Goal: Information Seeking & Learning: Learn about a topic

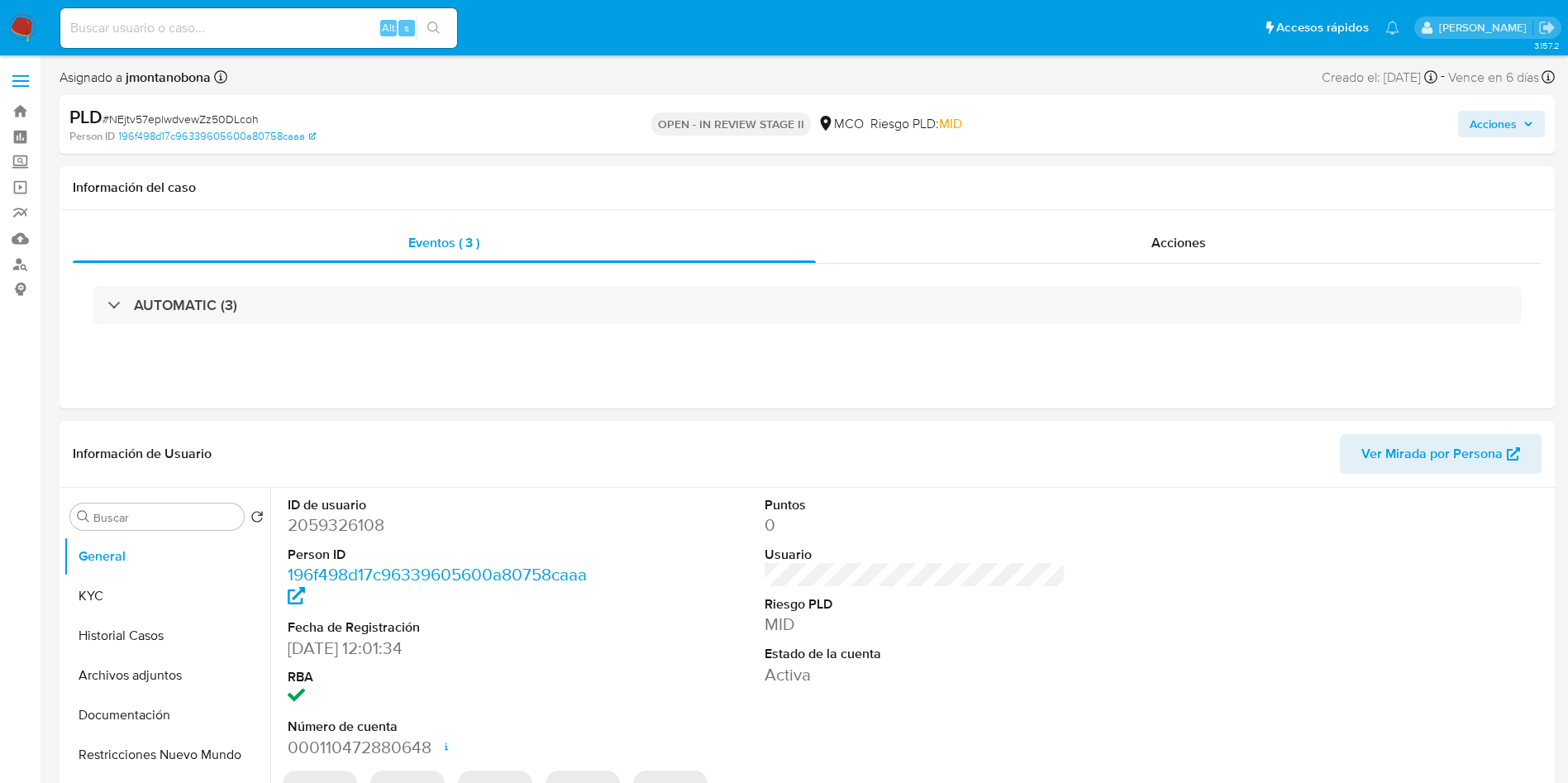
select select "10"
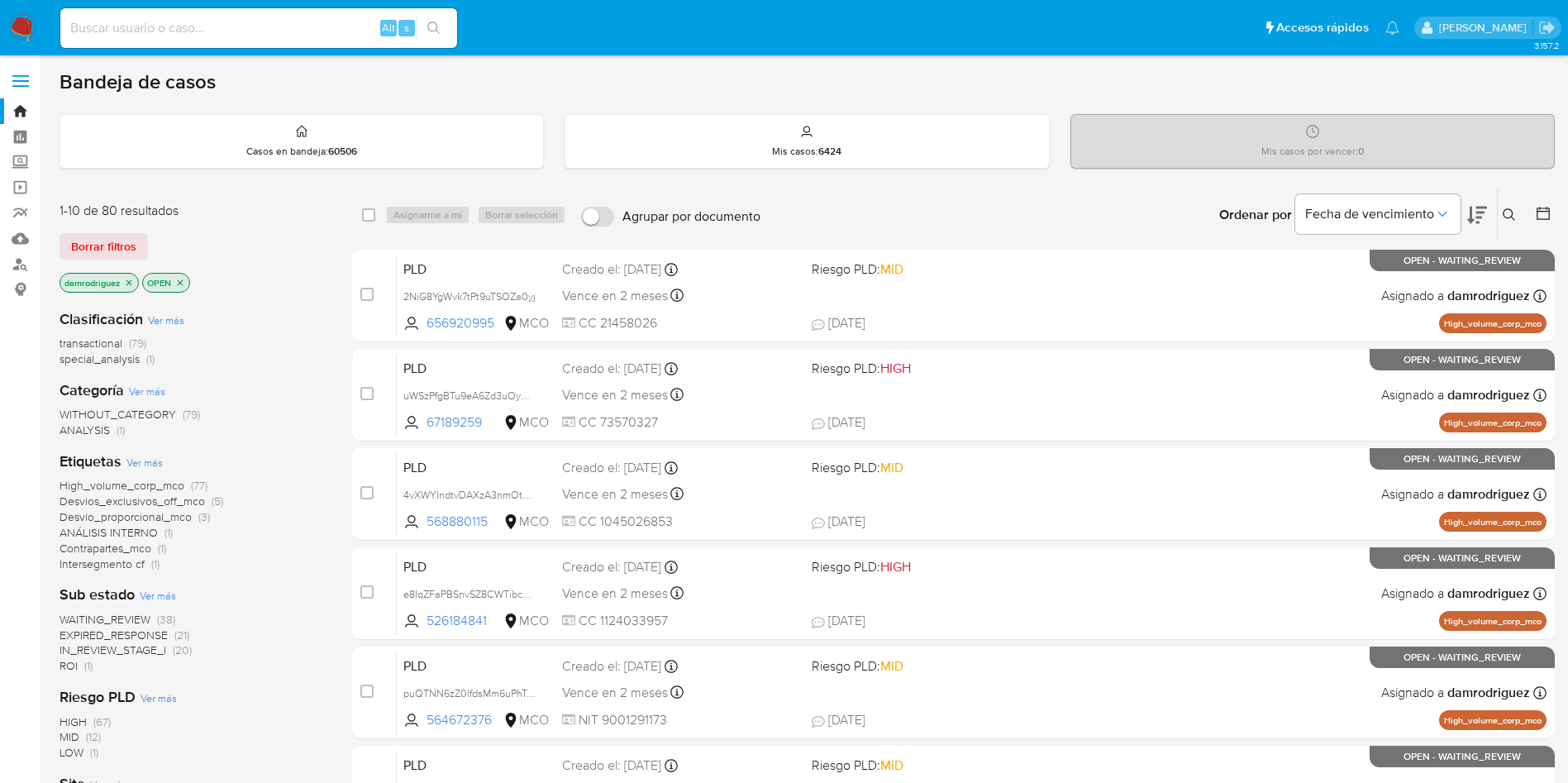
click at [77, 669] on span "ROI" at bounding box center [68, 665] width 18 height 16
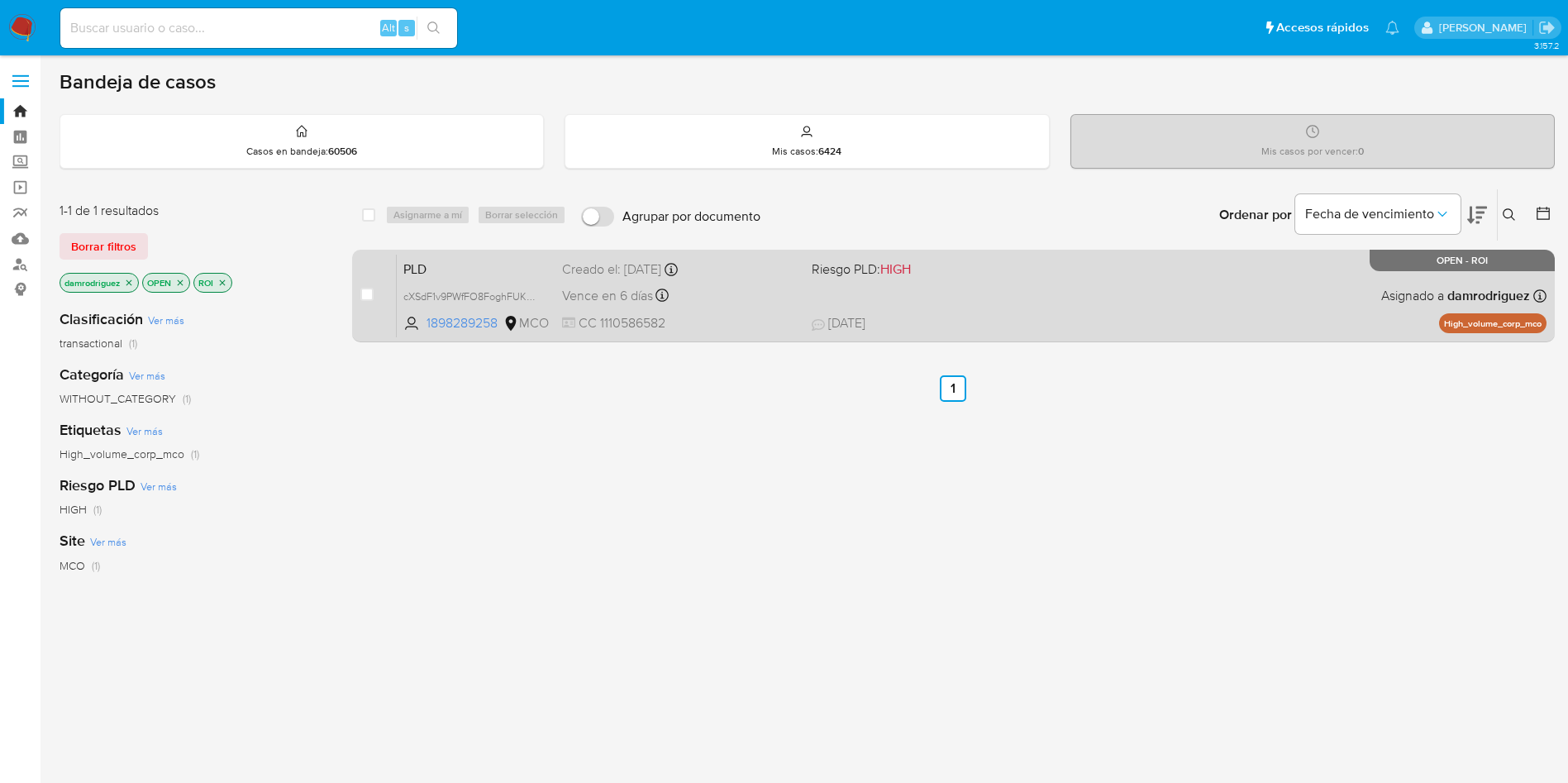
click at [421, 269] on span "PLD" at bounding box center [476, 267] width 145 height 21
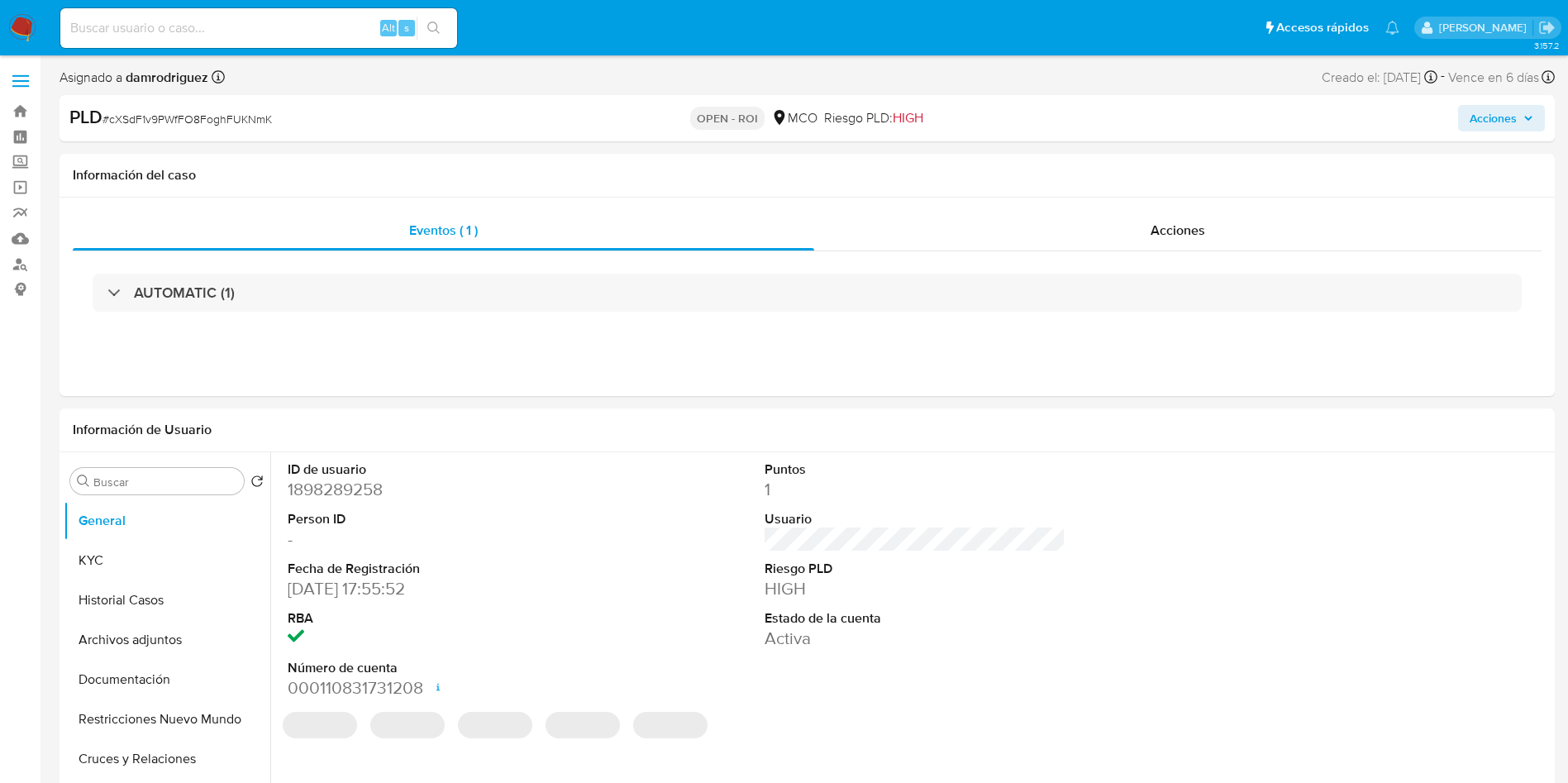
select select "10"
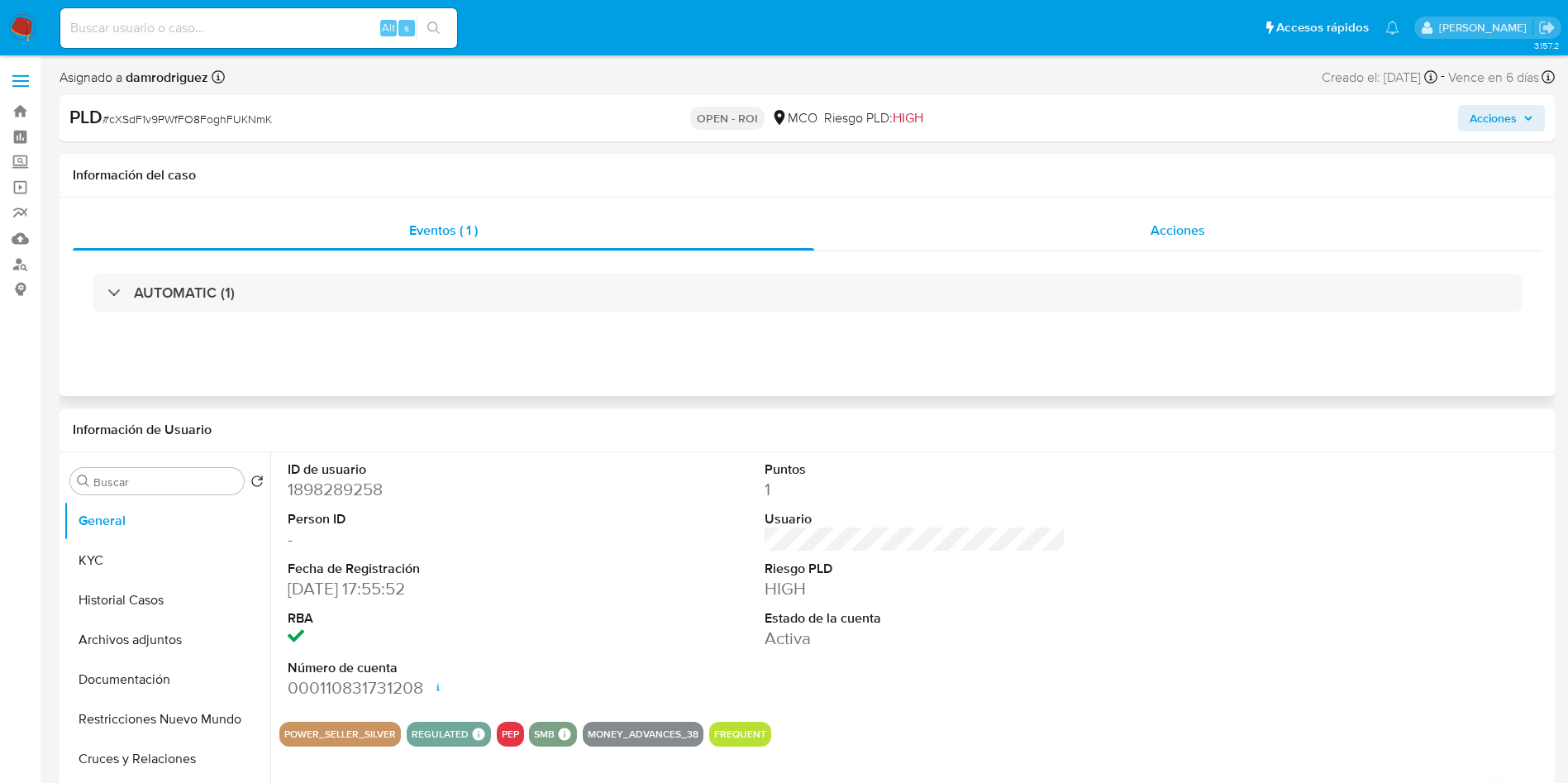
click at [1057, 224] on span "Acciones" at bounding box center [1177, 230] width 54 height 19
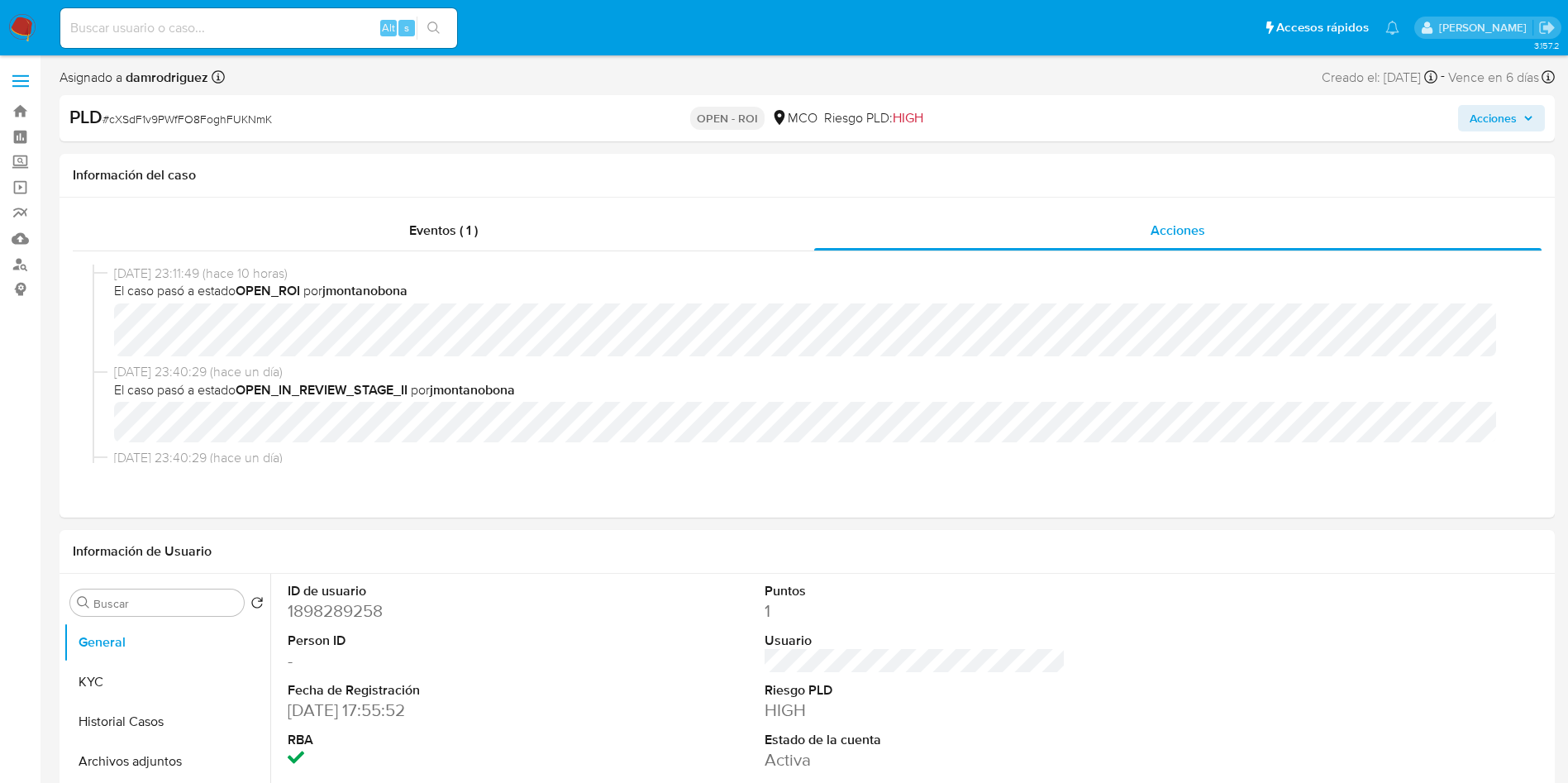
click at [1057, 115] on icon "button" at bounding box center [1528, 118] width 10 height 10
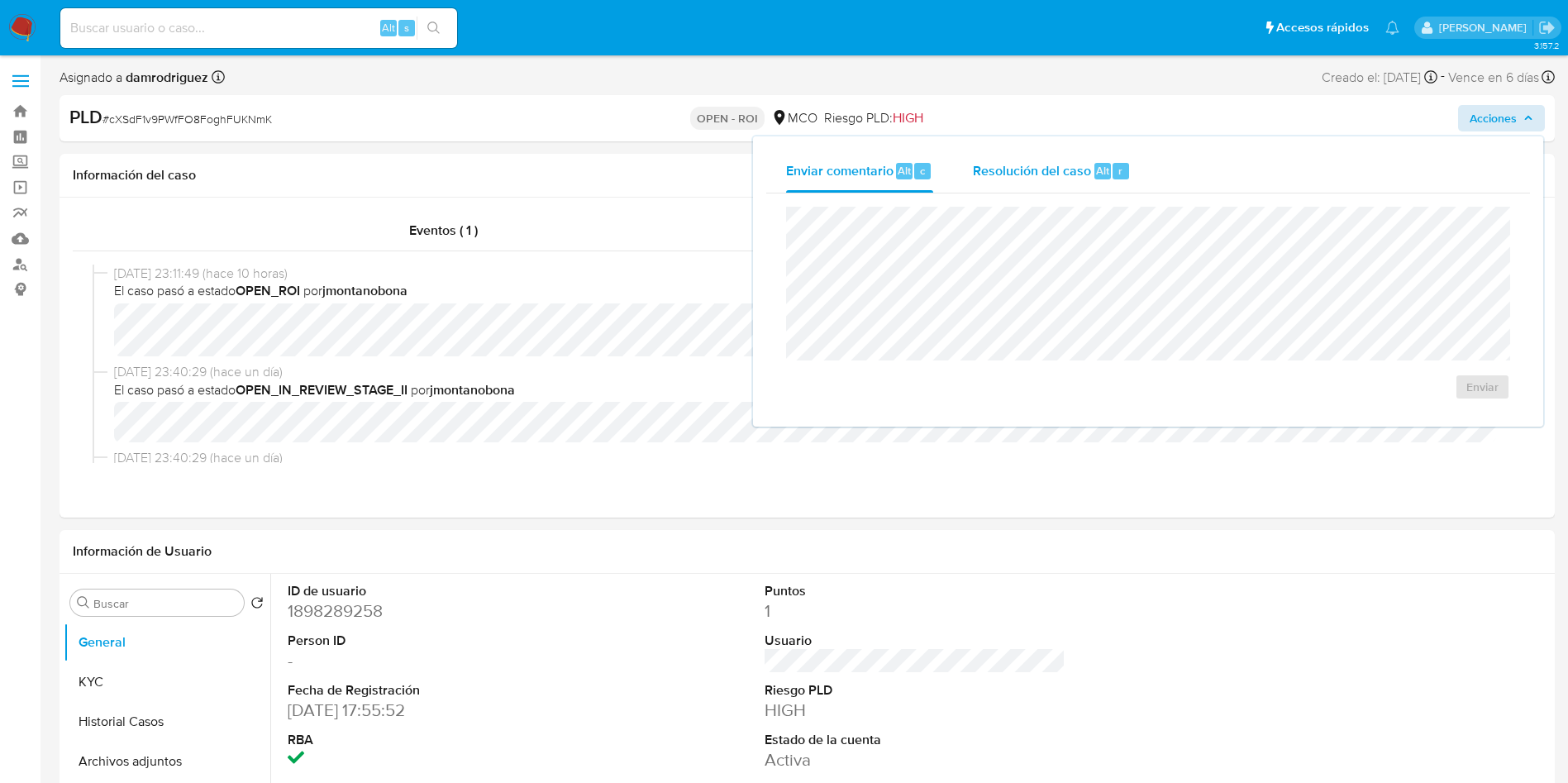
click at [1029, 188] on div "Resolución del caso Alt r" at bounding box center [1052, 171] width 158 height 43
click at [1057, 409] on span "ROI" at bounding box center [1434, 403] width 81 height 37
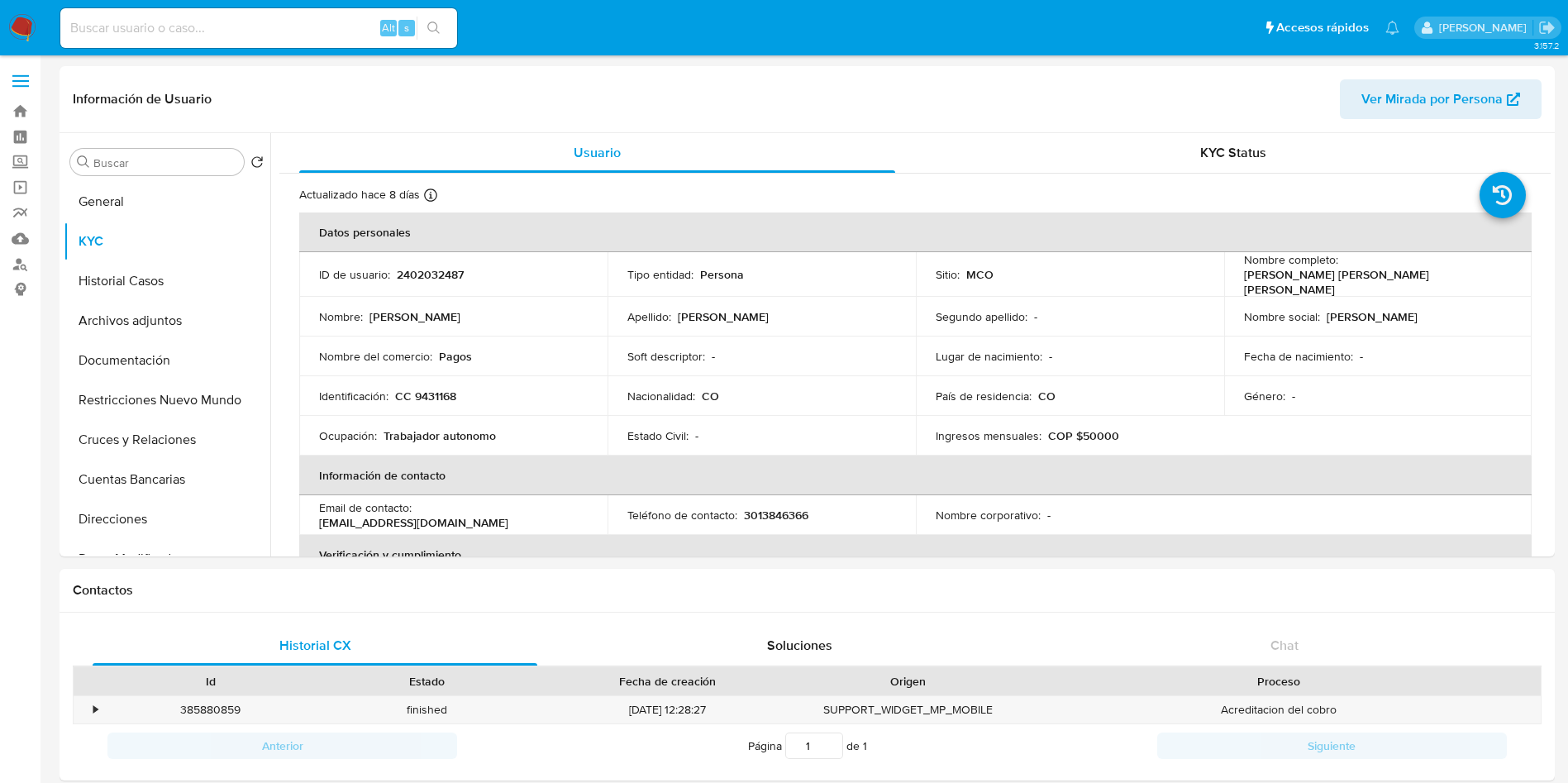
scroll to position [124, 0]
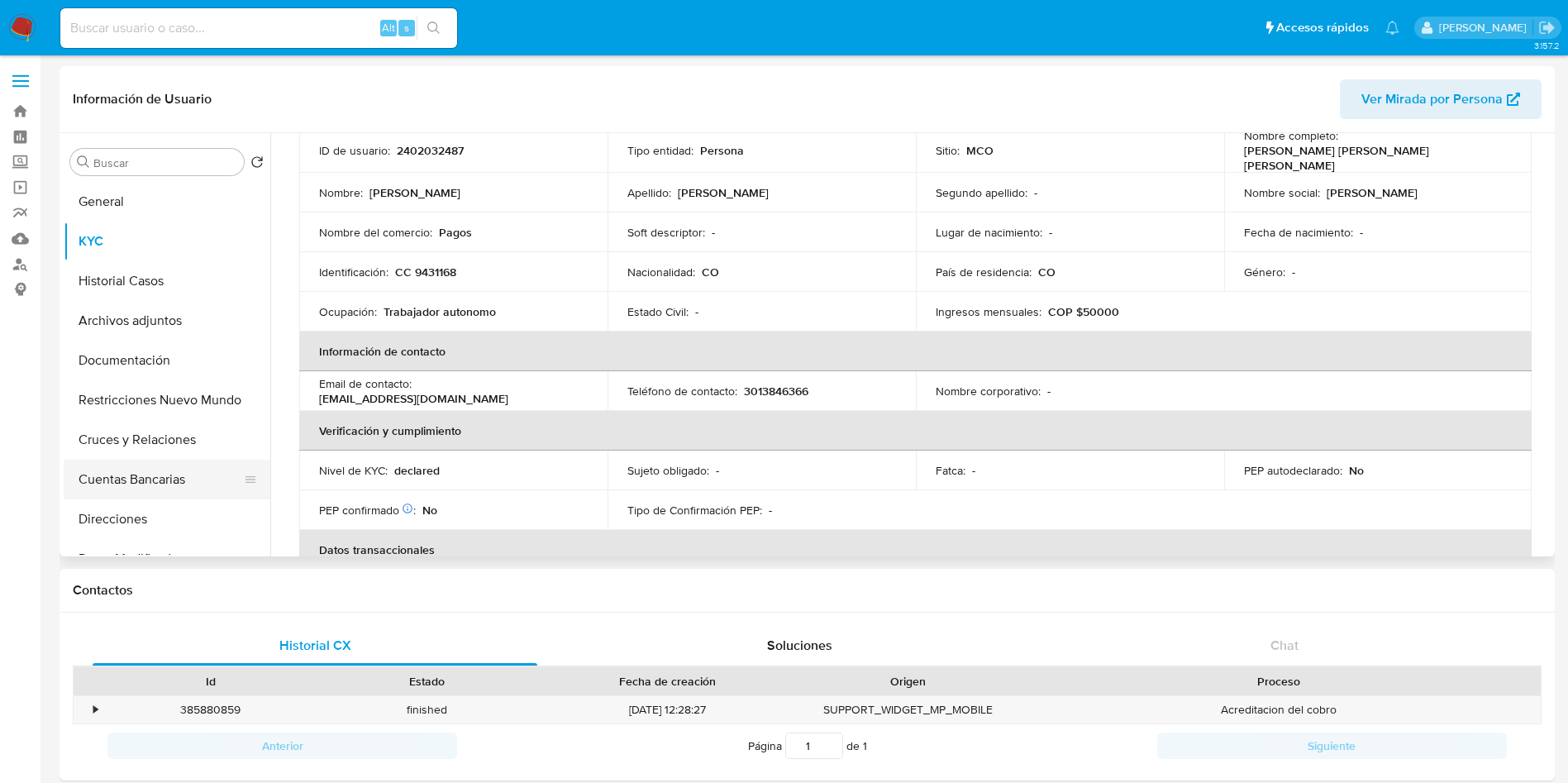
click at [194, 477] on button "Cuentas Bancarias" at bounding box center [160, 479] width 193 height 40
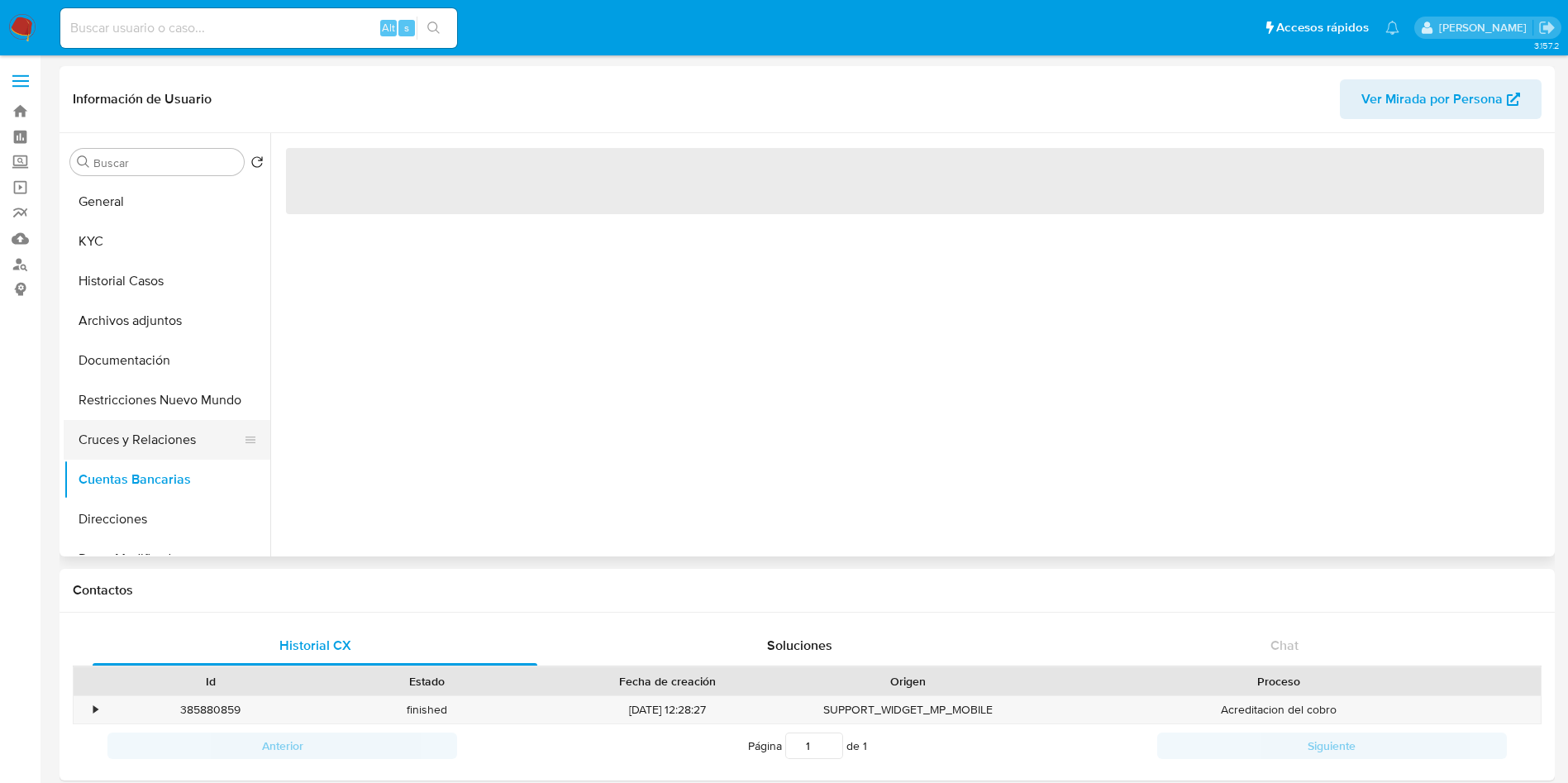
click at [160, 420] on button "Cruces y Relaciones" at bounding box center [160, 439] width 193 height 40
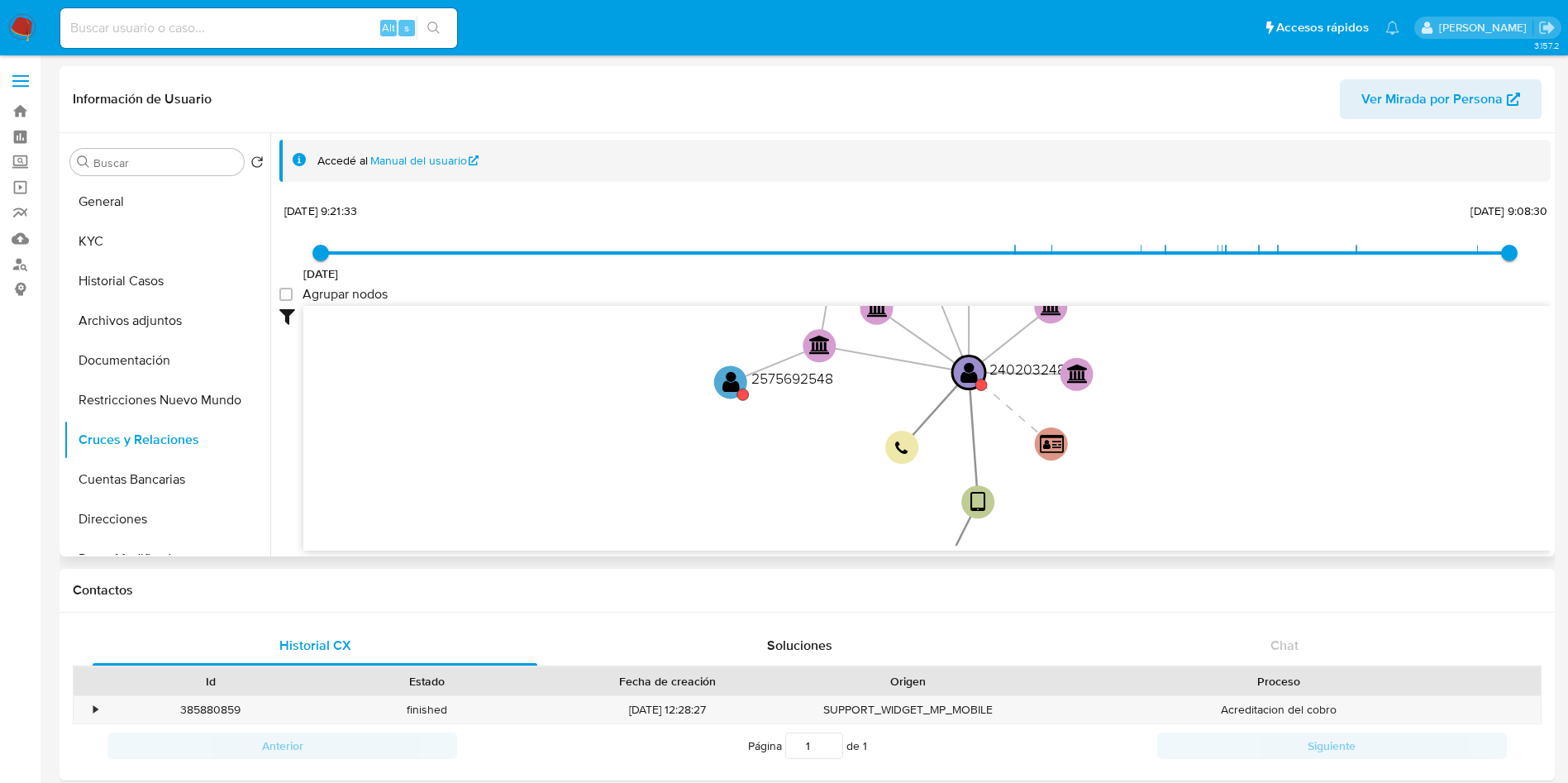
drag, startPoint x: 835, startPoint y: 441, endPoint x: 833, endPoint y: 468, distance: 27.1
click at [833, 468] on icon "user-2402032487  2402032487 device-67fd4220c9e9fb56cd22c885  user-2387622749 …" at bounding box center [927, 426] width 1247 height 240
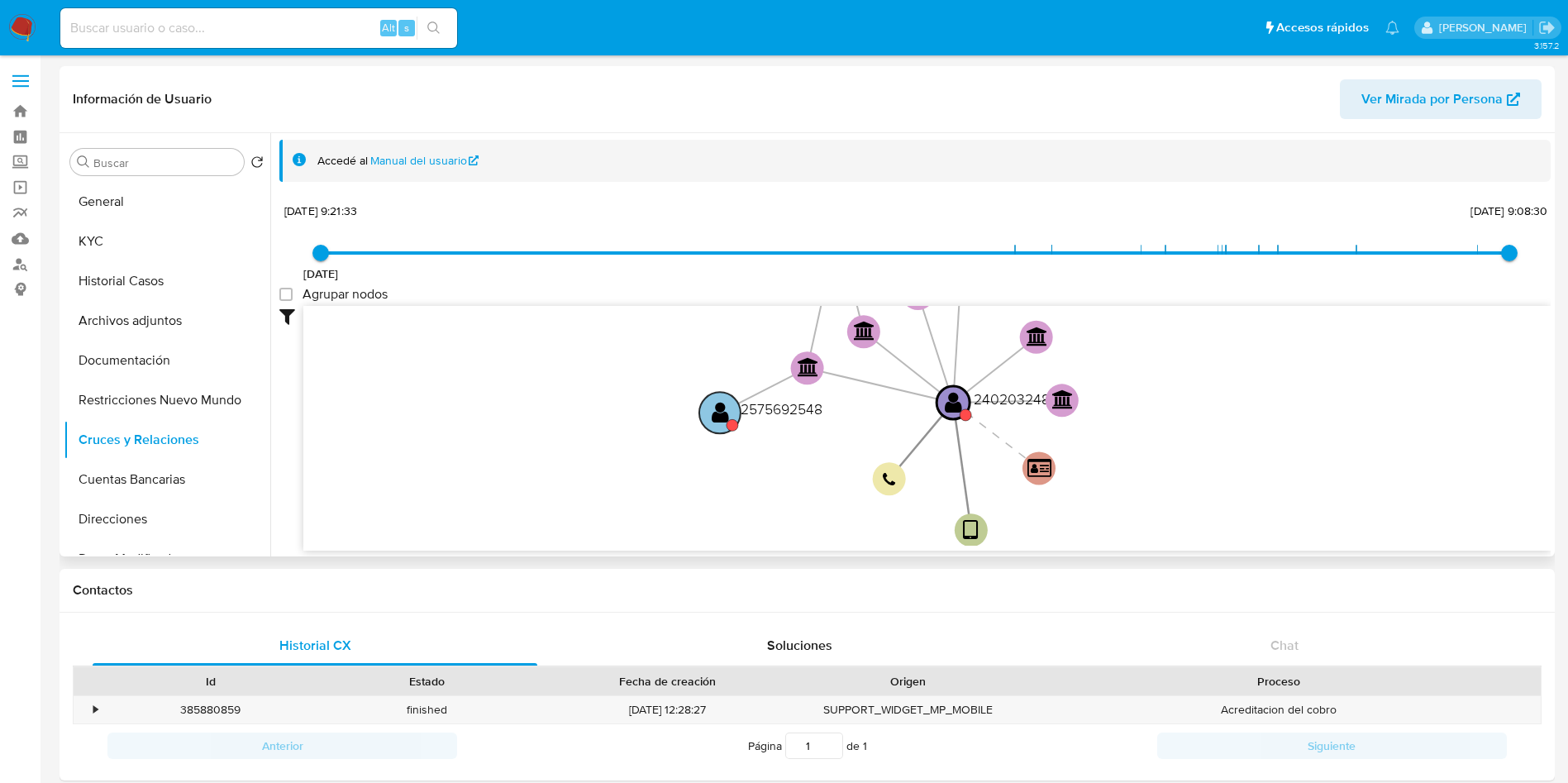
click at [728, 409] on circle at bounding box center [720, 412] width 42 height 42
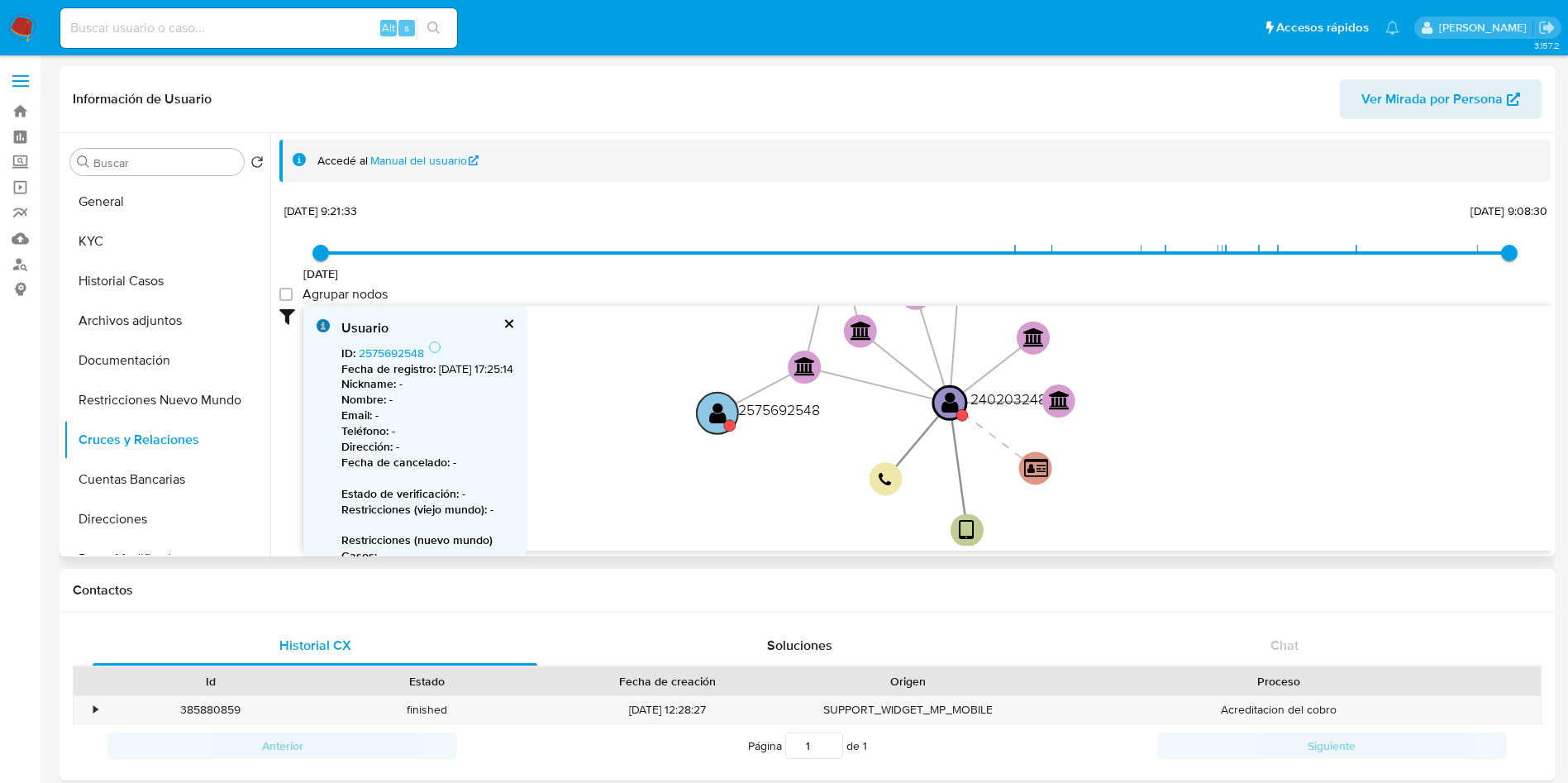
click at [762, 412] on text "2575692548" at bounding box center [778, 409] width 82 height 20
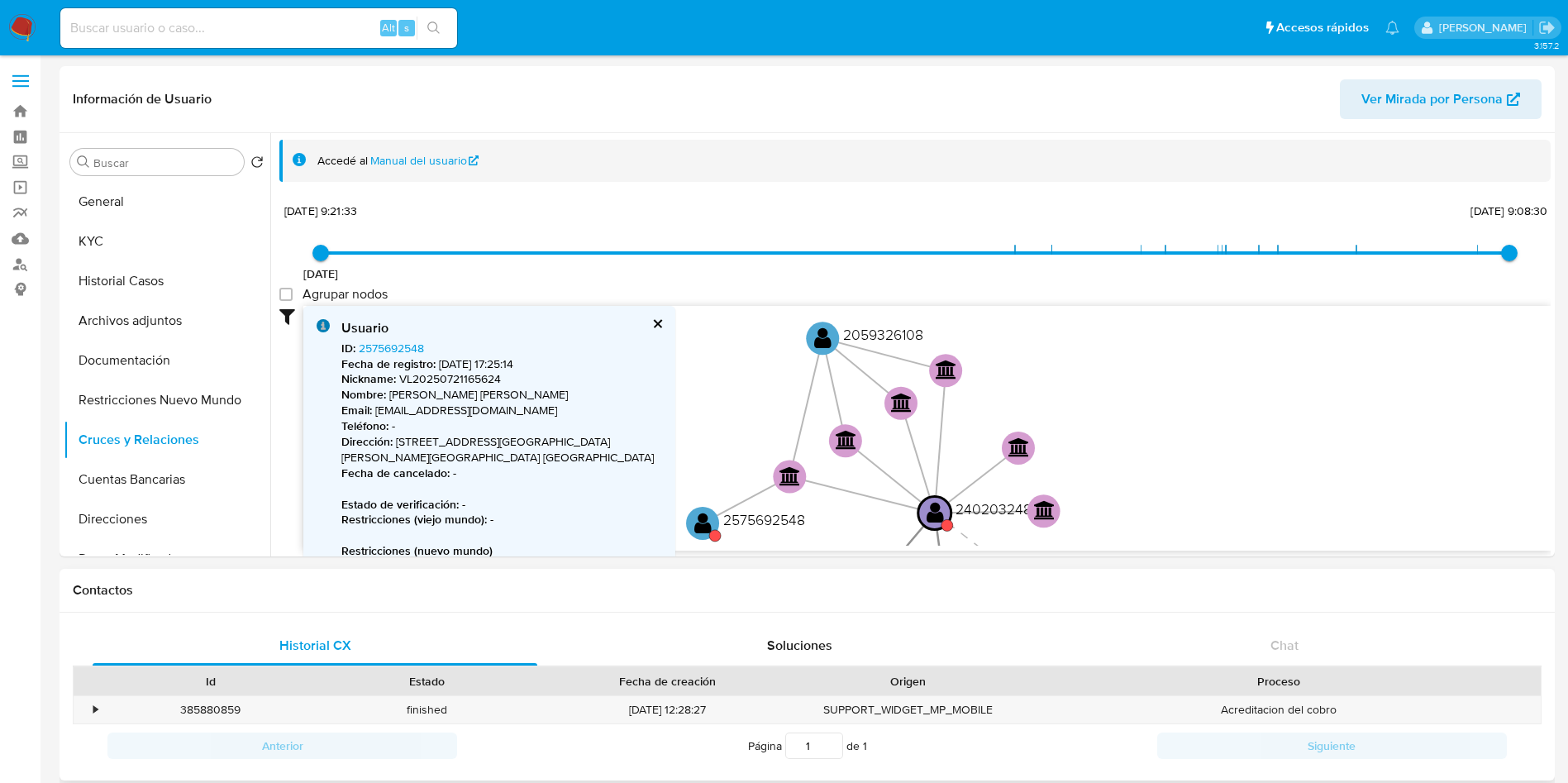
drag, startPoint x: 789, startPoint y: 449, endPoint x: 774, endPoint y: 579, distance: 130.9
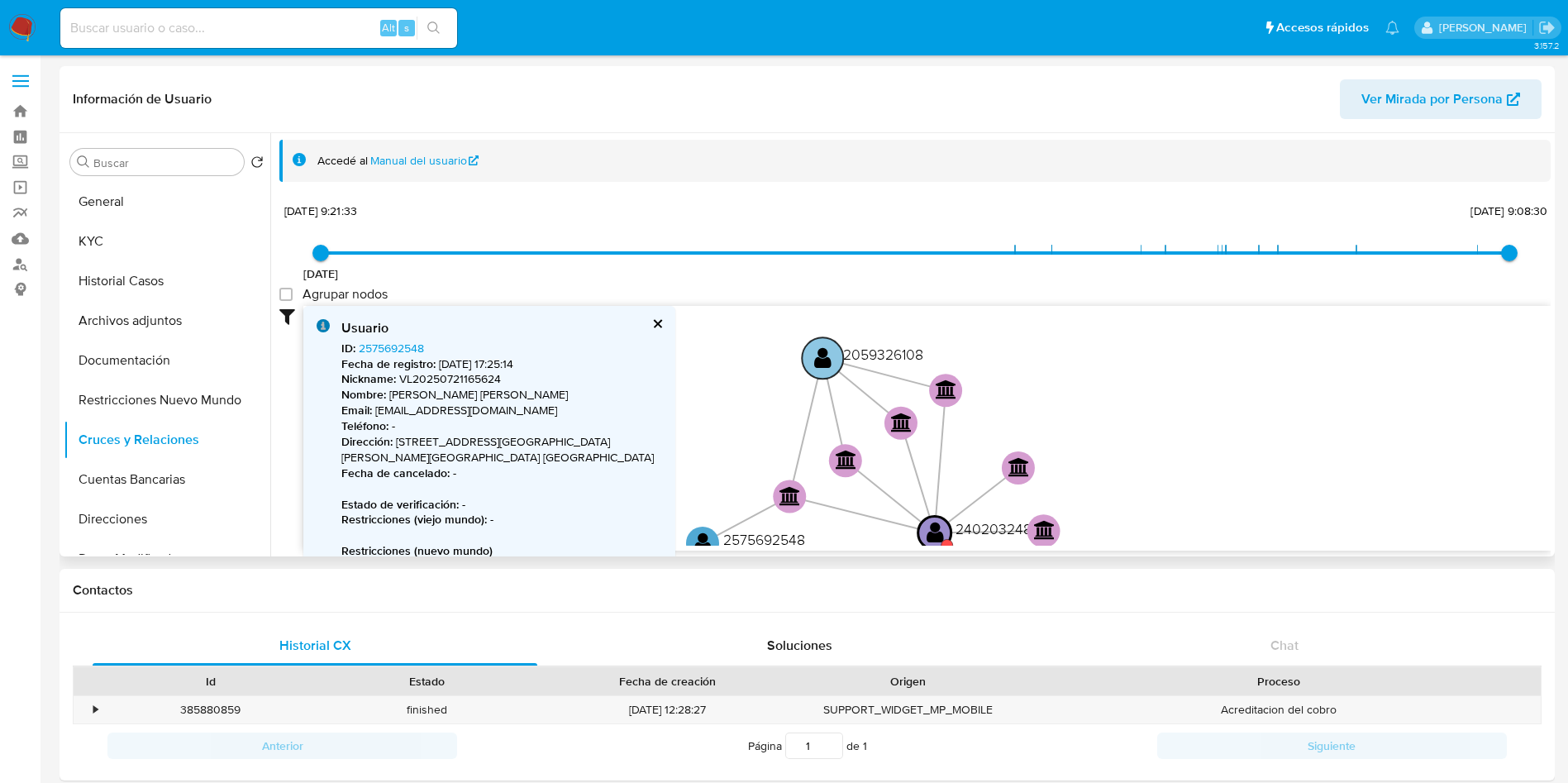
click at [826, 351] on text "" at bounding box center [823, 357] width 17 height 24
click at [873, 353] on text "2059326108" at bounding box center [883, 354] width 80 height 20
click at [385, 351] on link "2059326108" at bounding box center [391, 347] width 66 height 16
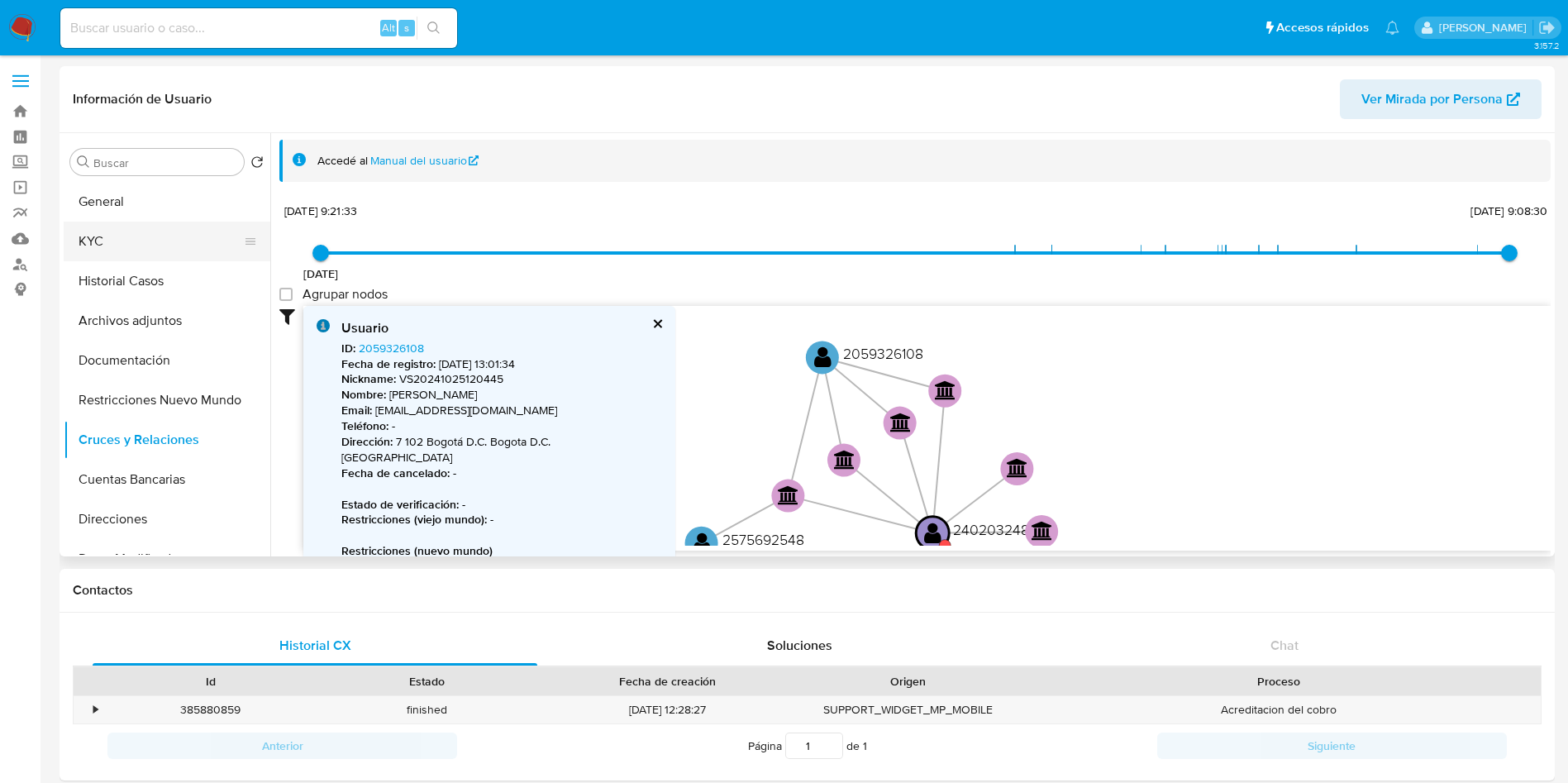
click at [129, 234] on button "KYC" at bounding box center [160, 241] width 193 height 40
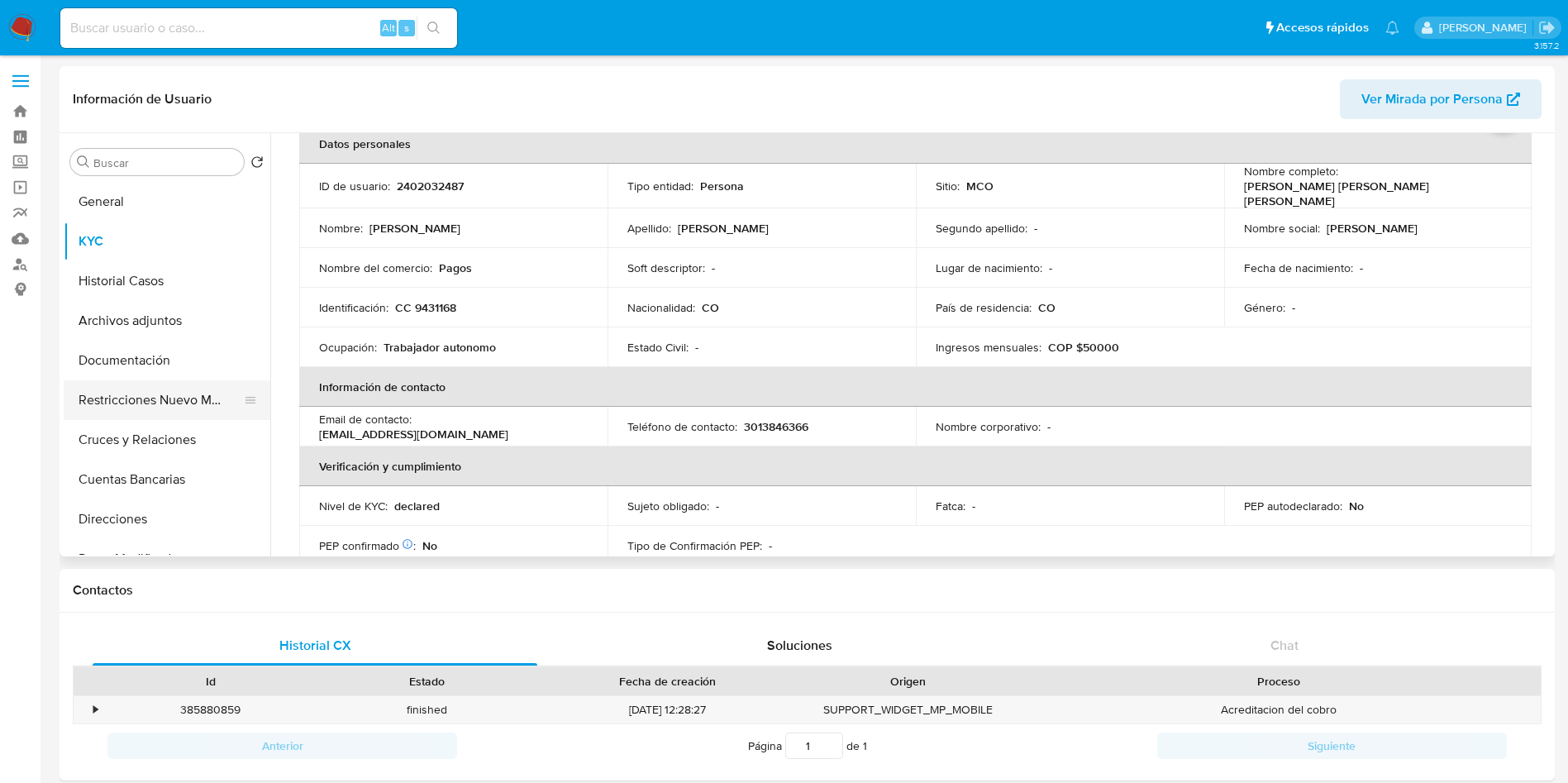
scroll to position [124, 0]
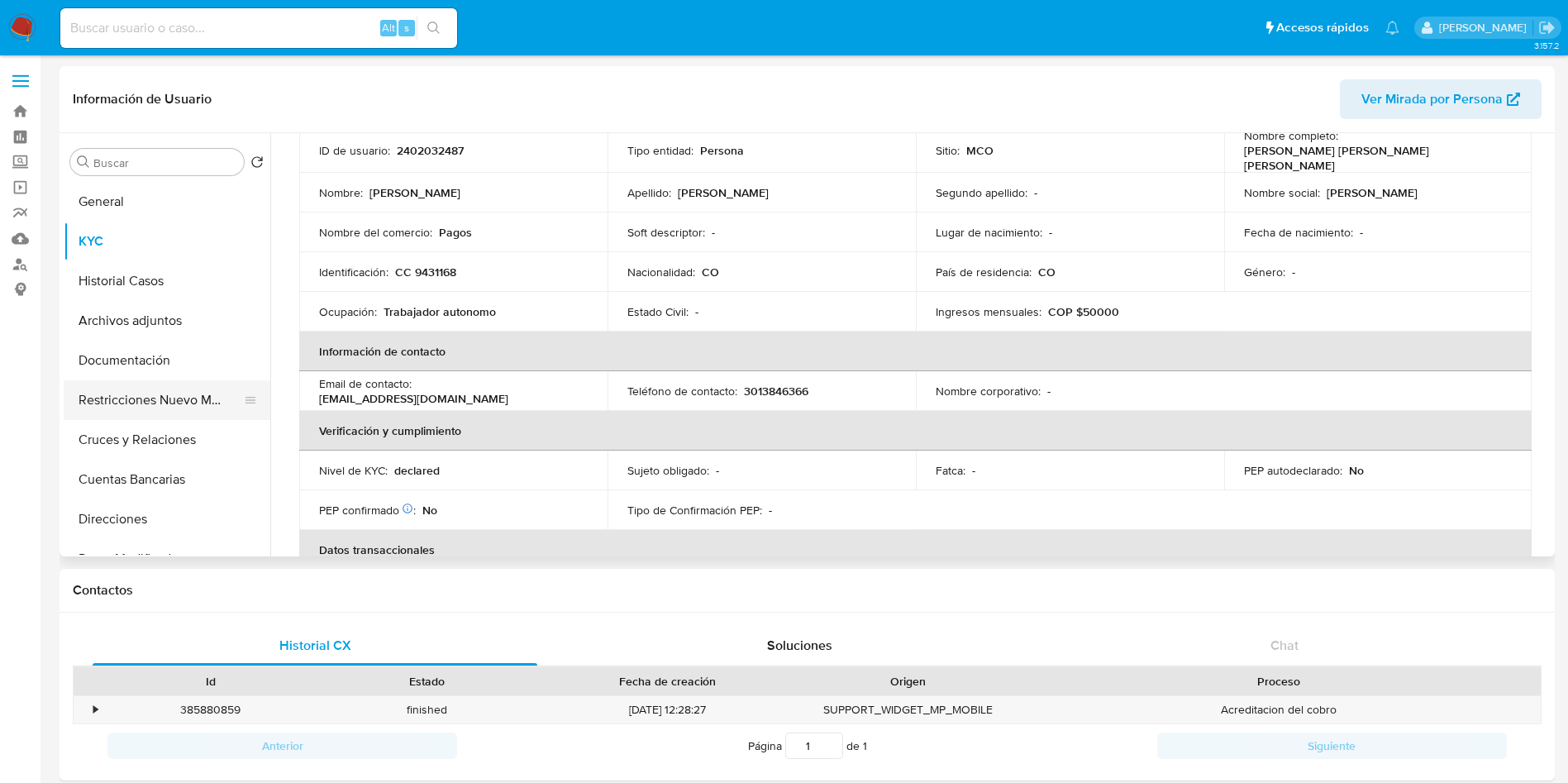
click at [151, 384] on button "Restricciones Nuevo Mundo" at bounding box center [160, 400] width 193 height 40
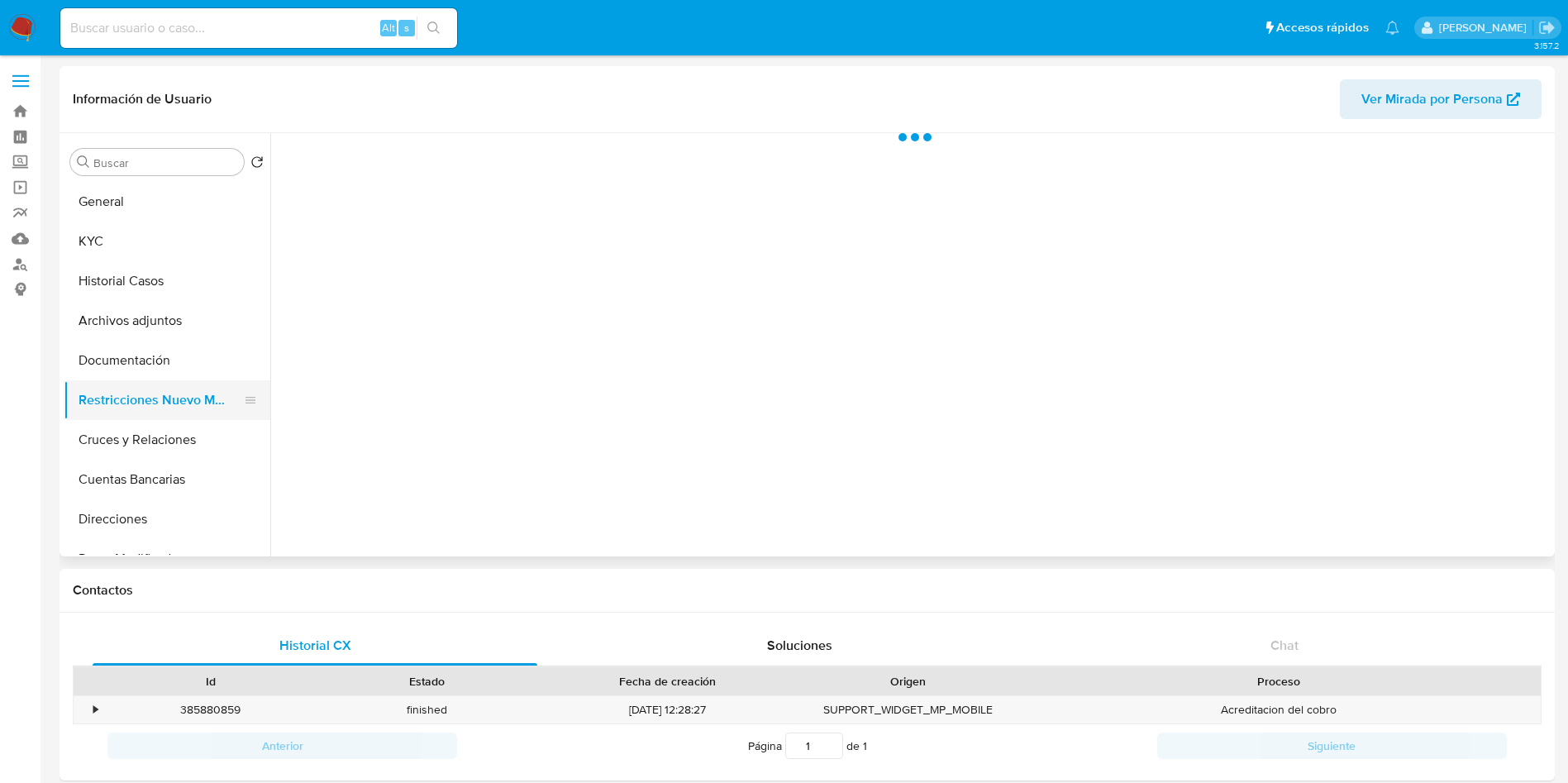
scroll to position [0, 0]
click at [550, 582] on h1 "Contactos" at bounding box center [807, 590] width 1468 height 16
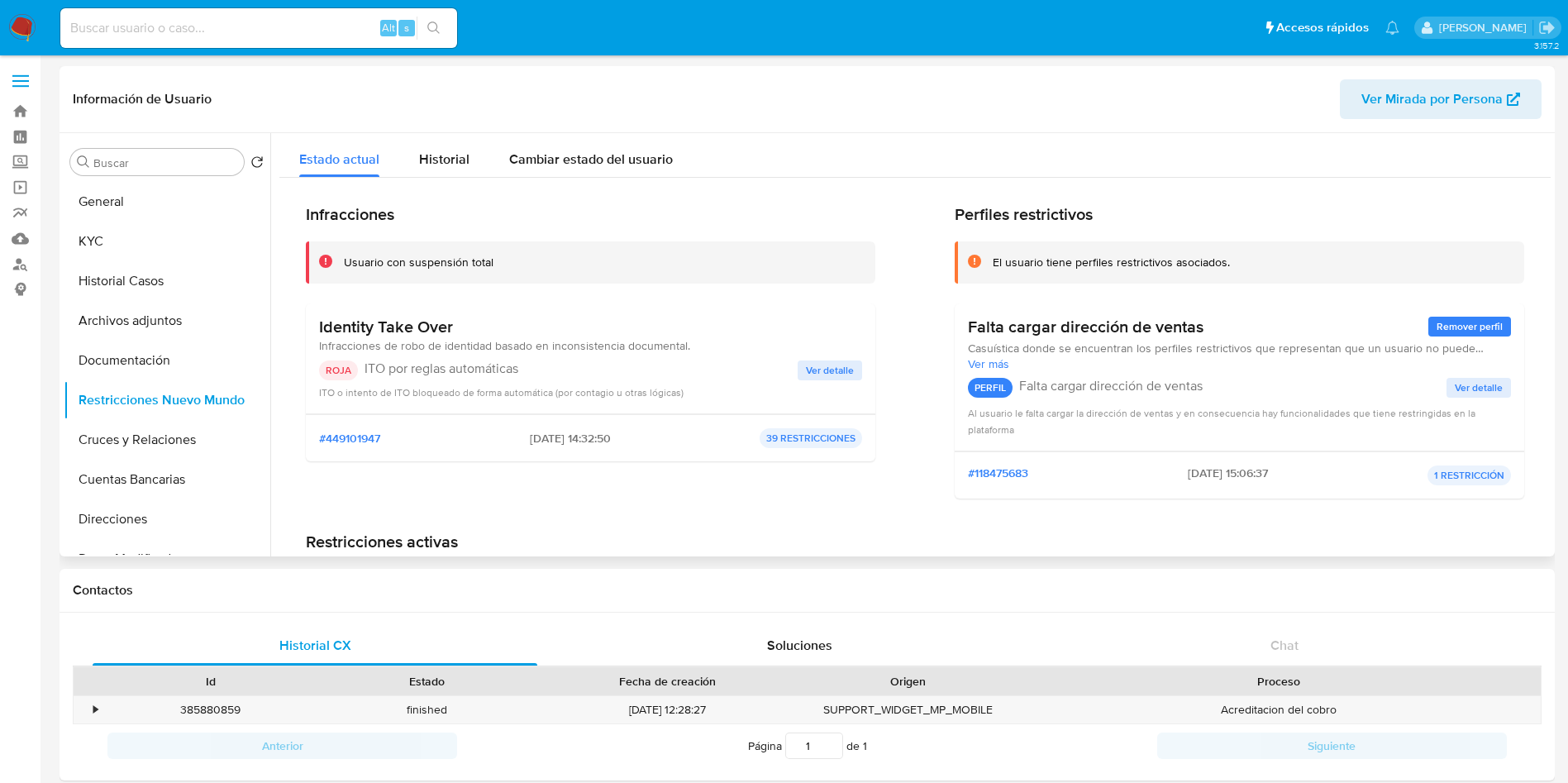
click at [829, 370] on span "Ver detalle" at bounding box center [830, 369] width 48 height 16
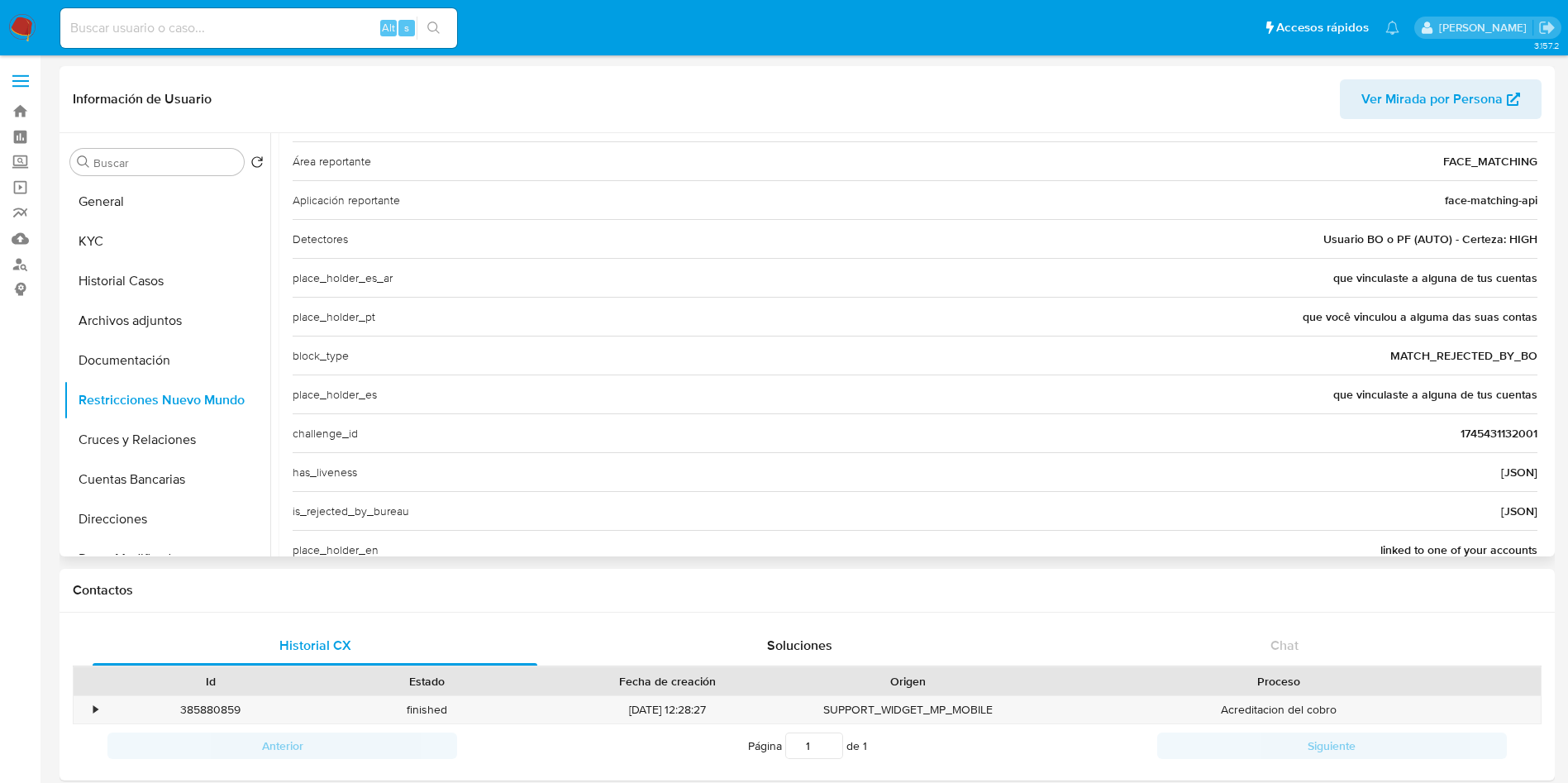
scroll to position [249, 0]
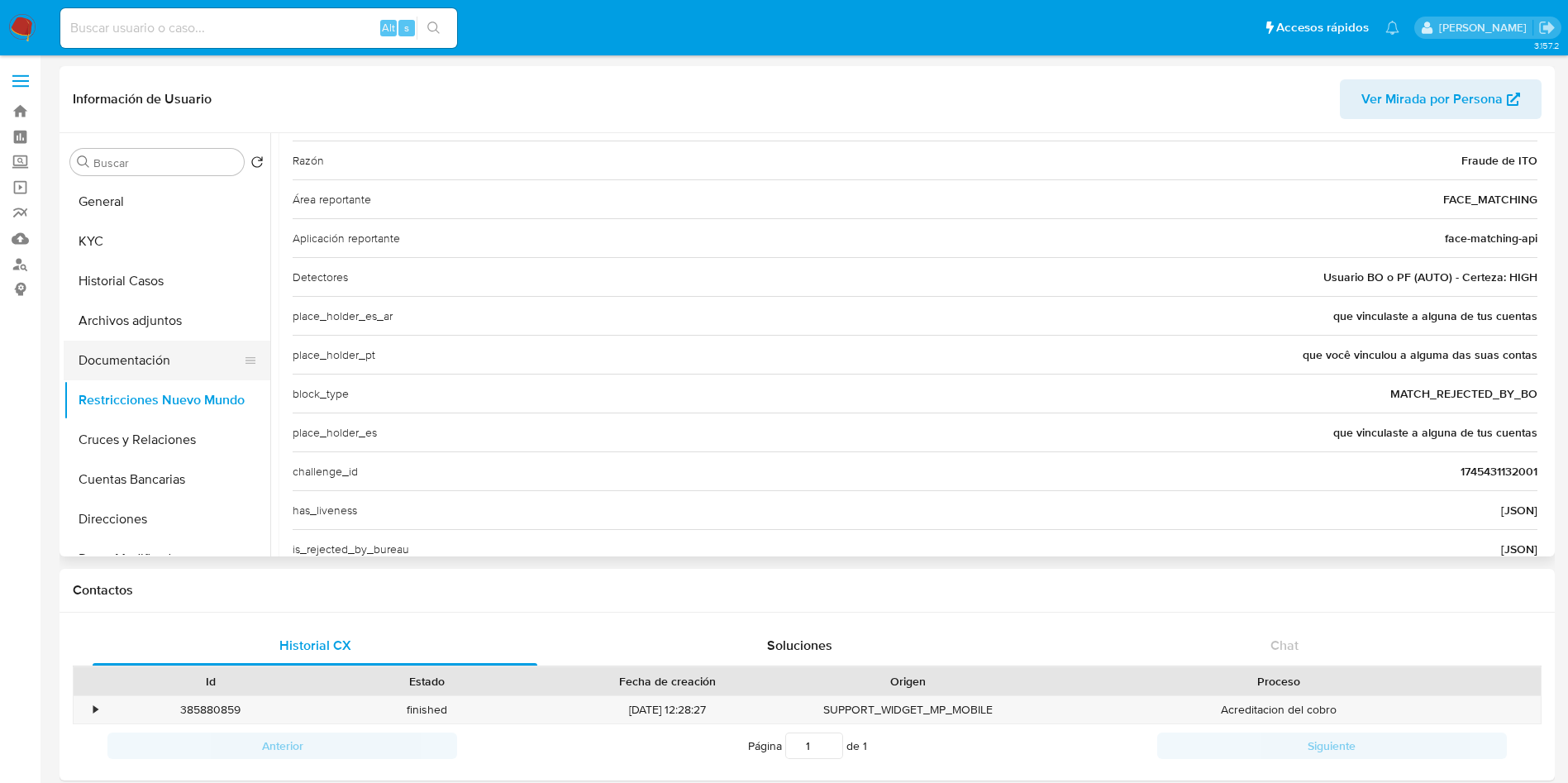
click at [180, 369] on button "Documentación" at bounding box center [160, 360] width 193 height 40
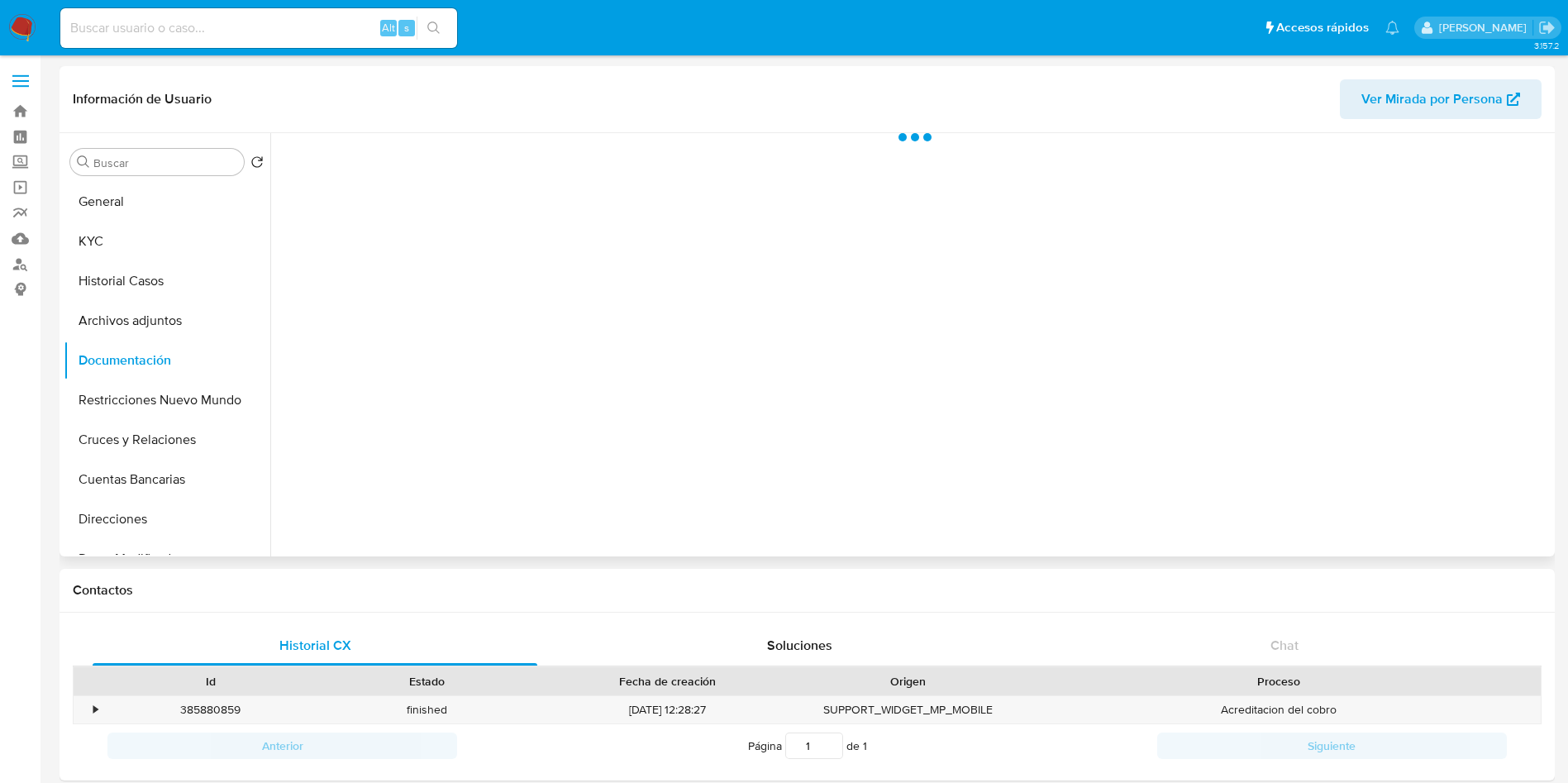
scroll to position [0, 0]
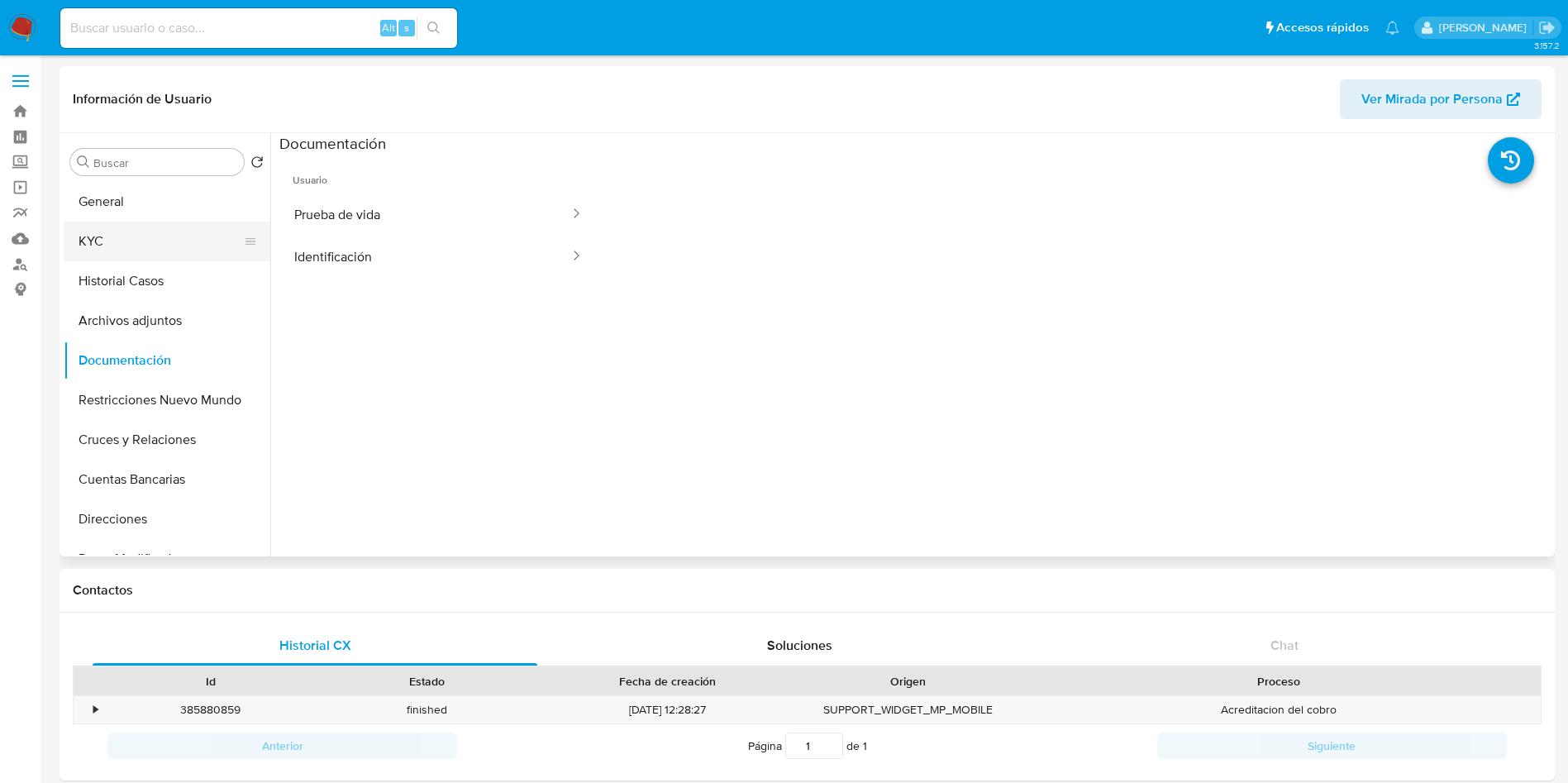
click at [121, 242] on button "KYC" at bounding box center [160, 241] width 193 height 40
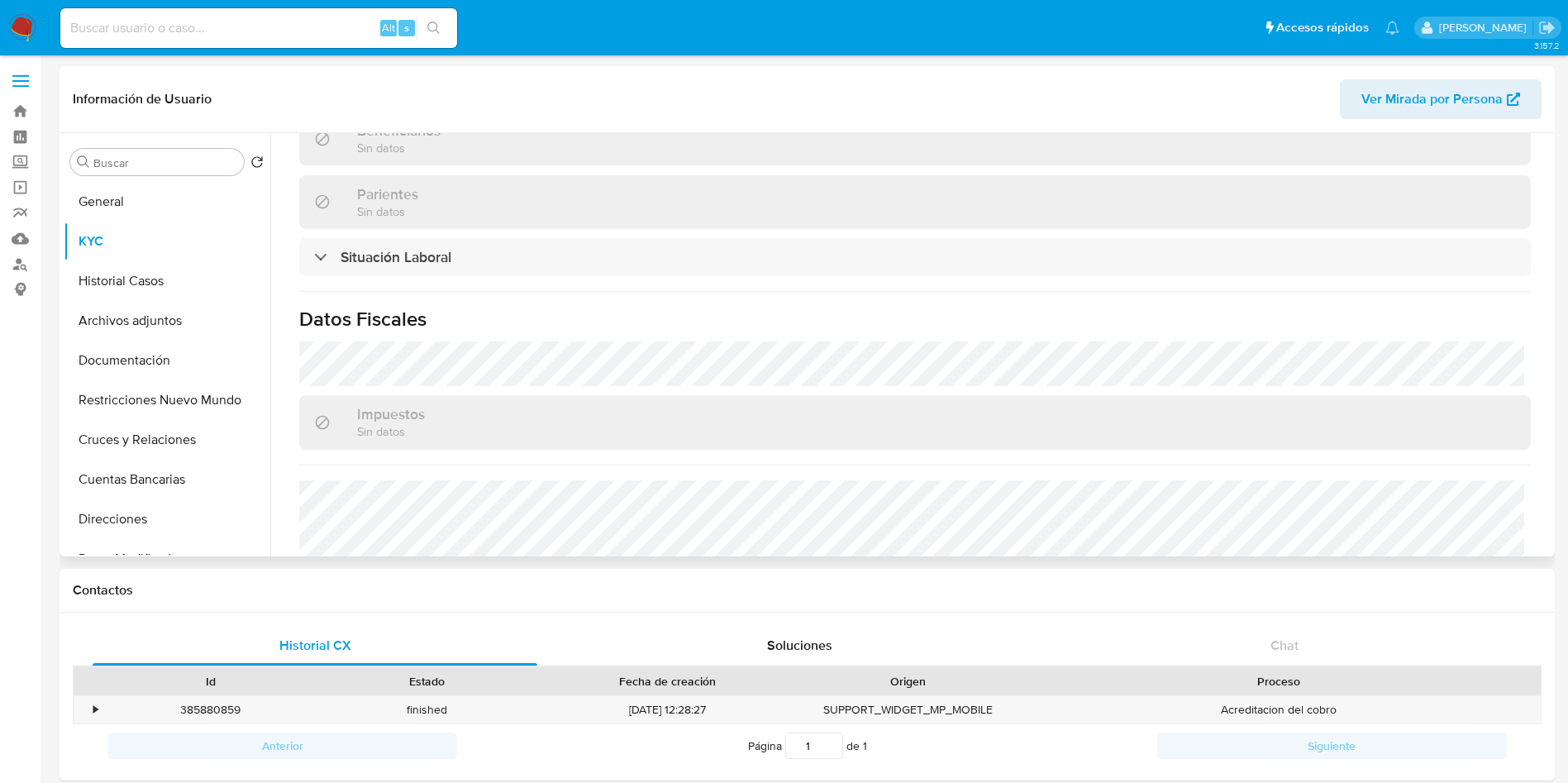
scroll to position [838, 0]
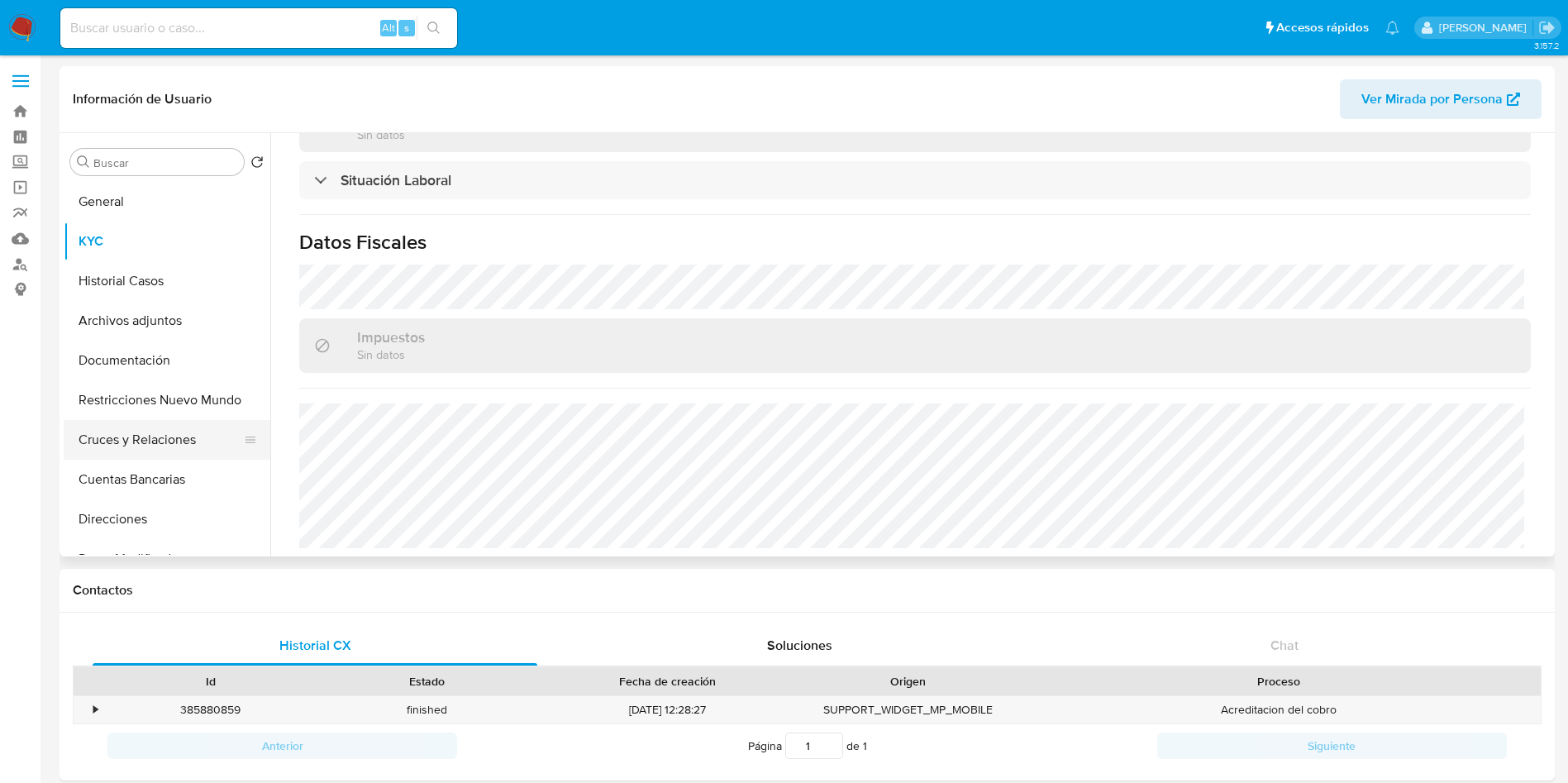
click at [149, 438] on button "Cruces y Relaciones" at bounding box center [160, 439] width 193 height 40
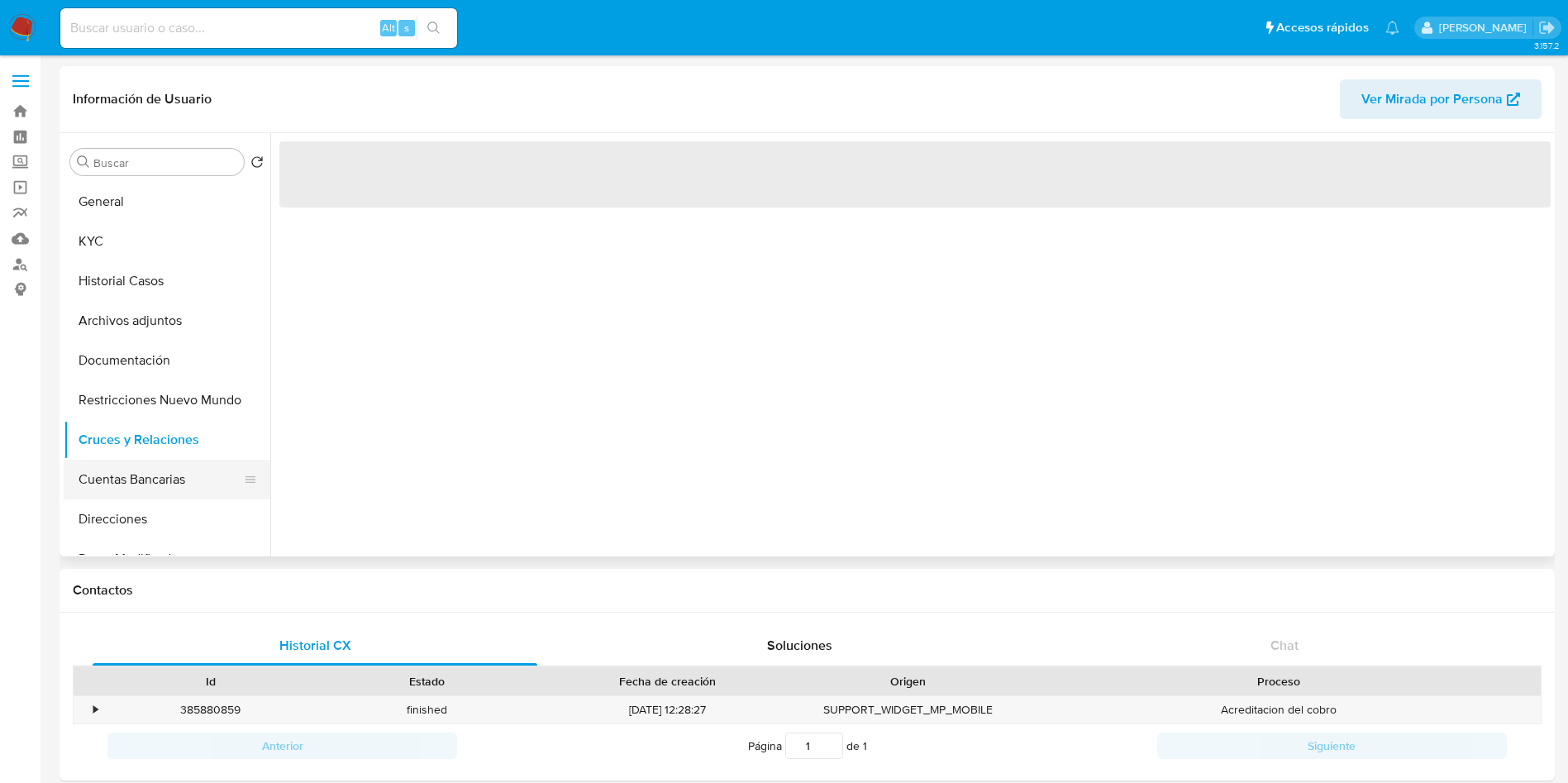
scroll to position [0, 0]
click at [162, 488] on button "Cuentas Bancarias" at bounding box center [160, 479] width 193 height 40
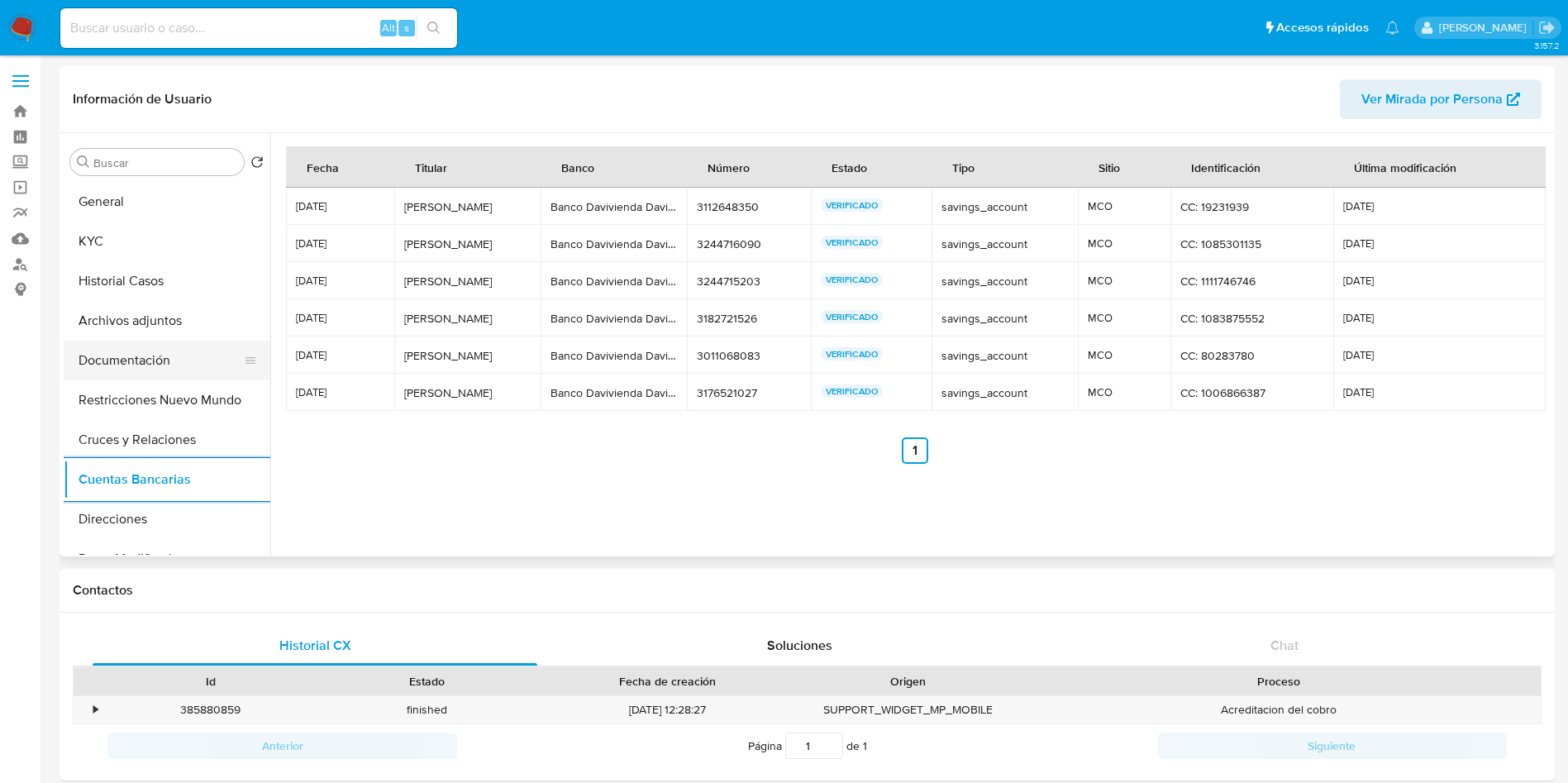
click at [162, 354] on button "Documentación" at bounding box center [160, 360] width 193 height 40
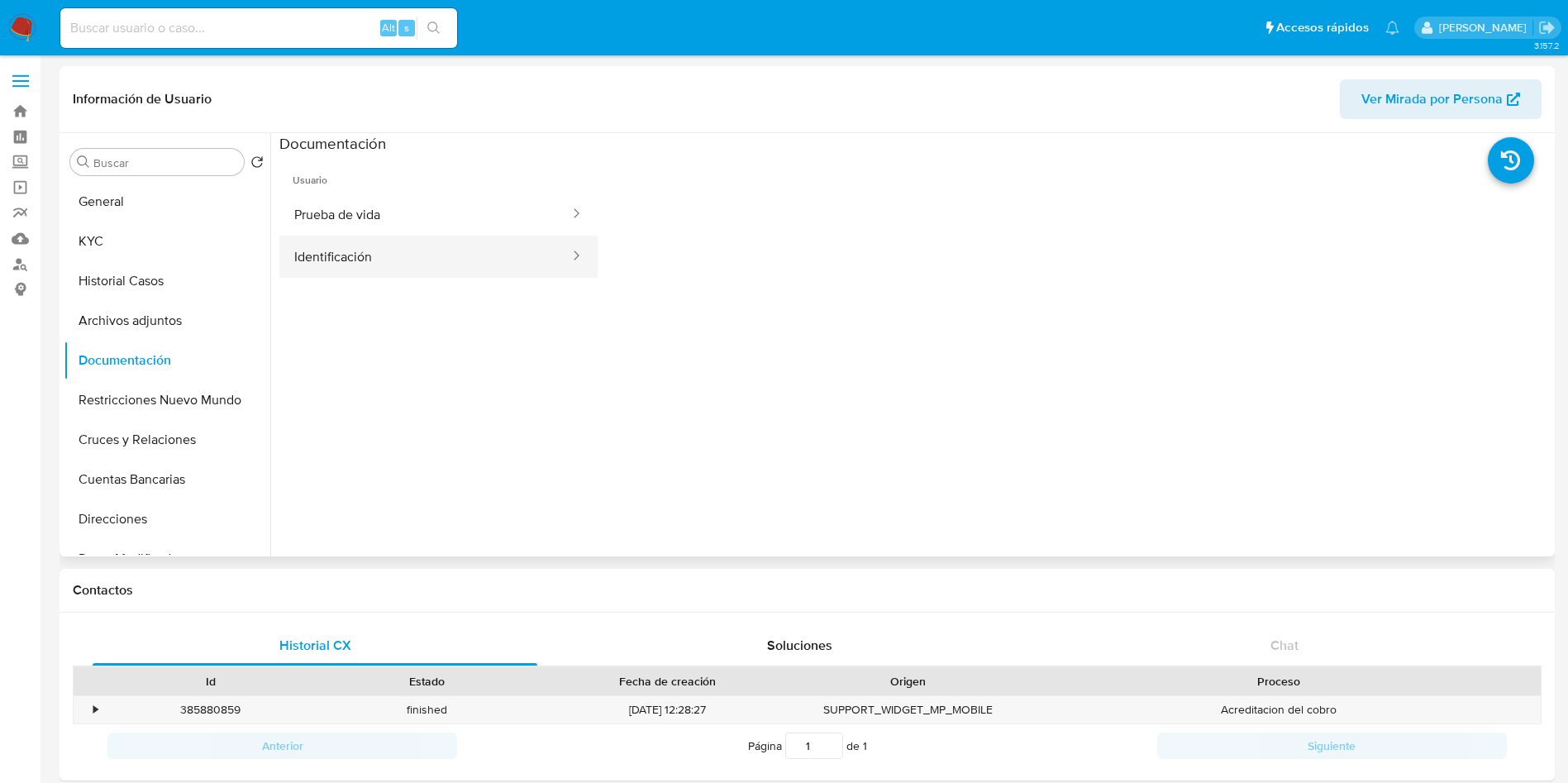
click at [430, 258] on button "Identificación" at bounding box center [425, 257] width 292 height 43
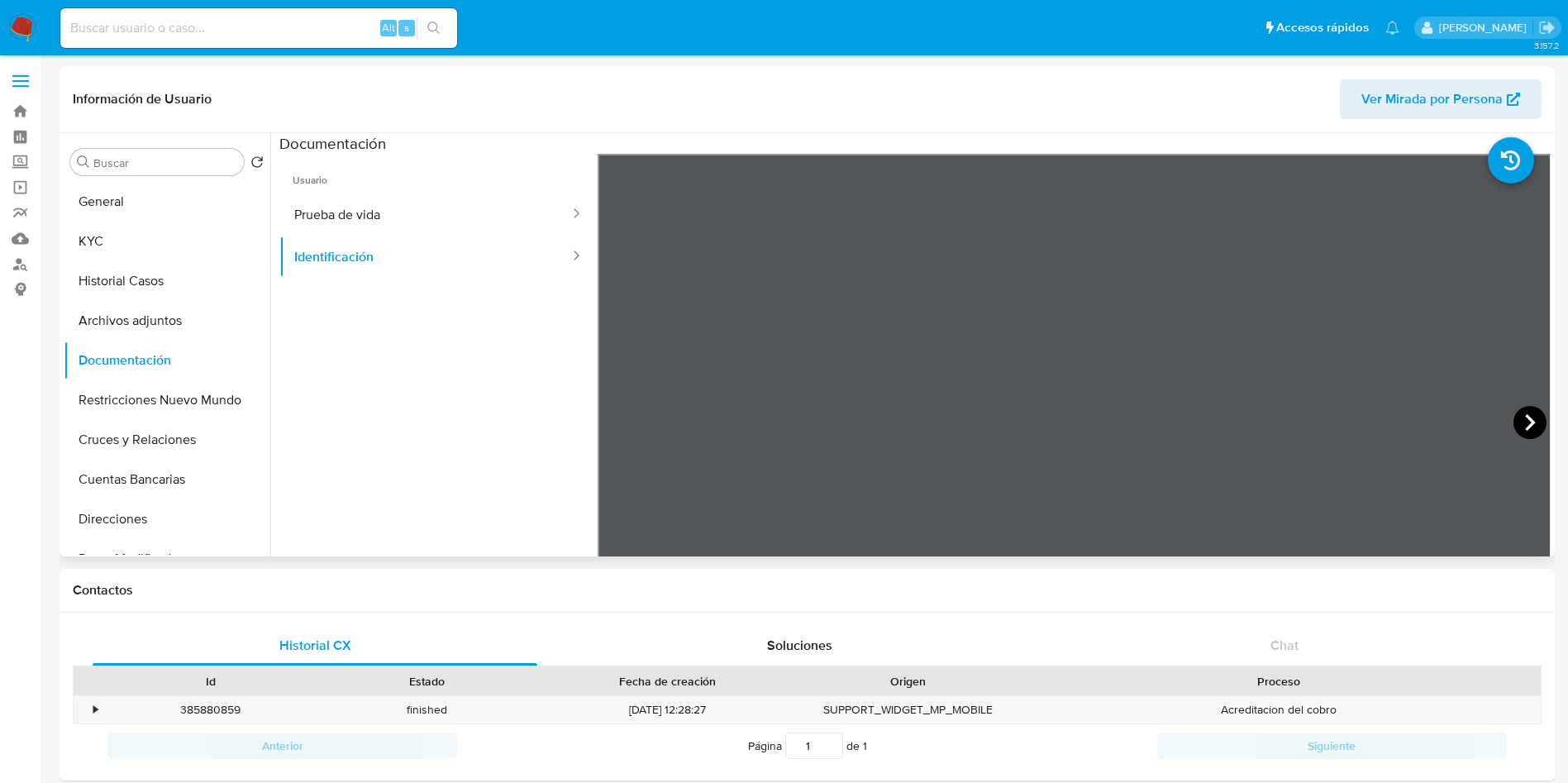
click at [1527, 426] on icon at bounding box center [1530, 422] width 33 height 33
click at [171, 281] on button "Historial Casos" at bounding box center [160, 281] width 193 height 40
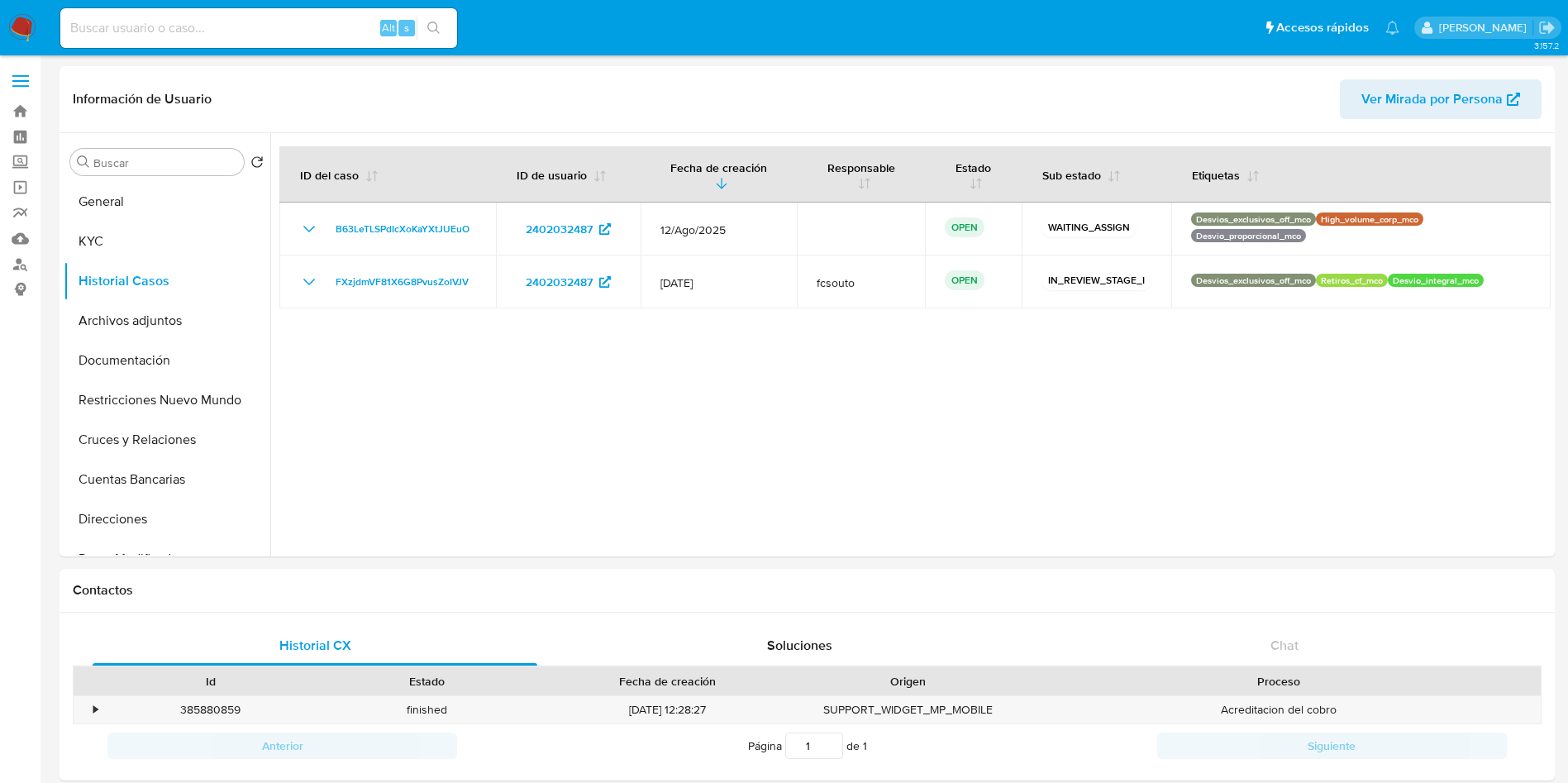
click at [499, 423] on div at bounding box center [910, 344] width 1280 height 423
click at [145, 209] on button "General" at bounding box center [160, 202] width 193 height 40
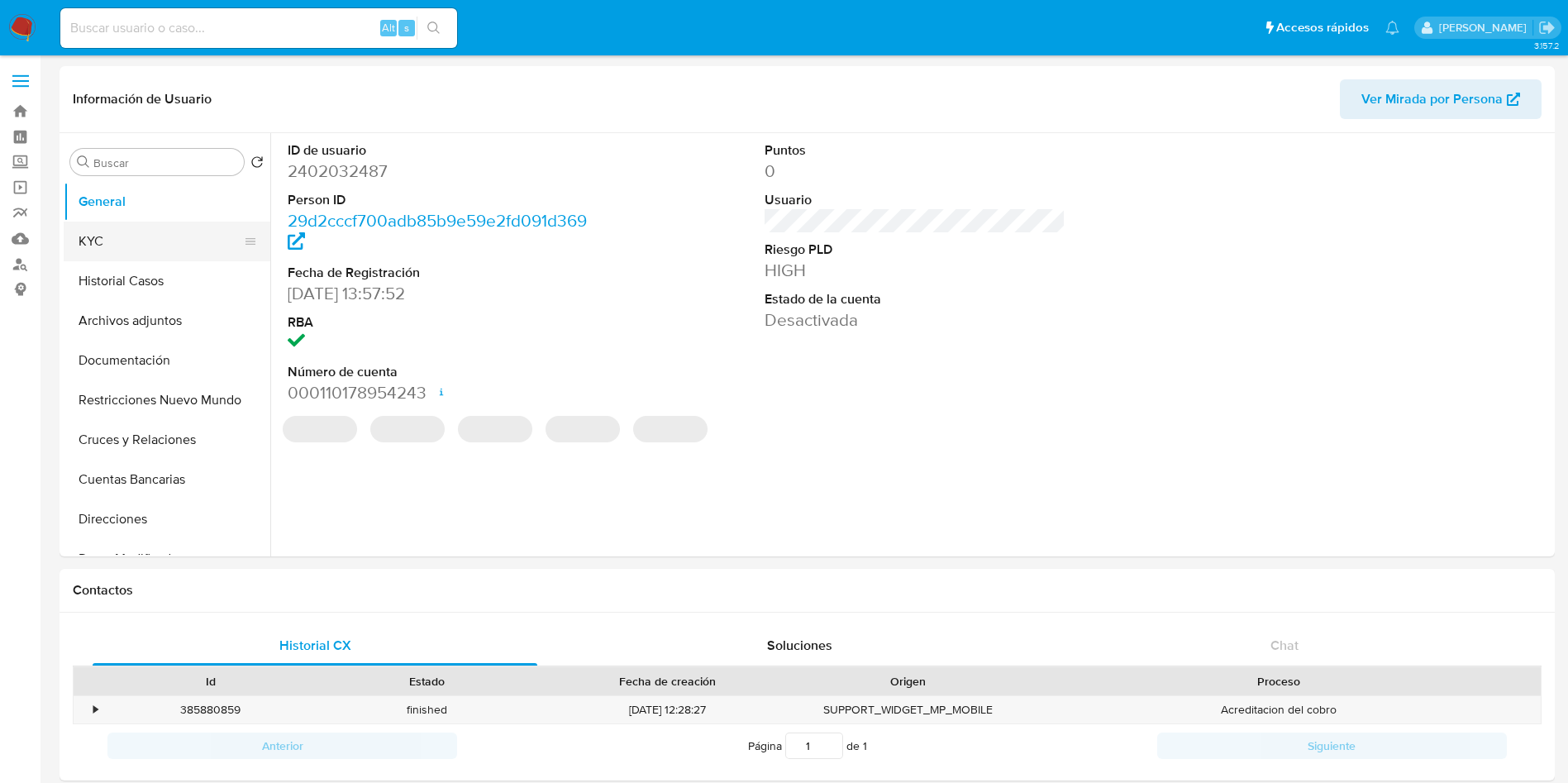
click at [141, 226] on button "KYC" at bounding box center [160, 241] width 193 height 40
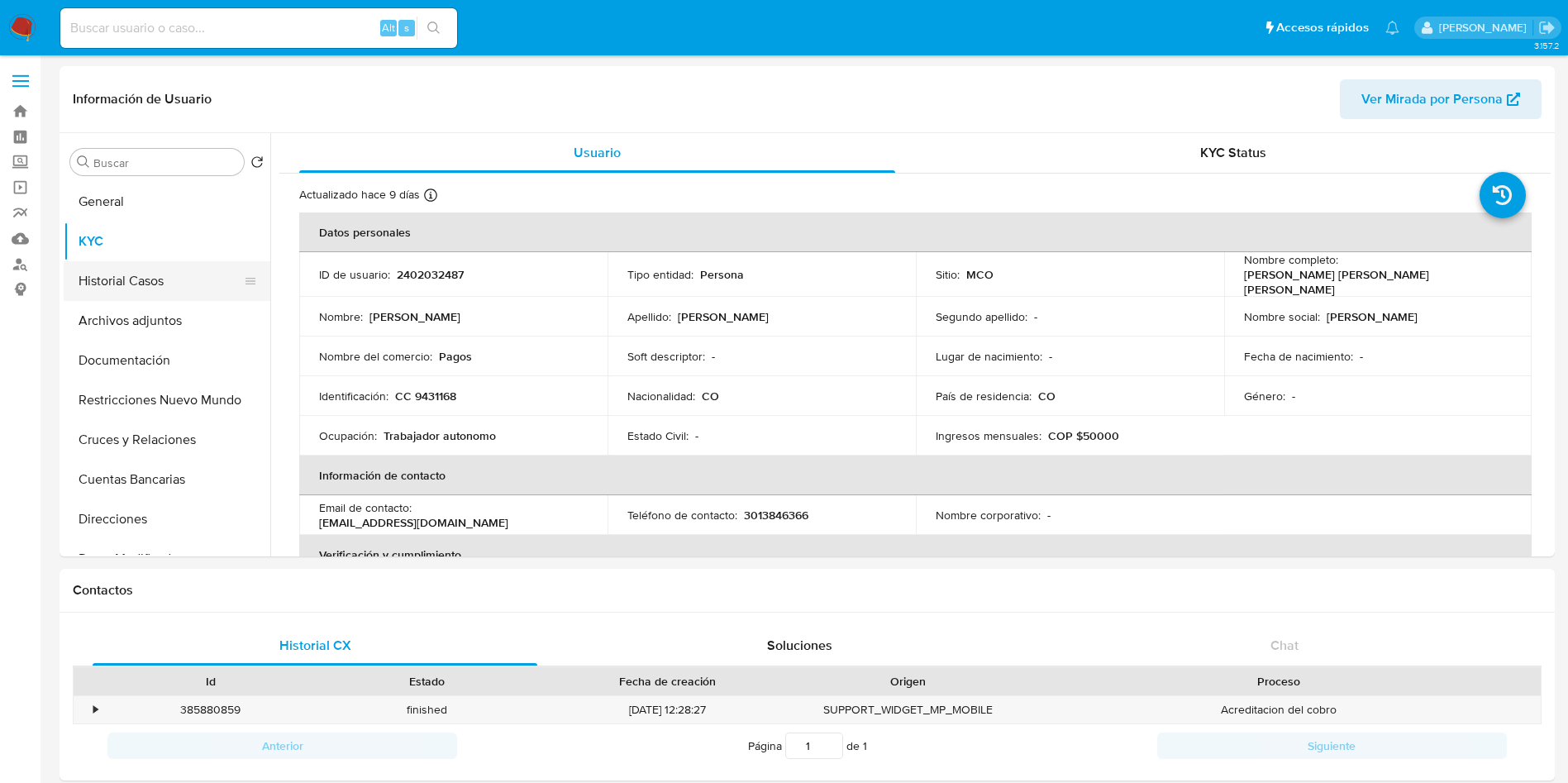
click at [153, 276] on button "Historial Casos" at bounding box center [160, 281] width 193 height 40
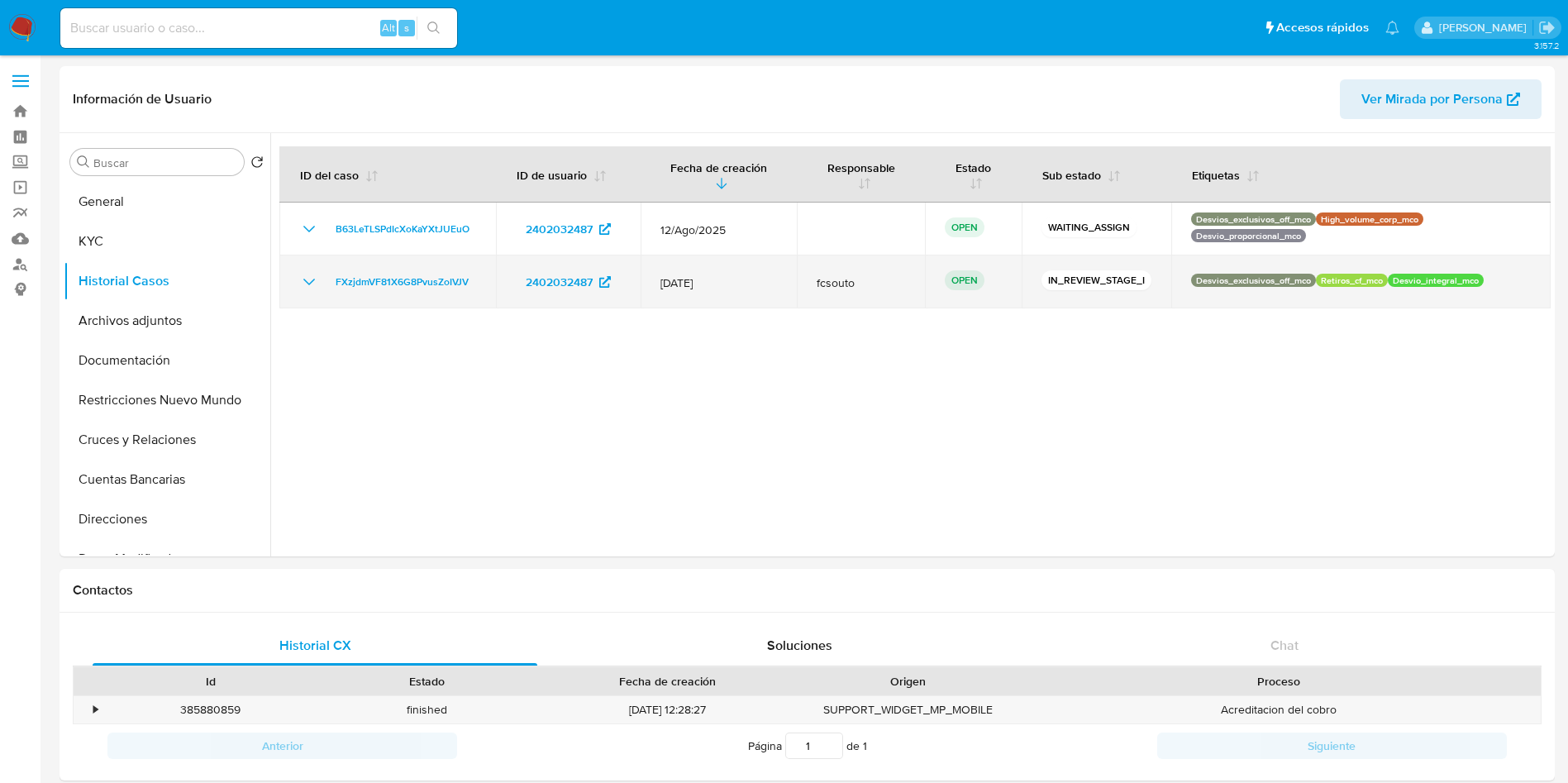
drag, startPoint x: 478, startPoint y: 277, endPoint x: 309, endPoint y: 286, distance: 169.2
click at [309, 286] on td "FXzjdmVF81X6G8PvusZoIVJV" at bounding box center [387, 282] width 217 height 53
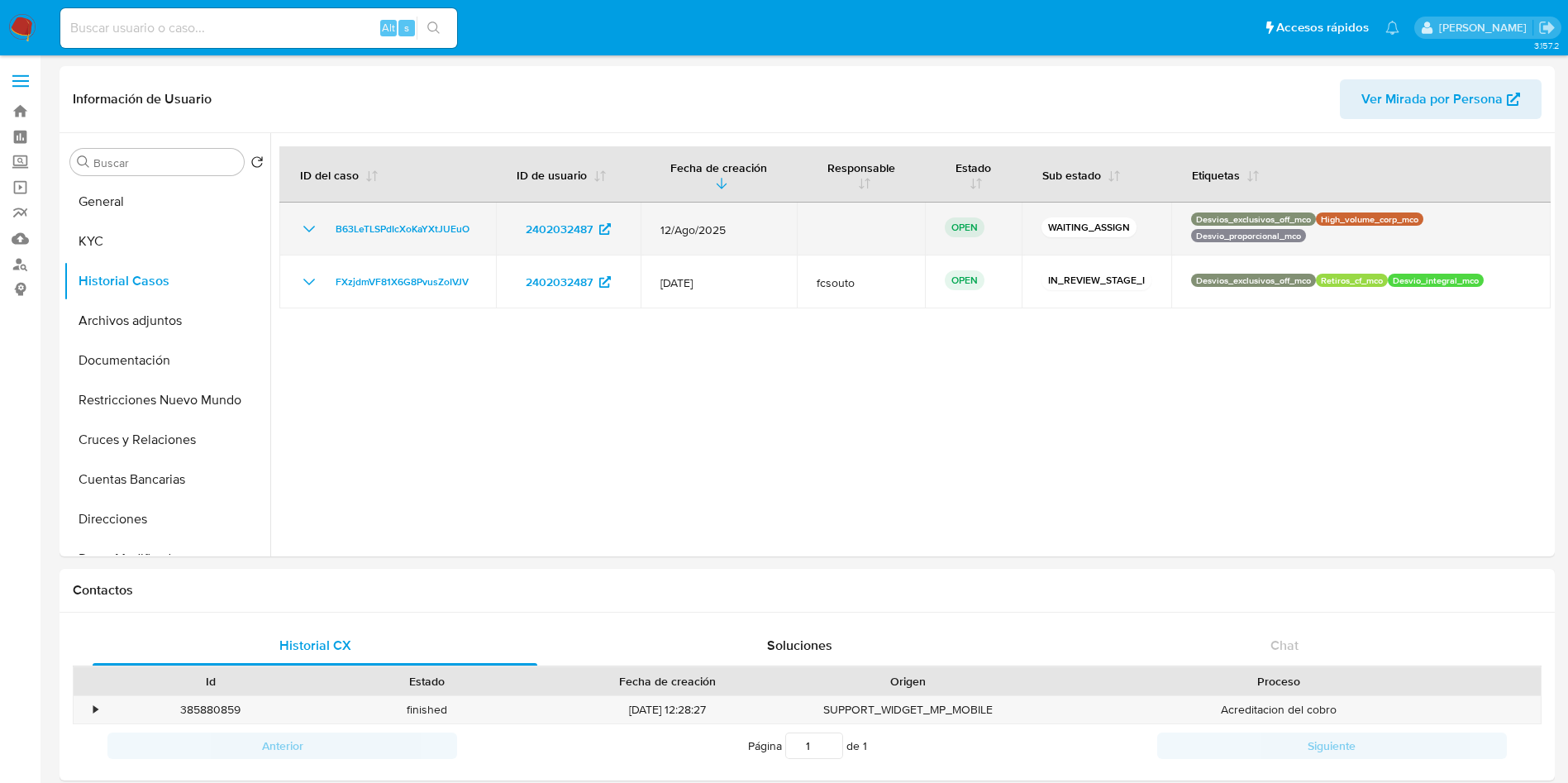
drag, startPoint x: 479, startPoint y: 228, endPoint x: 327, endPoint y: 231, distance: 152.0
click at [327, 231] on td "B63LeTLSPdIcXoKaYXtJUEuO" at bounding box center [387, 229] width 217 height 53
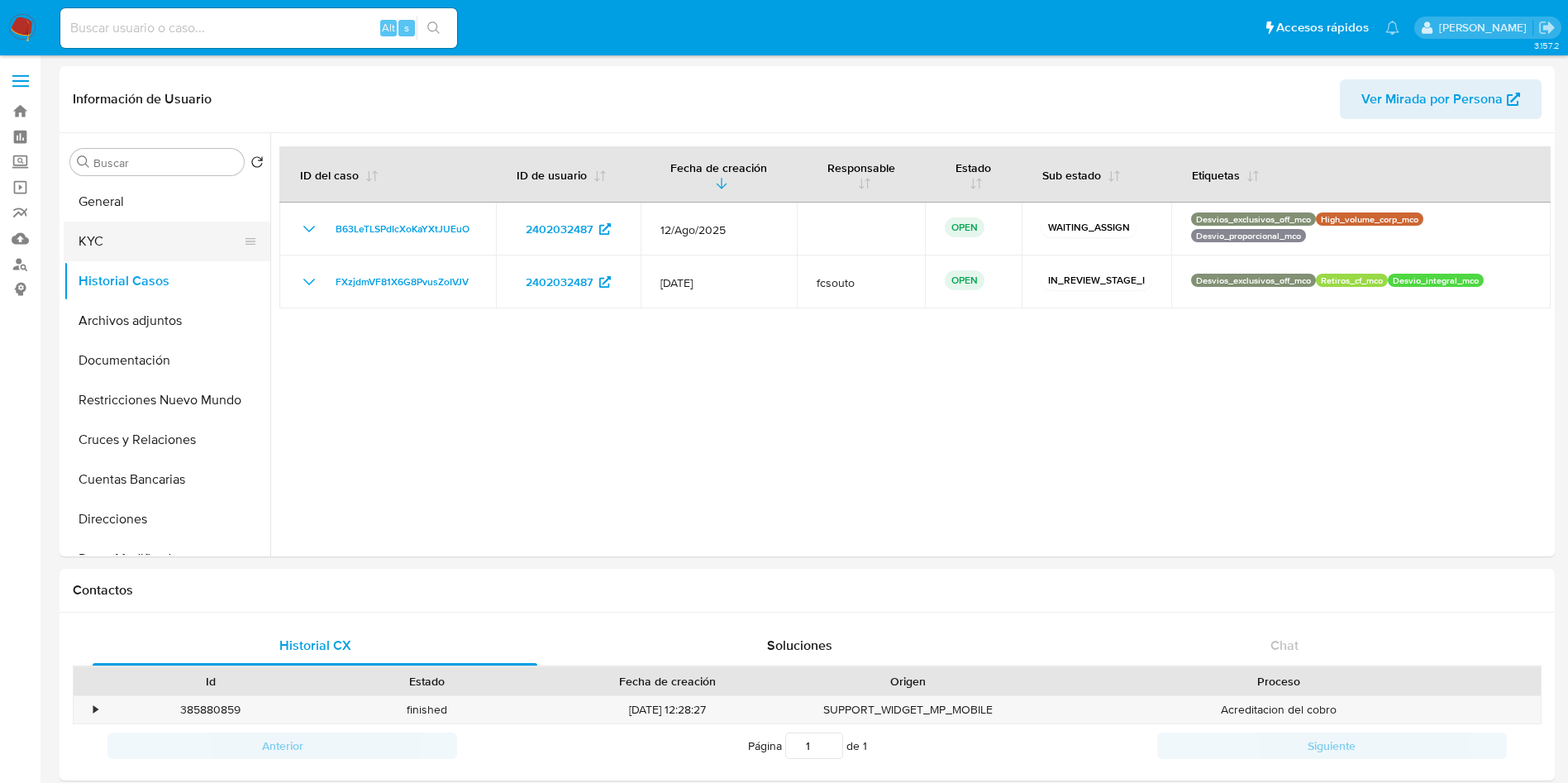
click at [93, 245] on button "KYC" at bounding box center [160, 241] width 193 height 40
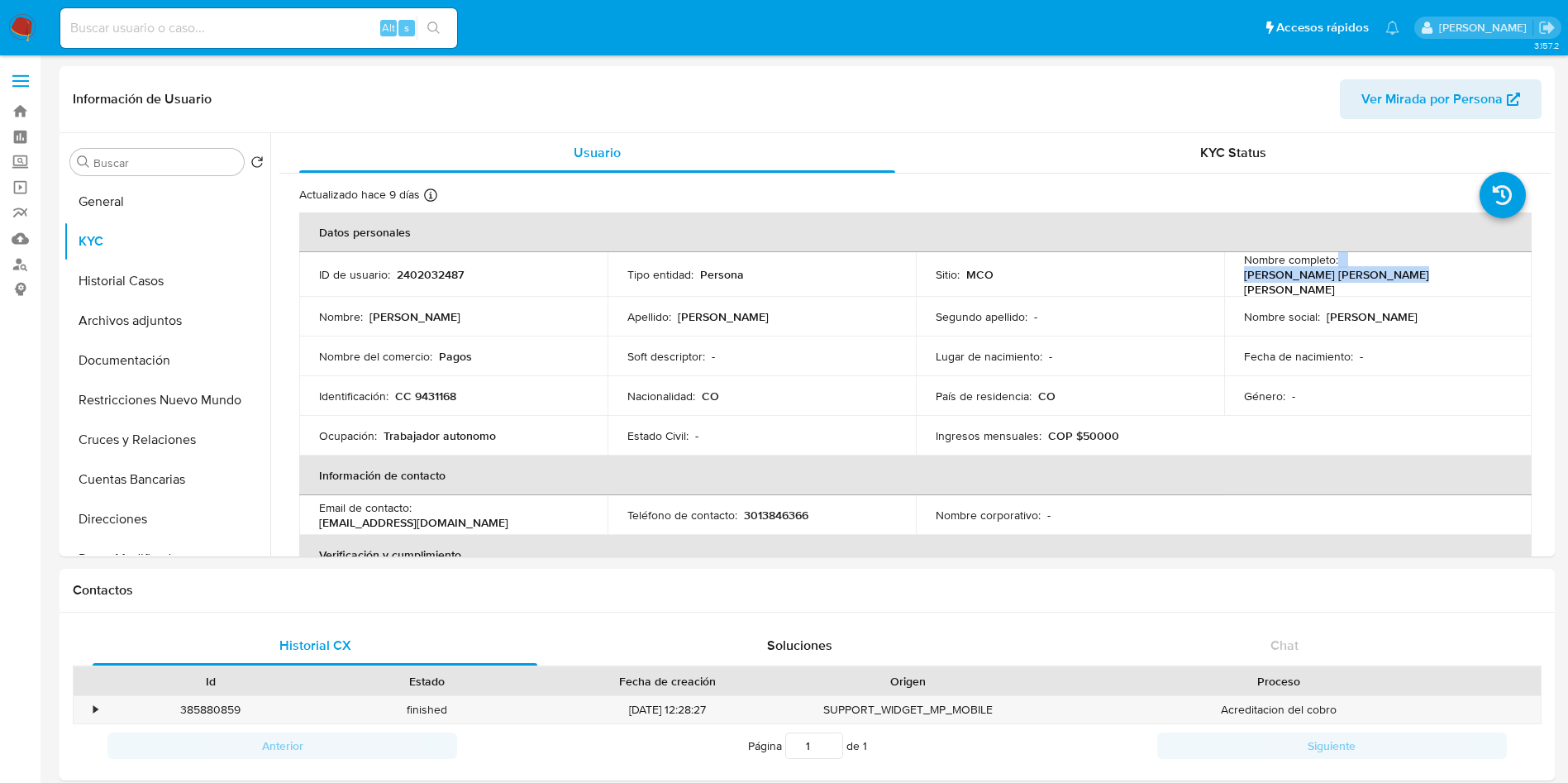
drag, startPoint x: 1509, startPoint y: 277, endPoint x: 1332, endPoint y: 272, distance: 177.1
click at [1332, 272] on td "Nombre completo : Apolinar Jose Rivera Garcia" at bounding box center [1378, 274] width 308 height 44
click at [1339, 272] on p "Apolinar Jose Rivera Garcia" at bounding box center [1375, 282] width 262 height 30
copy p "Apolinar Jose Rivera Garcia"
click at [430, 389] on p "CC 9431168" at bounding box center [425, 396] width 61 height 14
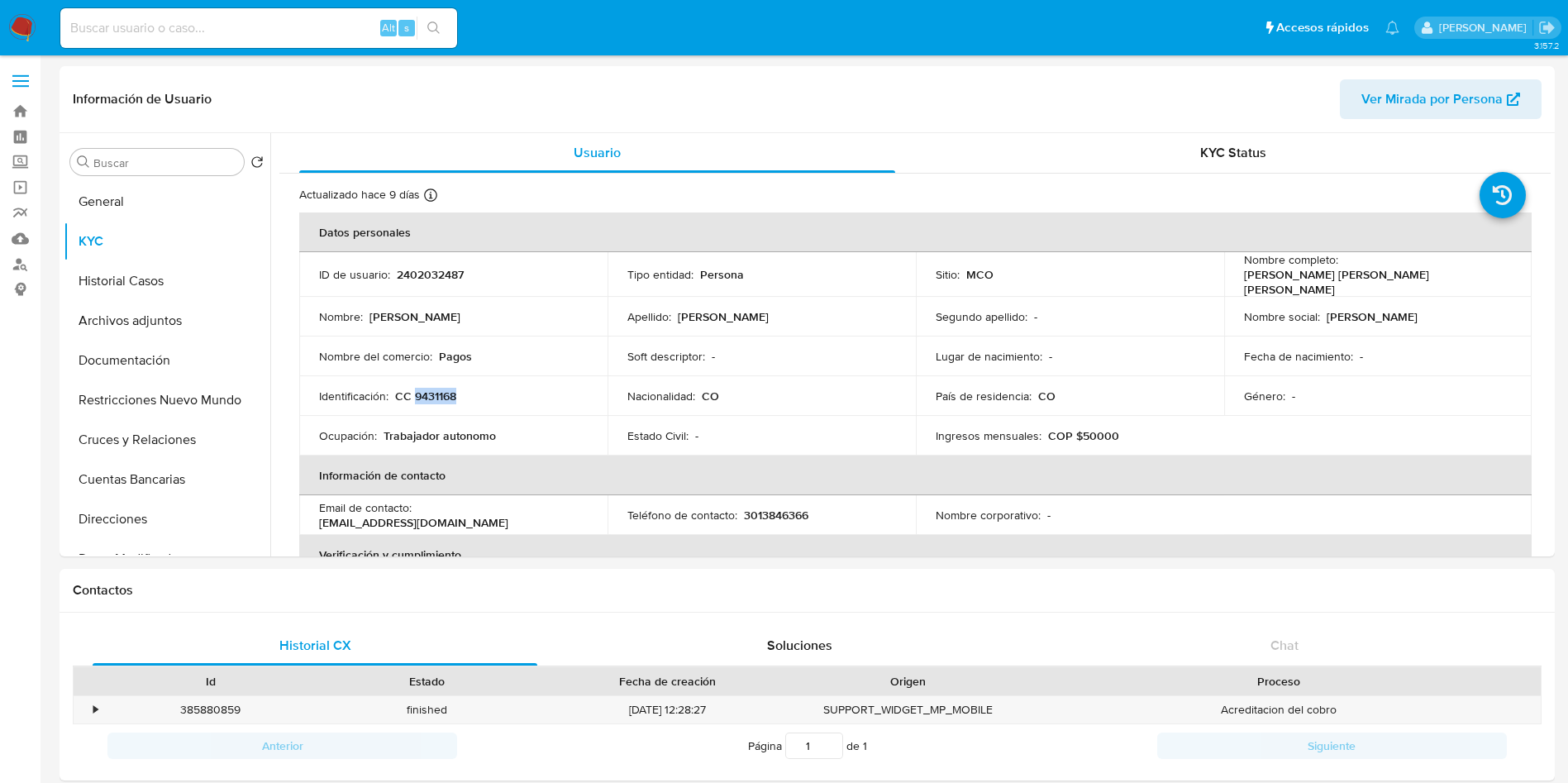
click at [430, 389] on p "CC 9431168" at bounding box center [425, 396] width 61 height 14
copy p "9431168"
click at [156, 301] on button "Archivos adjuntos" at bounding box center [160, 321] width 193 height 40
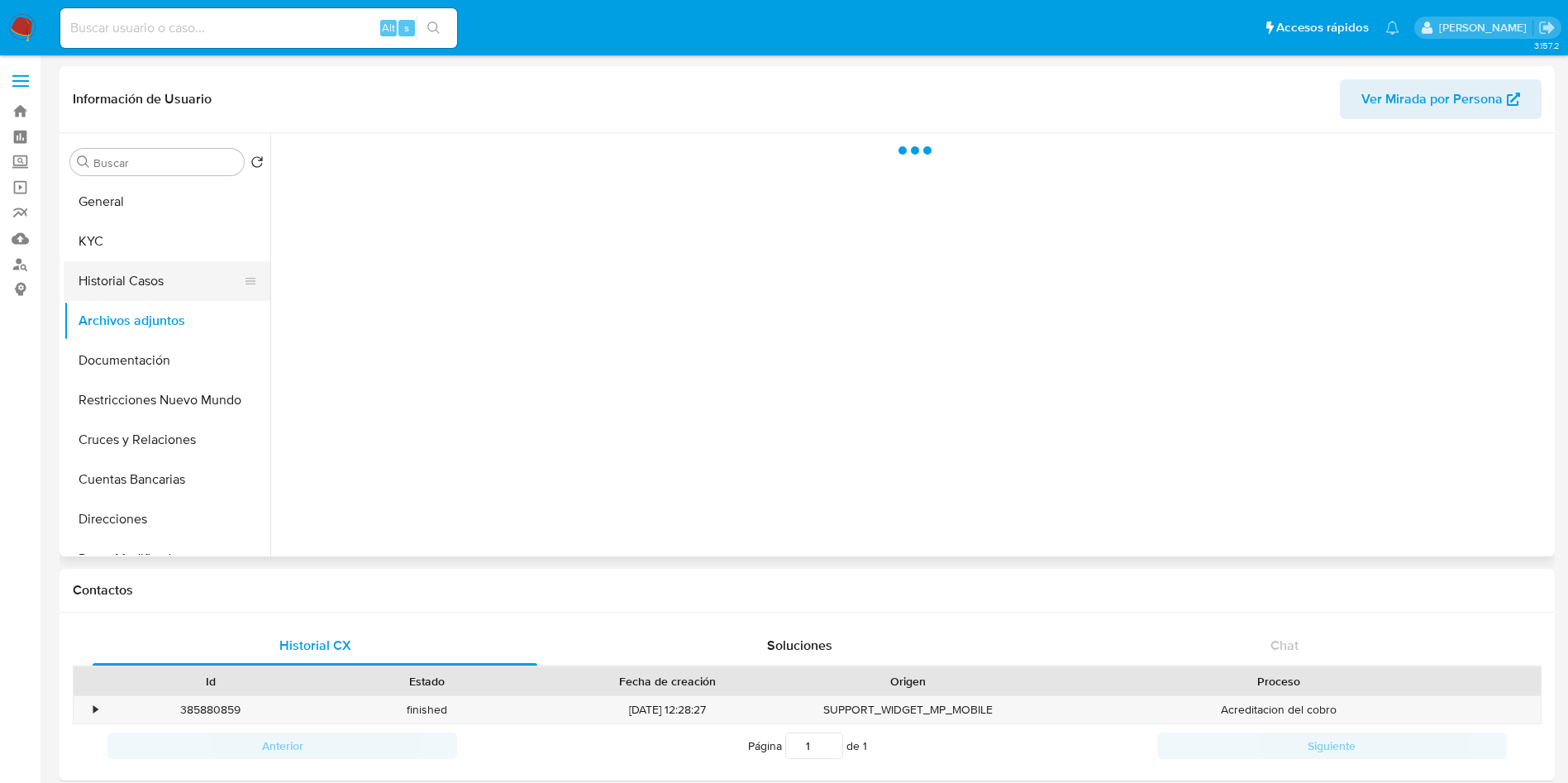
click at [157, 283] on button "Historial Casos" at bounding box center [160, 281] width 193 height 40
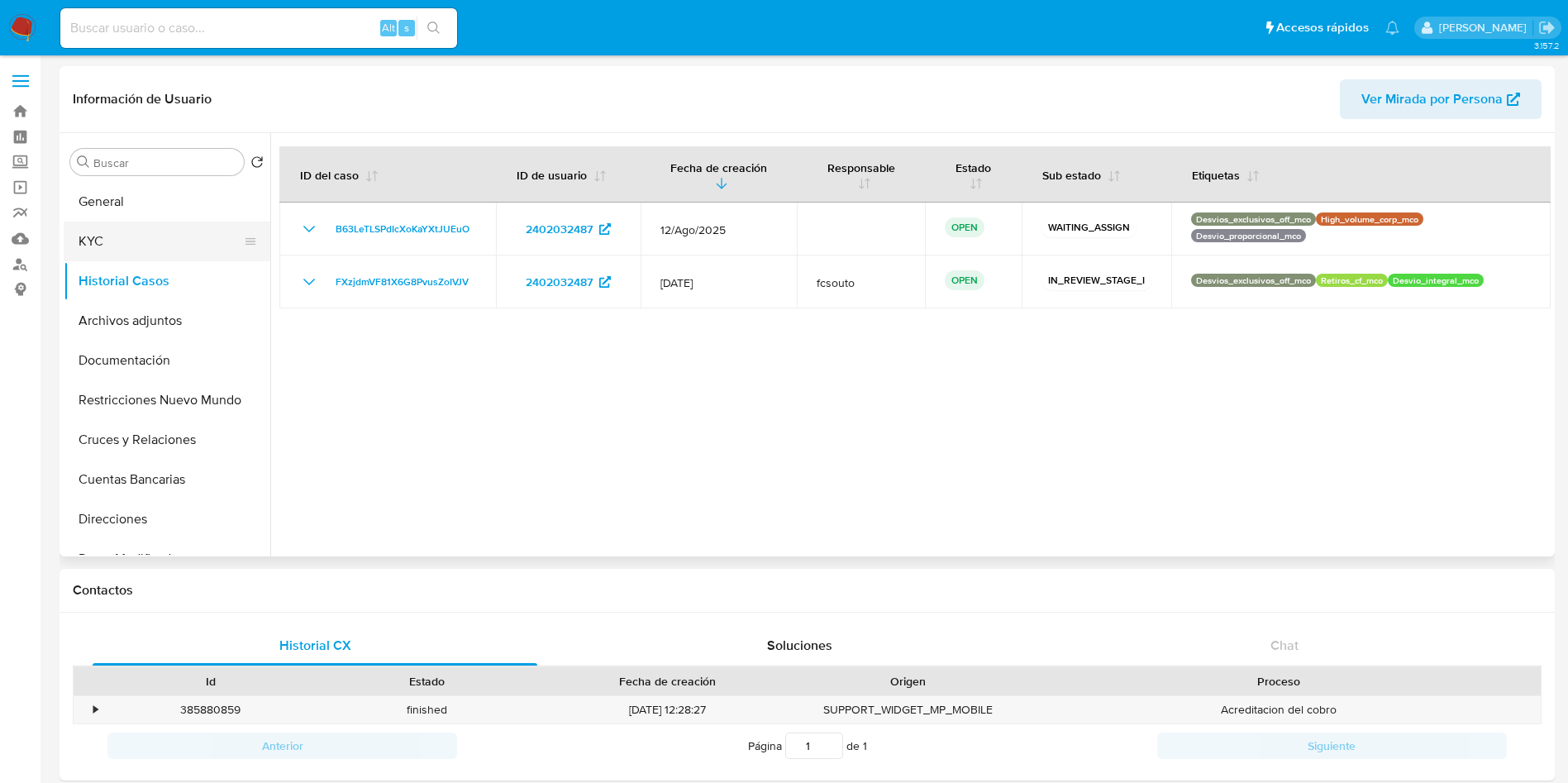
click at [159, 248] on button "KYC" at bounding box center [160, 241] width 193 height 40
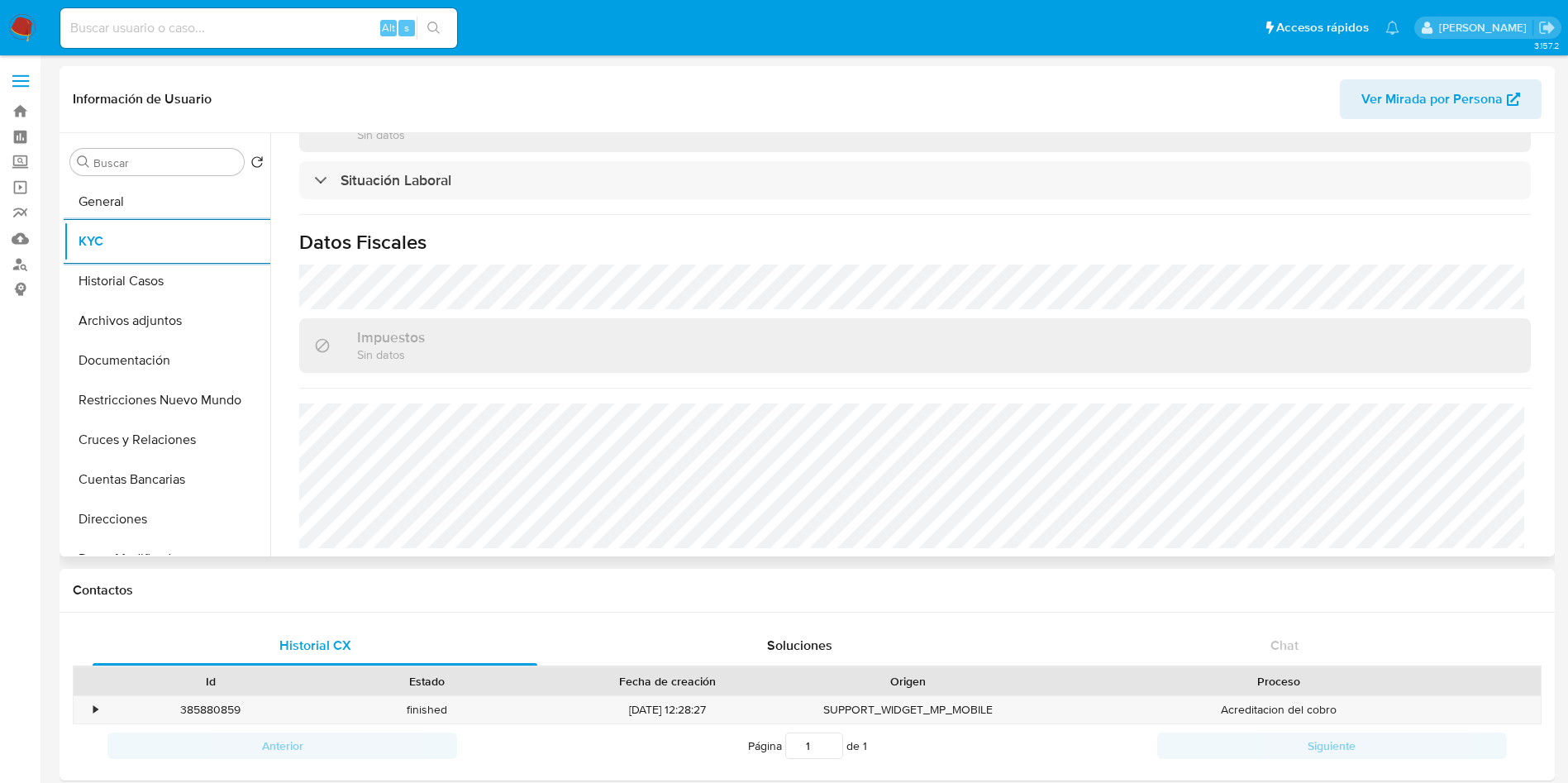
scroll to position [218, 0]
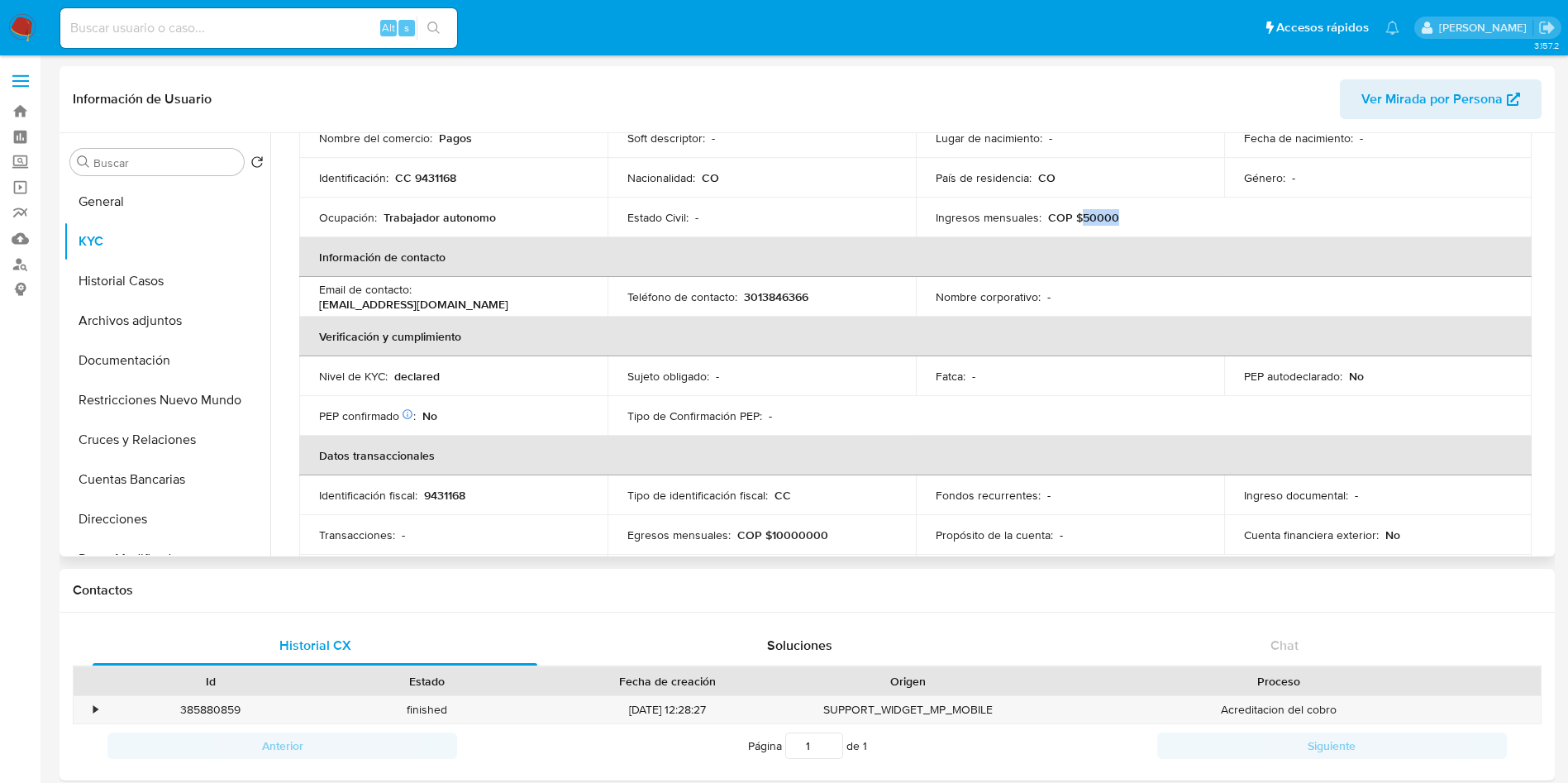
drag, startPoint x: 1114, startPoint y: 217, endPoint x: 1076, endPoint y: 214, distance: 38.1
click at [1076, 214] on div "Ingresos mensuales : COP $50000" at bounding box center [1070, 217] width 269 height 14
copy p "50000"
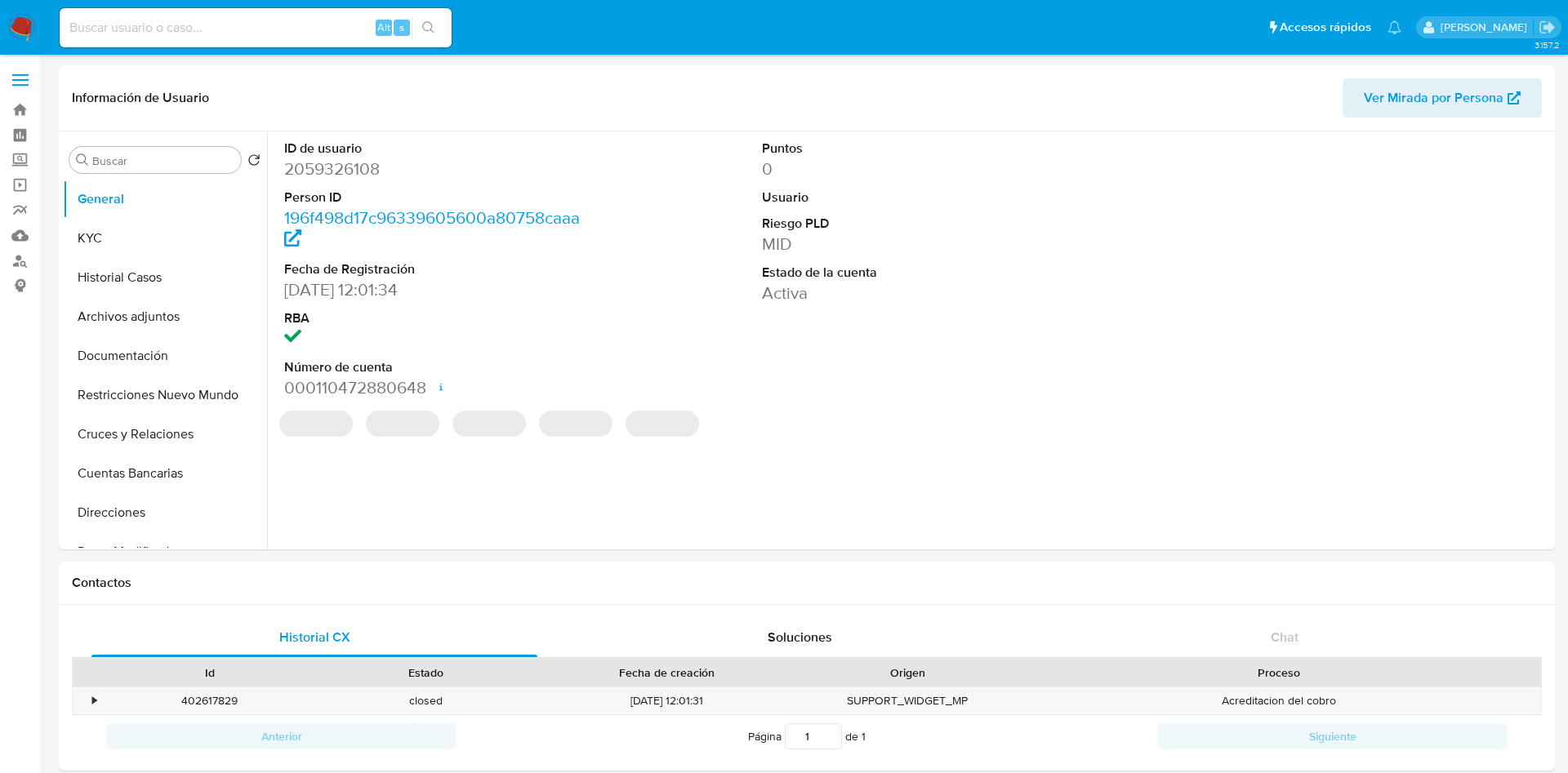
select select "10"
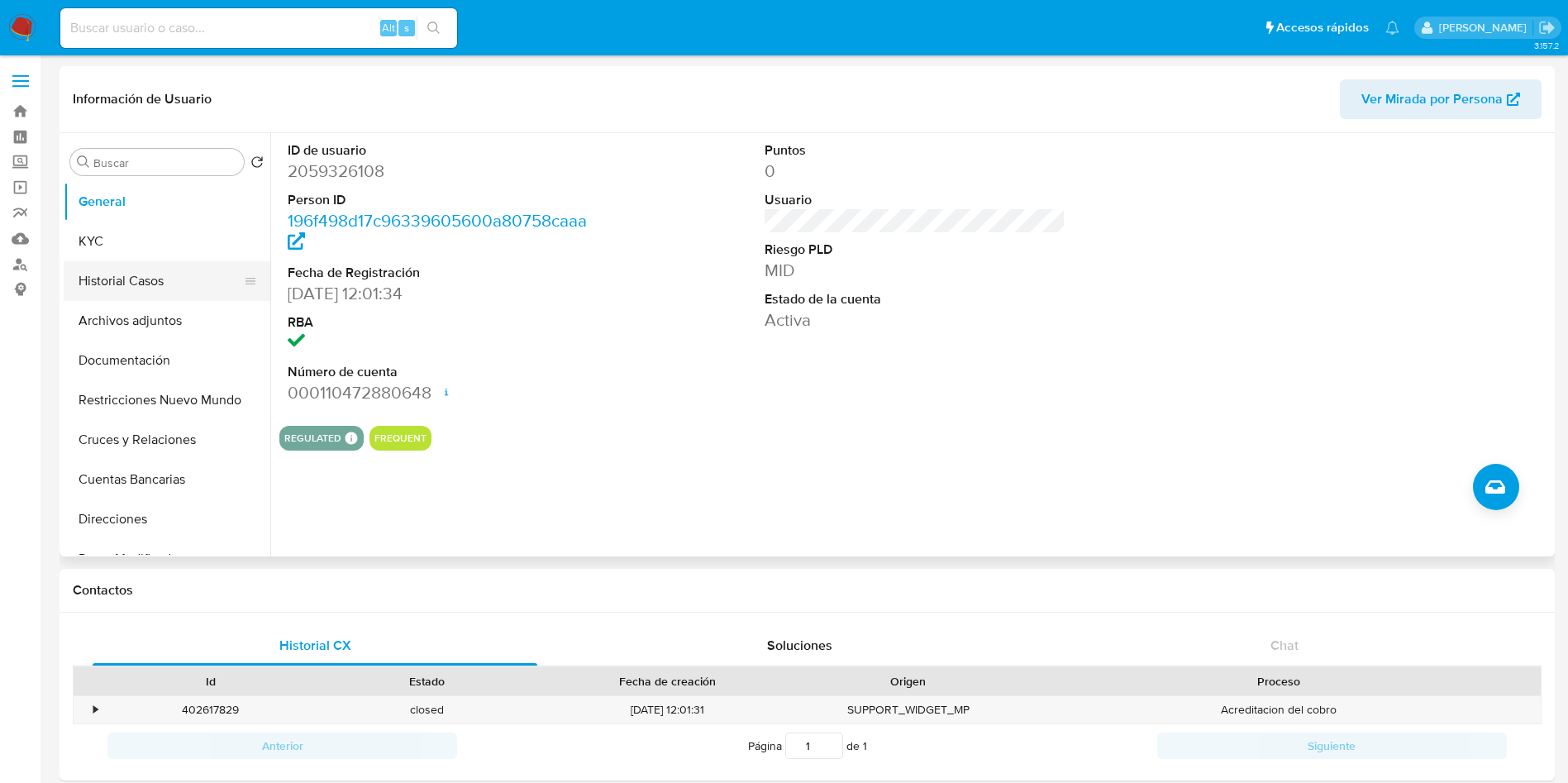
click at [177, 269] on button "Historial Casos" at bounding box center [160, 281] width 193 height 40
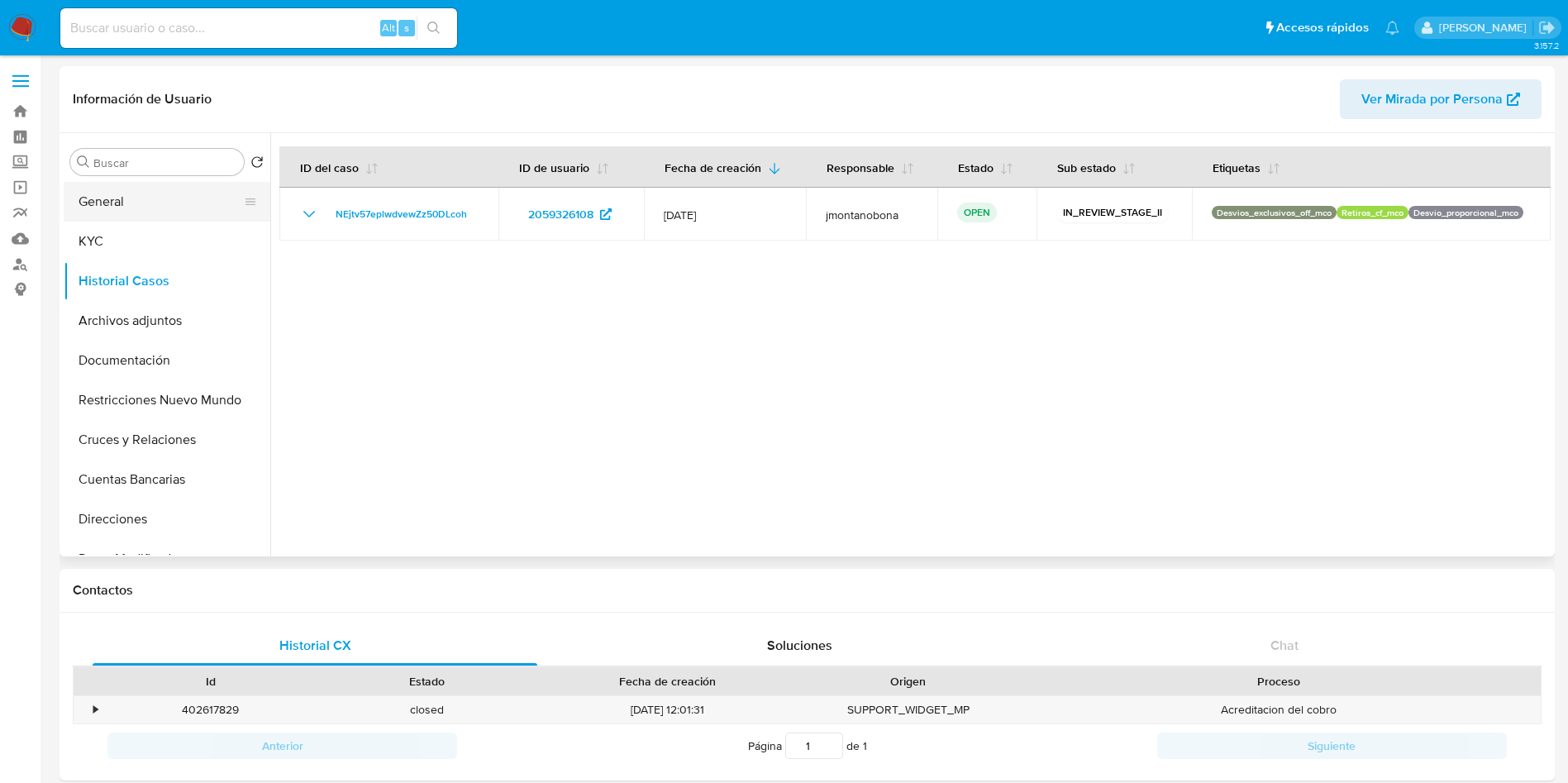
click at [135, 217] on button "General" at bounding box center [160, 202] width 193 height 40
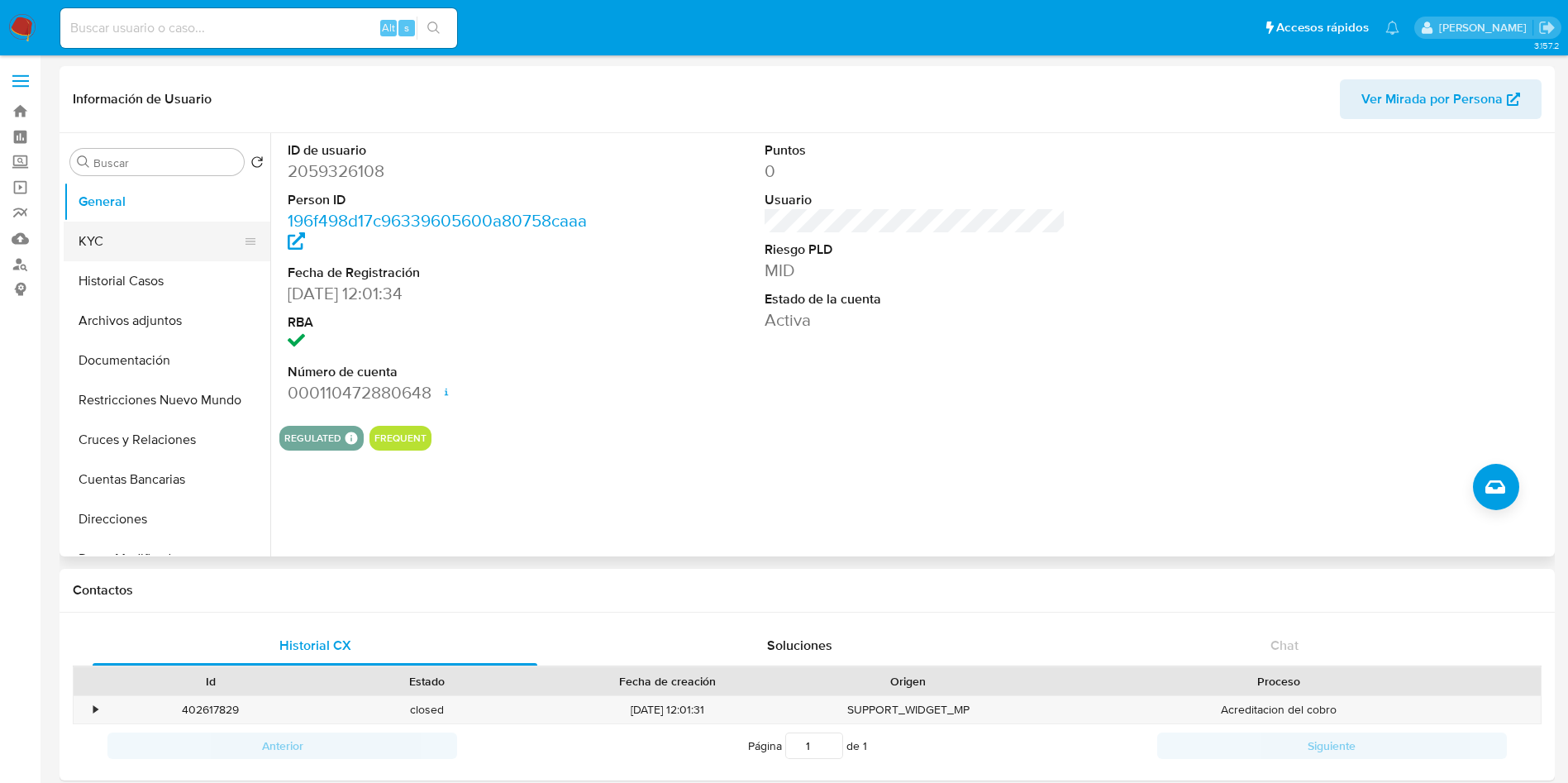
click at [166, 231] on button "KYC" at bounding box center [160, 241] width 193 height 40
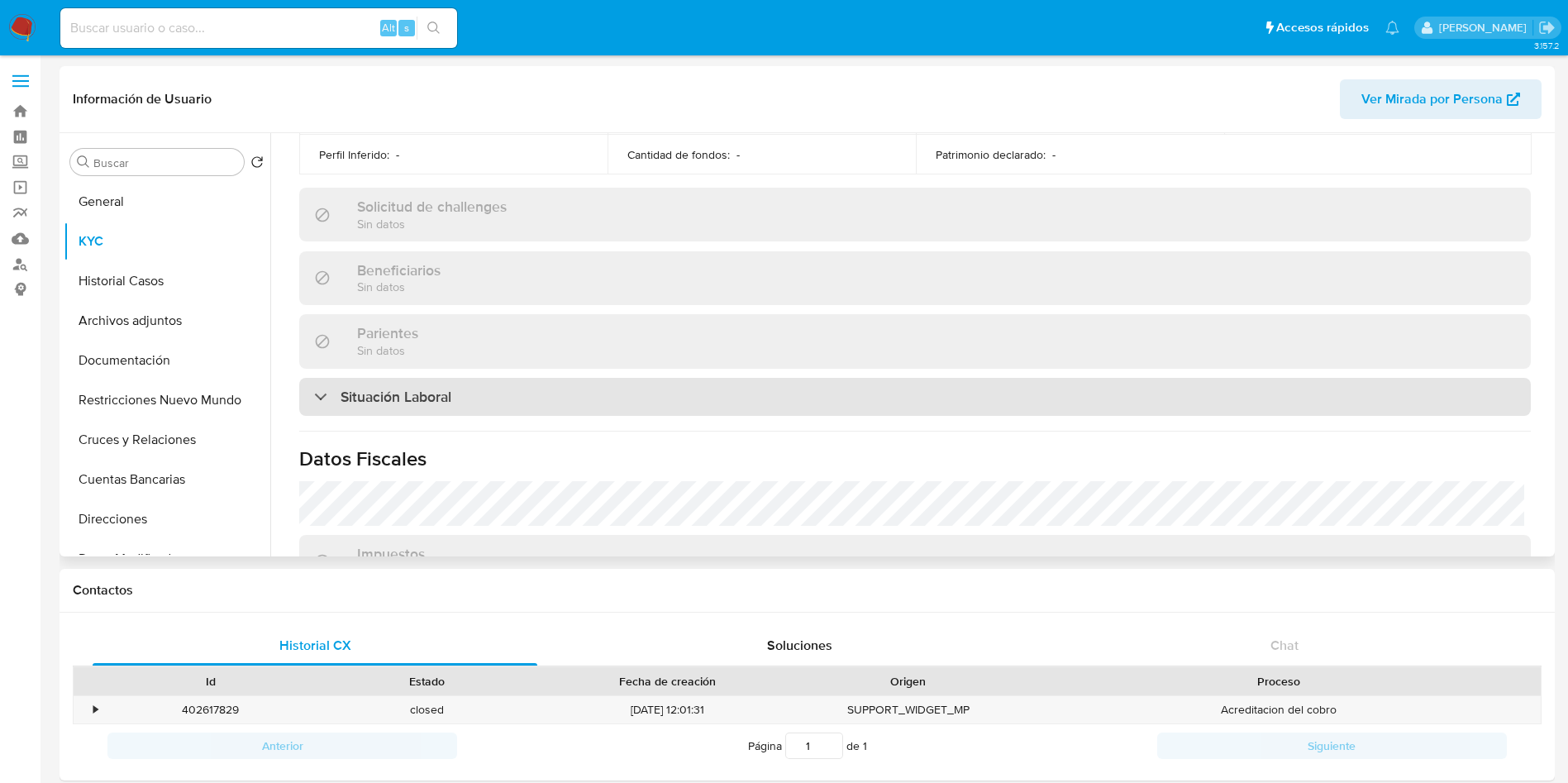
scroll to position [854, 0]
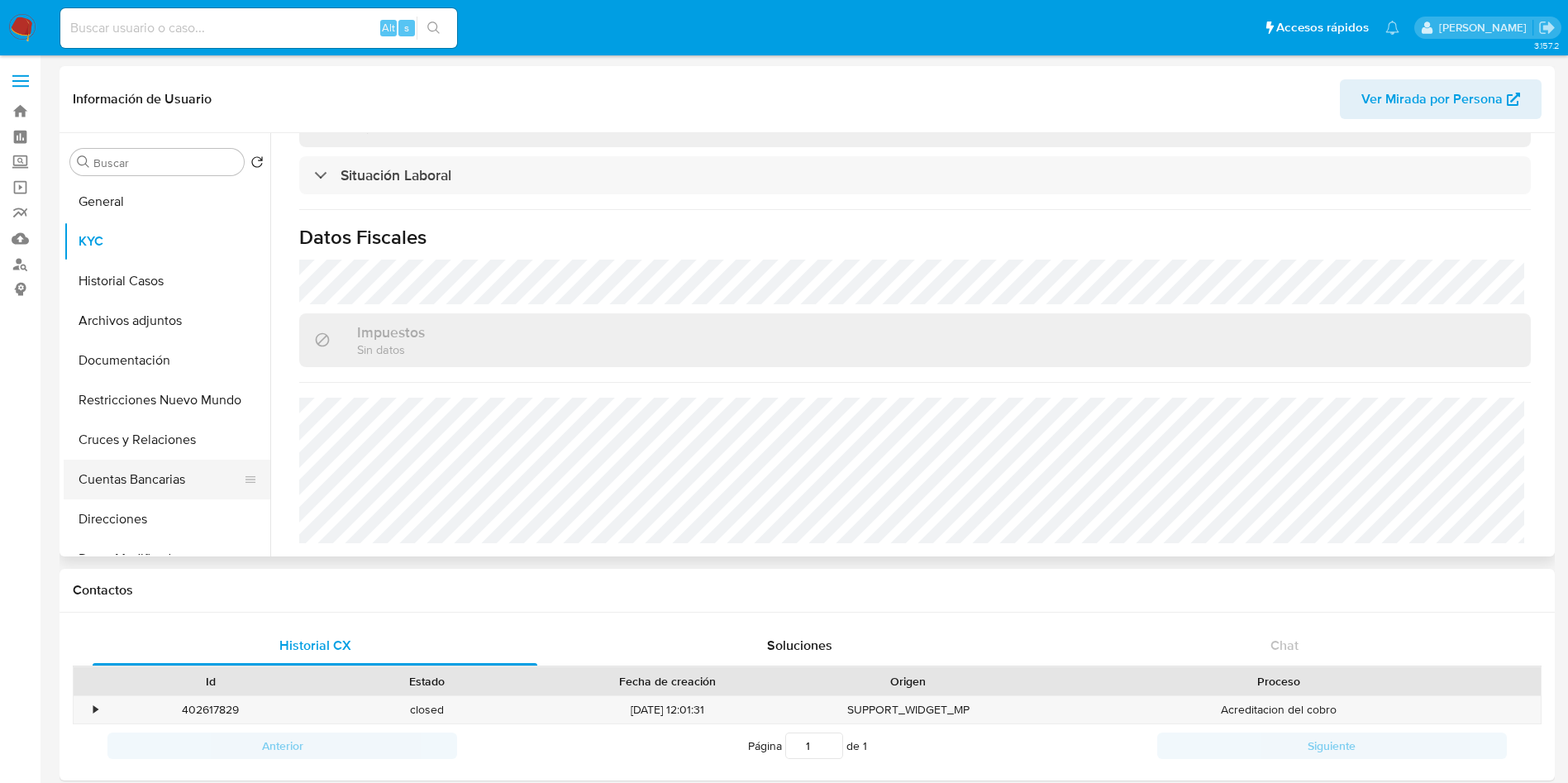
click at [127, 485] on button "Cuentas Bancarias" at bounding box center [160, 479] width 193 height 40
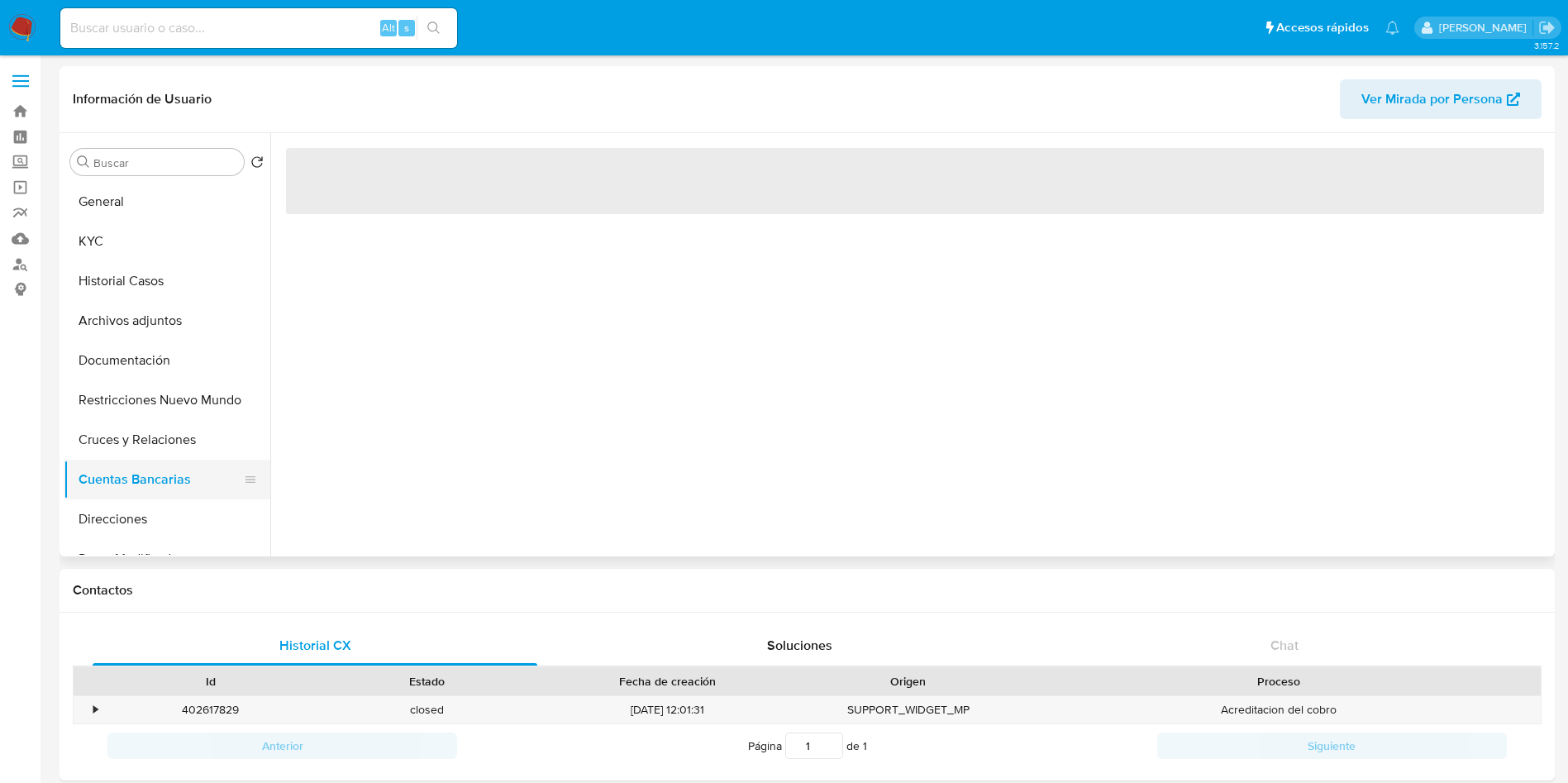
scroll to position [0, 0]
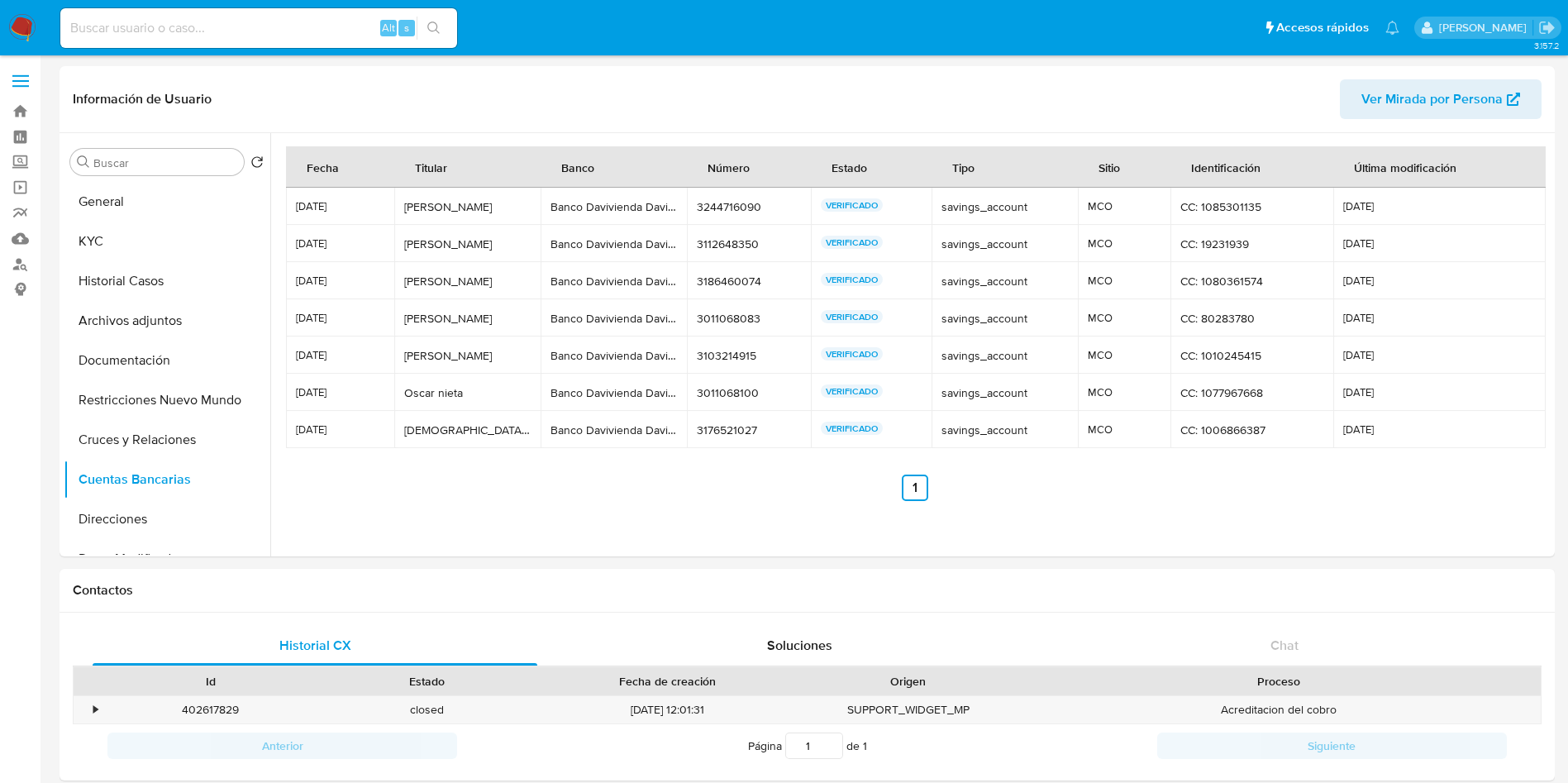
click at [608, 212] on div "Banco Davivienda Daviplata" at bounding box center [613, 206] width 127 height 14
click at [599, 203] on div "Banco Davivienda Daviplata" at bounding box center [613, 206] width 127 height 14
click at [147, 354] on button "Documentación" at bounding box center [160, 360] width 193 height 40
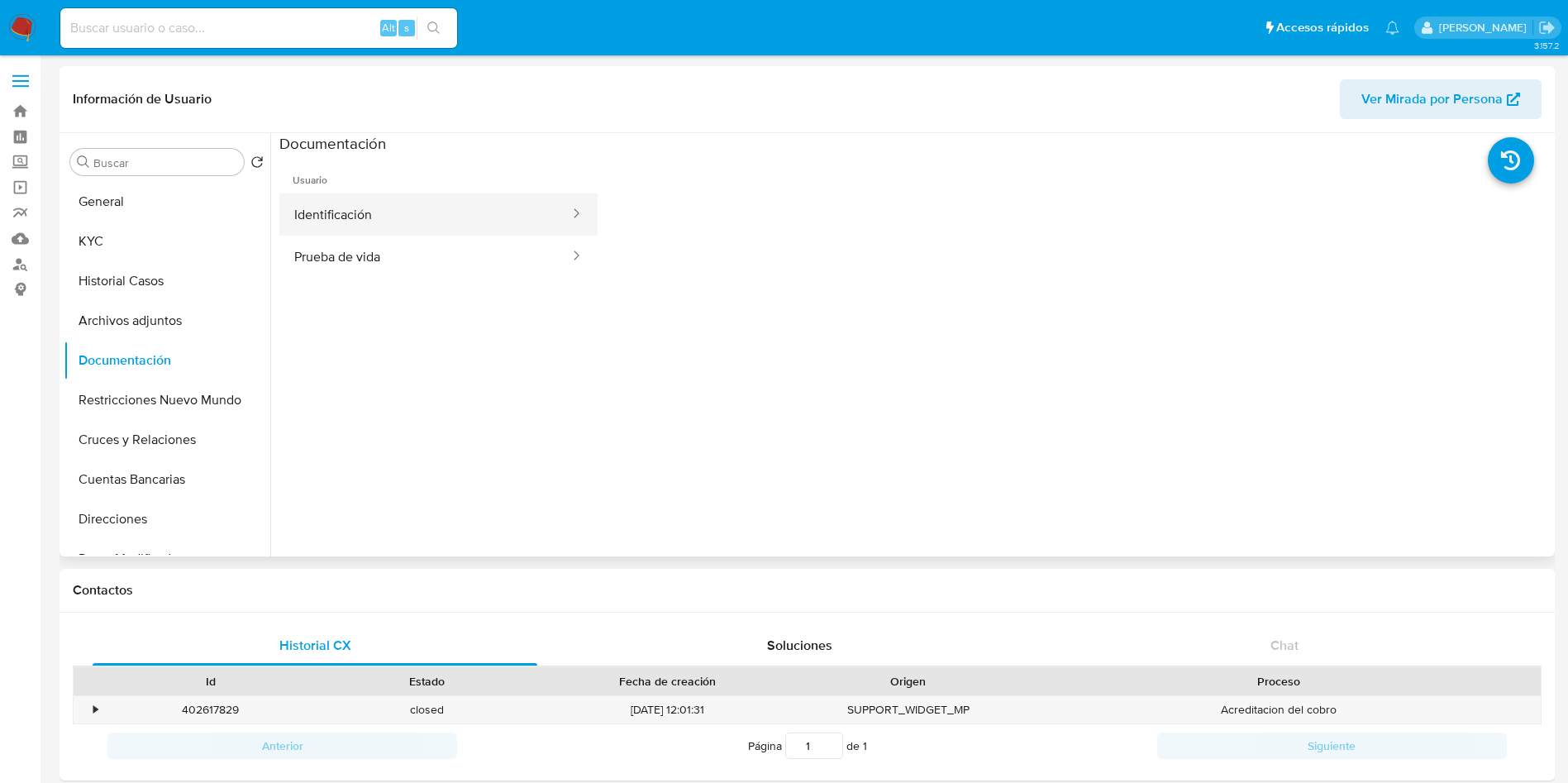
click at [388, 217] on button "Identificación" at bounding box center [425, 214] width 292 height 43
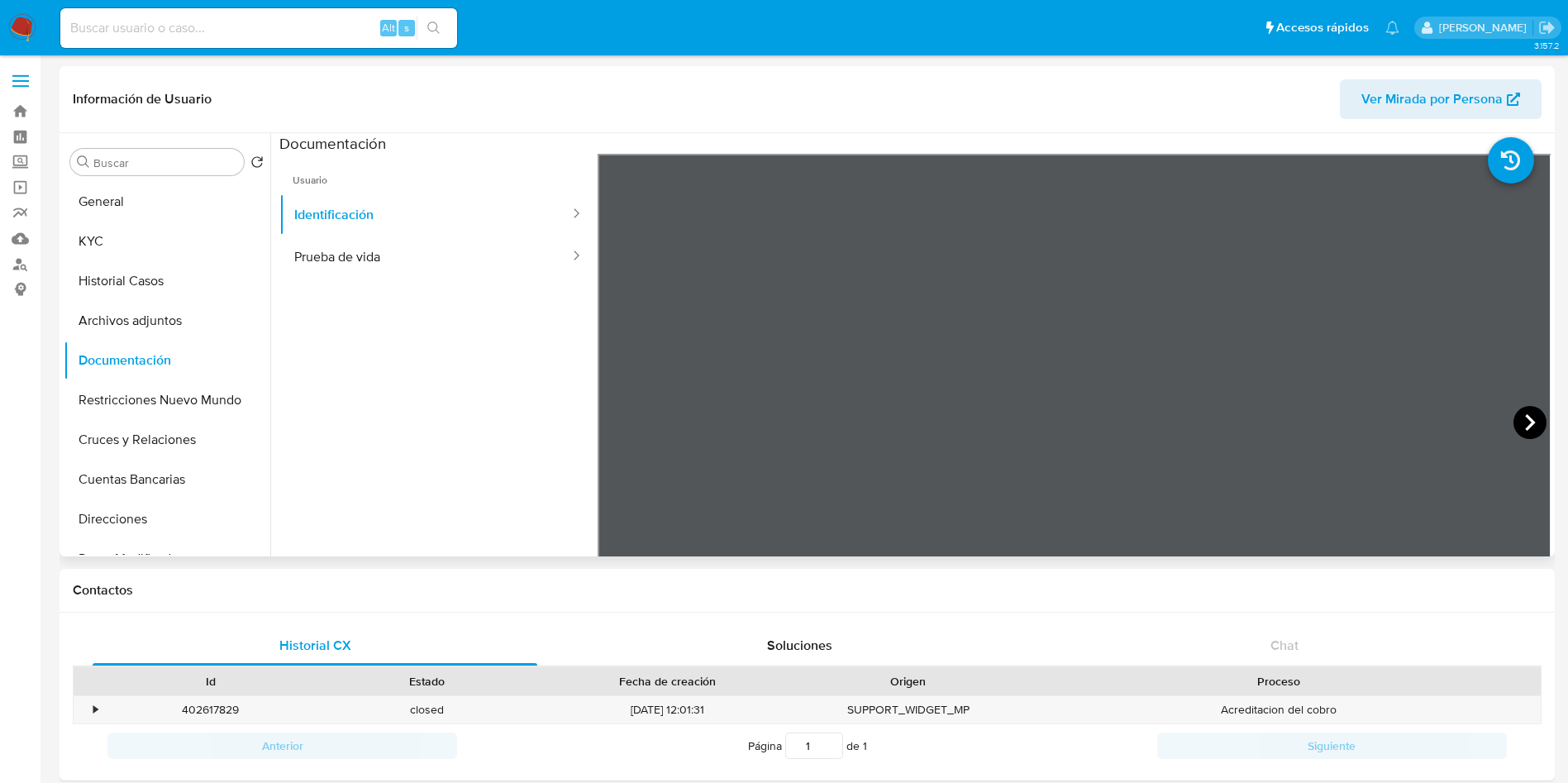
click at [1525, 420] on icon at bounding box center [1530, 422] width 10 height 16
click at [115, 267] on button "Historial Casos" at bounding box center [160, 281] width 193 height 40
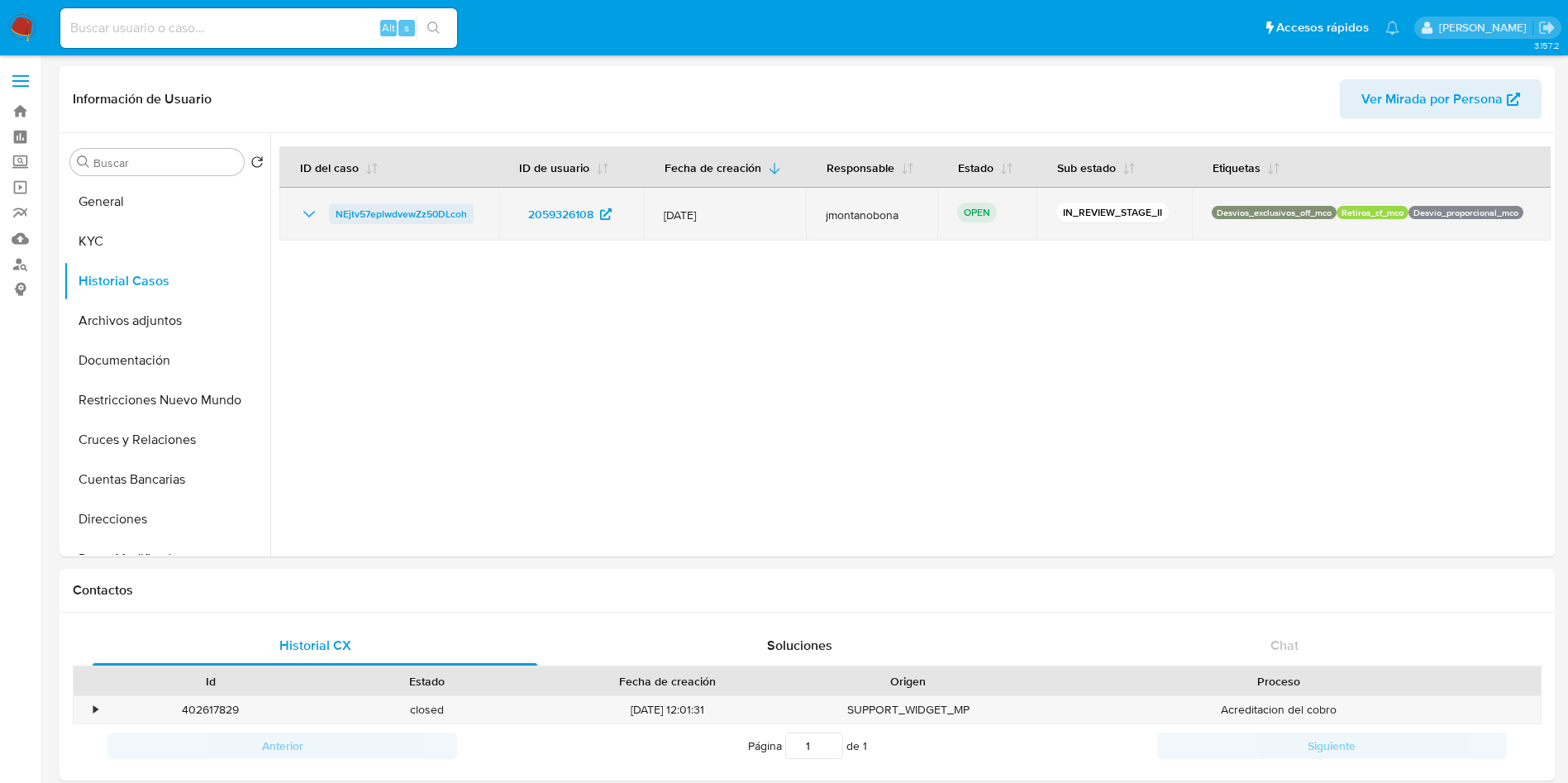
drag, startPoint x: 478, startPoint y: 213, endPoint x: 333, endPoint y: 208, distance: 145.1
click at [333, 208] on td "NEjtv57eplwdvewZz50DLcoh" at bounding box center [388, 214] width 219 height 53
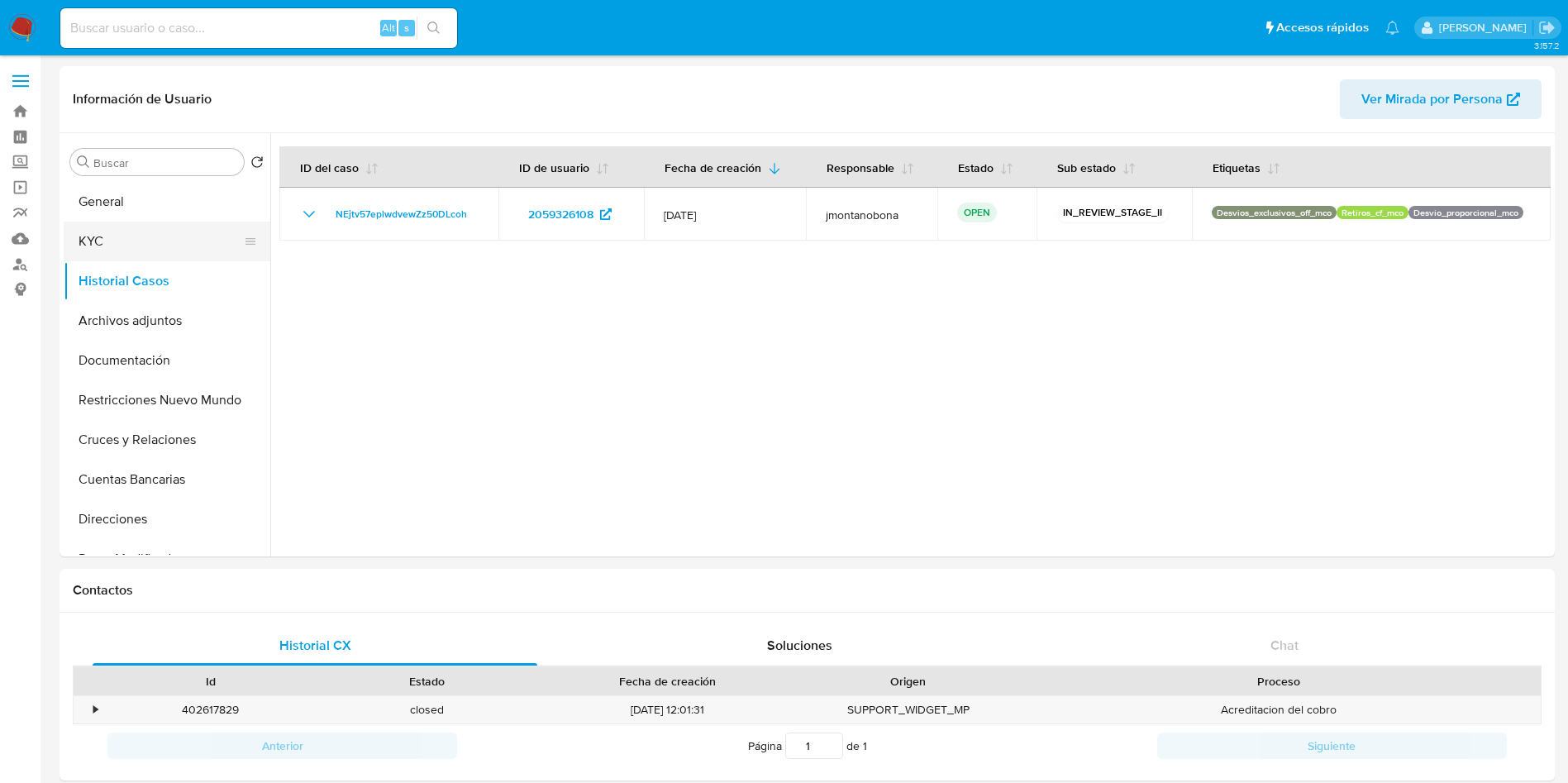
click at [114, 238] on button "KYC" at bounding box center [160, 241] width 193 height 40
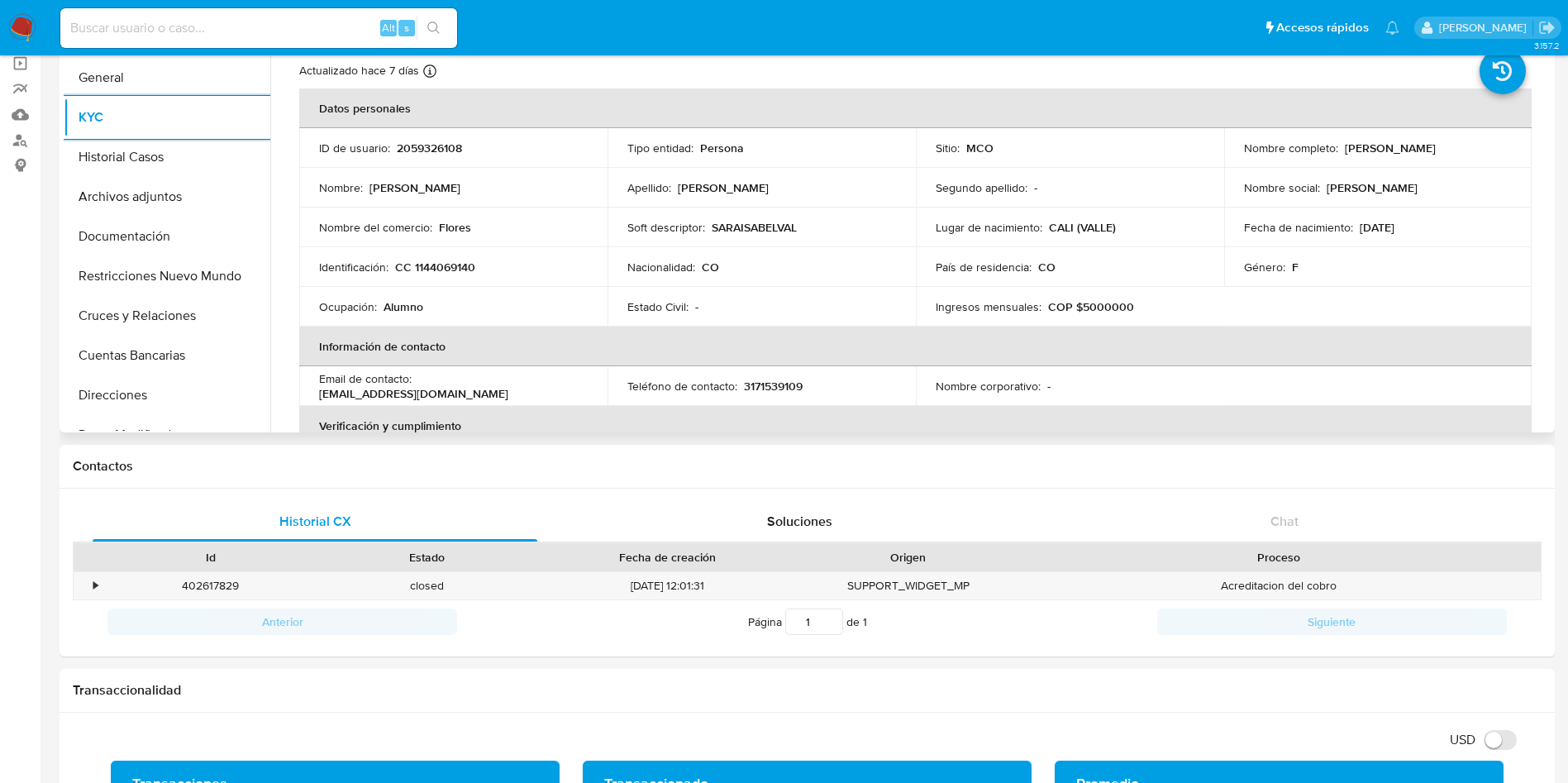
click at [459, 275] on td "Identificación : CC 1144069140" at bounding box center [453, 266] width 308 height 40
click at [457, 273] on p "CC 1144069140" at bounding box center [435, 266] width 80 height 14
copy p "1144069140"
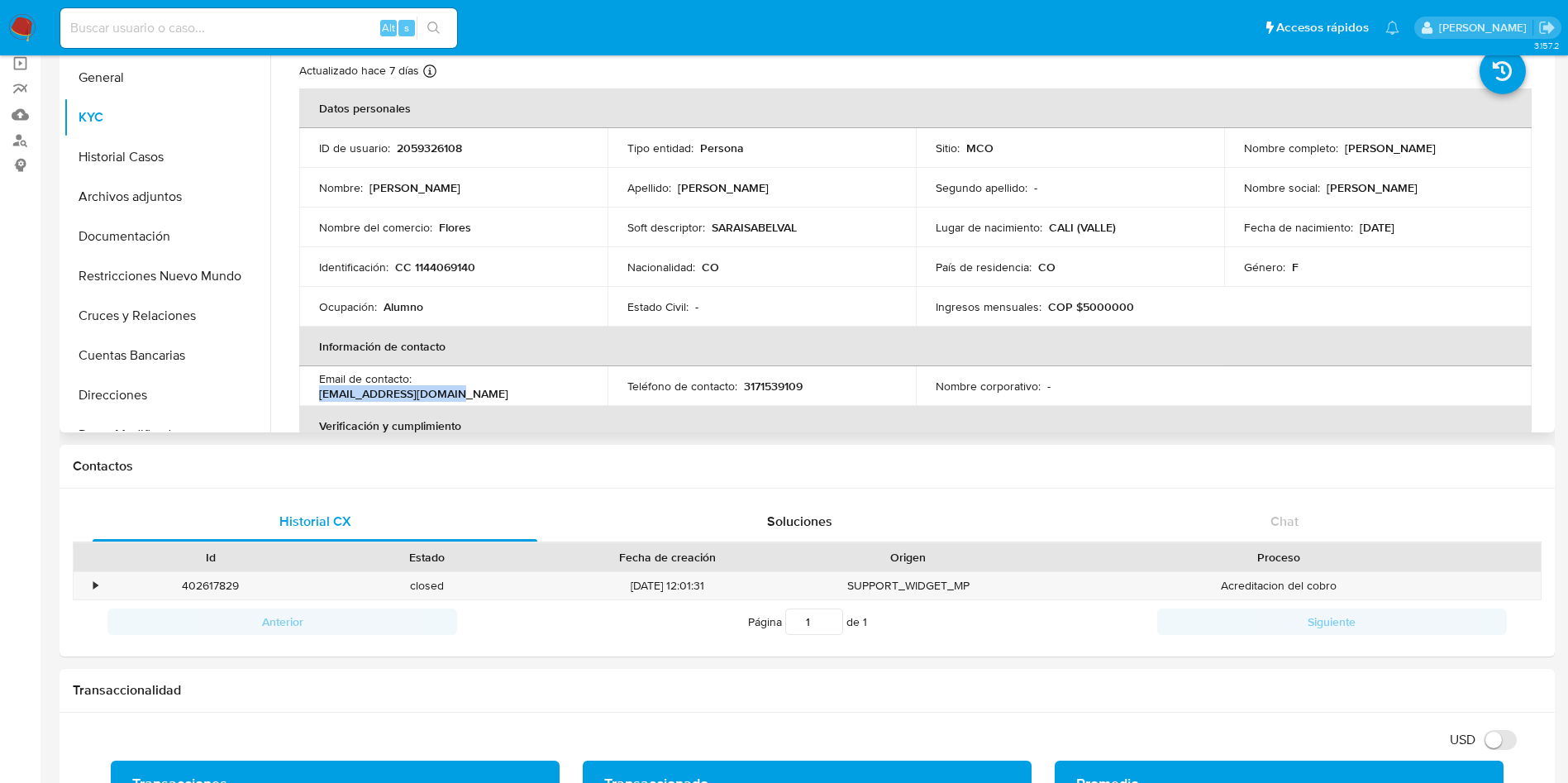
drag, startPoint x: 562, startPoint y: 380, endPoint x: 419, endPoint y: 390, distance: 143.3
click at [419, 390] on div "Email de contacto : saratoro3456@gmail.com" at bounding box center [453, 386] width 269 height 30
copy p "saratoro3456@gmail.com"
drag, startPoint x: 1144, startPoint y: 308, endPoint x: 1076, endPoint y: 306, distance: 68.0
click at [1076, 306] on div "Ingresos mensuales : COP $5000000" at bounding box center [1070, 306] width 269 height 14
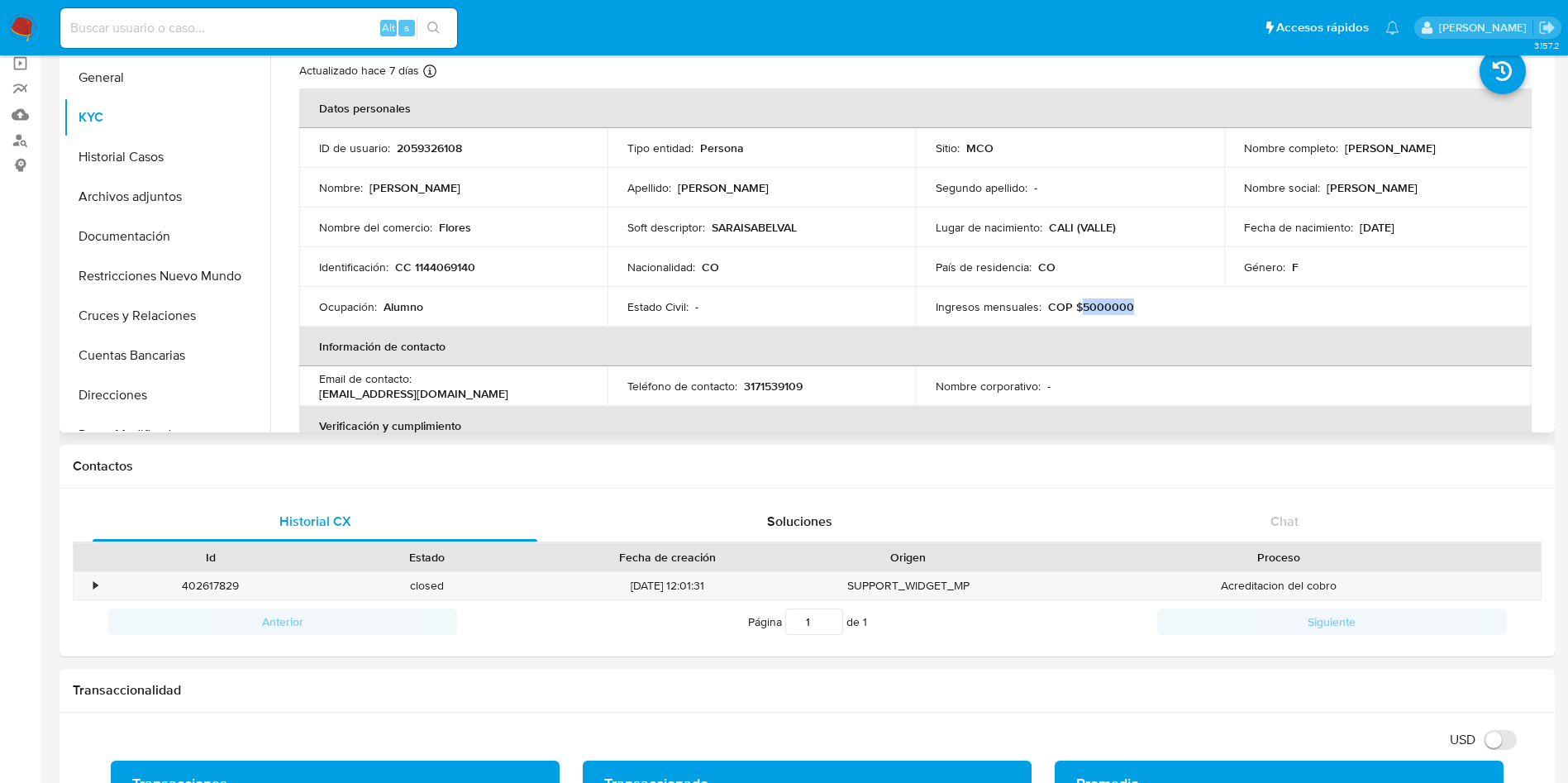
copy p "5000000"
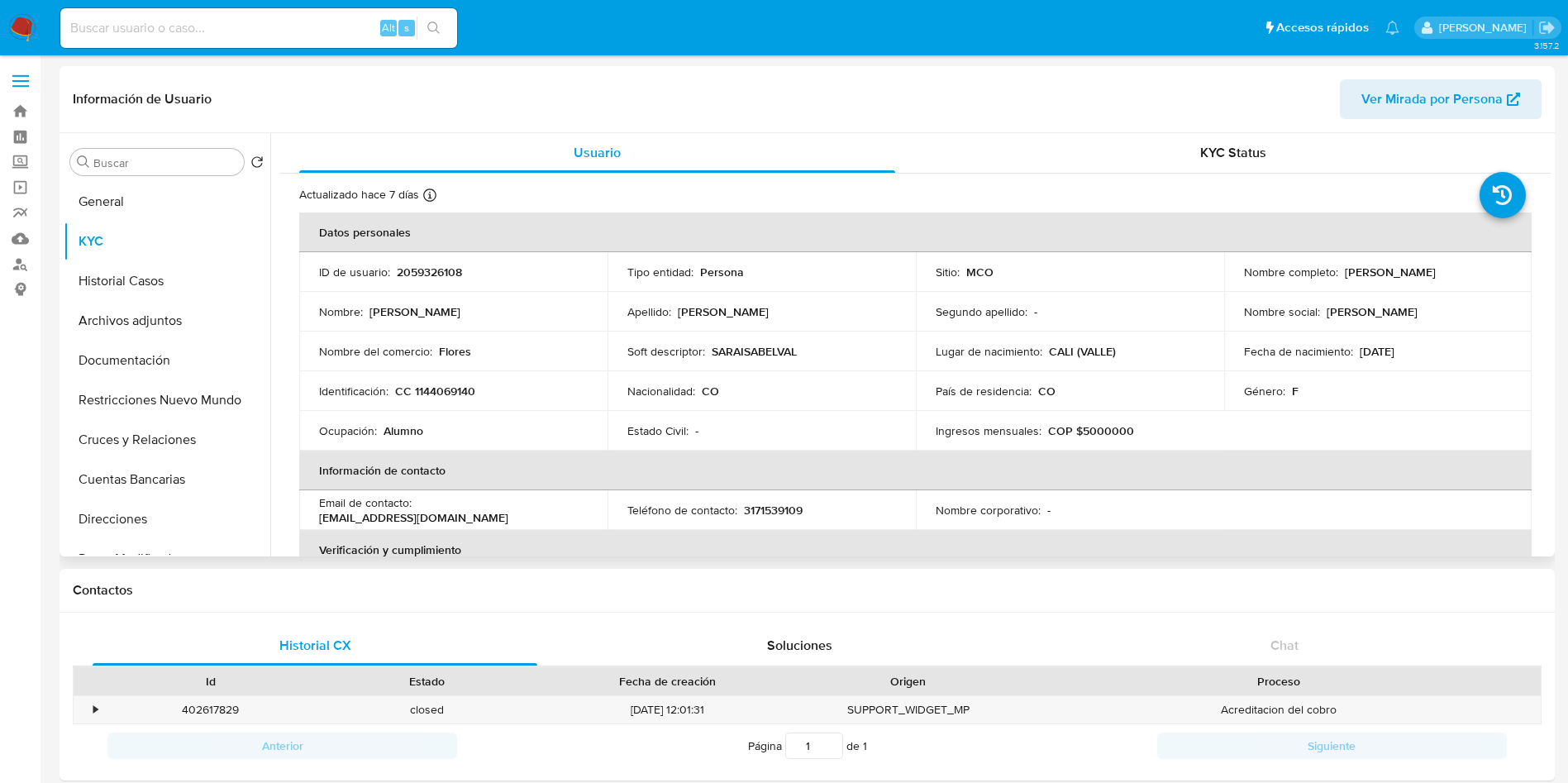
click at [450, 390] on p "CC 1144069140" at bounding box center [435, 391] width 80 height 14
copy p "1144069140"
click at [430, 384] on p "CC 1144069140" at bounding box center [435, 391] width 80 height 14
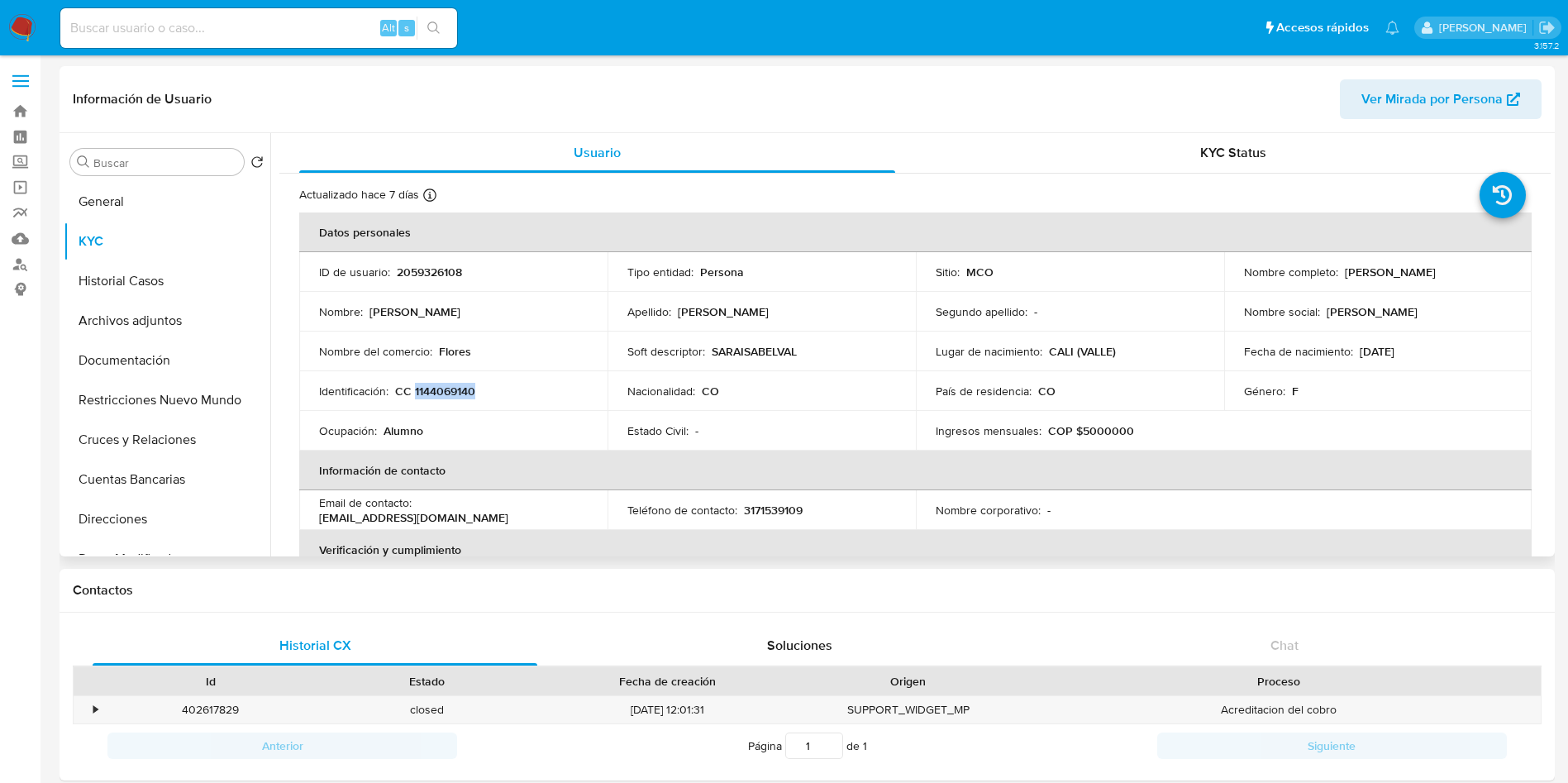
drag, startPoint x: 1482, startPoint y: 267, endPoint x: 1337, endPoint y: 271, distance: 145.1
click at [1337, 271] on div "Nombre completo : Sara Isabel Valencia Toro" at bounding box center [1378, 271] width 269 height 14
copy p "Sara Isabel Valencia Toro"
click at [442, 389] on p "CC 1144069140" at bounding box center [435, 391] width 80 height 14
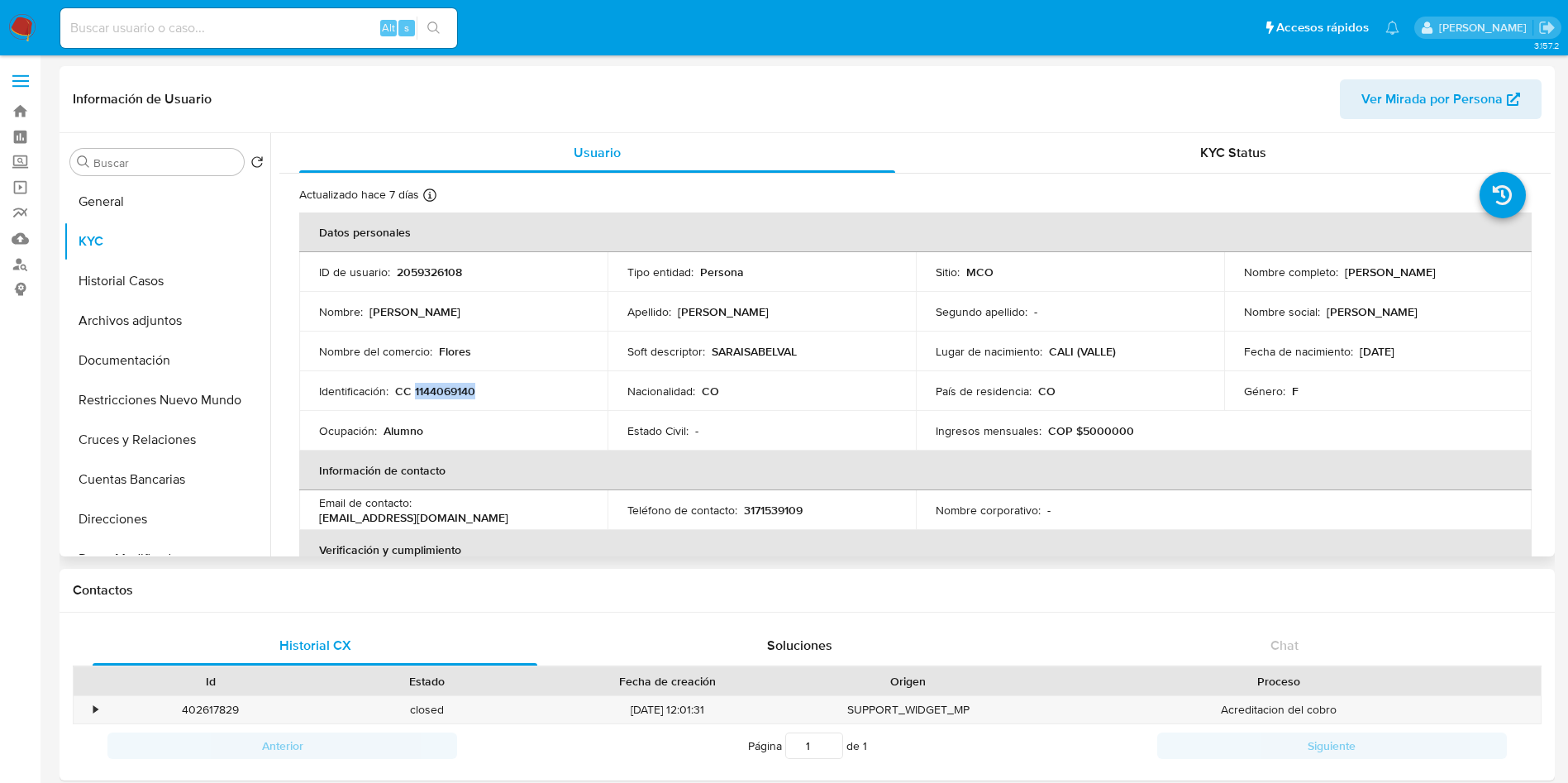
copy p "1144069140"
click at [1400, 274] on p "Sara Isabel Valencia Toro" at bounding box center [1389, 271] width 91 height 14
copy p "Valencia"
click at [461, 392] on p "CC 1144069140" at bounding box center [435, 391] width 80 height 14
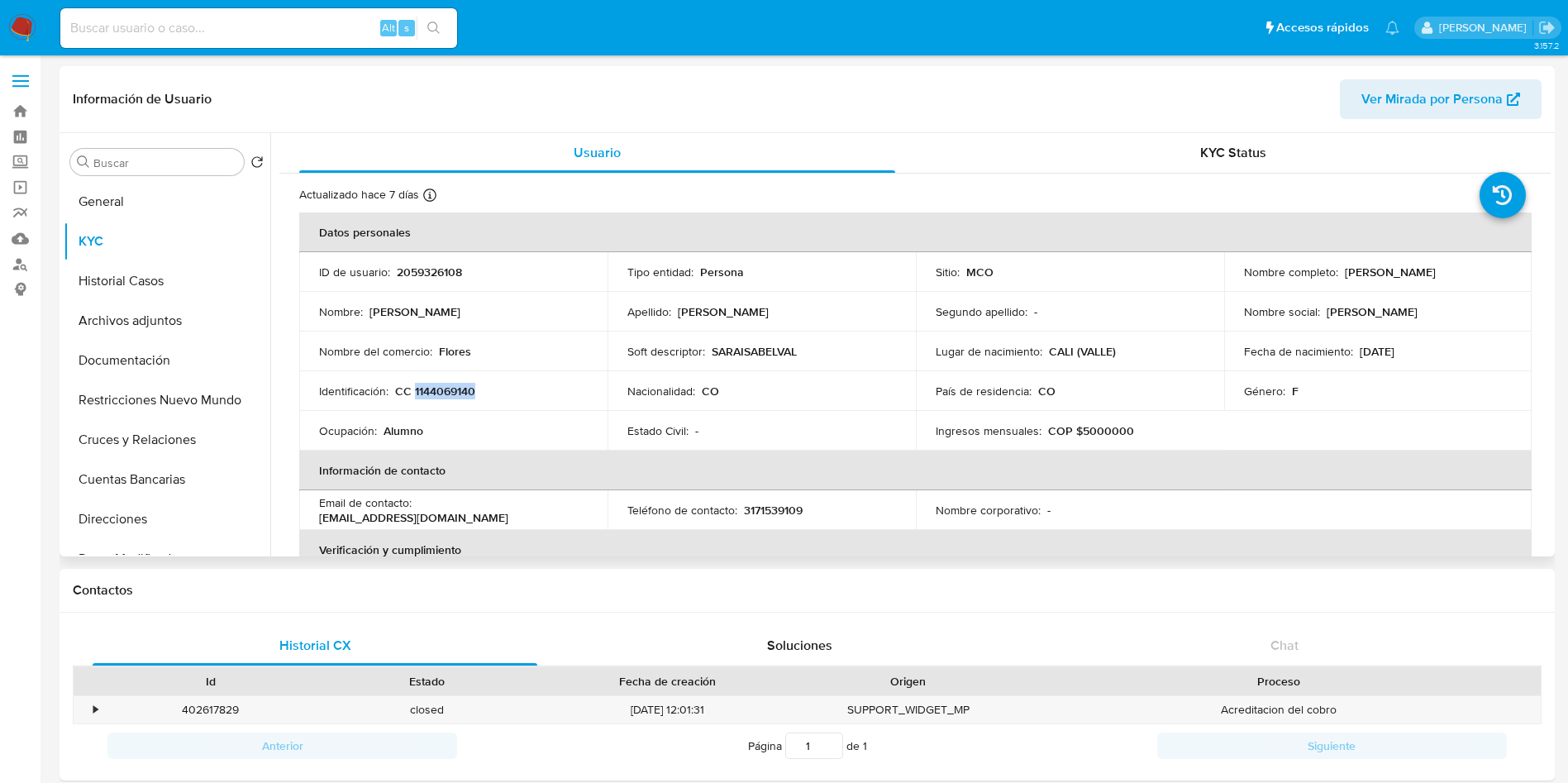
click at [461, 392] on p "CC 1144069140" at bounding box center [435, 391] width 80 height 14
copy p "1144069140"
drag, startPoint x: 1423, startPoint y: 266, endPoint x: 1341, endPoint y: 270, distance: 82.1
click at [1341, 270] on div "Nombre completo : Sara Isabel Valencia Toro" at bounding box center [1378, 271] width 269 height 14
copy p "Sara Isabel Valencia Toro"
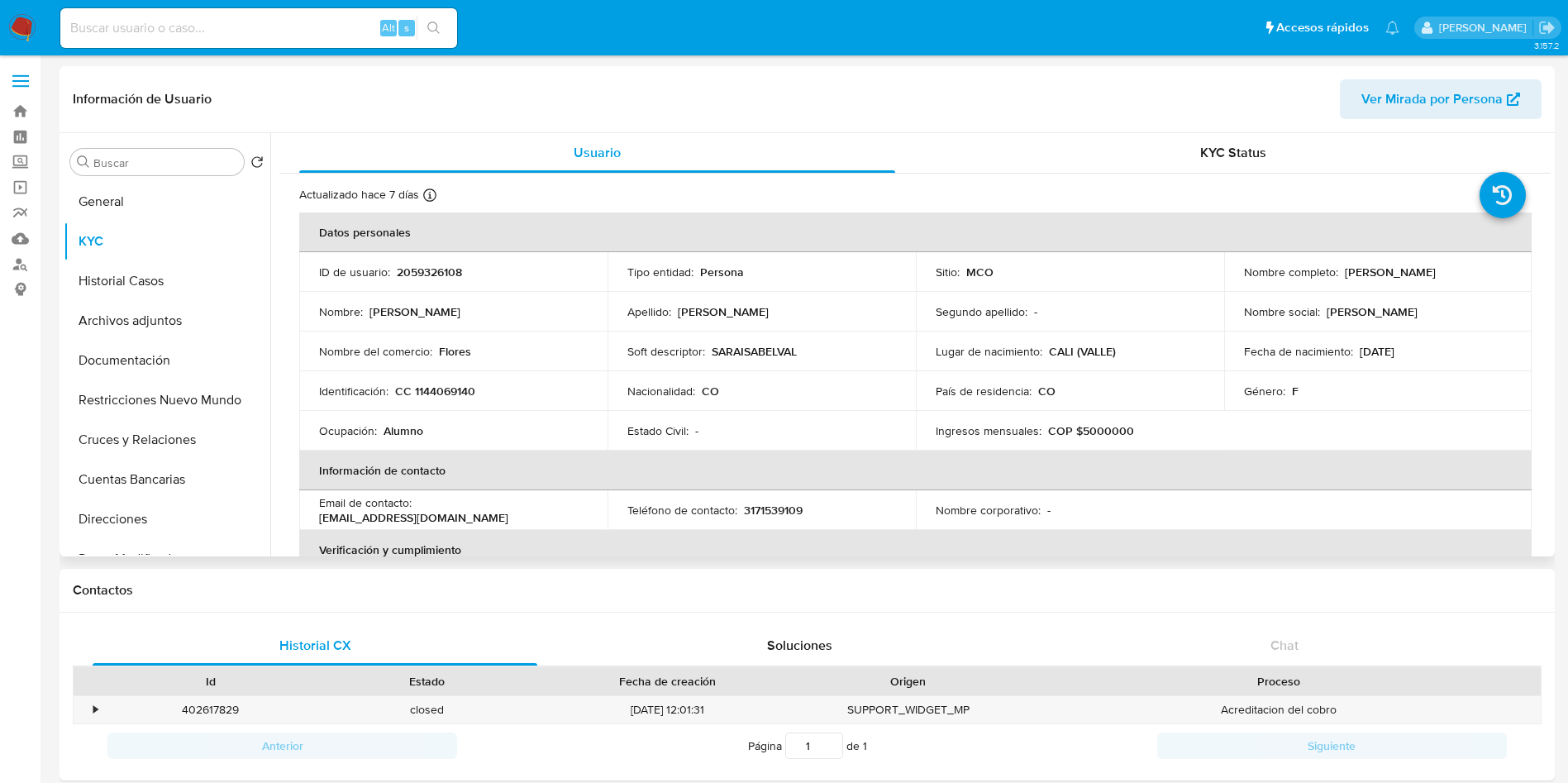
click at [443, 389] on p "CC 1144069140" at bounding box center [435, 391] width 80 height 14
copy p "1144069140"
drag, startPoint x: 1404, startPoint y: 283, endPoint x: 1340, endPoint y: 278, distance: 64.2
click at [1340, 278] on div "Nombre completo : Sara Isabel Valencia Toro" at bounding box center [1378, 271] width 269 height 14
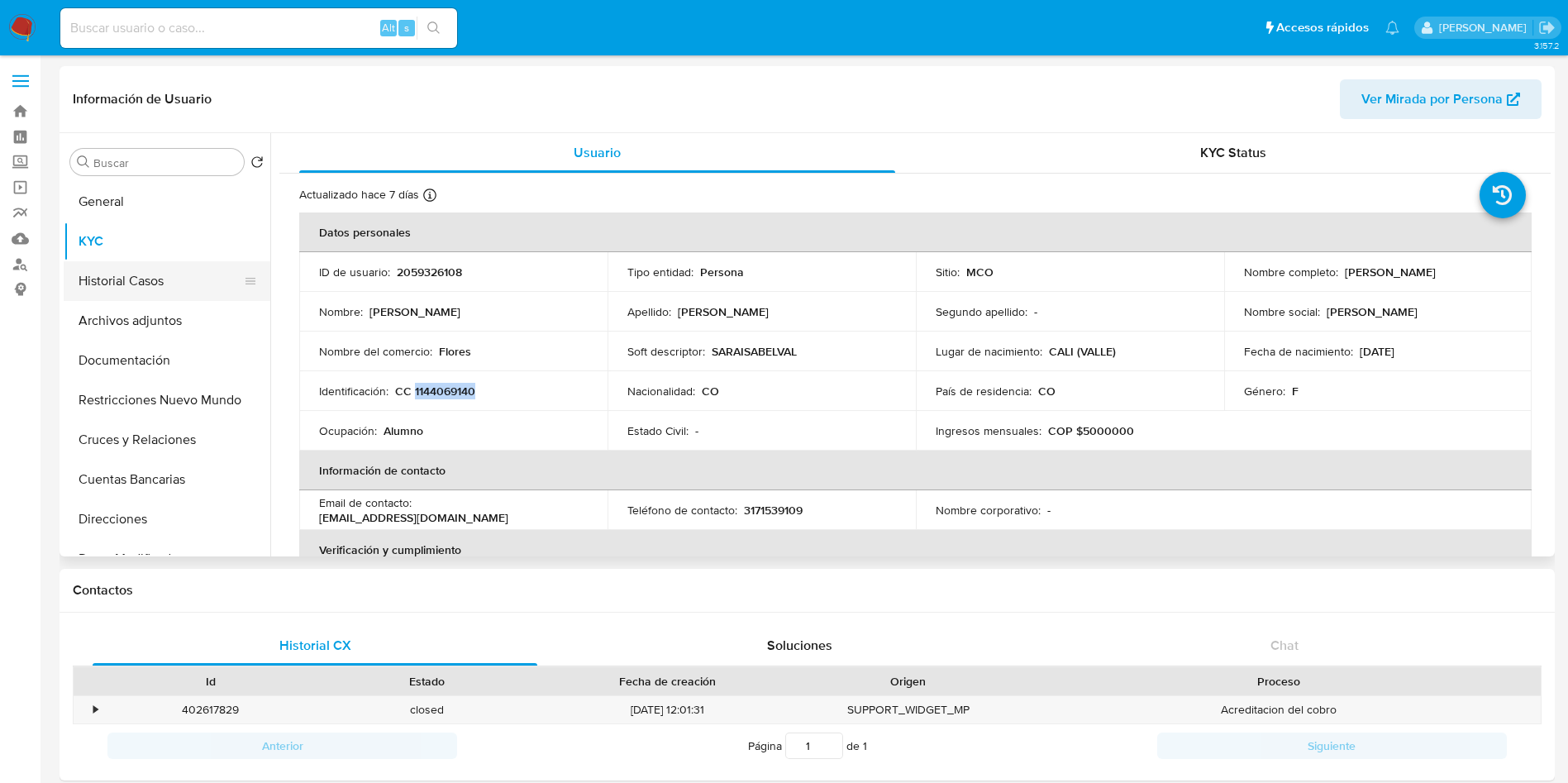
click at [151, 280] on button "Historial Casos" at bounding box center [160, 281] width 193 height 40
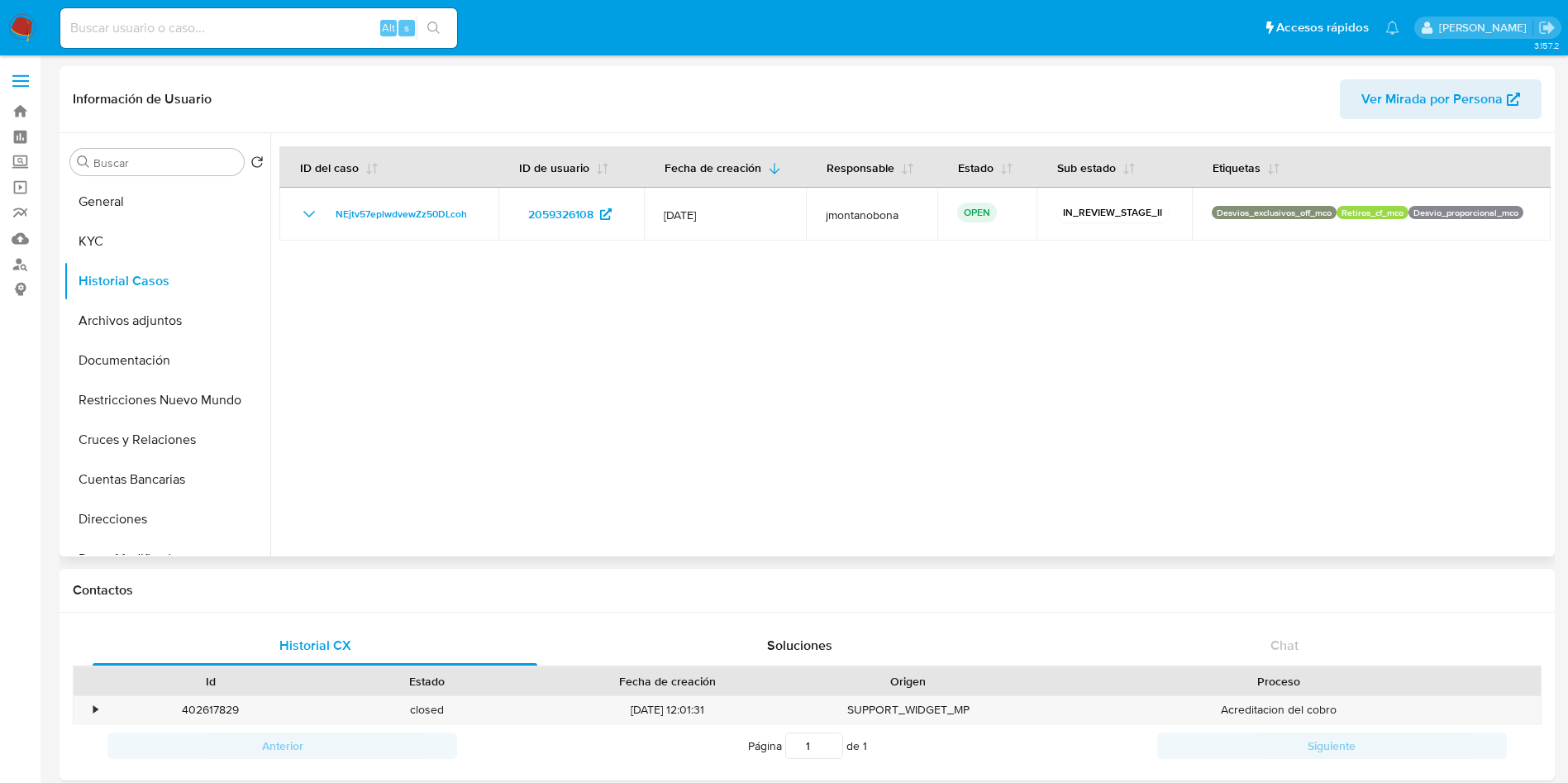
click at [661, 329] on div at bounding box center [910, 344] width 1280 height 423
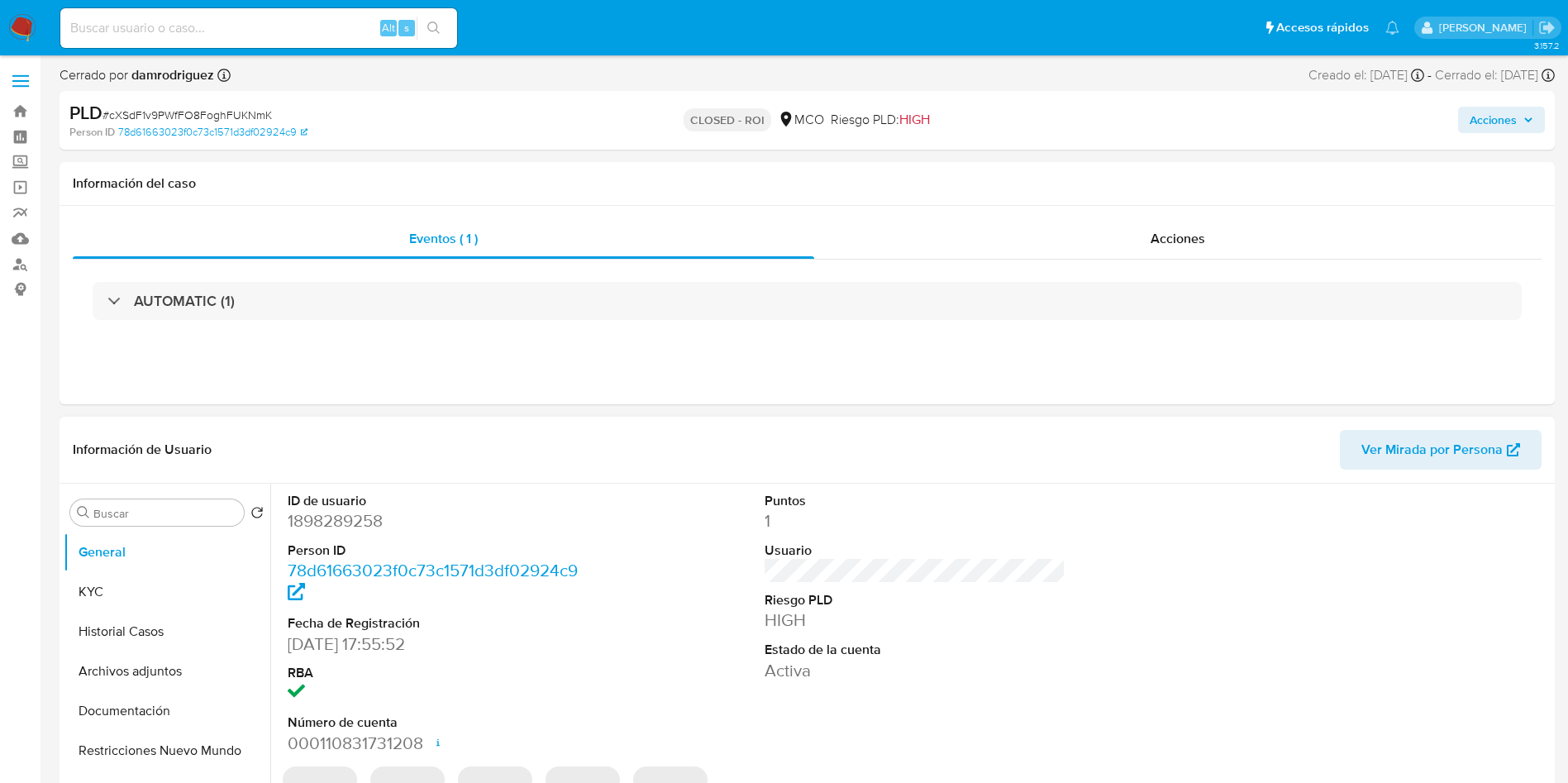
select select "10"
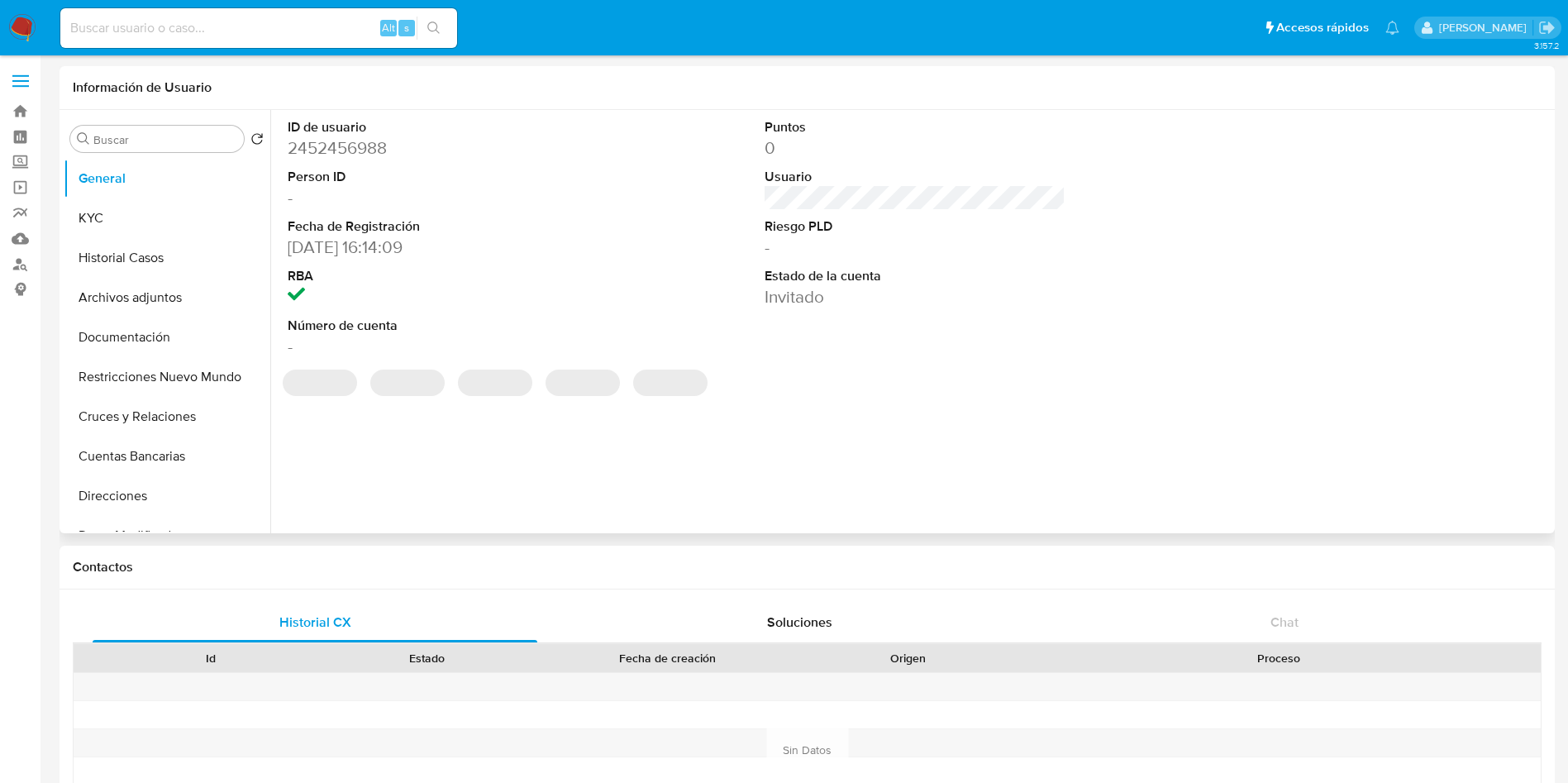
select select "10"
click at [187, 216] on button "KYC" at bounding box center [160, 218] width 193 height 40
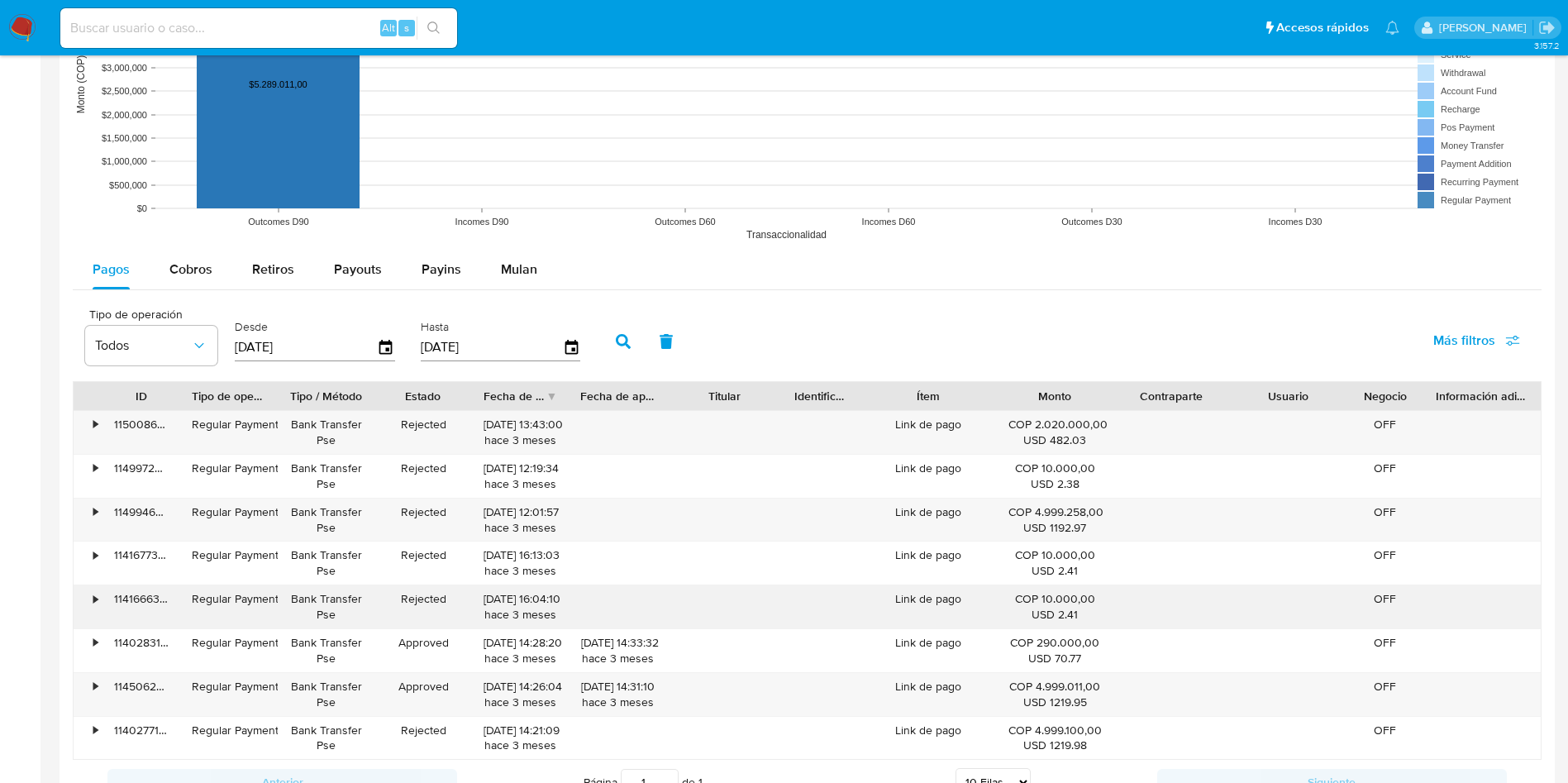
scroll to position [1489, 0]
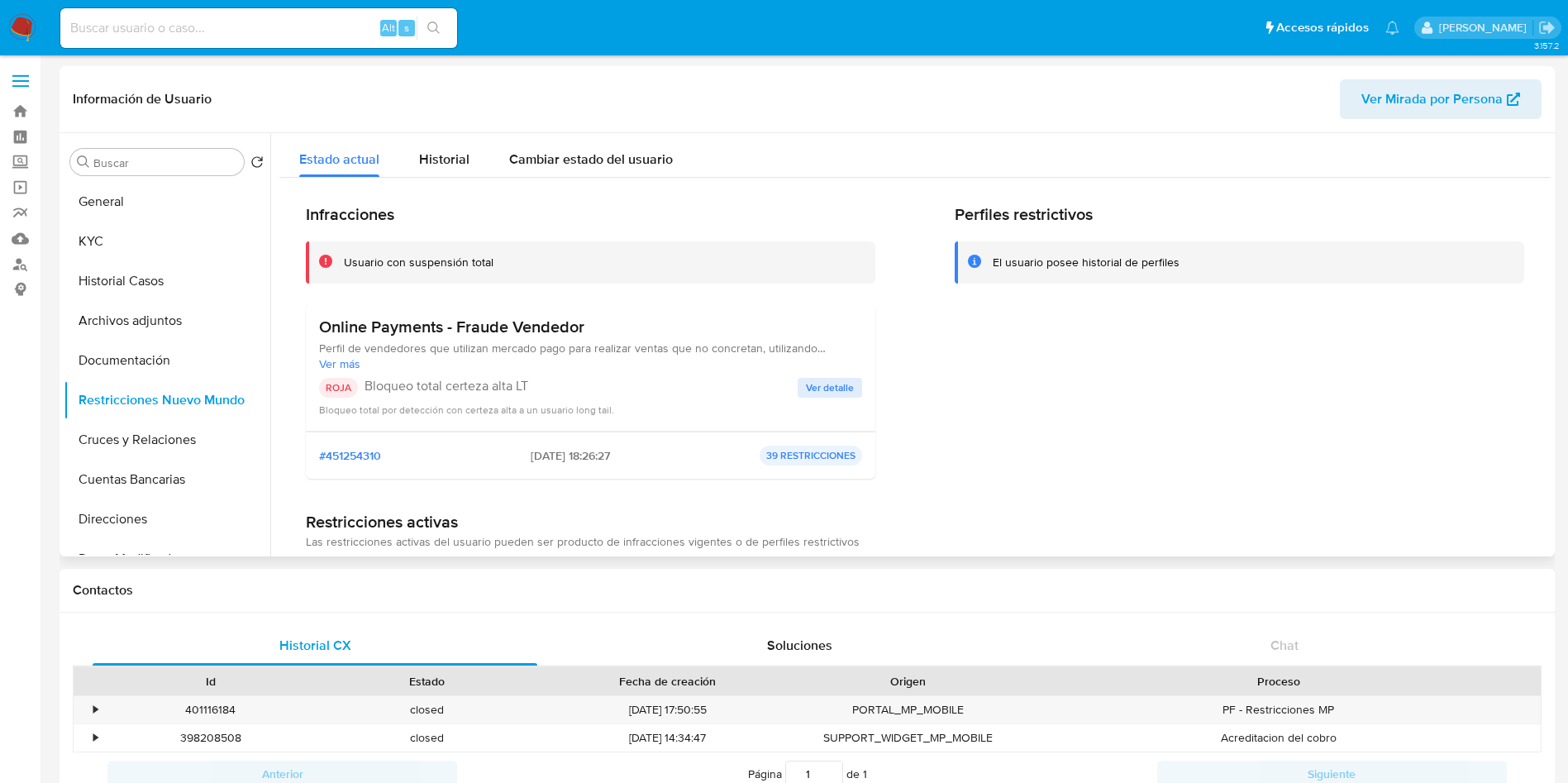
click at [818, 381] on span "Ver detalle" at bounding box center [830, 387] width 48 height 16
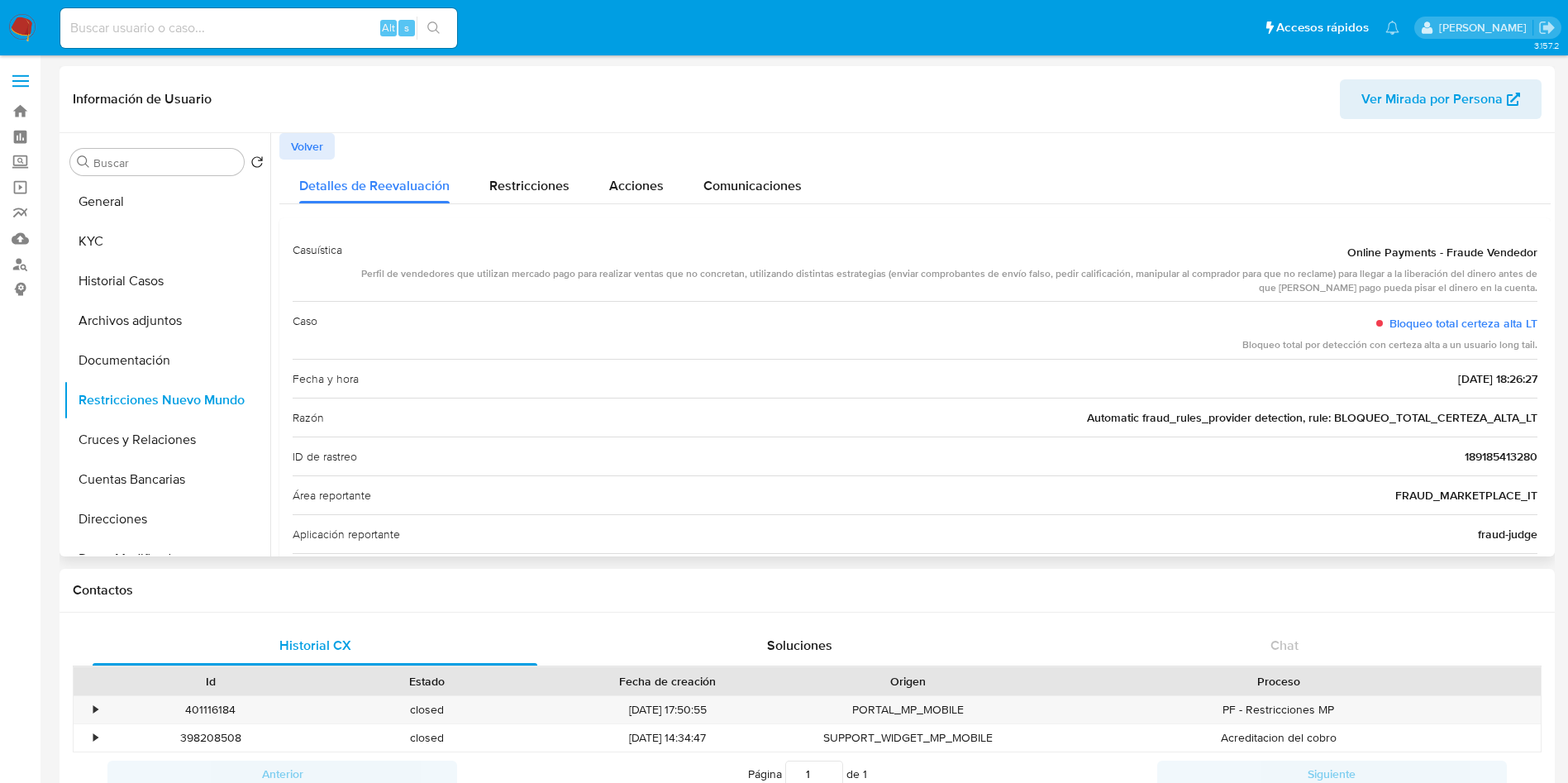
drag, startPoint x: 396, startPoint y: 275, endPoint x: 1423, endPoint y: 284, distance: 1027.0
click at [1423, 284] on div "Perfil de vendedores que utilizan mercado pago para realizar ventas que no conc…" at bounding box center [946, 281] width 1182 height 28
click at [389, 277] on div "Perfil de vendedores que utilizan mercado pago para realizar ventas que no conc…" at bounding box center [946, 281] width 1182 height 28
drag, startPoint x: 320, startPoint y: 276, endPoint x: 1546, endPoint y: 281, distance: 1226.0
click at [1546, 281] on div at bounding box center [910, 344] width 1280 height 423
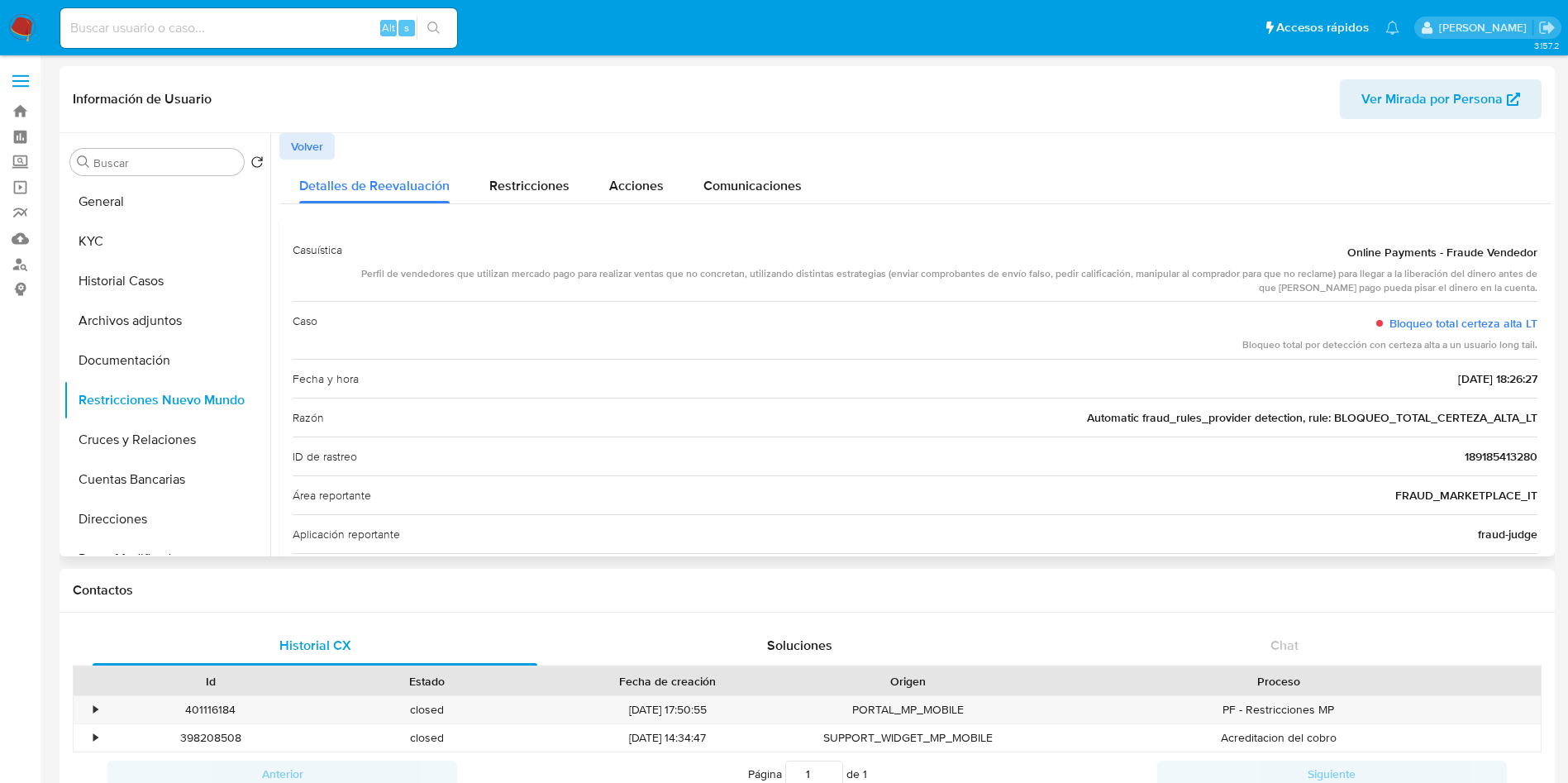
click at [1112, 285] on div "Perfil de vendedores que utilizan mercado pago para realizar ventas que no conc…" at bounding box center [946, 281] width 1182 height 28
drag, startPoint x: 361, startPoint y: 275, endPoint x: 1533, endPoint y: 286, distance: 1172.1
click at [1533, 286] on div "Casuística Online Payments - Fraude Vendedor Perfil de vendedores que utilizan …" at bounding box center [915, 469] width 1271 height 505
click at [141, 243] on button "KYC" at bounding box center [160, 241] width 193 height 40
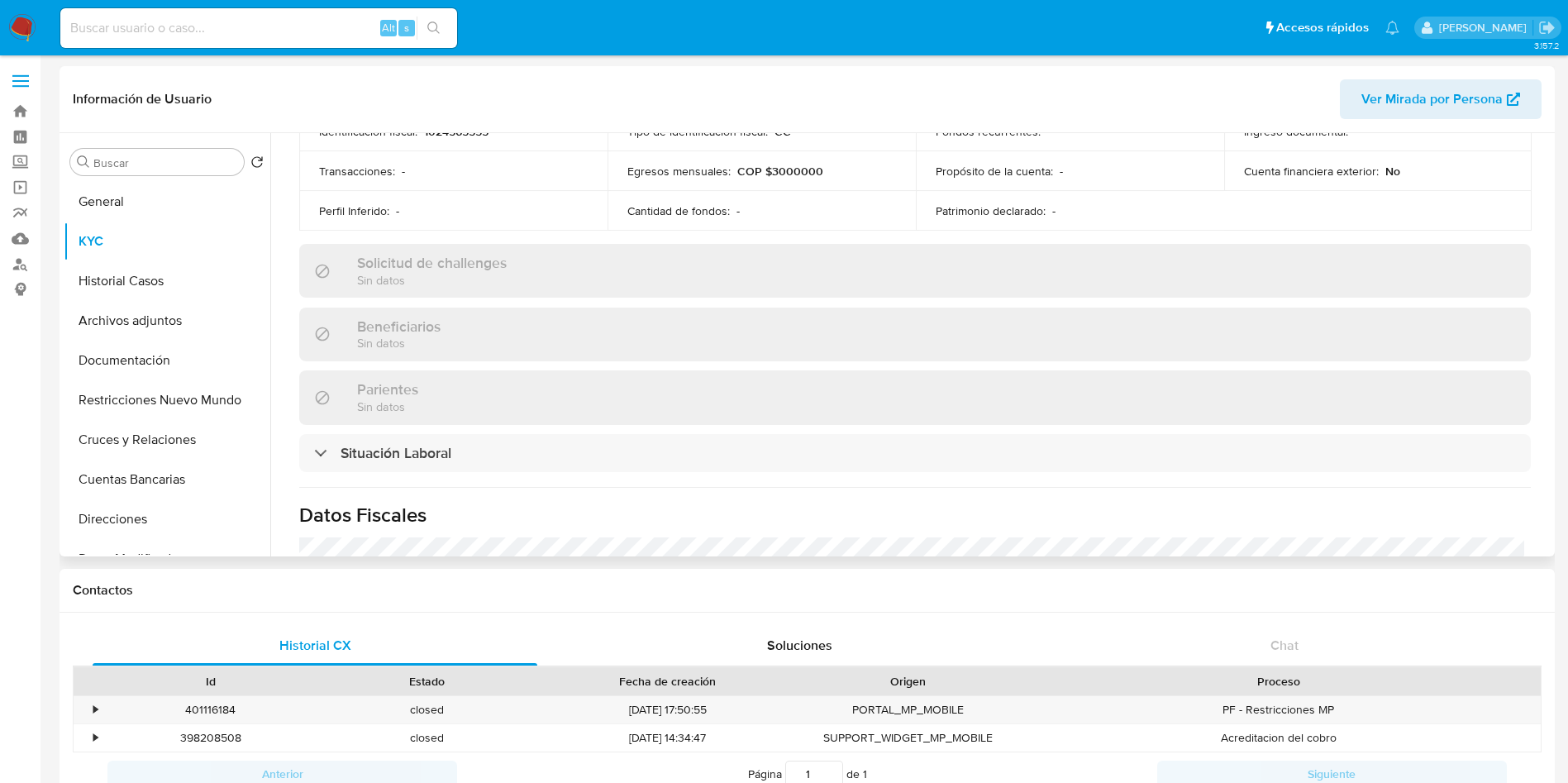
scroll to position [854, 0]
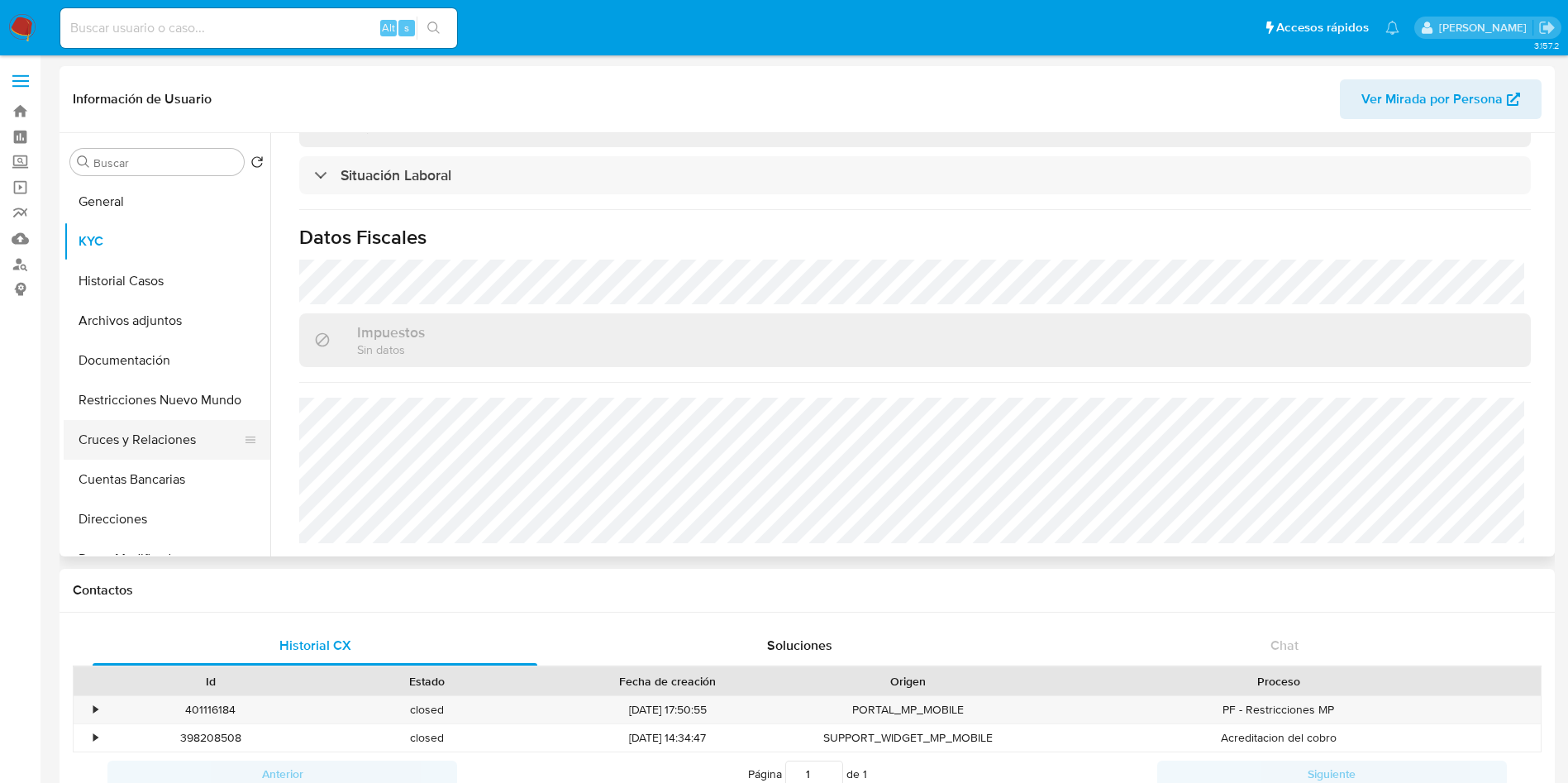
click at [174, 423] on button "Cruces y Relaciones" at bounding box center [160, 439] width 193 height 40
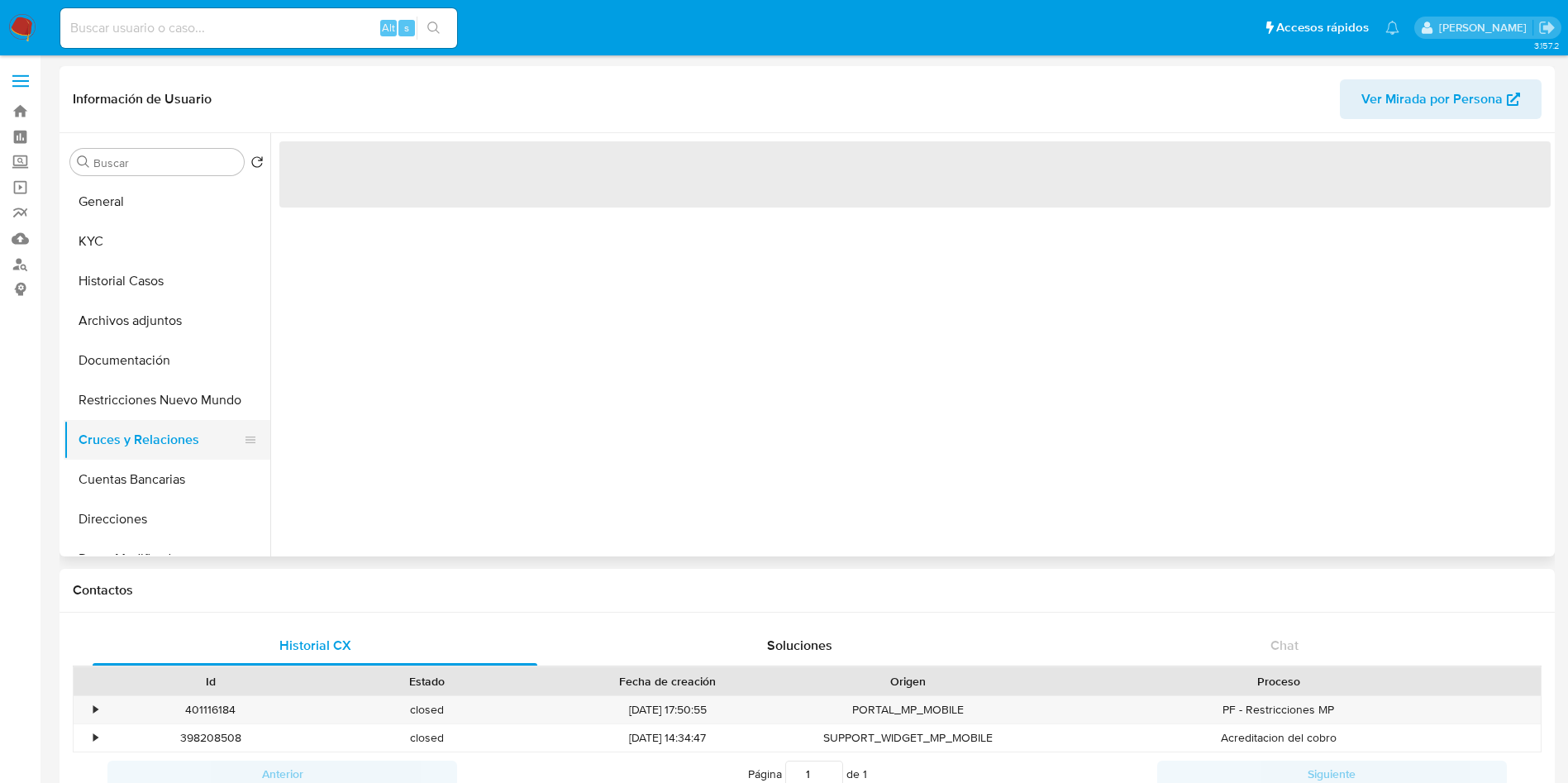
scroll to position [0, 0]
click at [178, 473] on button "Cuentas Bancarias" at bounding box center [160, 479] width 193 height 40
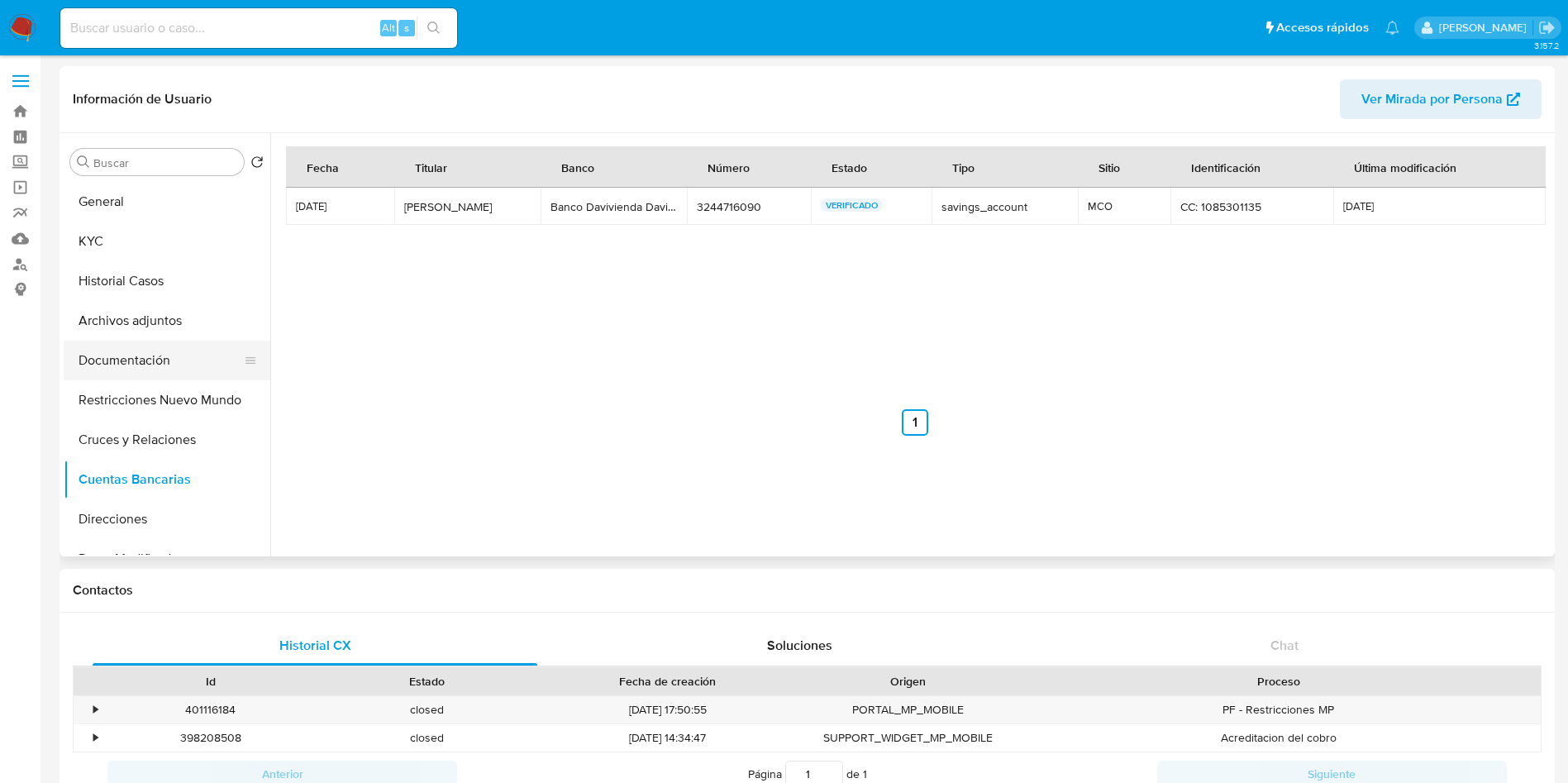
click at [117, 352] on button "Documentación" at bounding box center [160, 360] width 193 height 40
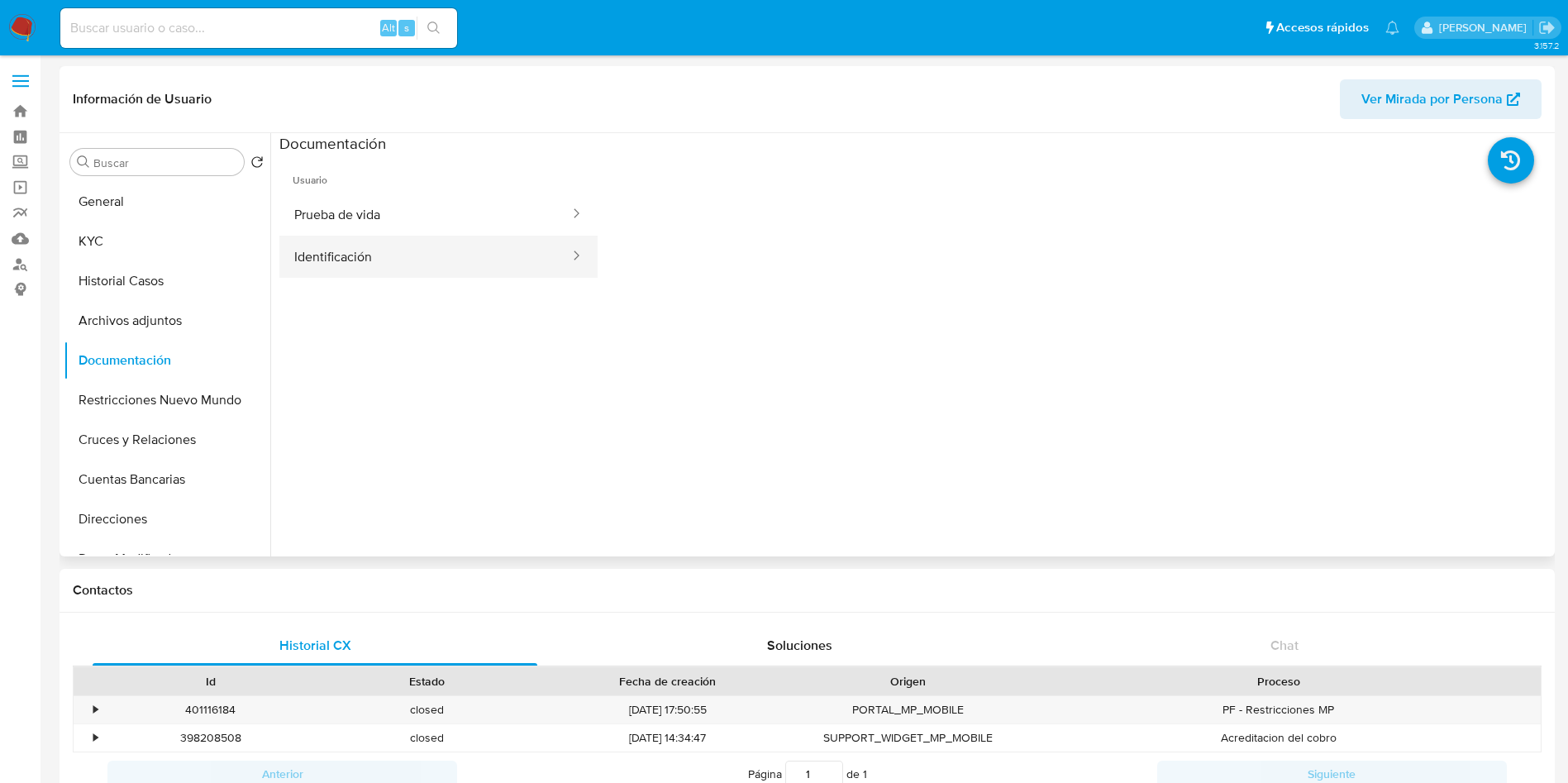
click at [389, 276] on button "Identificación" at bounding box center [425, 257] width 292 height 43
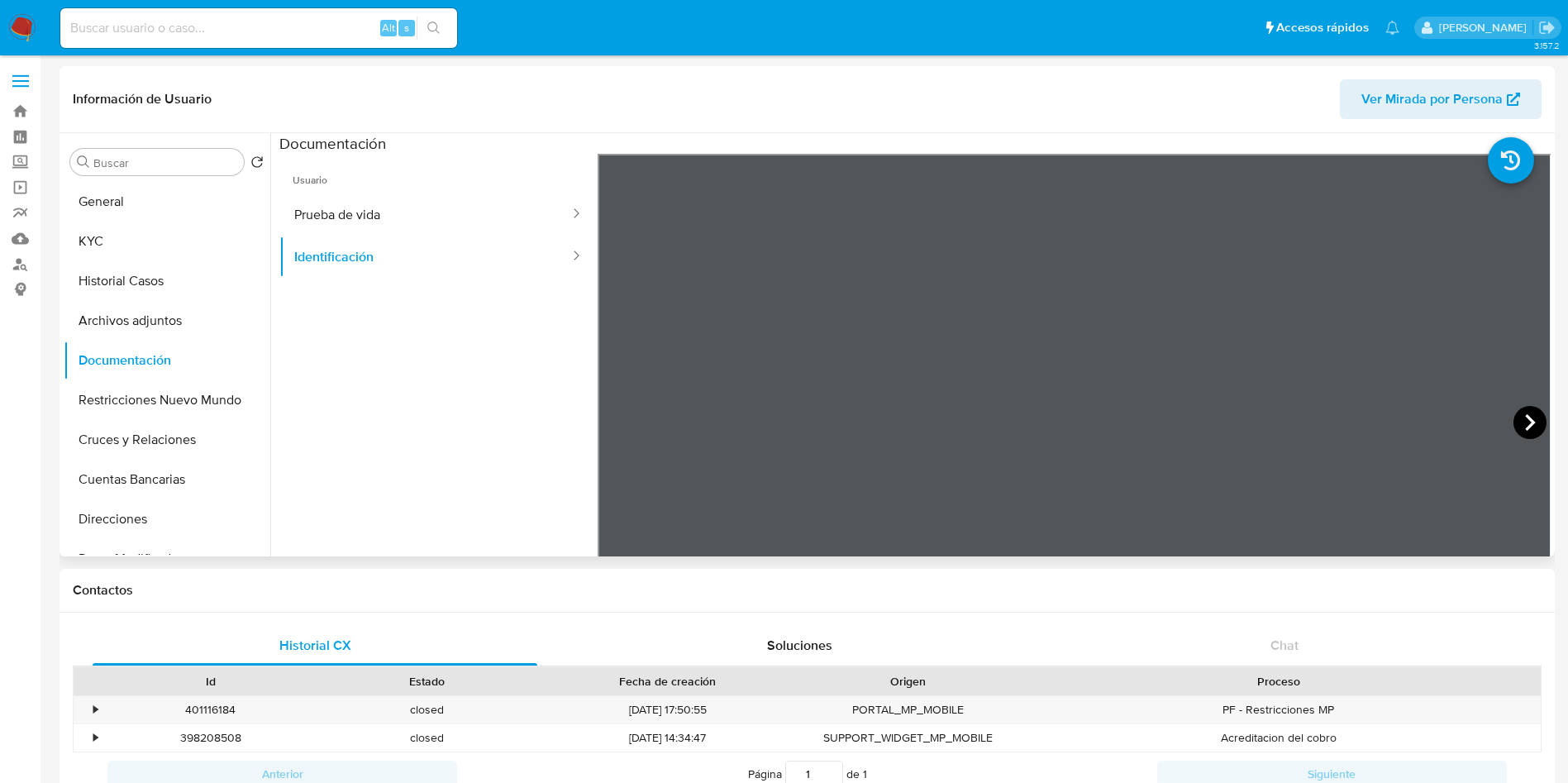
click at [1520, 422] on icon at bounding box center [1530, 422] width 33 height 33
click at [115, 303] on button "Archivos adjuntos" at bounding box center [167, 321] width 207 height 40
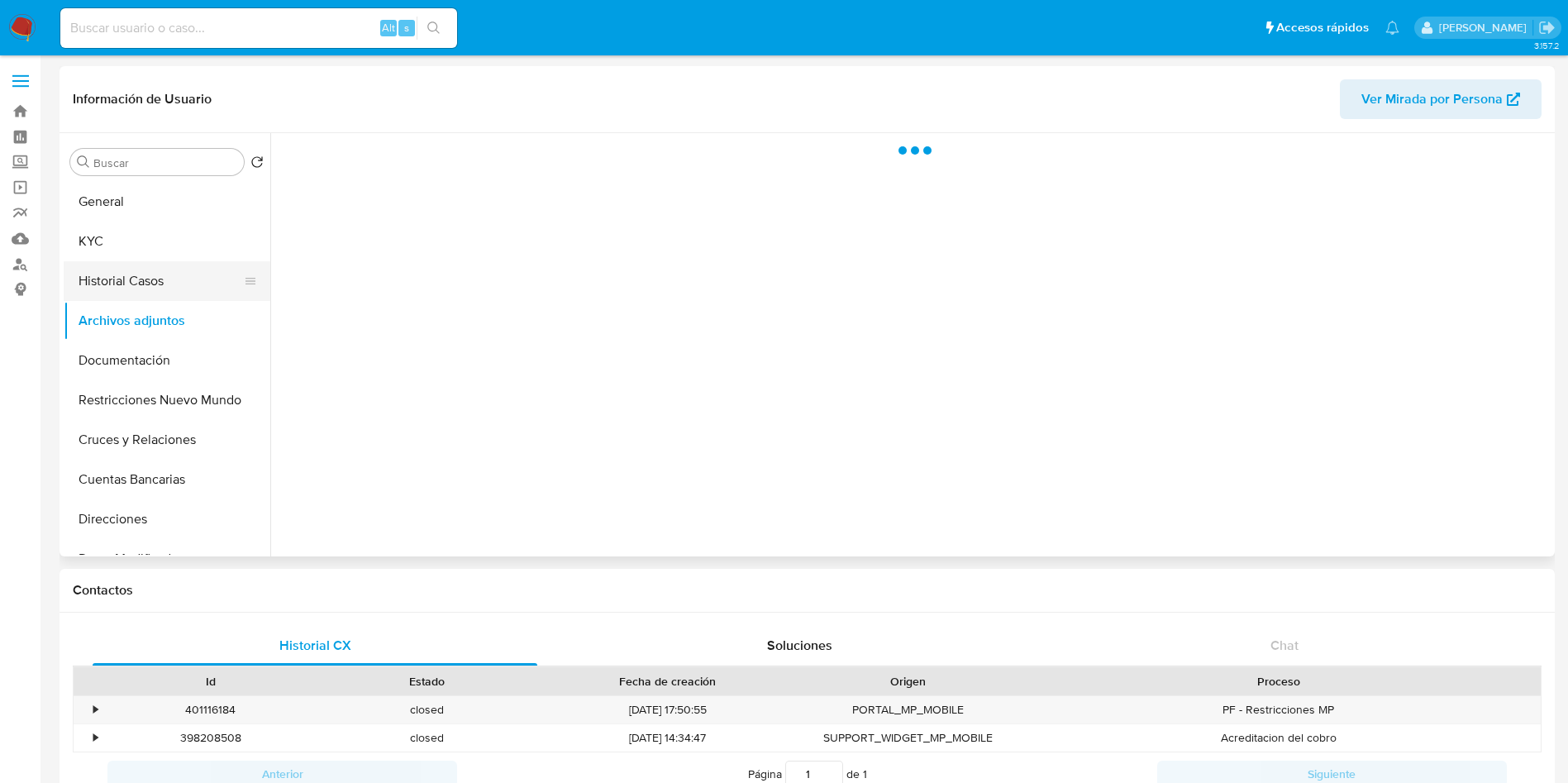
click at [139, 283] on button "Historial Casos" at bounding box center [160, 281] width 193 height 40
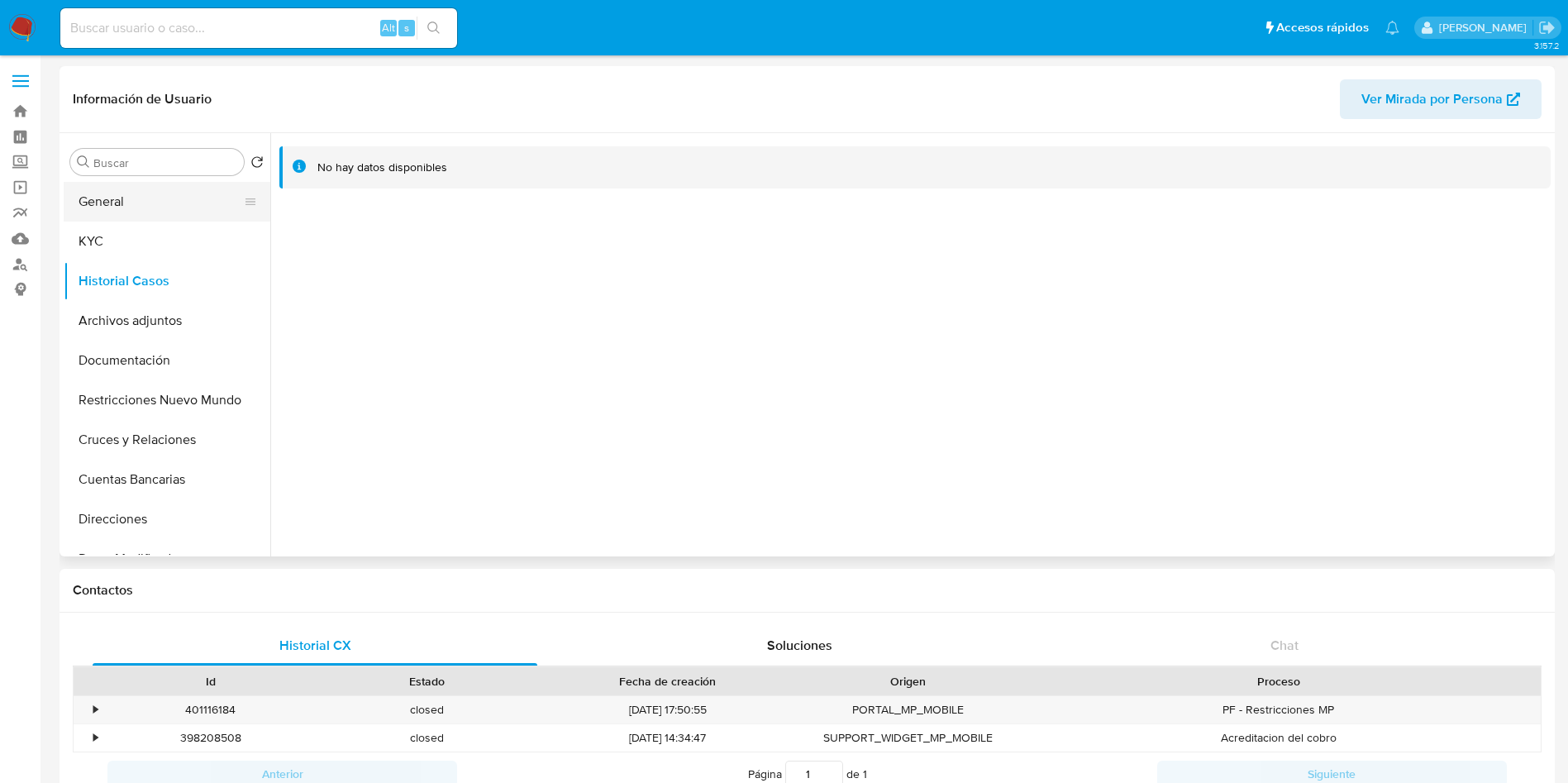
click at [120, 203] on button "General" at bounding box center [160, 202] width 193 height 40
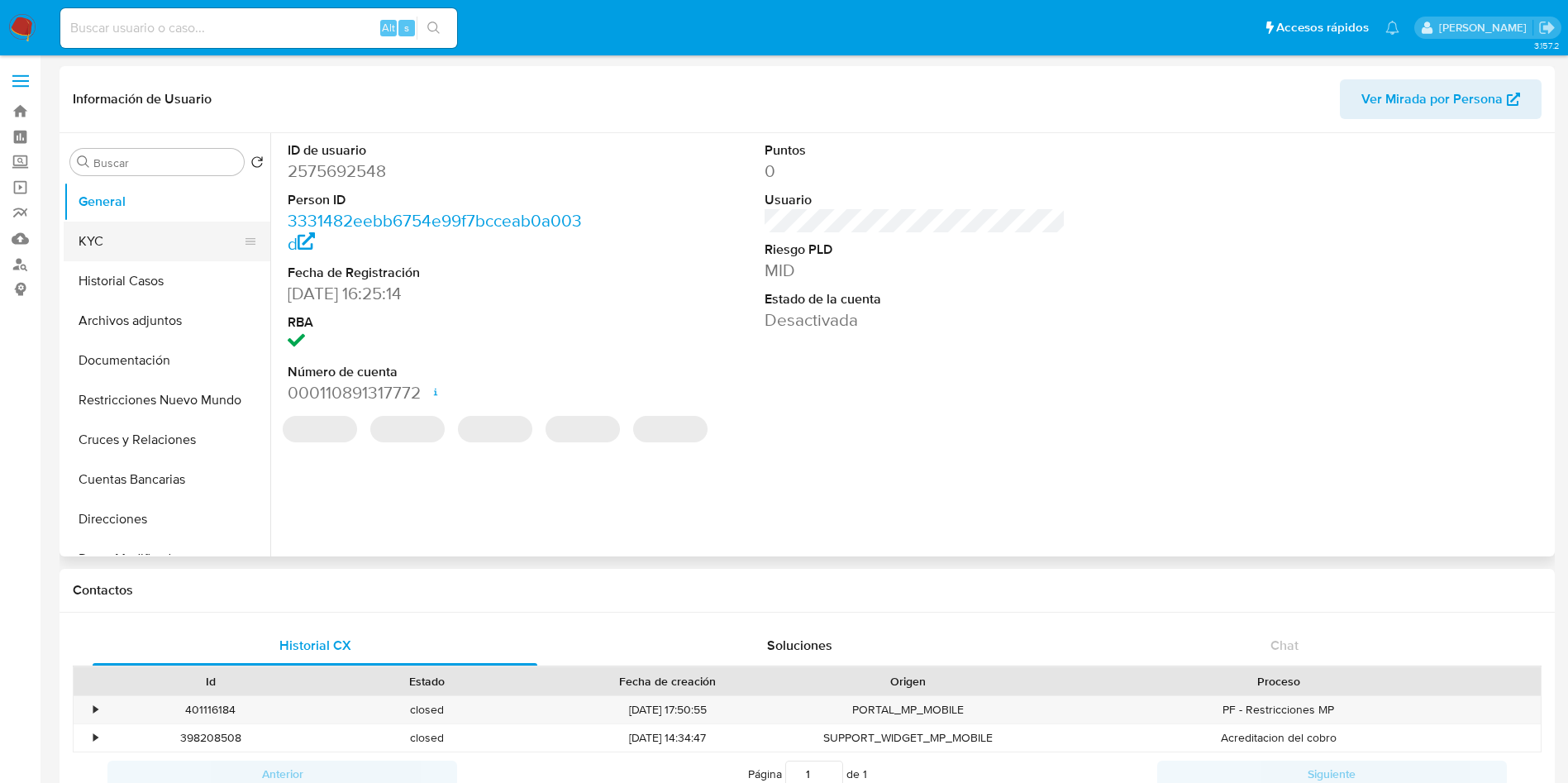
click at [143, 226] on button "KYC" at bounding box center [160, 241] width 193 height 40
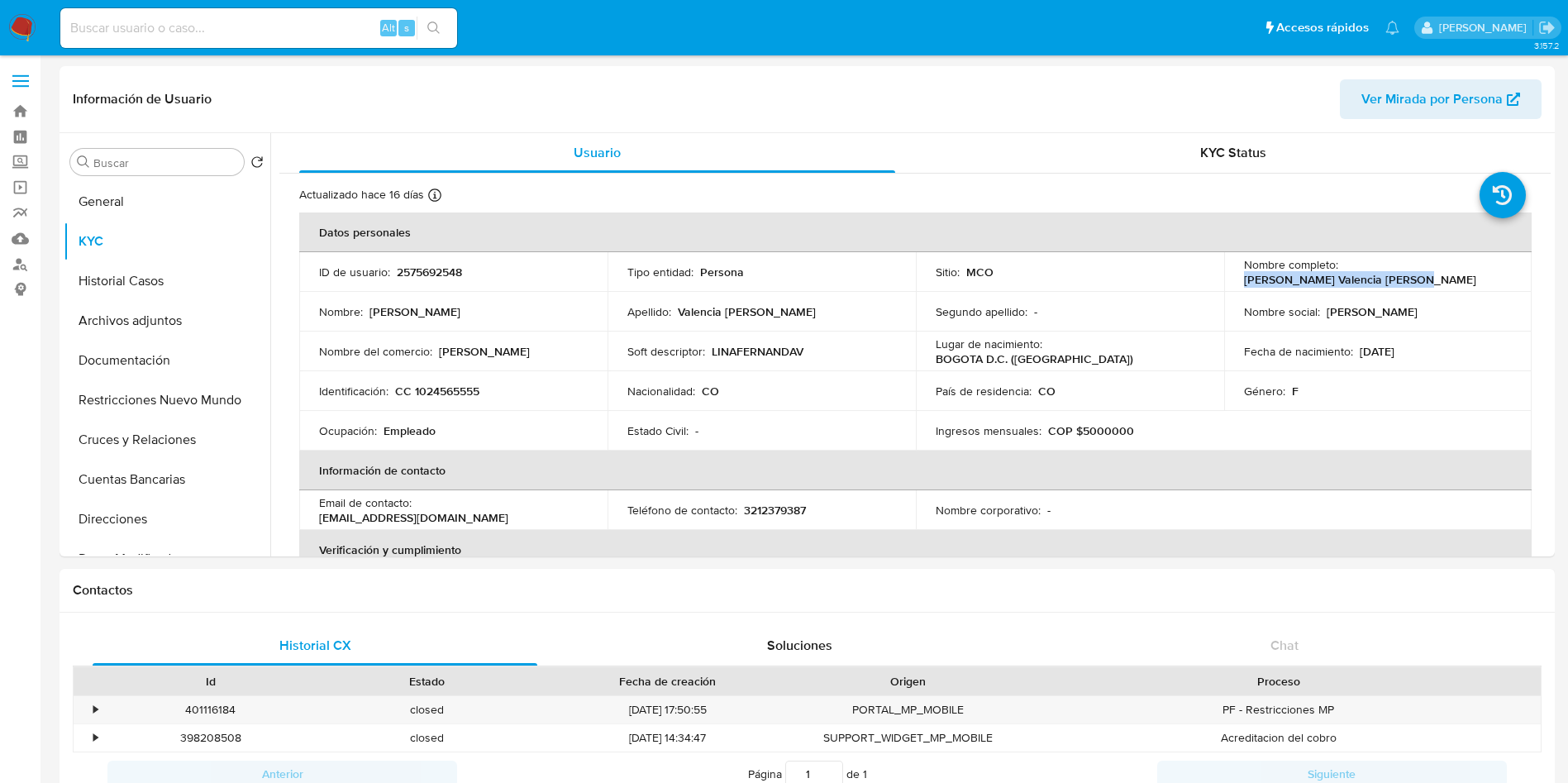
drag, startPoint x: 1423, startPoint y: 276, endPoint x: 1234, endPoint y: 281, distance: 189.1
click at [1234, 281] on td "Nombre completo : Lina Fernanda Valencia Vanegas" at bounding box center [1378, 271] width 308 height 40
copy p "Lina Fernanda Valencia Vanegas"
click at [449, 394] on p "CC 1024565555" at bounding box center [436, 391] width 84 height 14
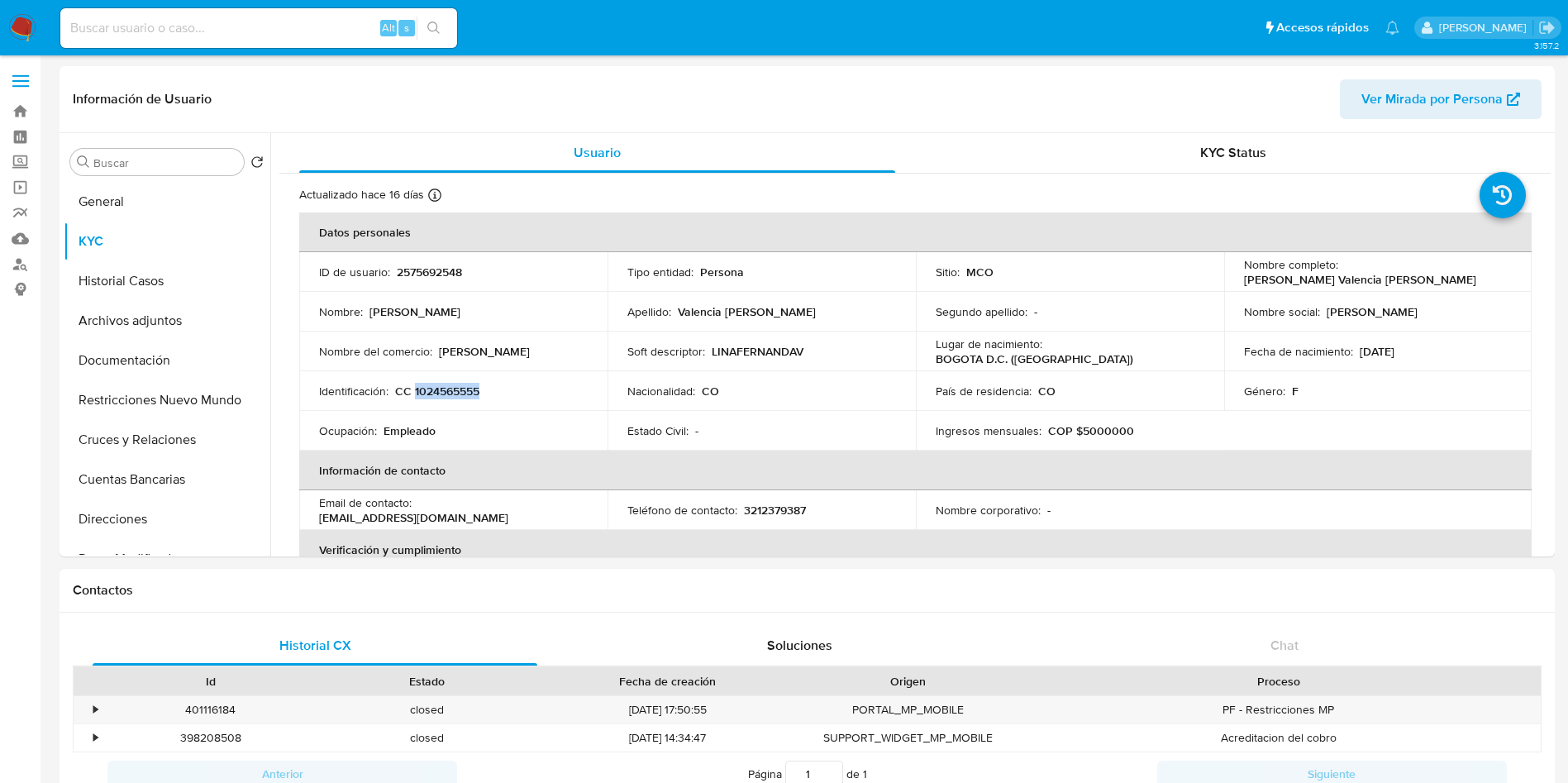
copy p "1024565555"
click at [432, 259] on td "ID de usuario : 2575692548" at bounding box center [453, 271] width 308 height 40
click at [421, 281] on td "ID de usuario : 2575692548" at bounding box center [453, 271] width 308 height 40
click at [425, 268] on p "2575692548" at bounding box center [429, 271] width 66 height 14
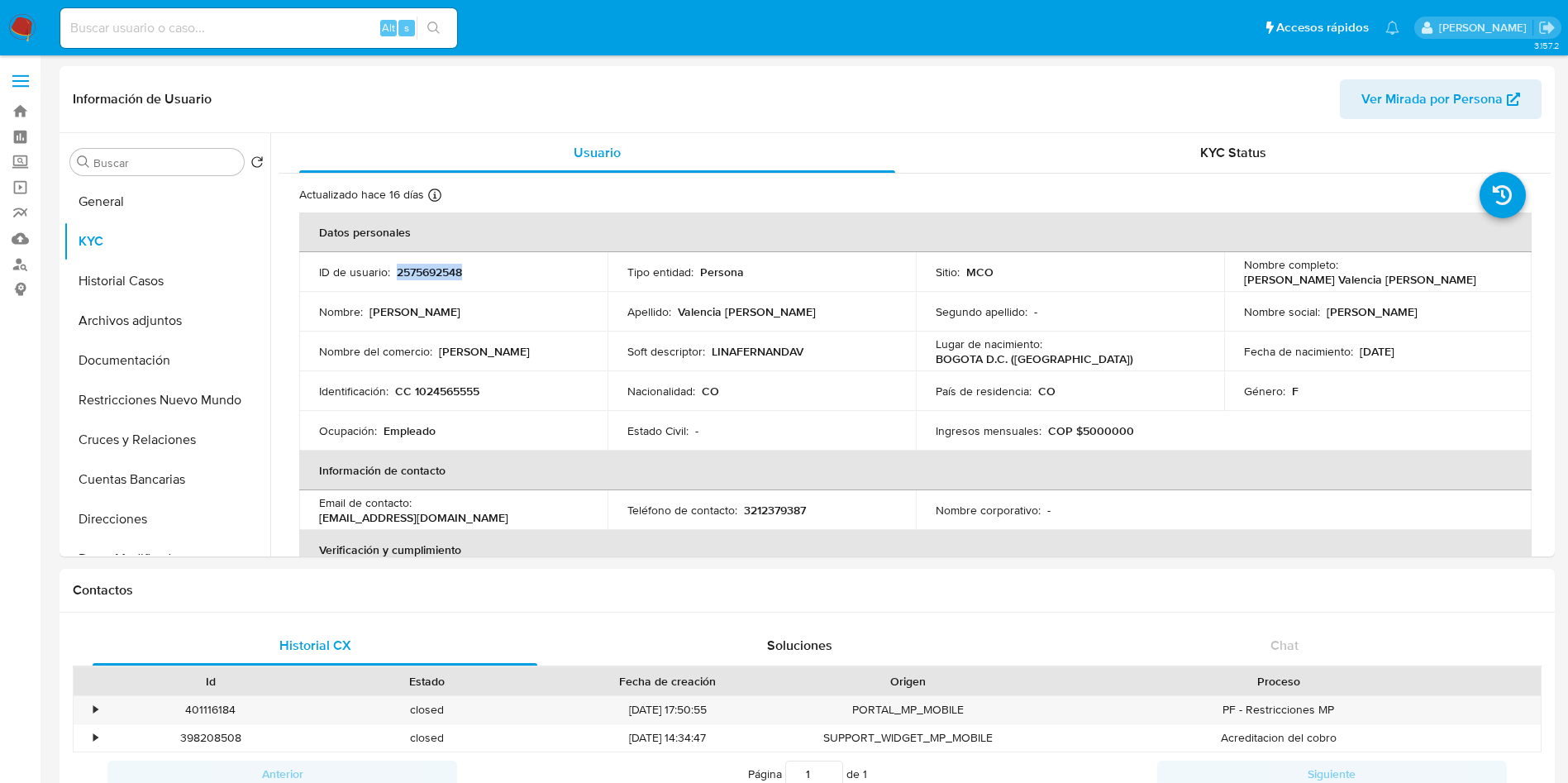
click at [425, 268] on p "2575692548" at bounding box center [429, 271] width 66 height 14
copy p "2575692548"
click at [185, 243] on button "KYC" at bounding box center [160, 241] width 193 height 40
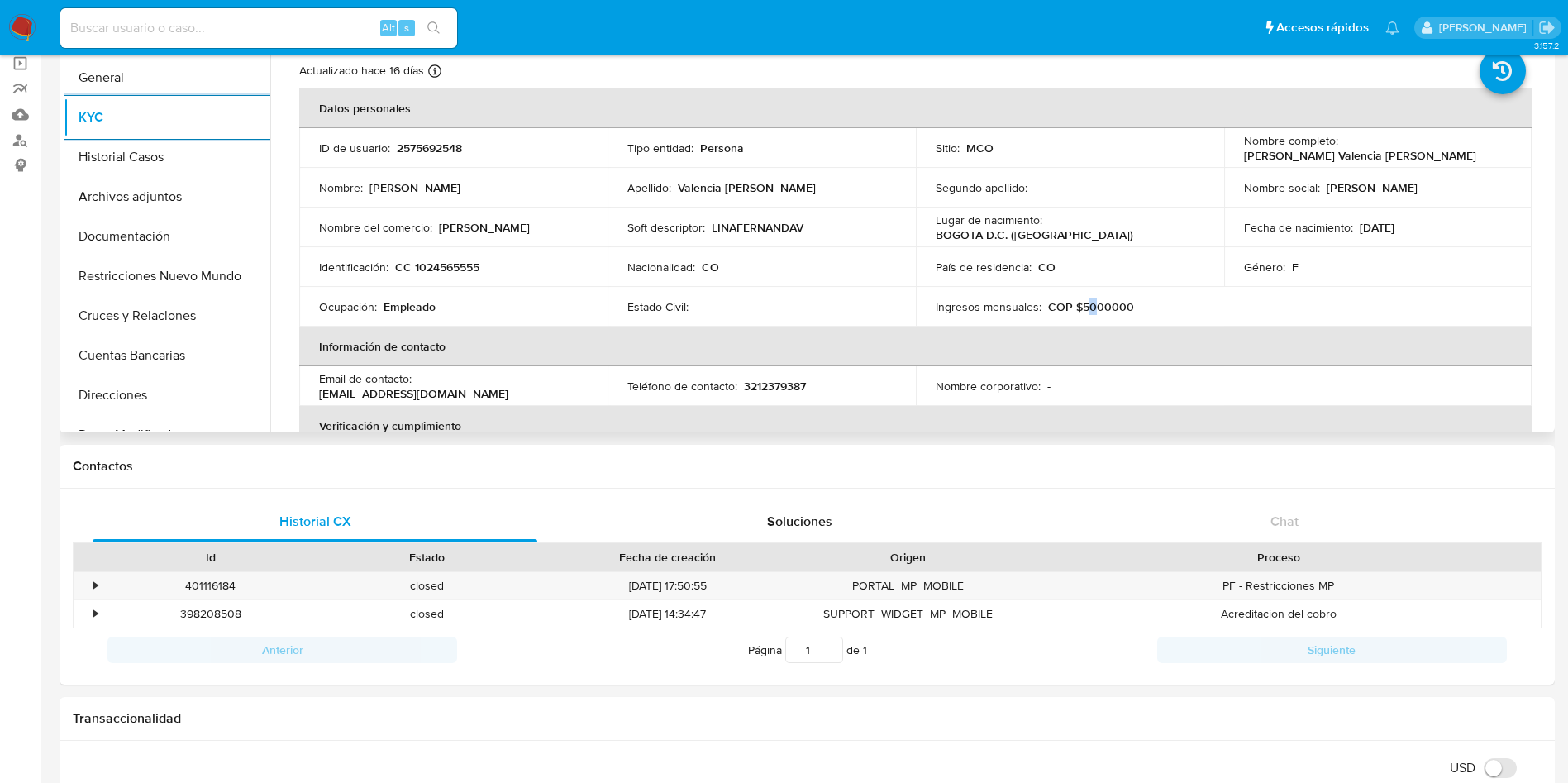
click at [1086, 308] on p "COP $5000000" at bounding box center [1091, 306] width 86 height 14
copy p "0"
click at [1100, 311] on p "COP $5000000" at bounding box center [1091, 306] width 86 height 14
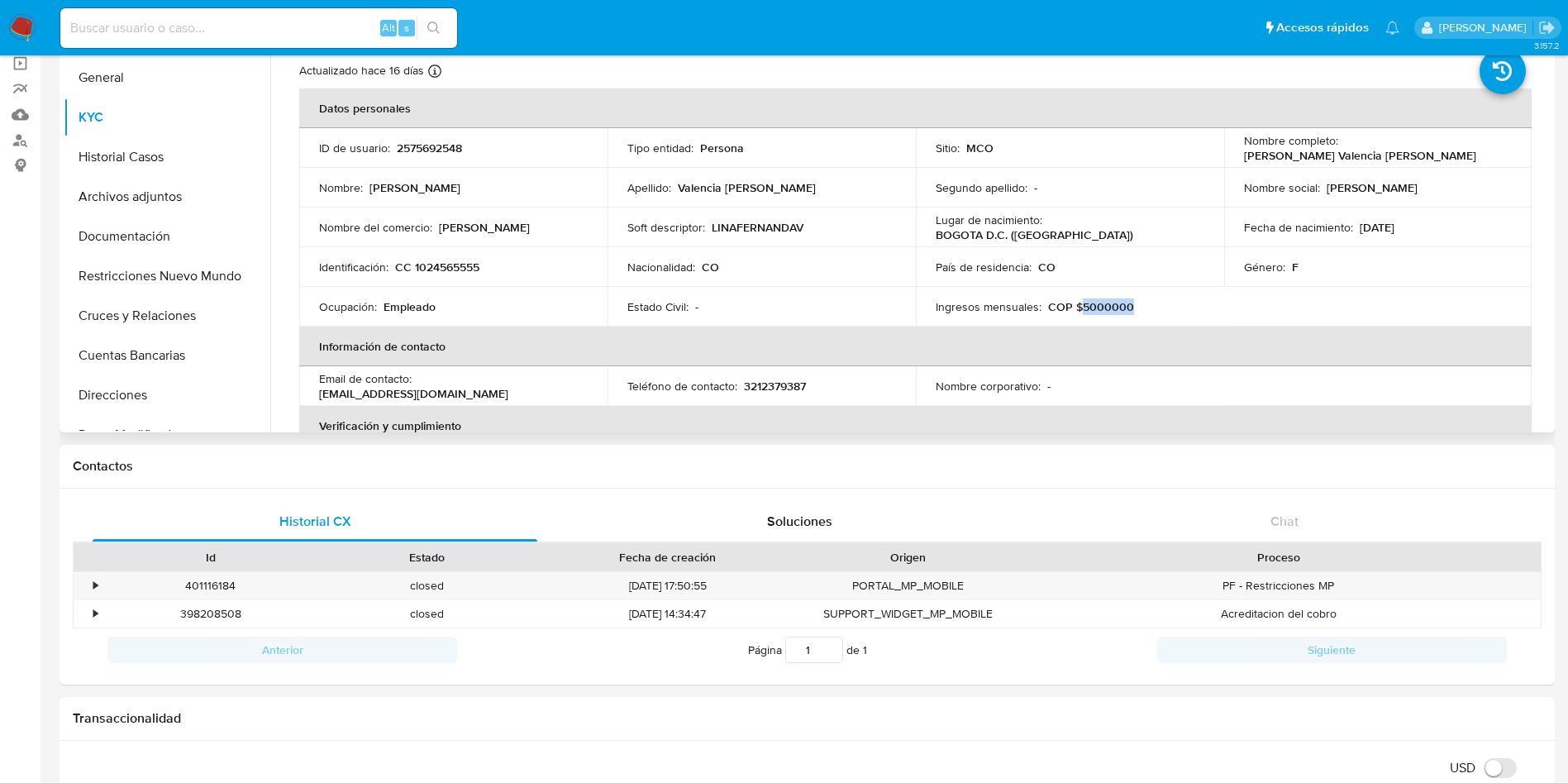
copy p "5000000"
click at [442, 260] on p "CC 1024565555" at bounding box center [436, 266] width 84 height 14
click at [445, 271] on p "CC 1024565555" at bounding box center [436, 266] width 84 height 14
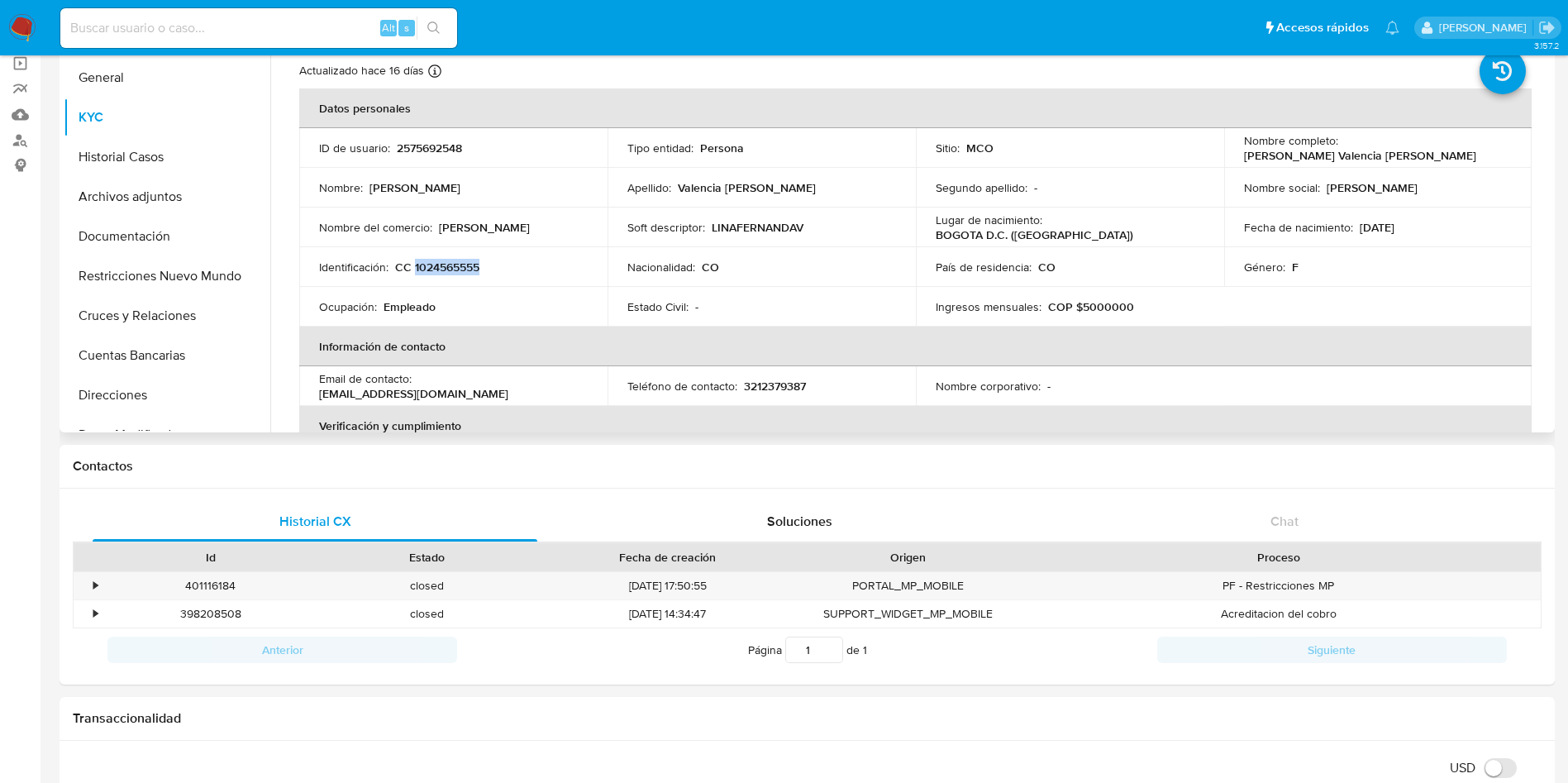
copy p "1024565555"
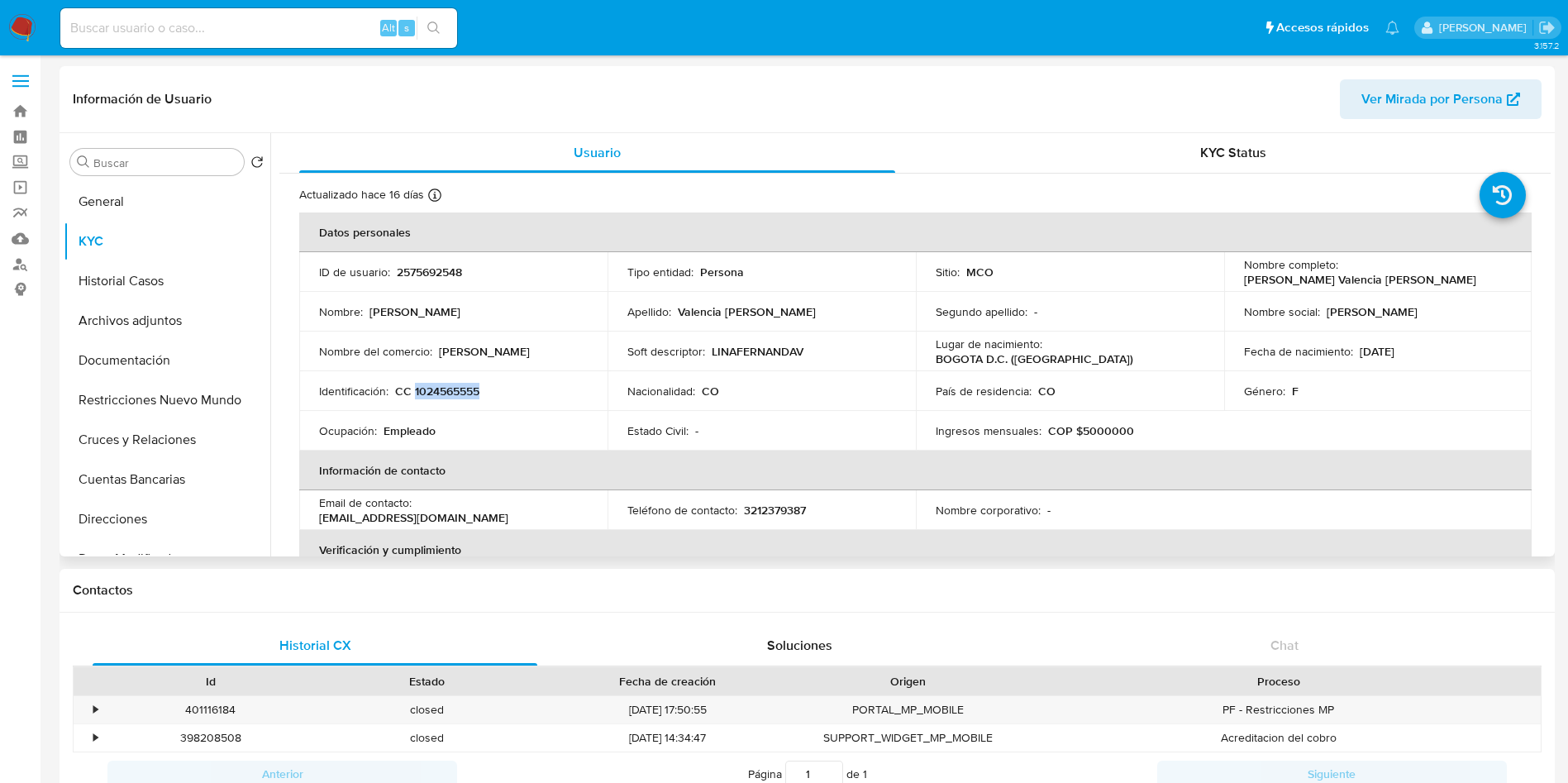
click at [451, 388] on p "CC 1024565555" at bounding box center [436, 391] width 84 height 14
drag, startPoint x: 1309, startPoint y: 286, endPoint x: 1220, endPoint y: 287, distance: 89.0
click at [1224, 287] on td "Nombre completo : Lina Fernanda Valencia Vanegas" at bounding box center [1378, 271] width 308 height 40
copy p "Lina Fernanda Valencia Vanegas"
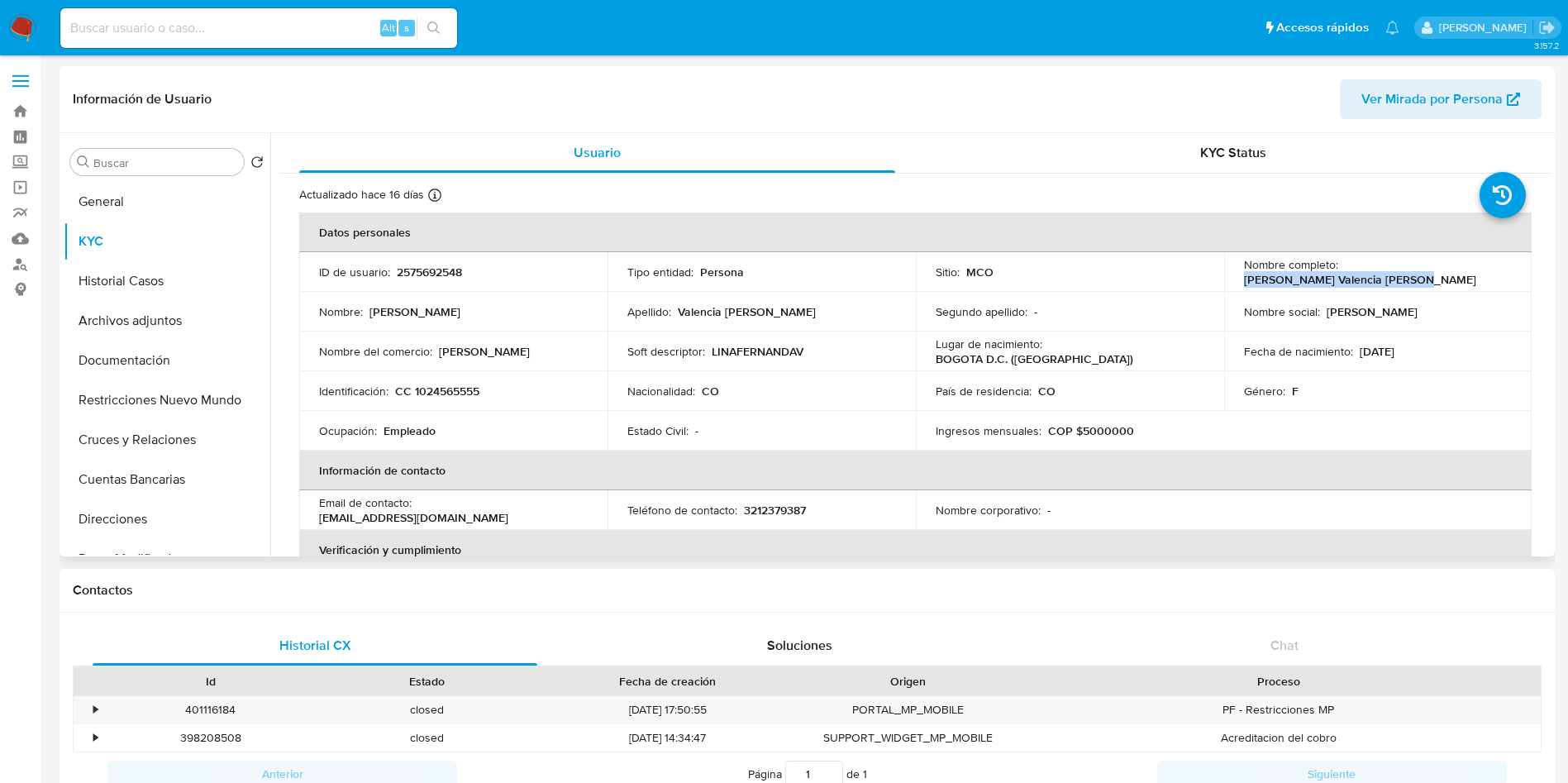
click at [1344, 282] on p "Lina Fernanda Valencia Vanegas" at bounding box center [1360, 279] width 232 height 14
click at [1332, 281] on p "Lina Fernanda Valencia Vanegas" at bounding box center [1360, 279] width 232 height 14
click at [1333, 267] on div "Nombre completo : Lina Fernanda Valencia Vanegas" at bounding box center [1378, 271] width 269 height 30
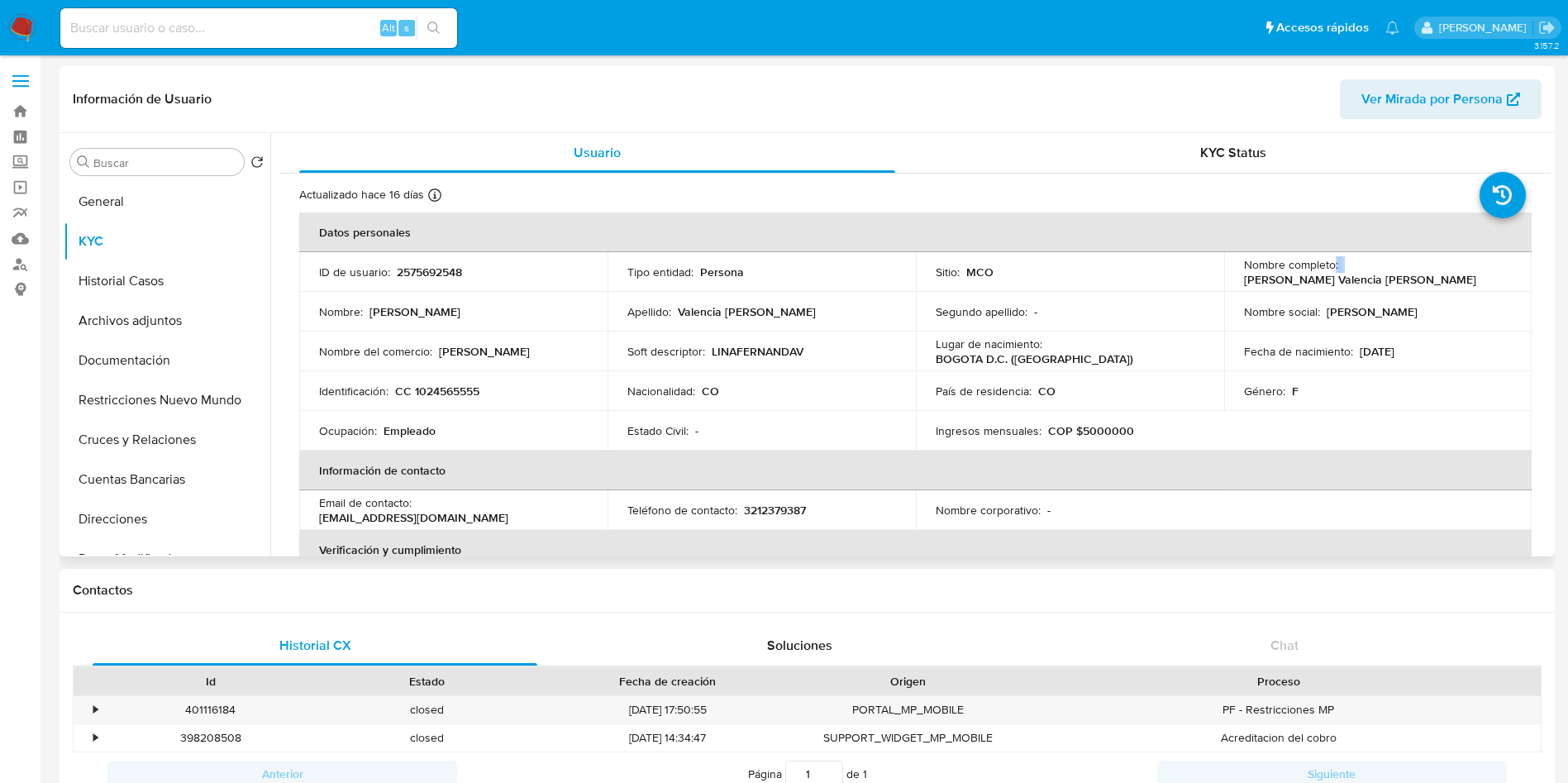
click at [1333, 268] on div "Nombre completo : Lina Fernanda Valencia Vanegas" at bounding box center [1378, 271] width 269 height 30
click at [1335, 276] on p "Lina Fernanda Valencia Vanegas" at bounding box center [1360, 279] width 232 height 14
click at [443, 389] on p "CC 1024565555" at bounding box center [436, 391] width 84 height 14
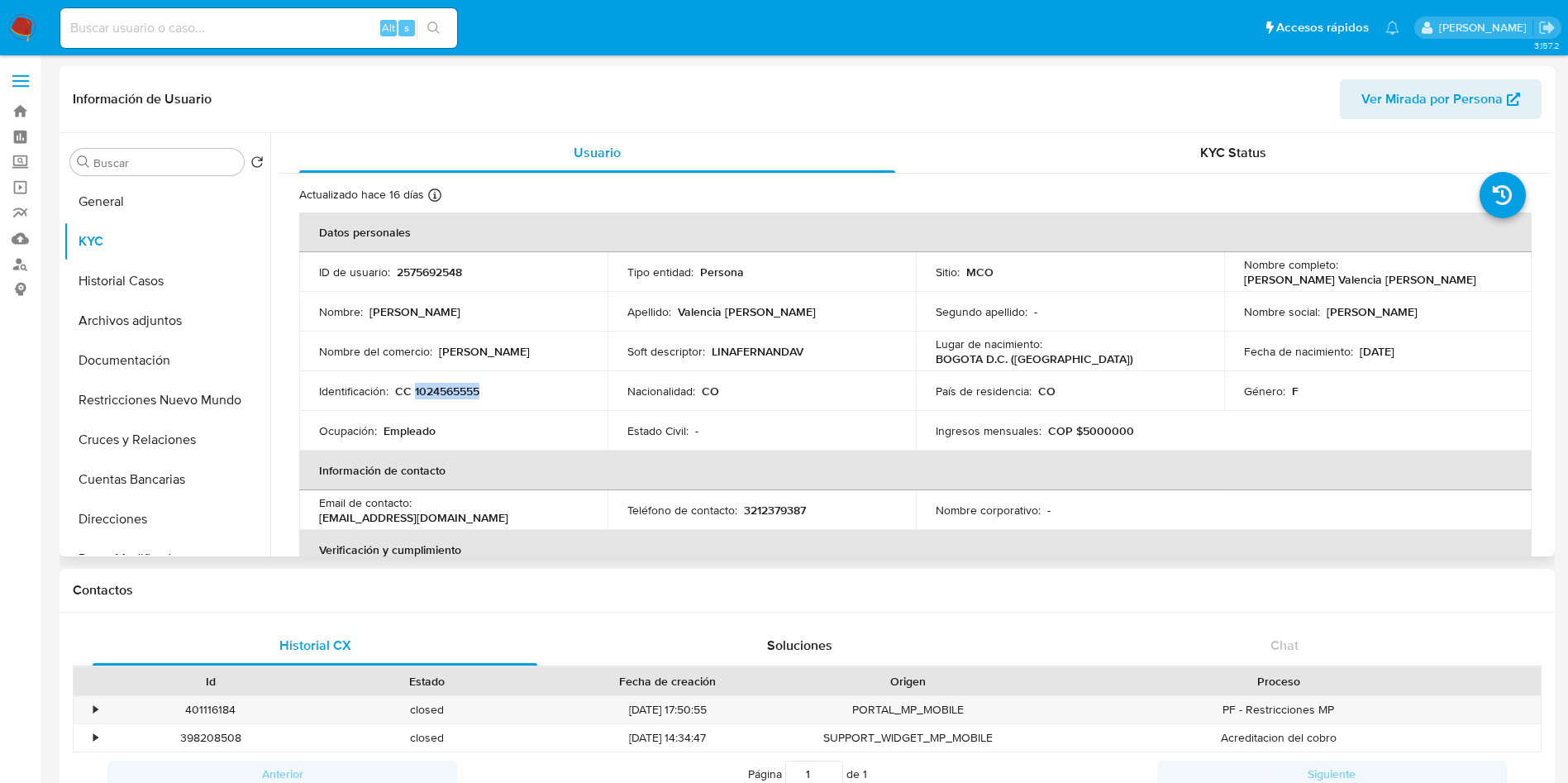
click at [443, 389] on p "CC 1024565555" at bounding box center [436, 391] width 84 height 14
copy p "1024565555"
click at [1101, 432] on p "COP $5000000" at bounding box center [1091, 430] width 86 height 14
drag, startPoint x: 1412, startPoint y: 276, endPoint x: 1228, endPoint y: 282, distance: 184.1
click at [1228, 282] on td "Nombre completo : Lina Fernanda Valencia Vanegas" at bounding box center [1378, 271] width 308 height 40
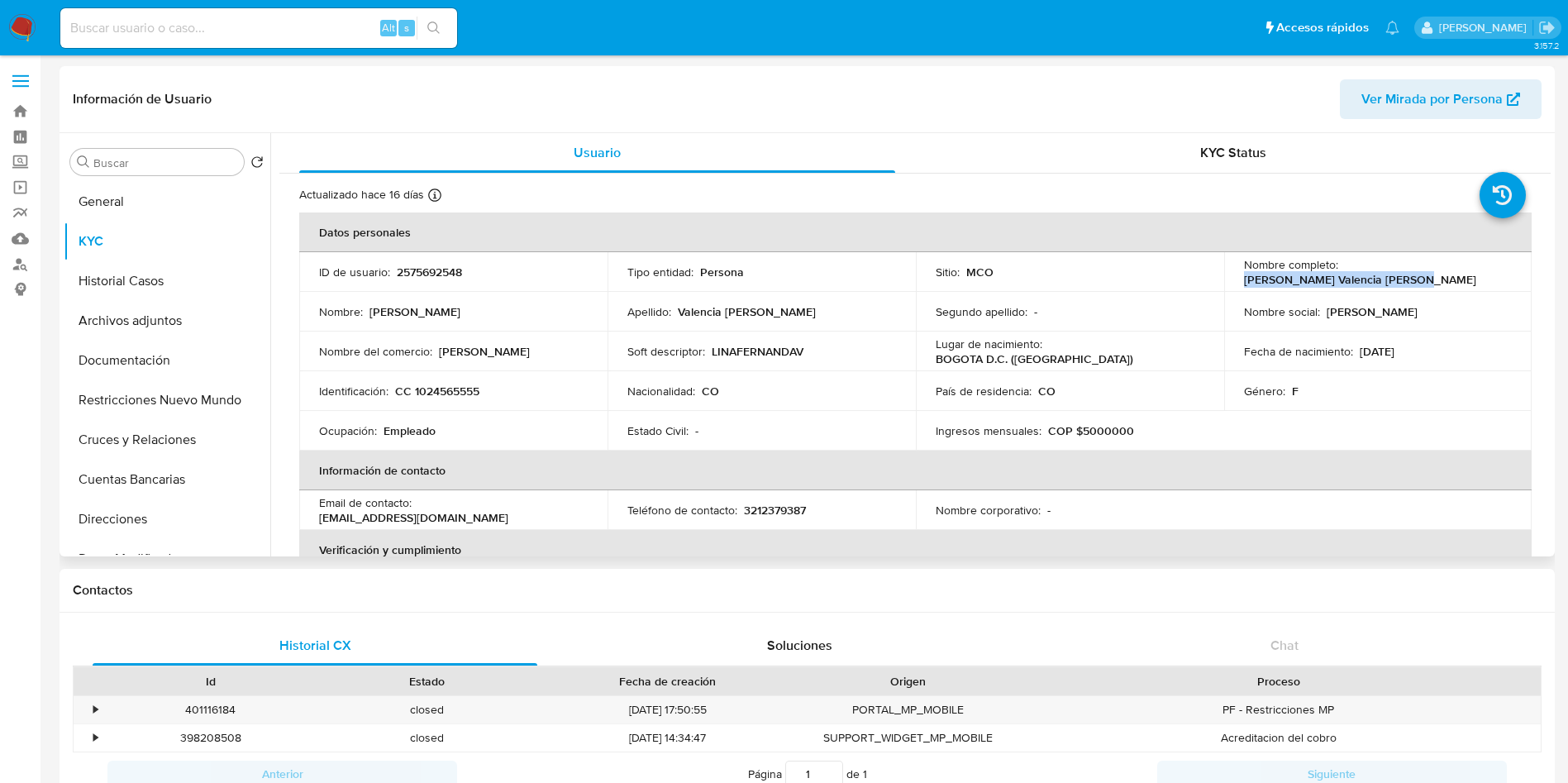
copy p "Lina Fernanda Valencia Vanegas"
click at [451, 390] on p "CC 1024565555" at bounding box center [436, 391] width 84 height 14
copy p "1024565555"
drag, startPoint x: 1412, startPoint y: 283, endPoint x: 1227, endPoint y: 278, distance: 185.1
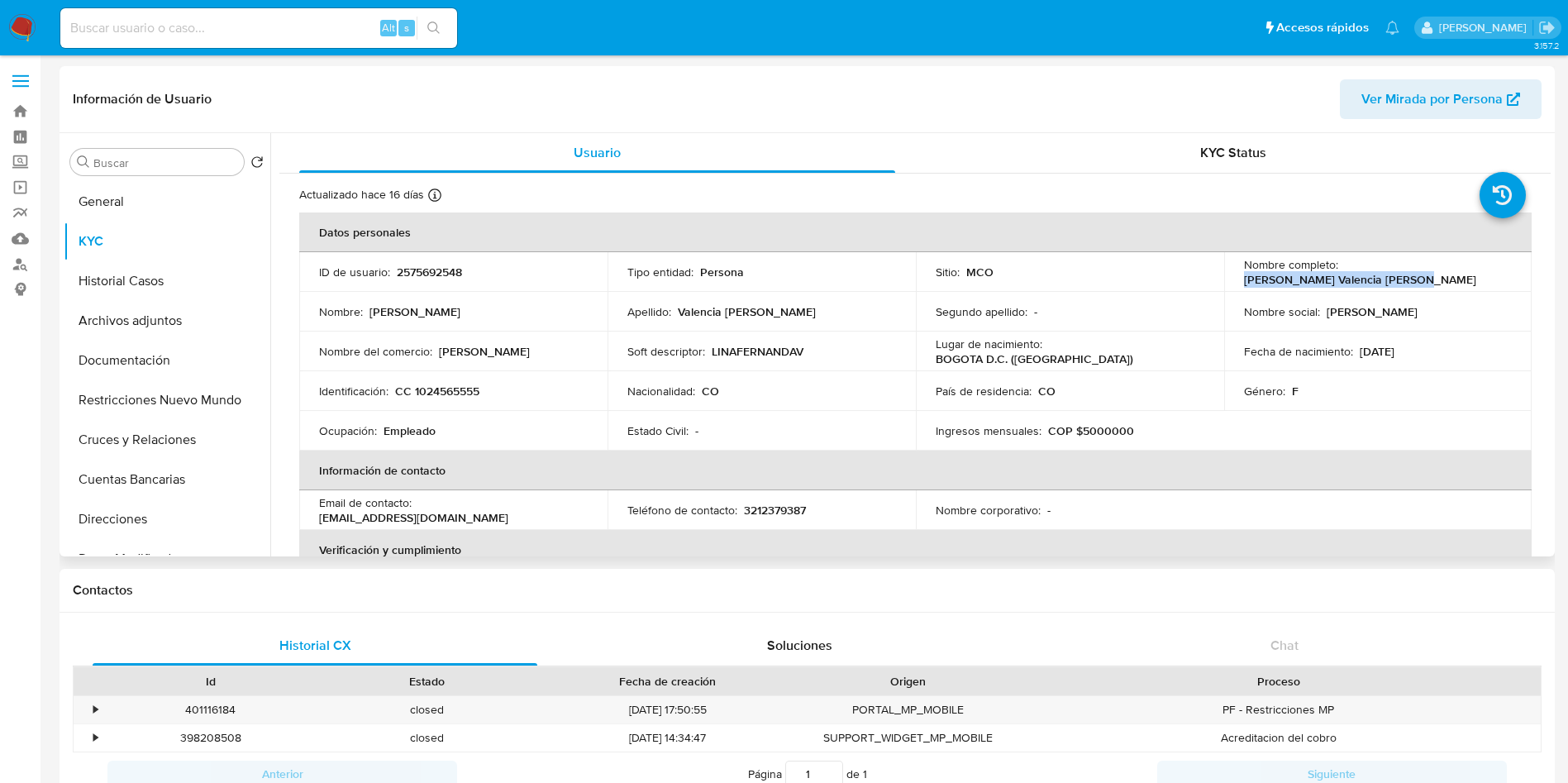
click at [1227, 278] on td "Nombre completo : Lina Fernanda Valencia Vanegas" at bounding box center [1378, 271] width 308 height 40
click at [146, 282] on button "Historial Casos" at bounding box center [160, 281] width 193 height 40
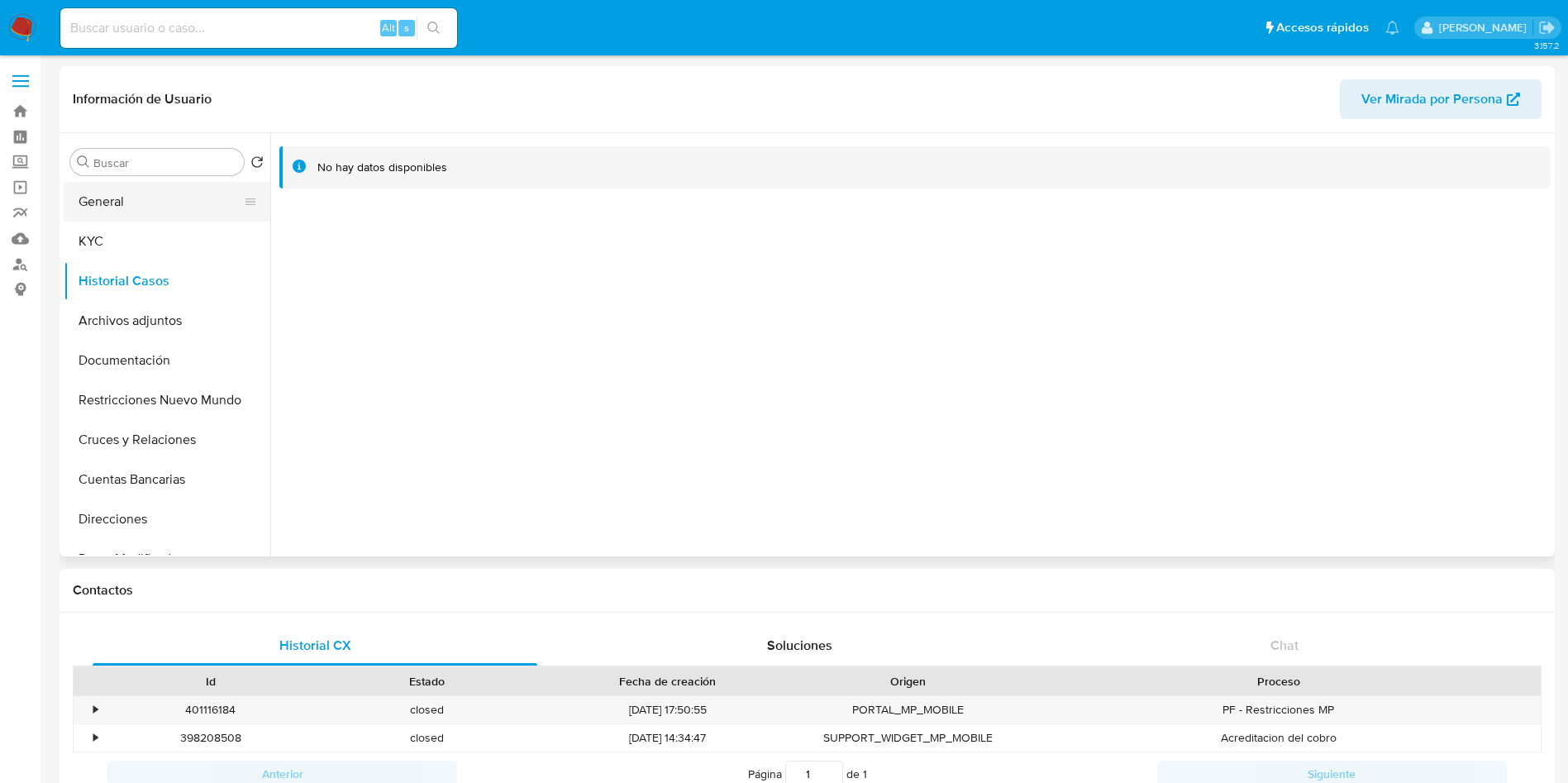
click at [114, 209] on button "General" at bounding box center [160, 202] width 193 height 40
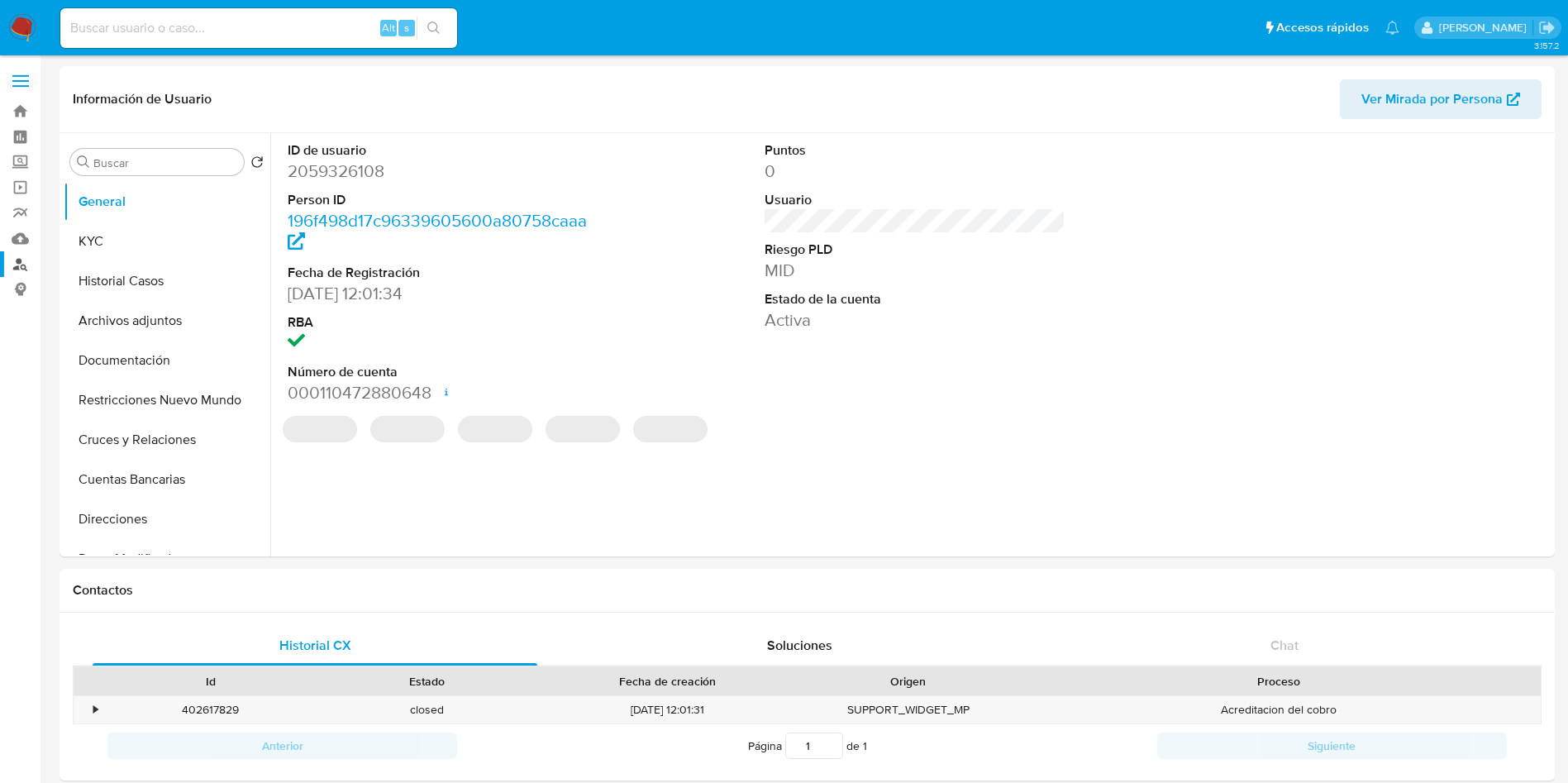
select select "10"
click at [24, 257] on link "Buscador de personas" at bounding box center [98, 264] width 197 height 26
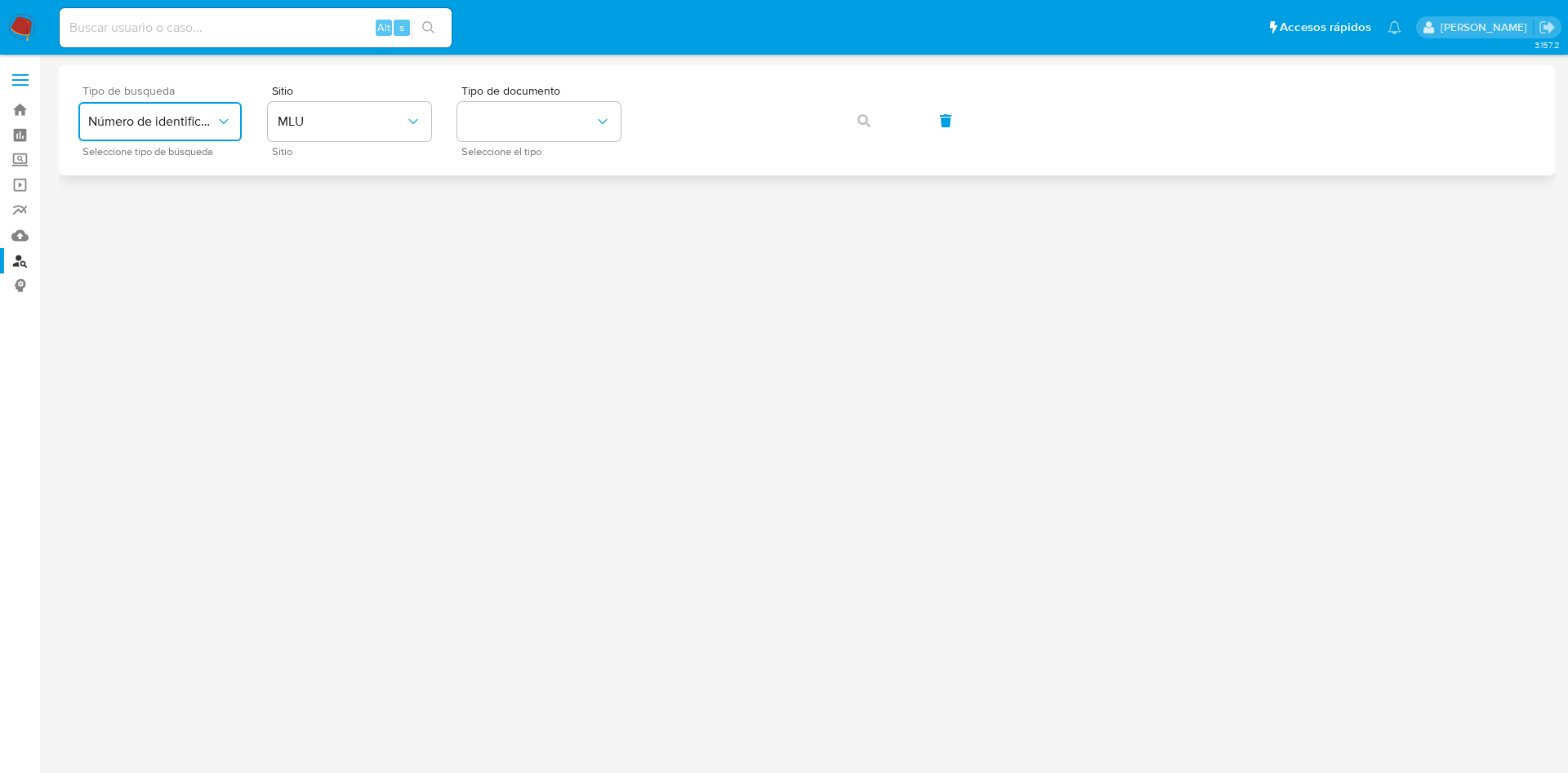
click at [201, 129] on button "Número de identificación" at bounding box center [160, 121] width 163 height 39
click at [169, 181] on span "Número de identificación" at bounding box center [155, 173] width 134 height 33
click at [350, 117] on button "site_id" at bounding box center [350, 121] width 163 height 39
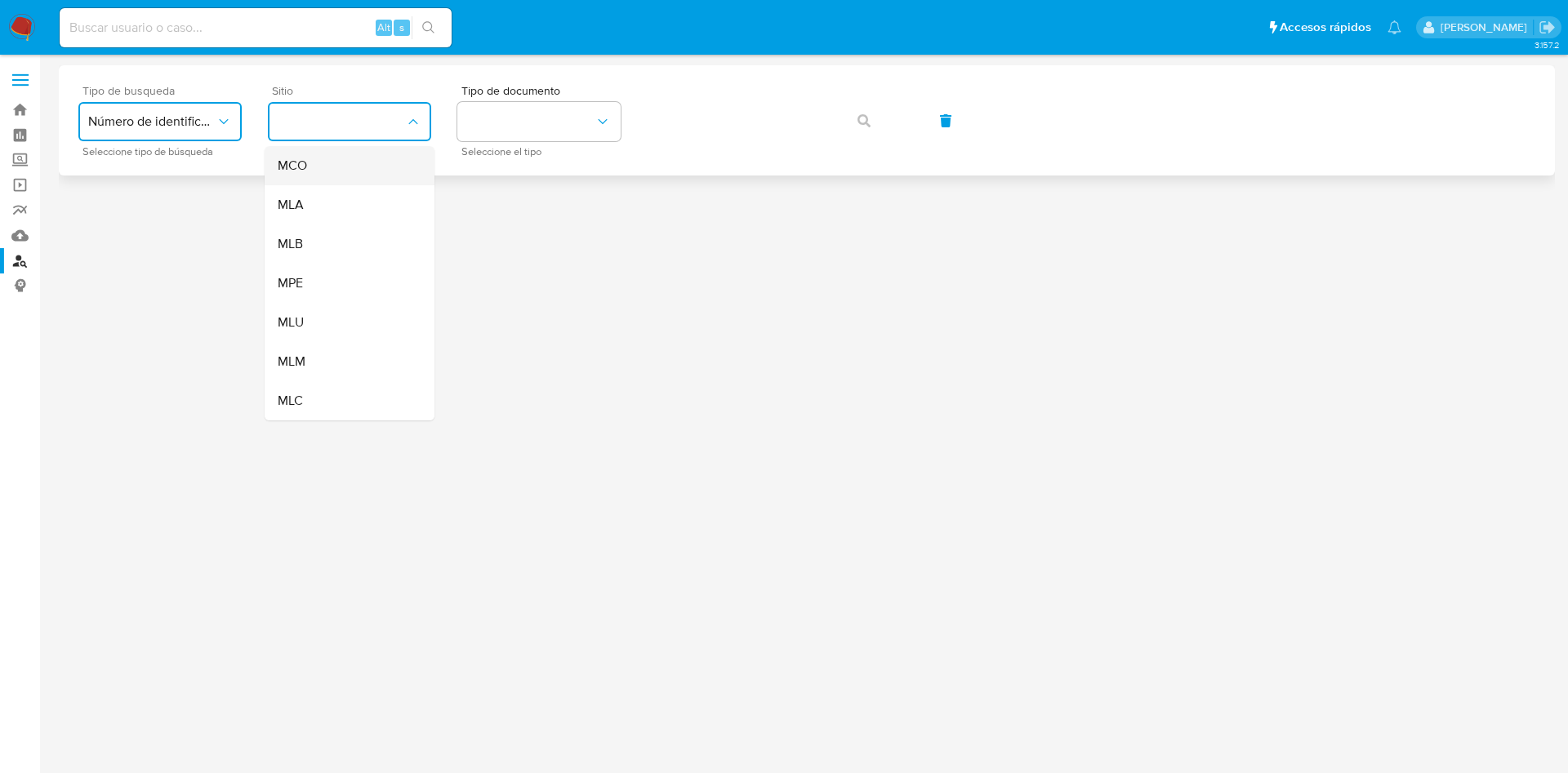
click at [347, 181] on div "MCO" at bounding box center [344, 166] width 134 height 39
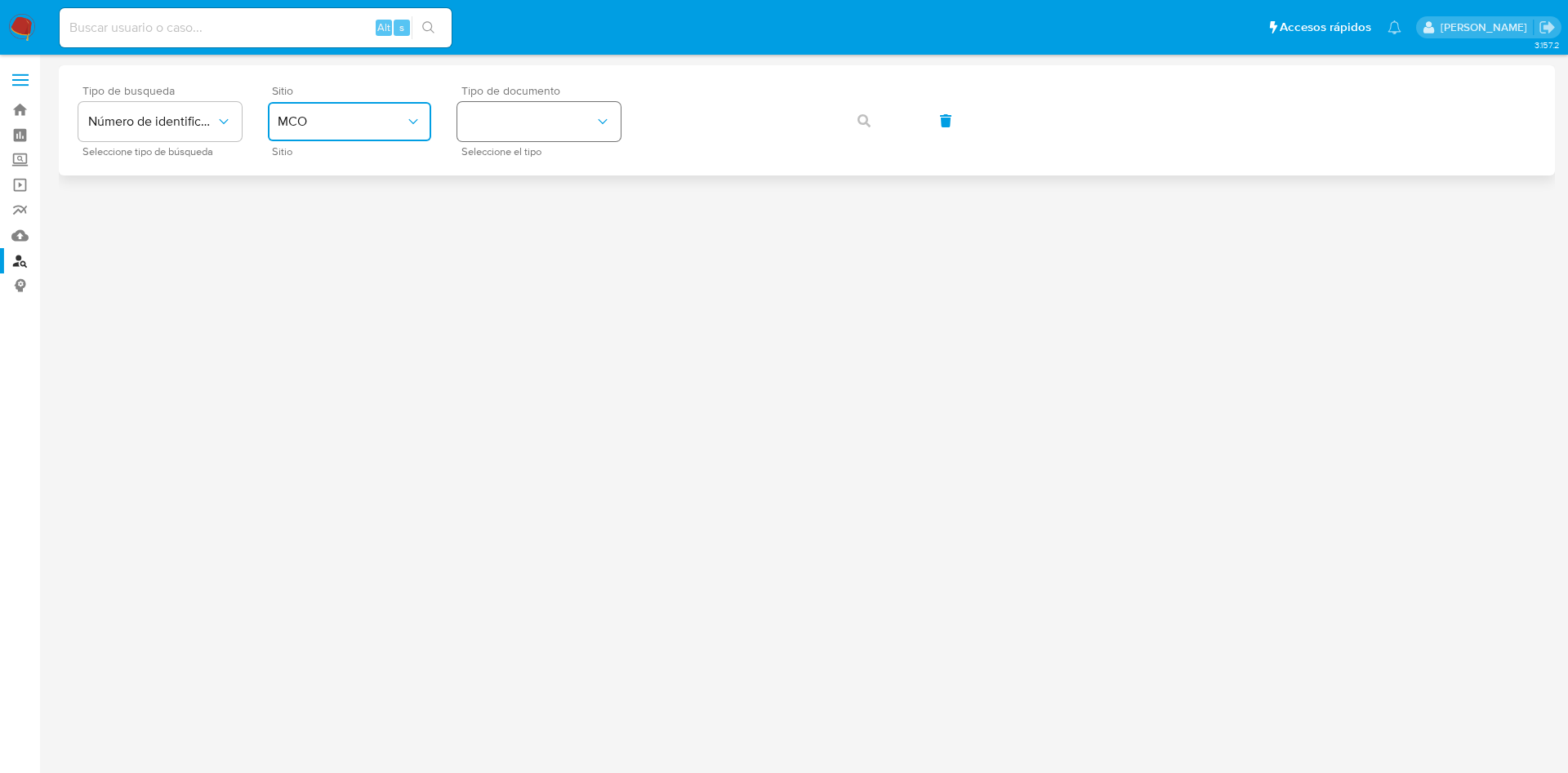
click at [480, 119] on button "identificationType" at bounding box center [539, 121] width 163 height 39
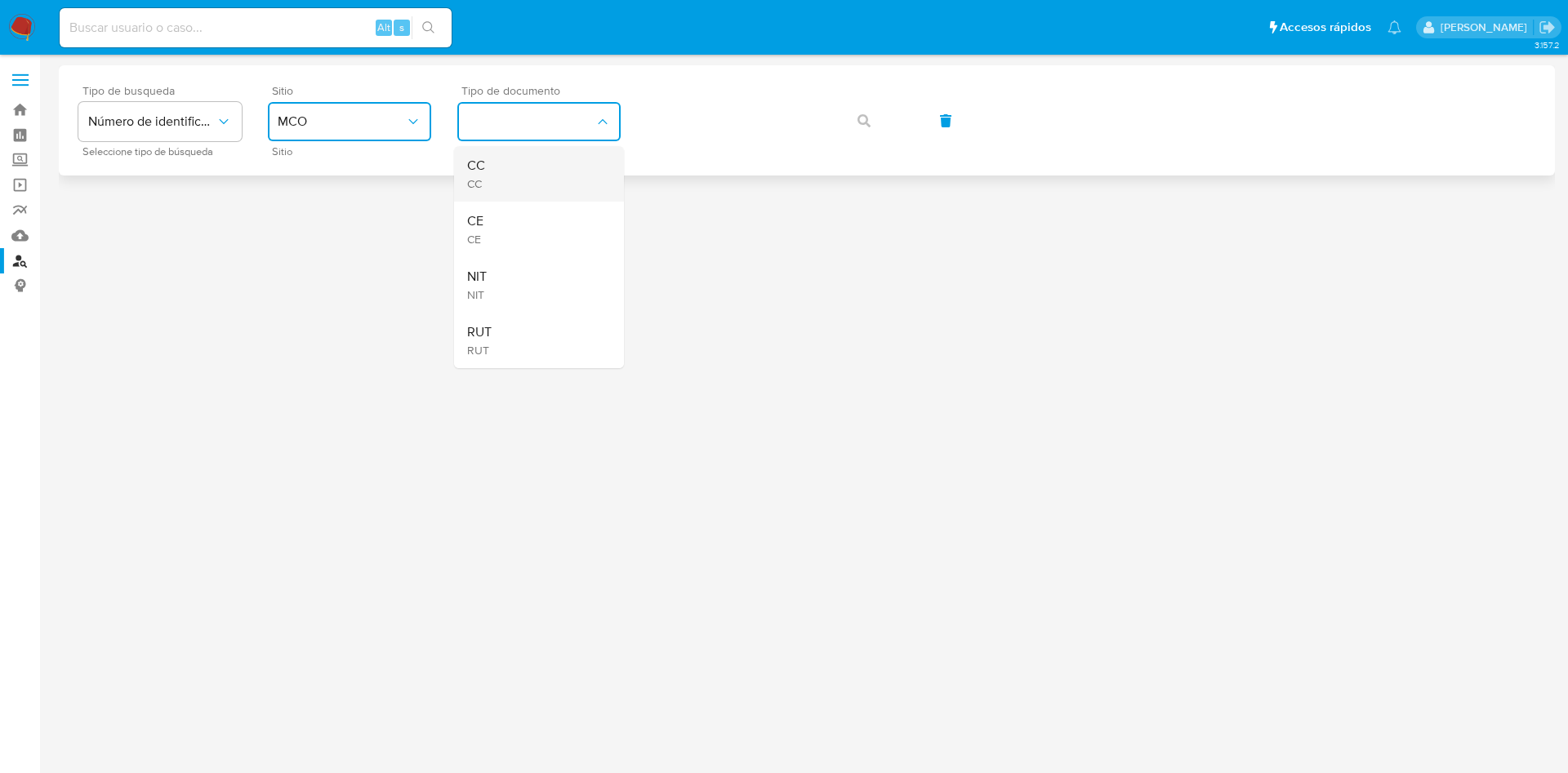
click at [508, 167] on div "CC CC" at bounding box center [534, 174] width 134 height 55
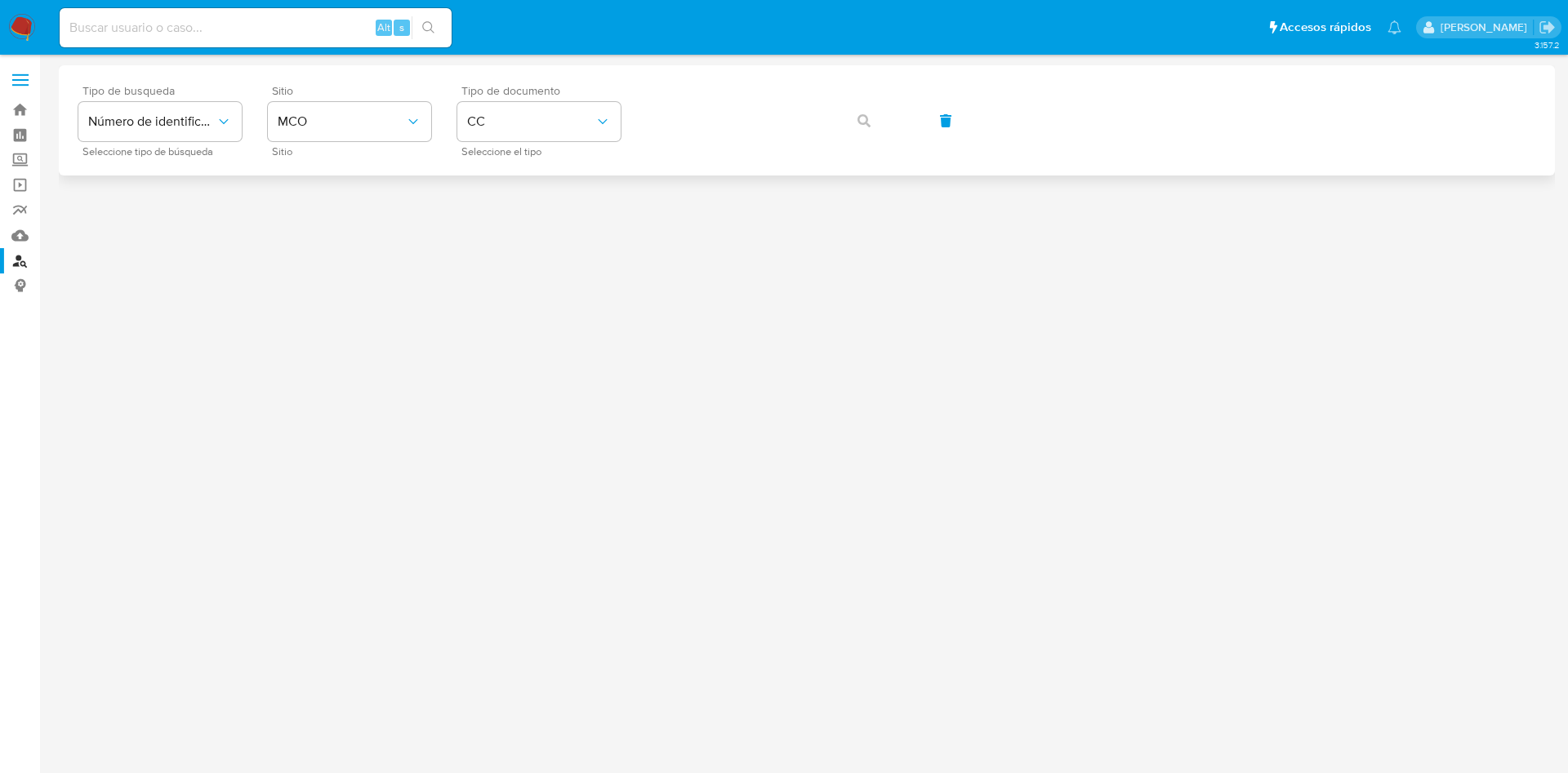
click at [751, 90] on div "Tipo de busqueda Número de identificación Seleccione tipo de búsqueda Sitio MCO…" at bounding box center [806, 120] width 1457 height 71
click at [857, 117] on button "button" at bounding box center [864, 120] width 55 height 39
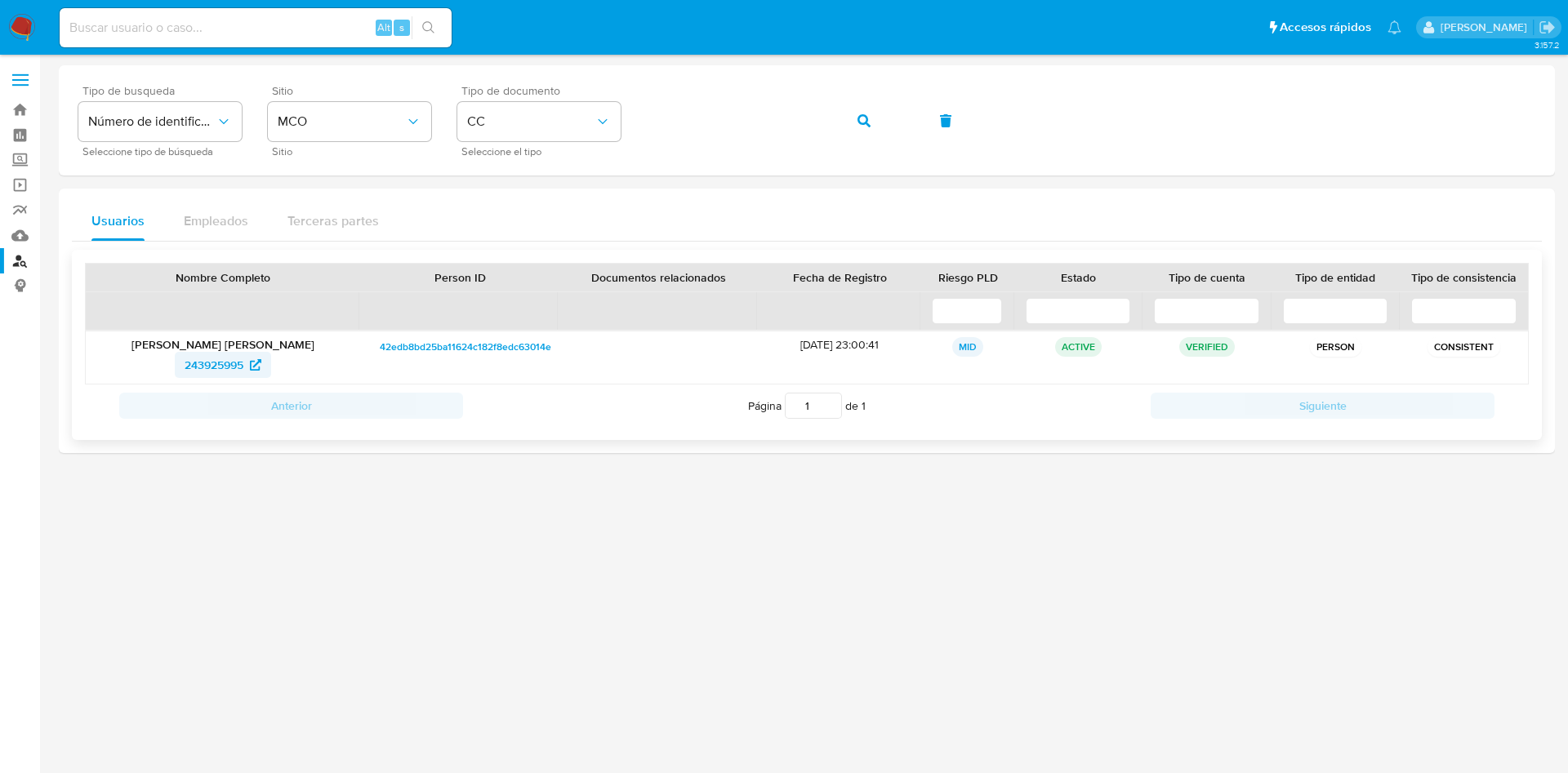
click at [219, 365] on span "243925995" at bounding box center [214, 365] width 59 height 26
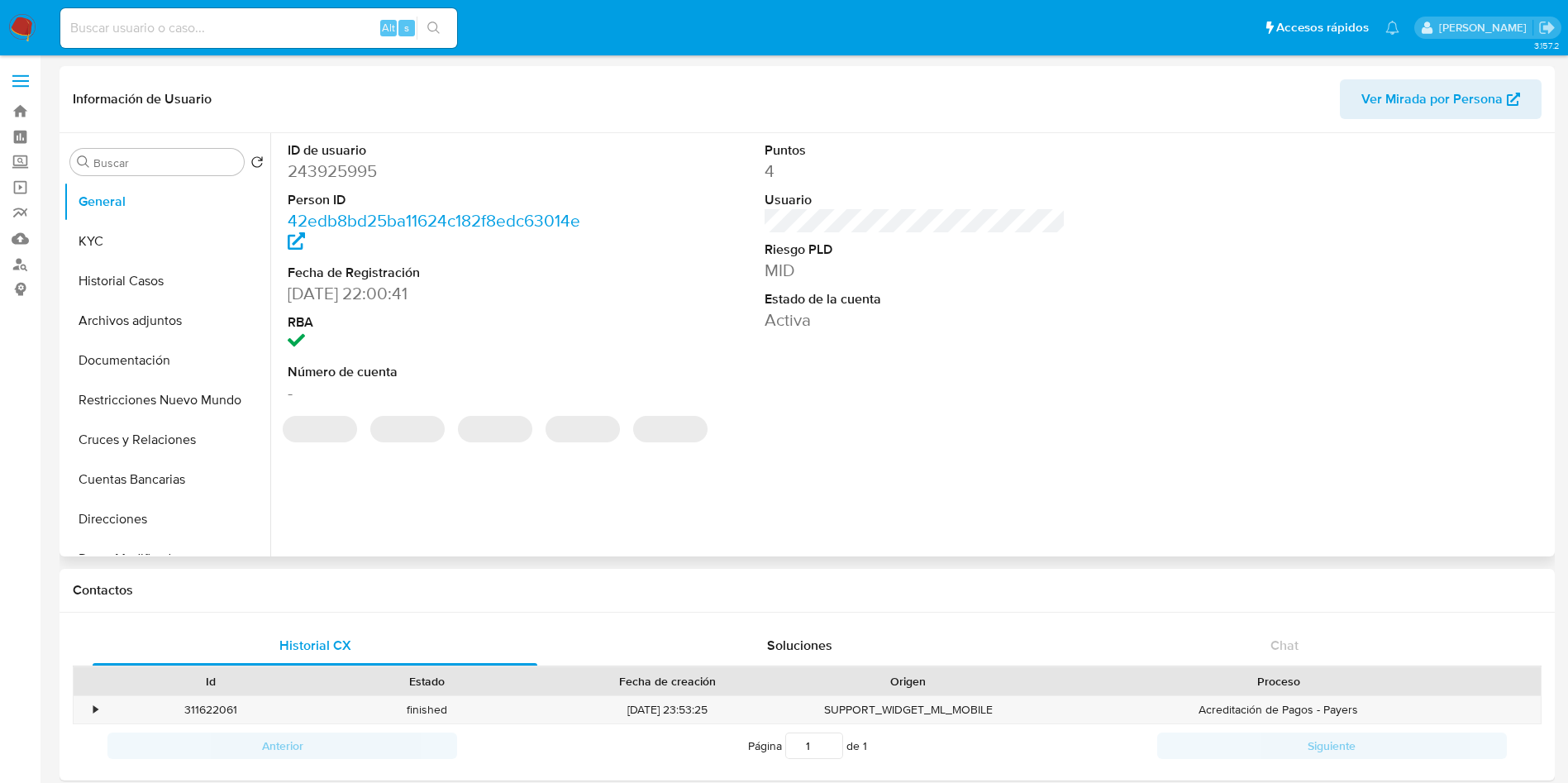
select select "10"
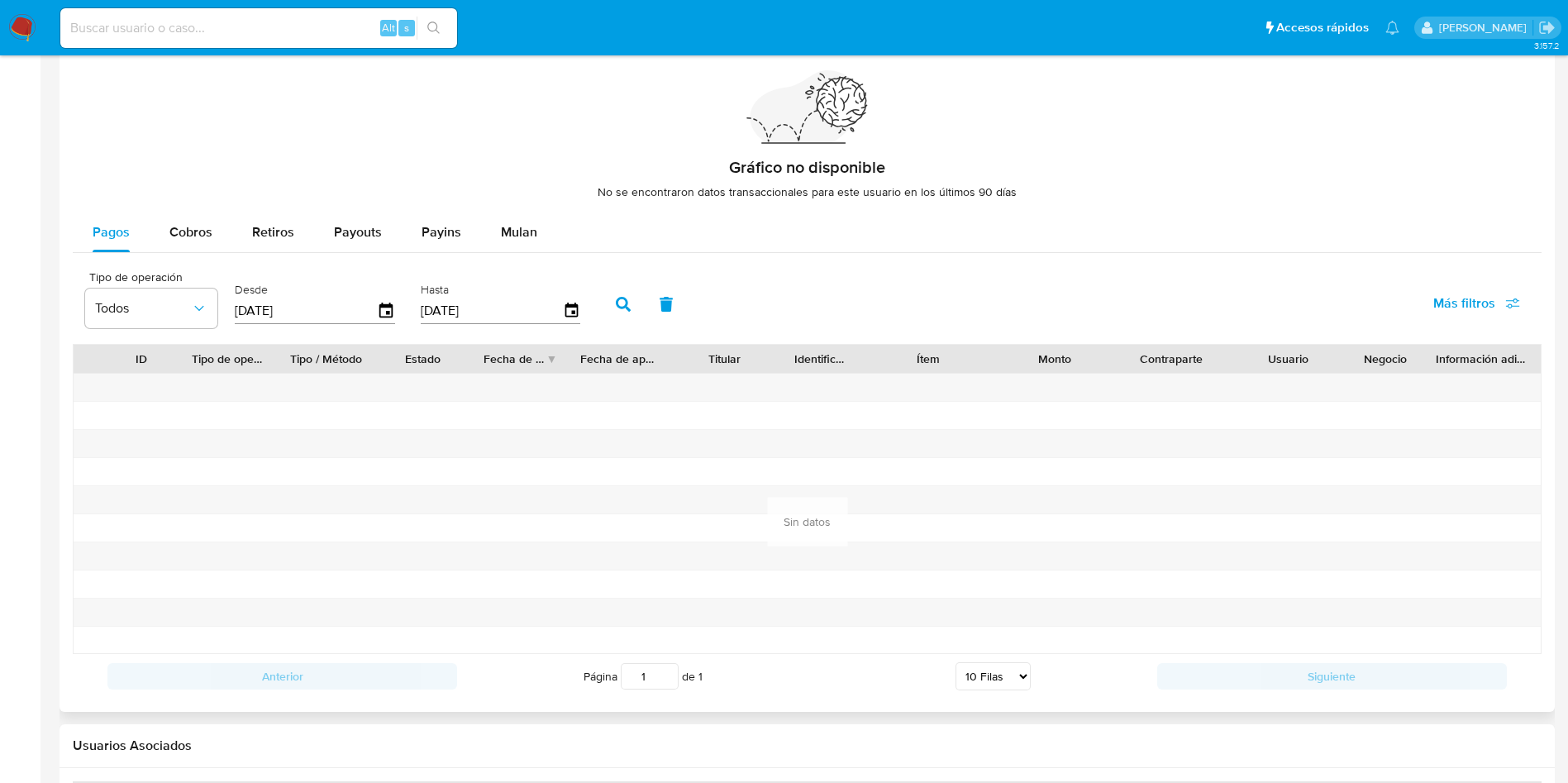
scroll to position [1226, 0]
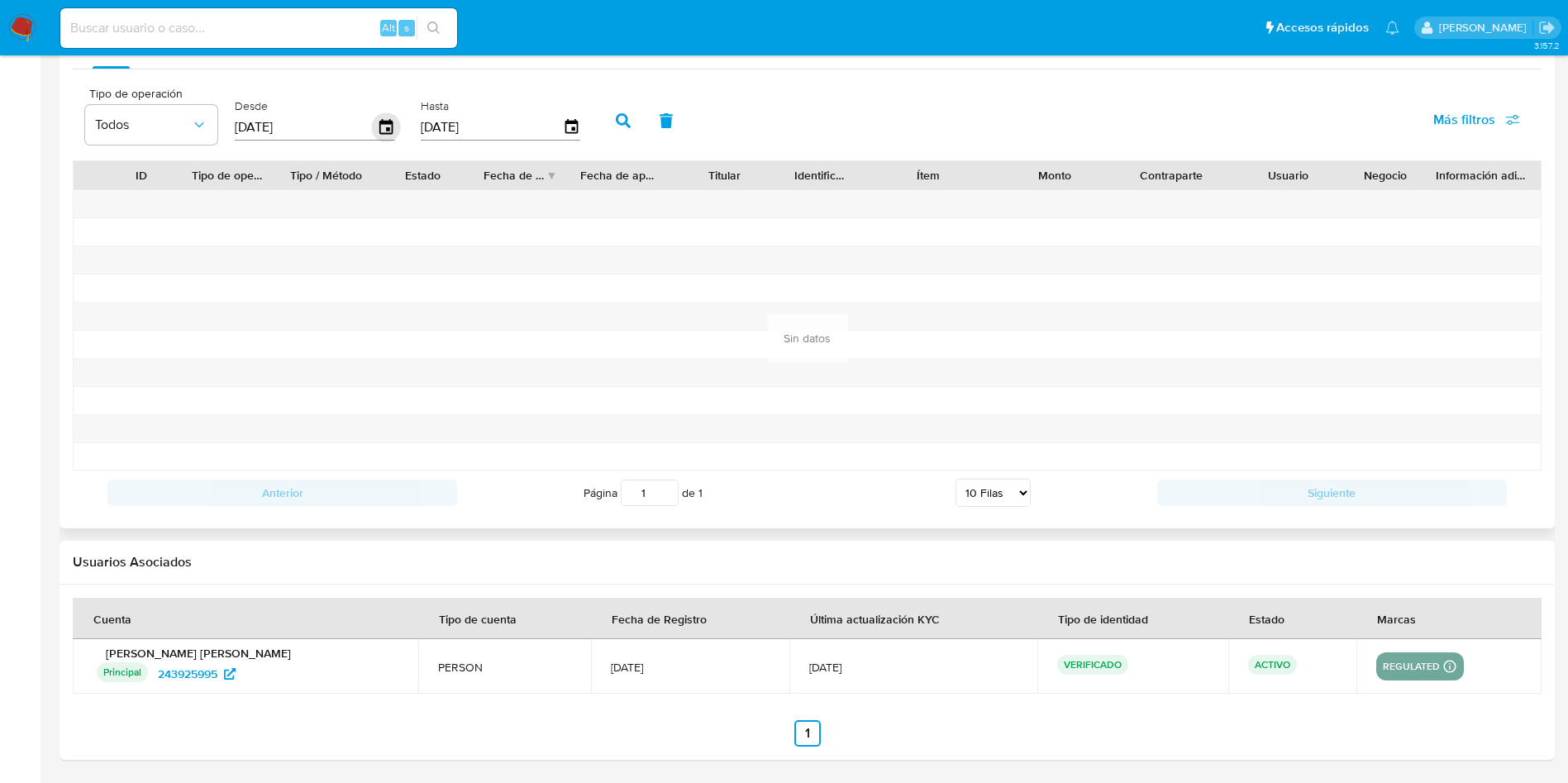
click at [389, 118] on icon "button" at bounding box center [386, 128] width 29 height 29
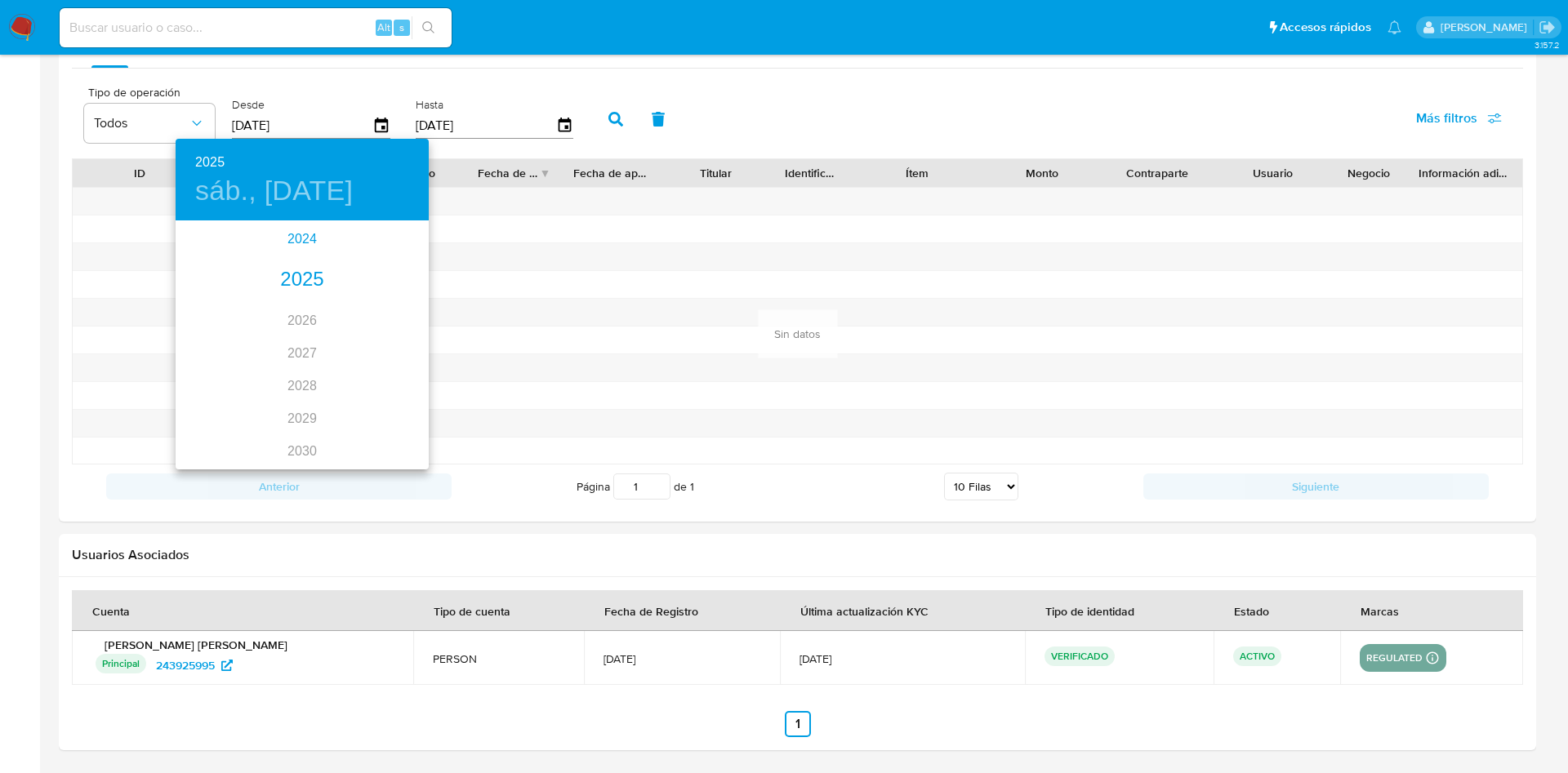
click at [298, 243] on div "2024" at bounding box center [302, 239] width 253 height 33
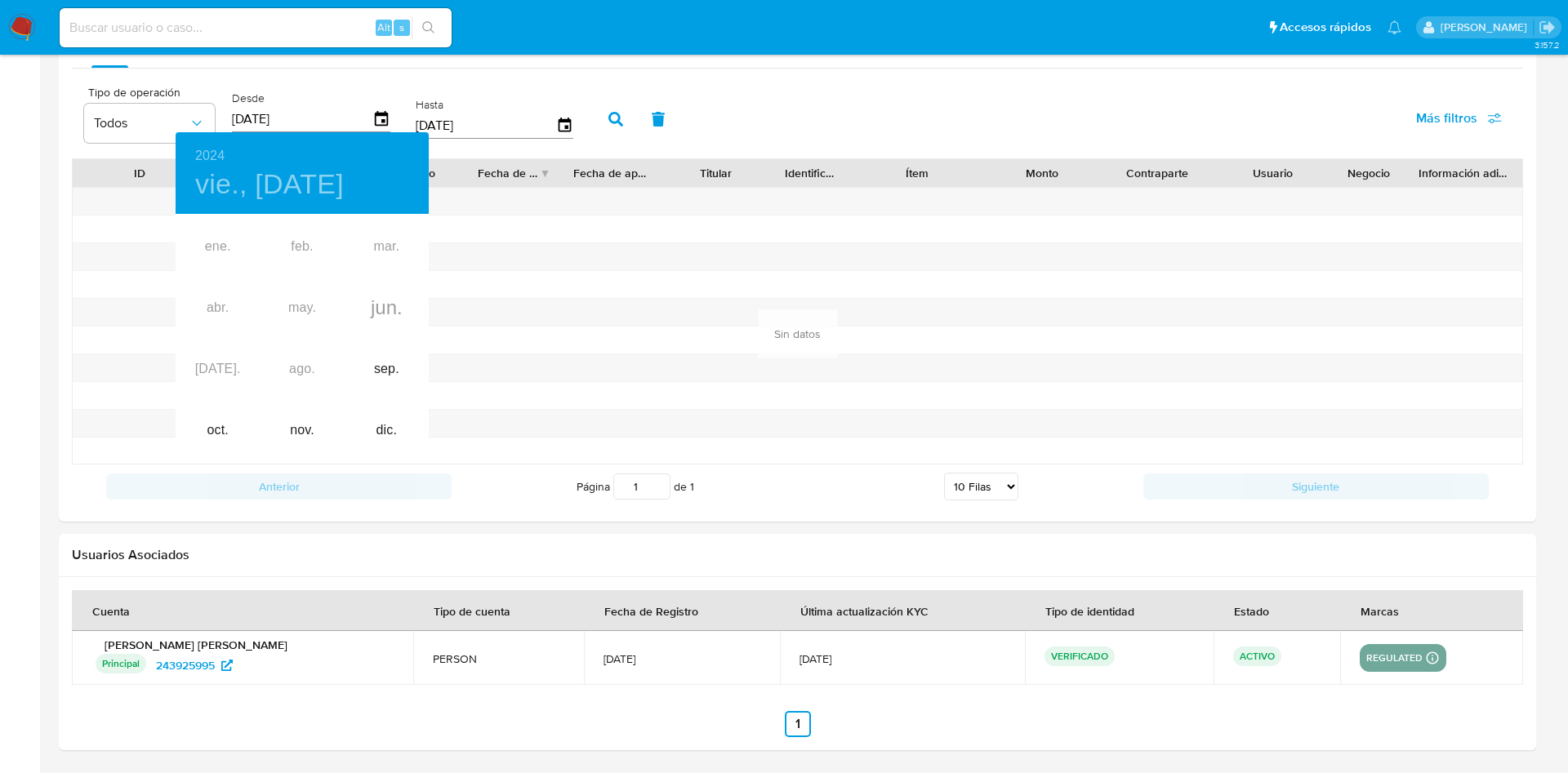
click at [390, 324] on div "ene. feb. mar. abr. may. jun. [DATE]. ago. sep. oct. nov. dic." at bounding box center [302, 338] width 253 height 245
click at [380, 378] on div "sep." at bounding box center [387, 369] width 84 height 61
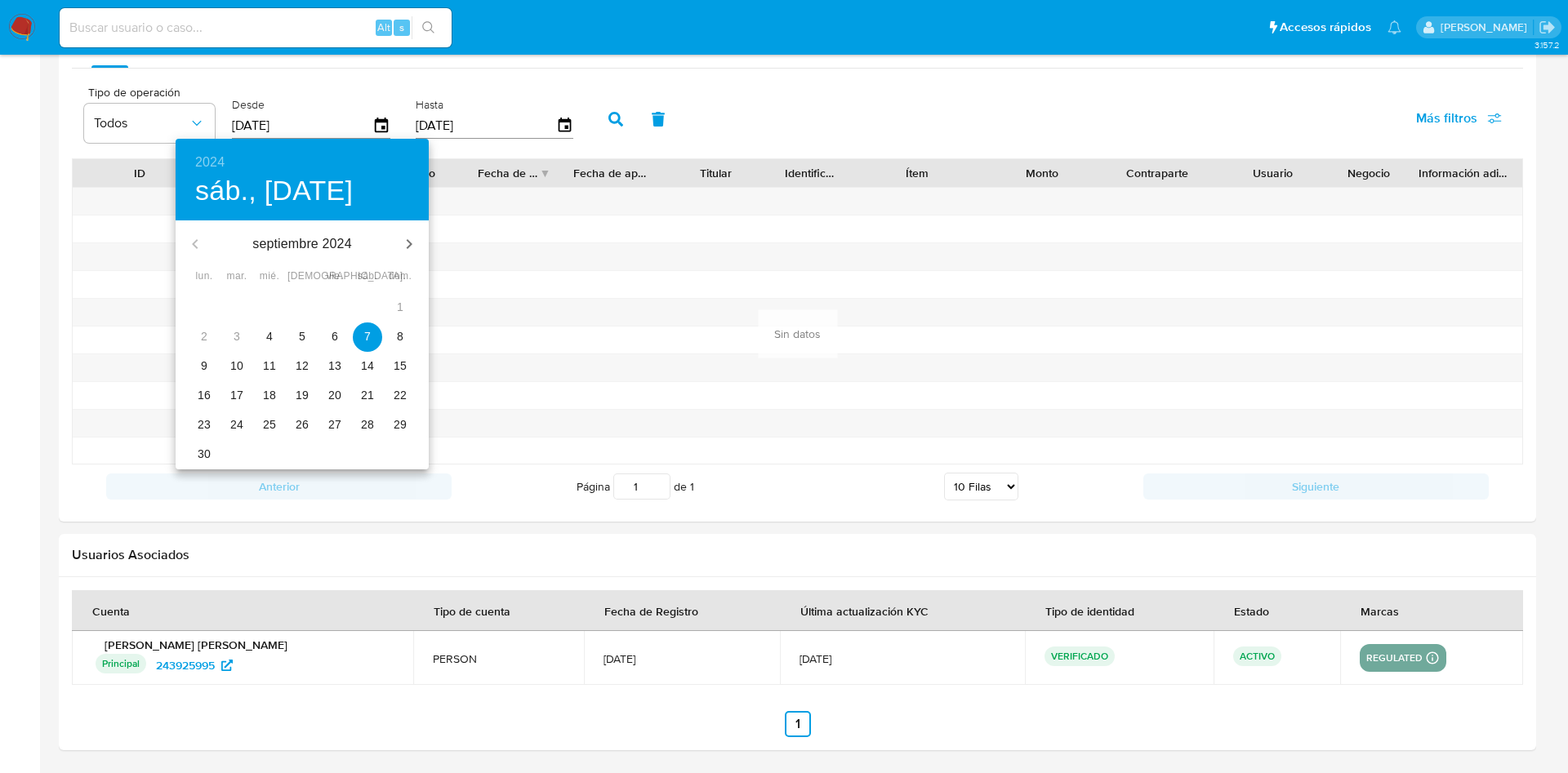
click at [376, 390] on span "21" at bounding box center [367, 394] width 29 height 16
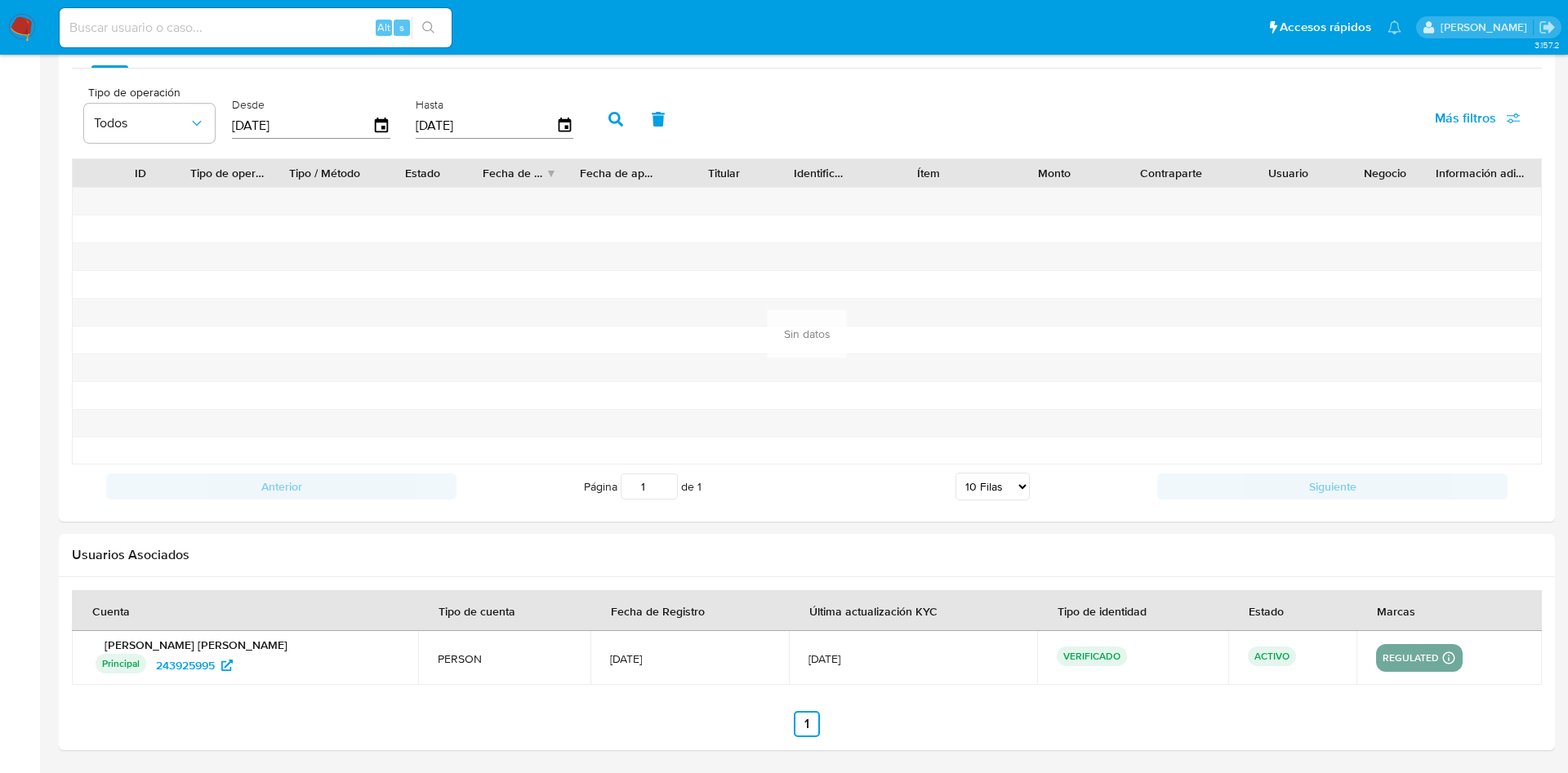
type input "[DATE]"
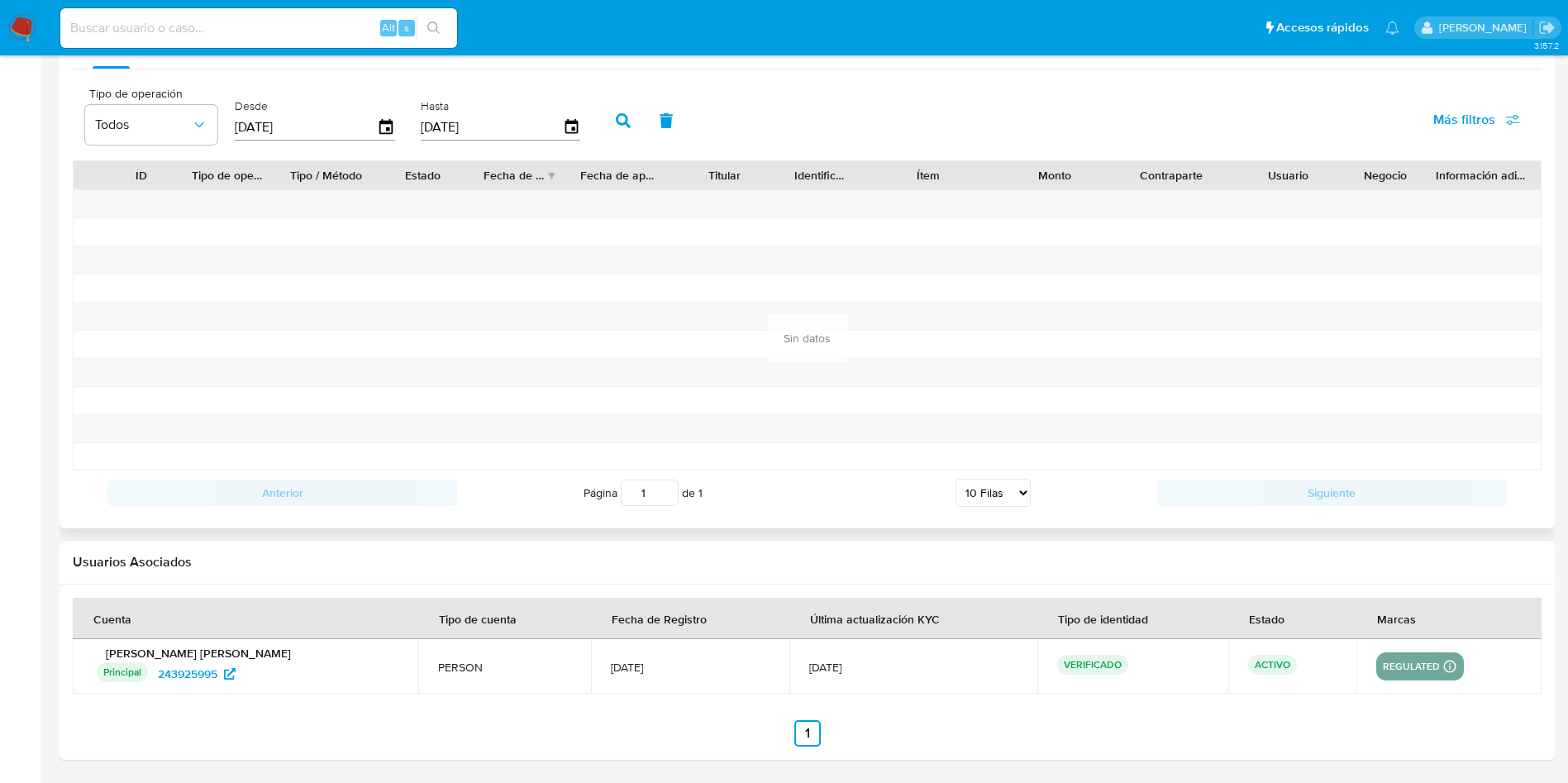
click at [614, 122] on button "button" at bounding box center [623, 121] width 43 height 40
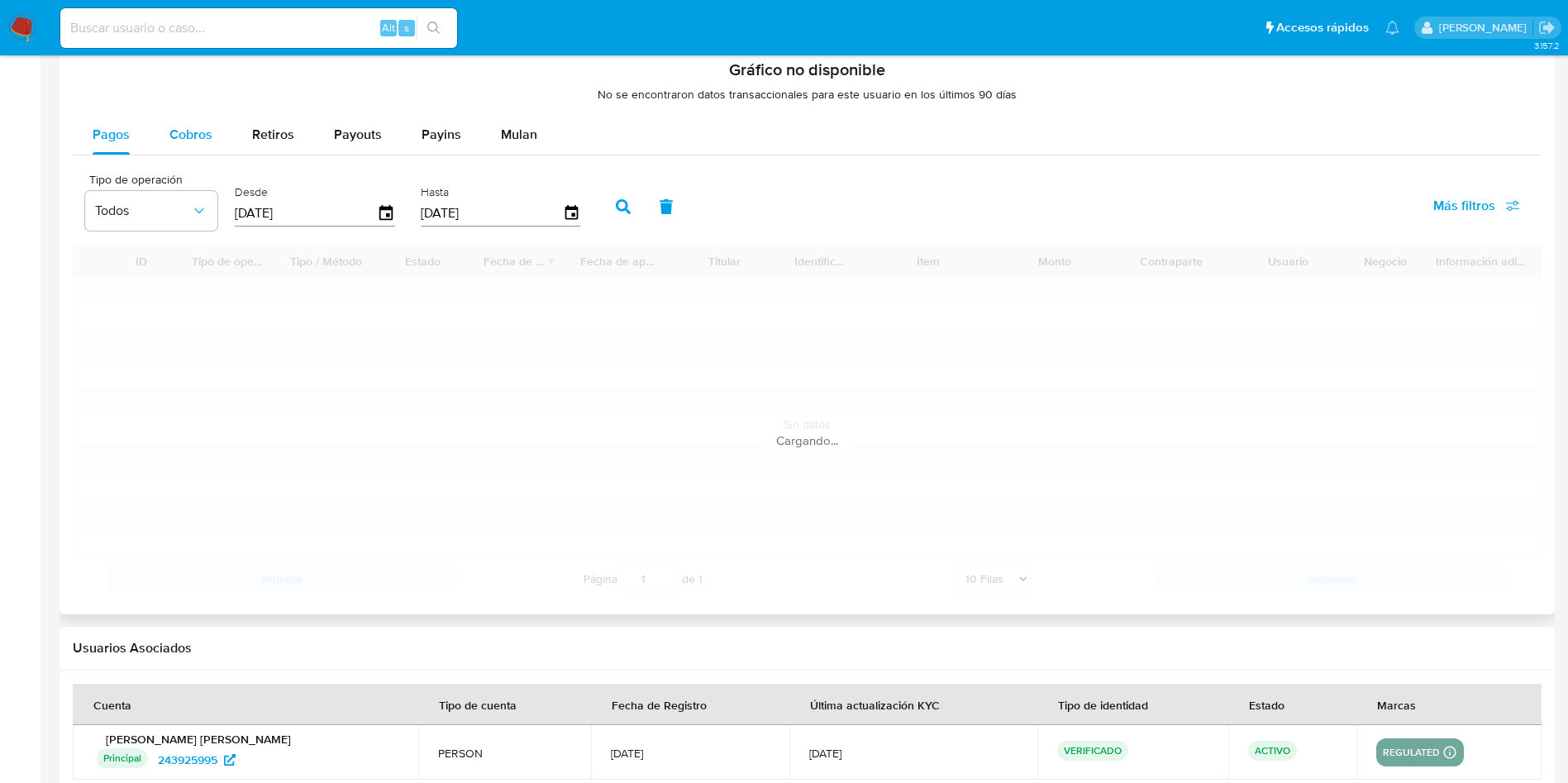
scroll to position [1101, 0]
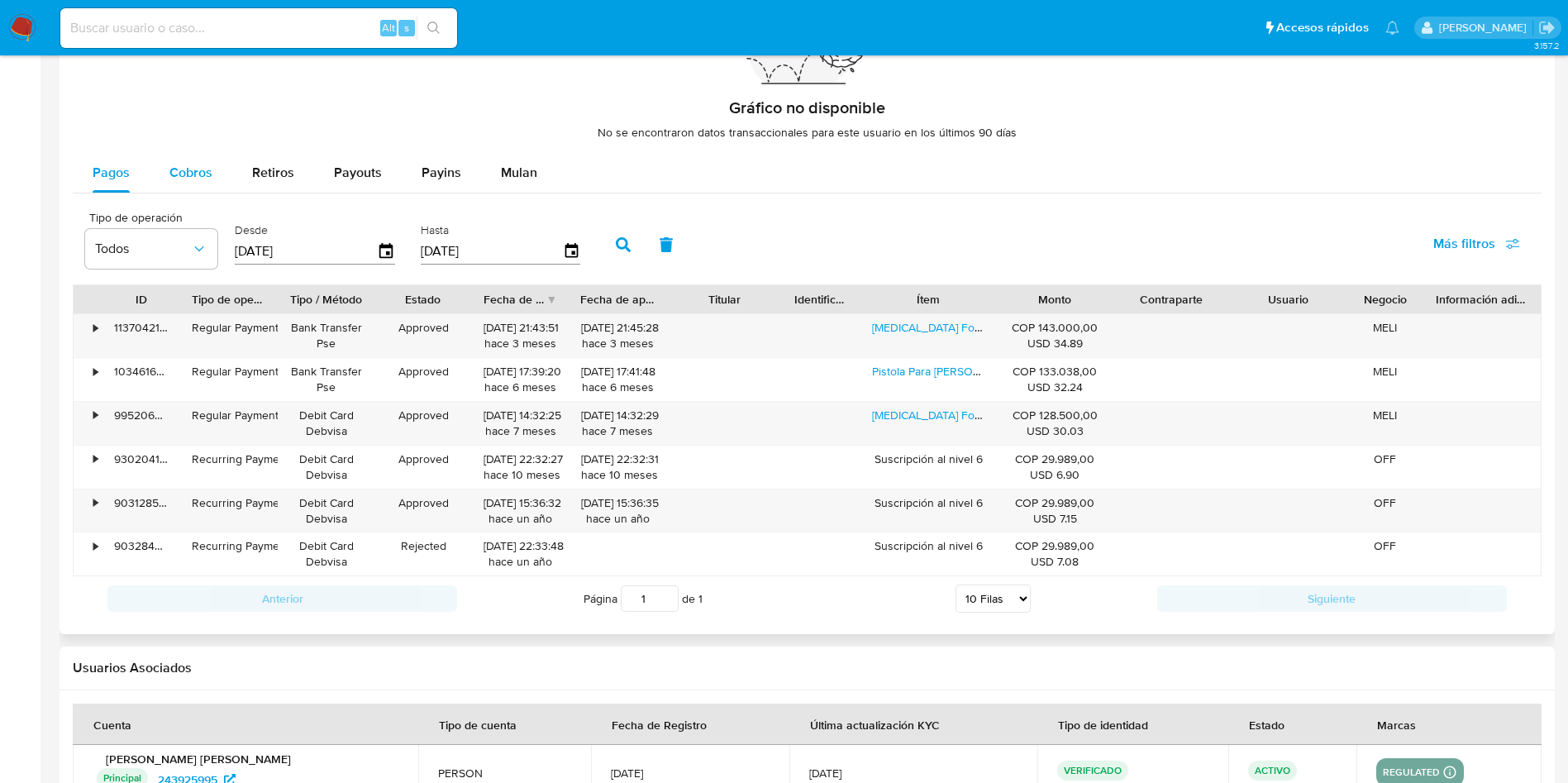
click at [201, 169] on span "Cobros" at bounding box center [191, 172] width 43 height 19
select select "10"
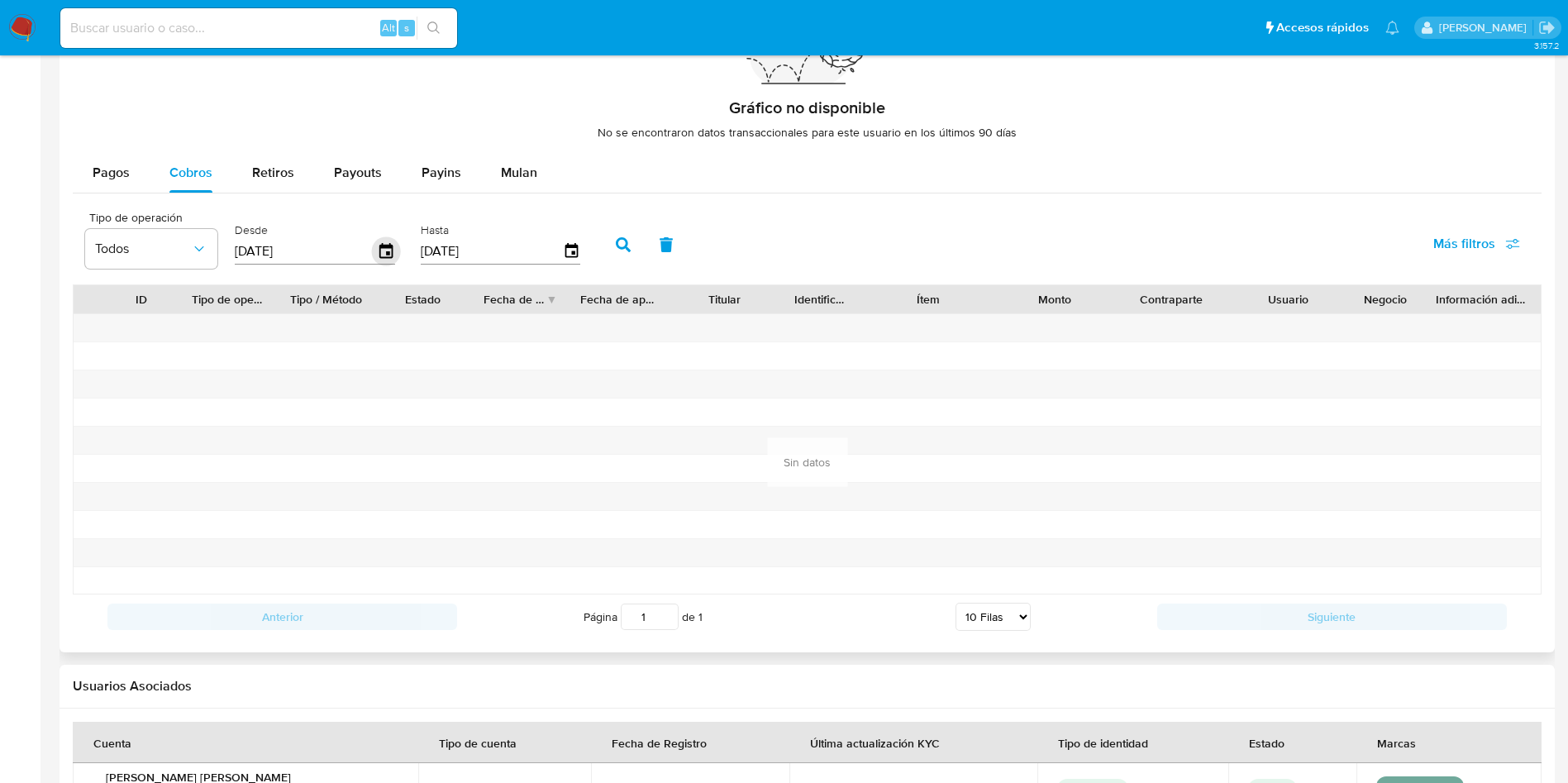
click at [392, 253] on icon "button" at bounding box center [386, 252] width 29 height 29
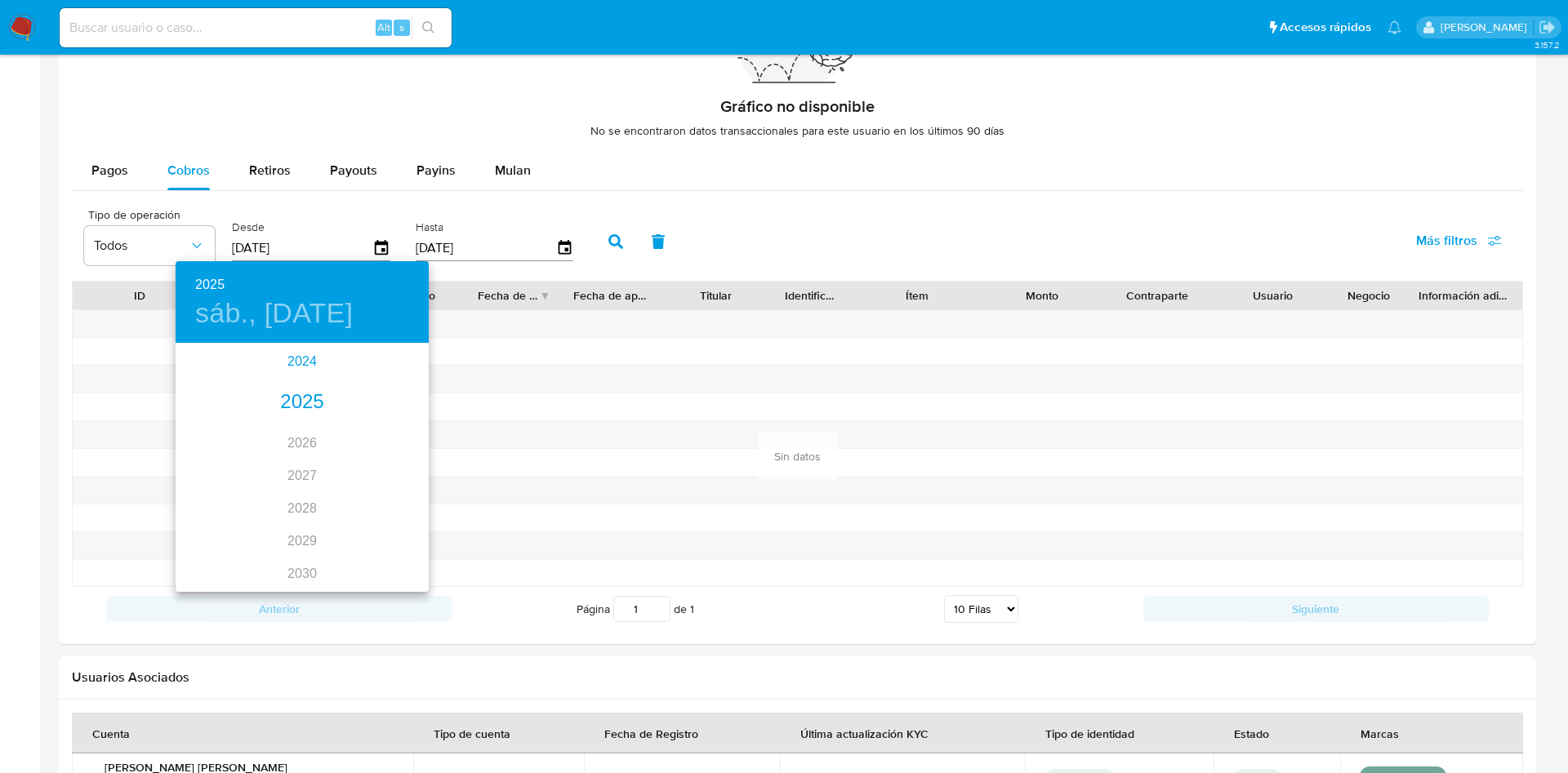
click at [290, 359] on div "2024" at bounding box center [302, 361] width 253 height 33
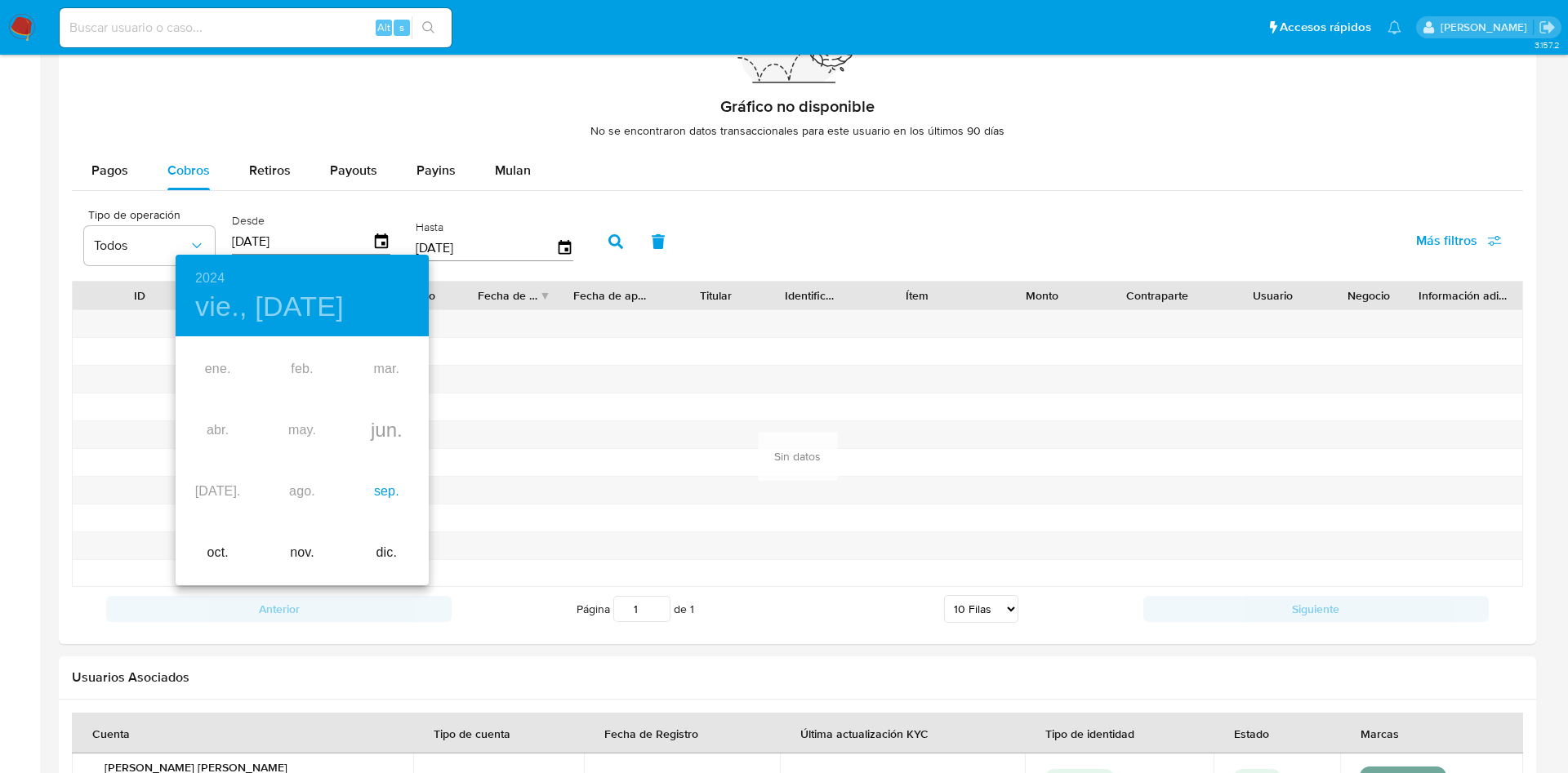
click at [383, 502] on div "sep." at bounding box center [387, 492] width 84 height 61
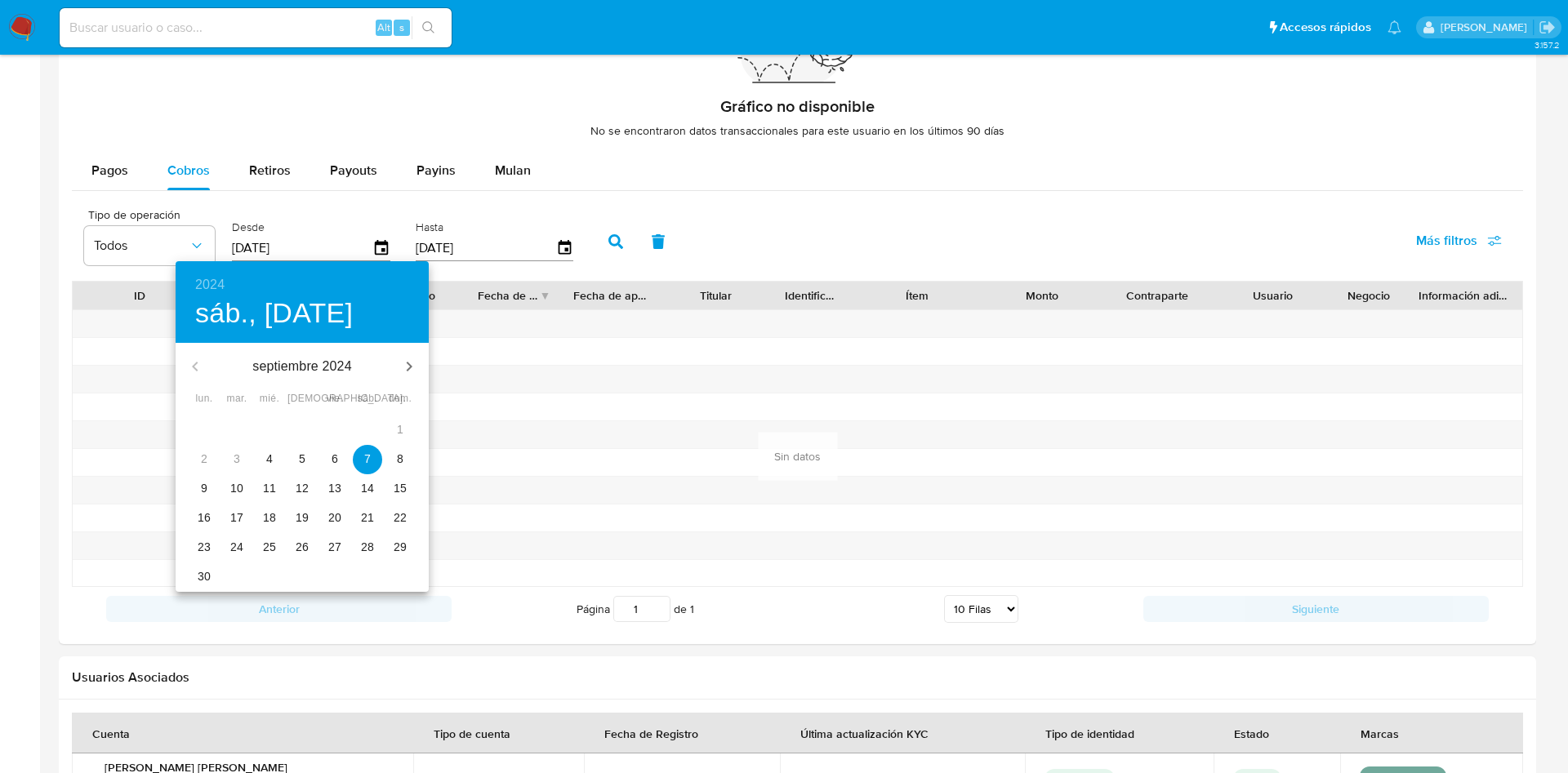
click at [357, 483] on span "14" at bounding box center [367, 487] width 29 height 16
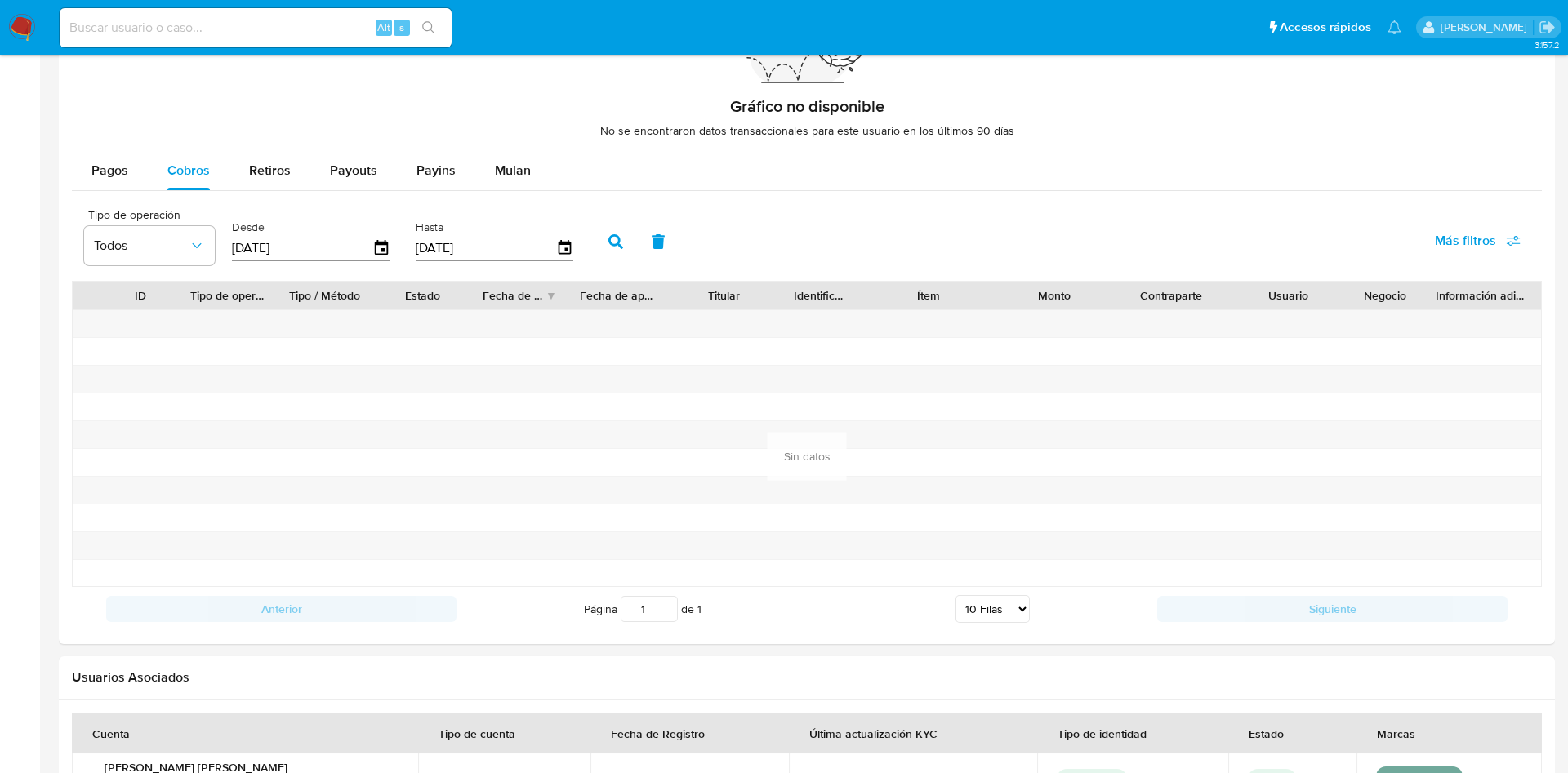
type input "14/09/2024"
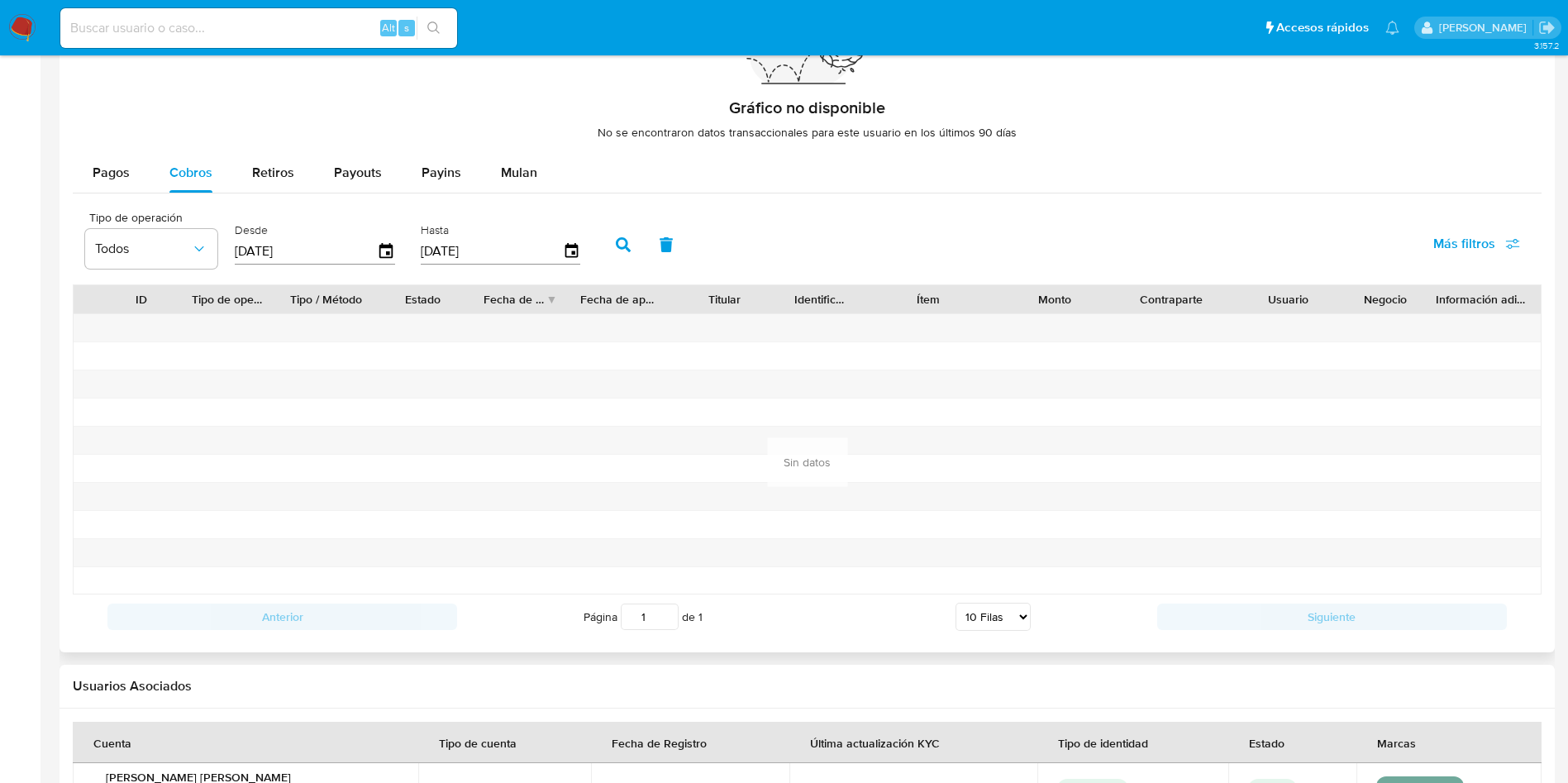
click at [614, 244] on button "button" at bounding box center [623, 244] width 43 height 40
click at [114, 169] on span "Pagos" at bounding box center [111, 172] width 37 height 19
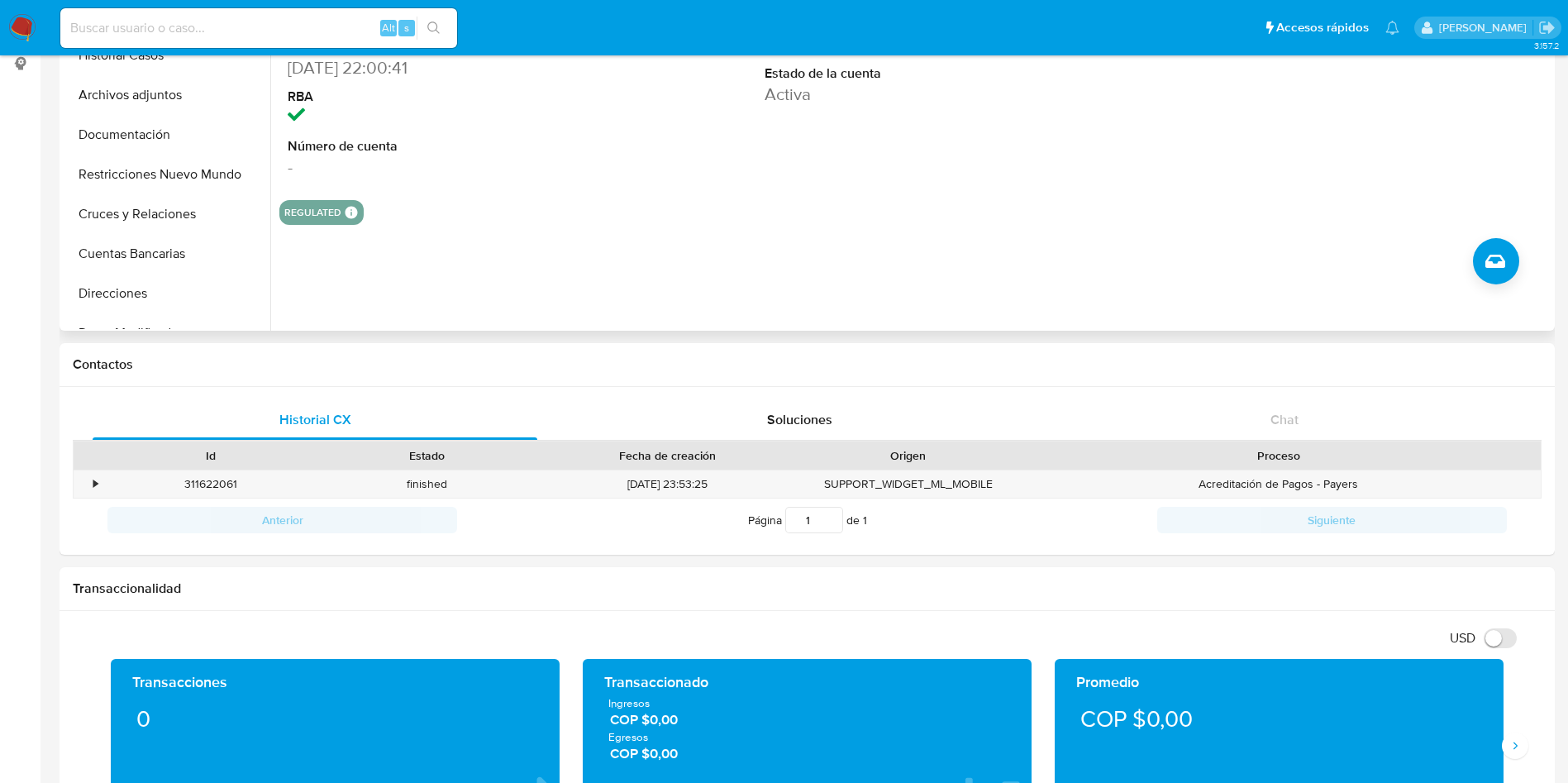
scroll to position [109, 0]
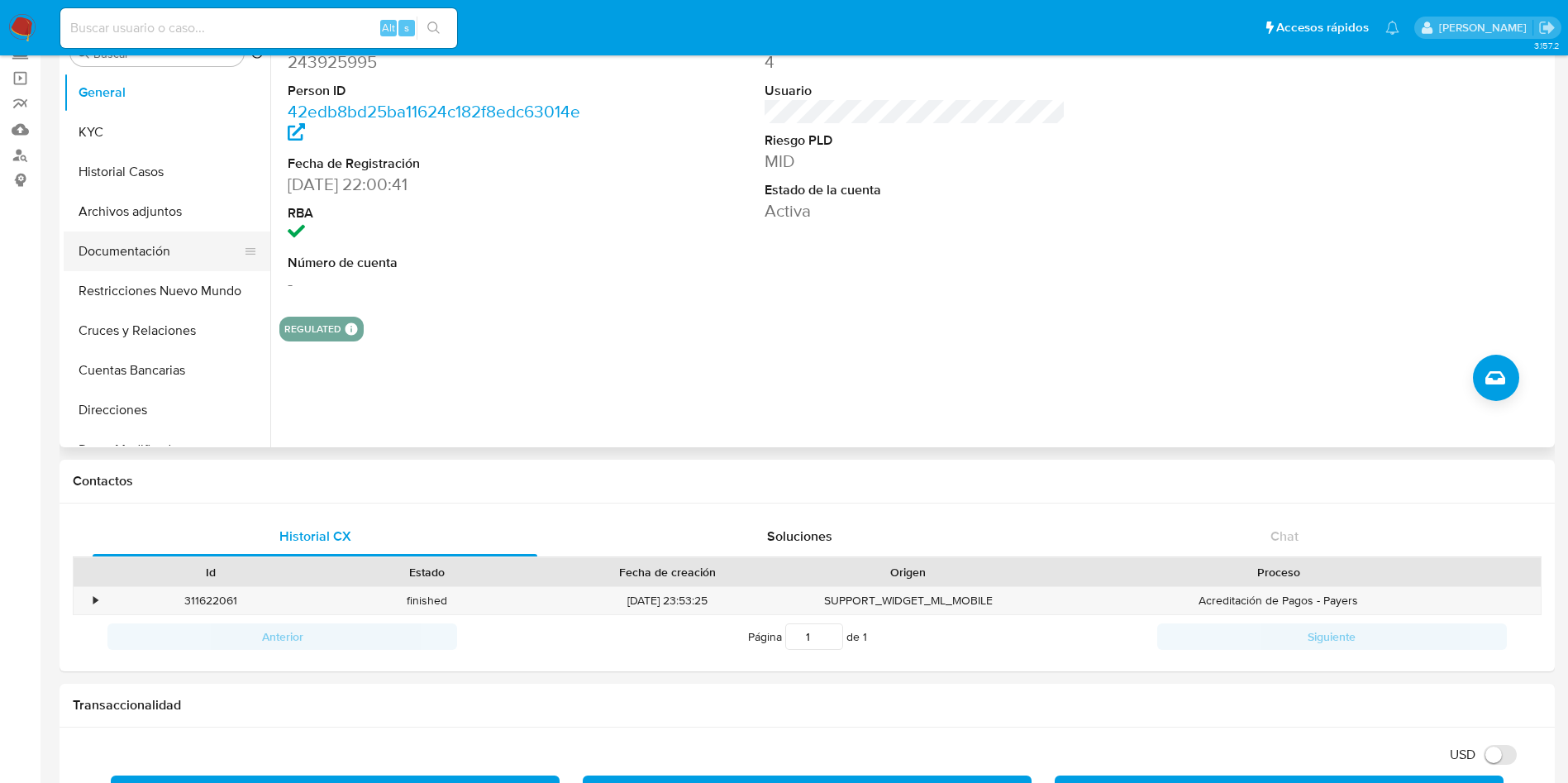
click at [171, 248] on button "Documentación" at bounding box center [160, 251] width 193 height 40
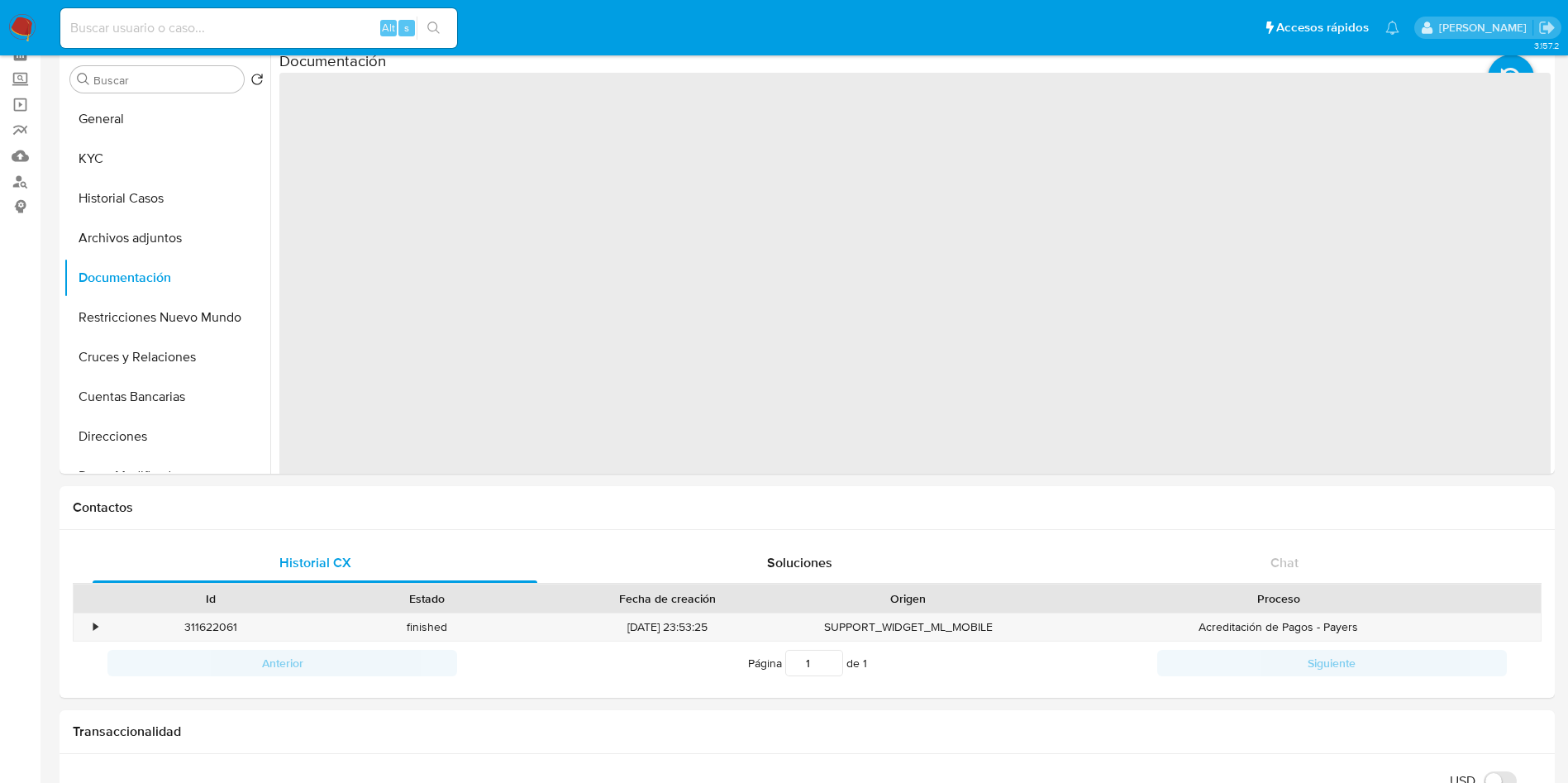
scroll to position [0, 0]
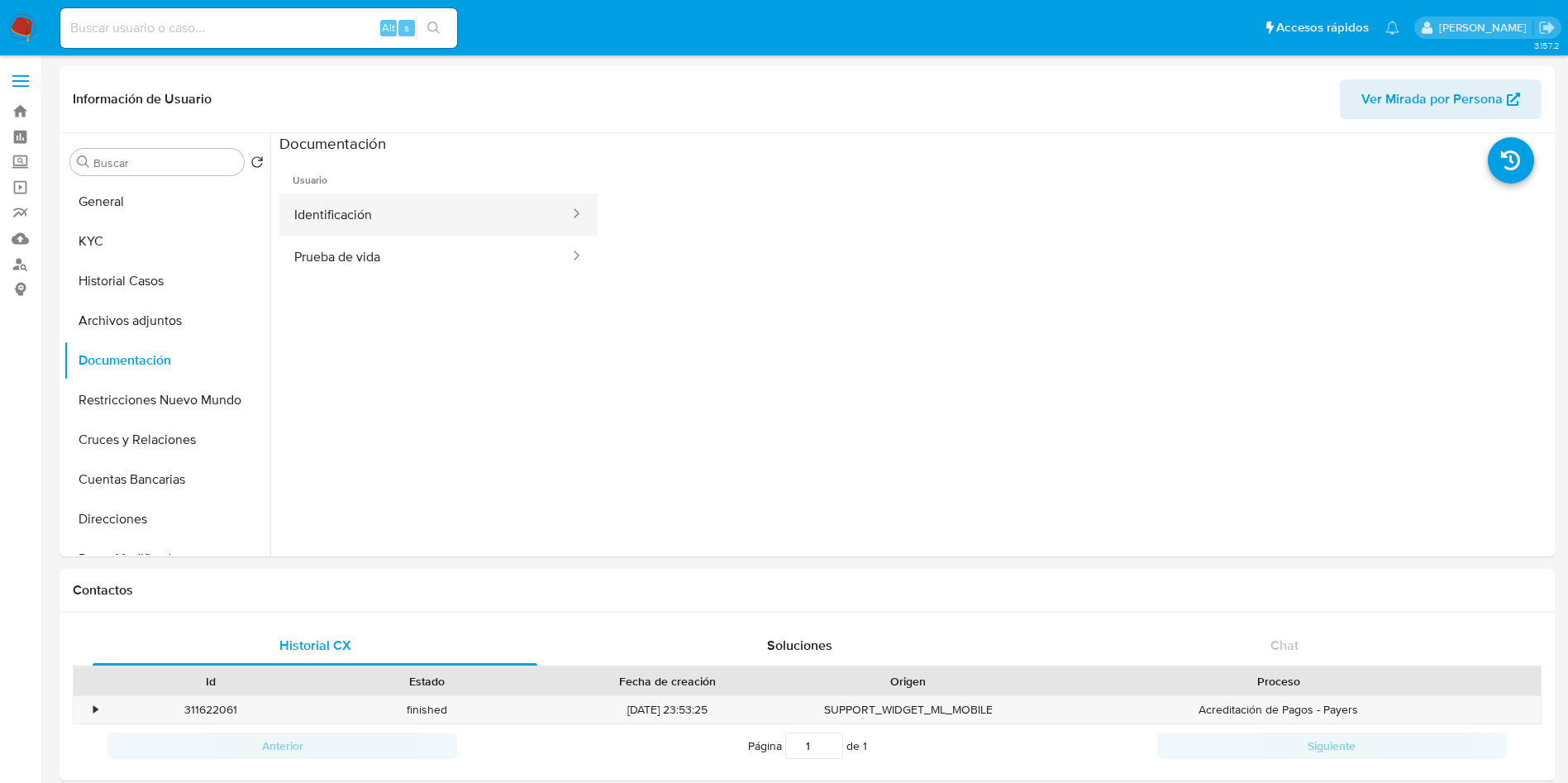
click at [434, 220] on button "Identificación" at bounding box center [425, 214] width 292 height 43
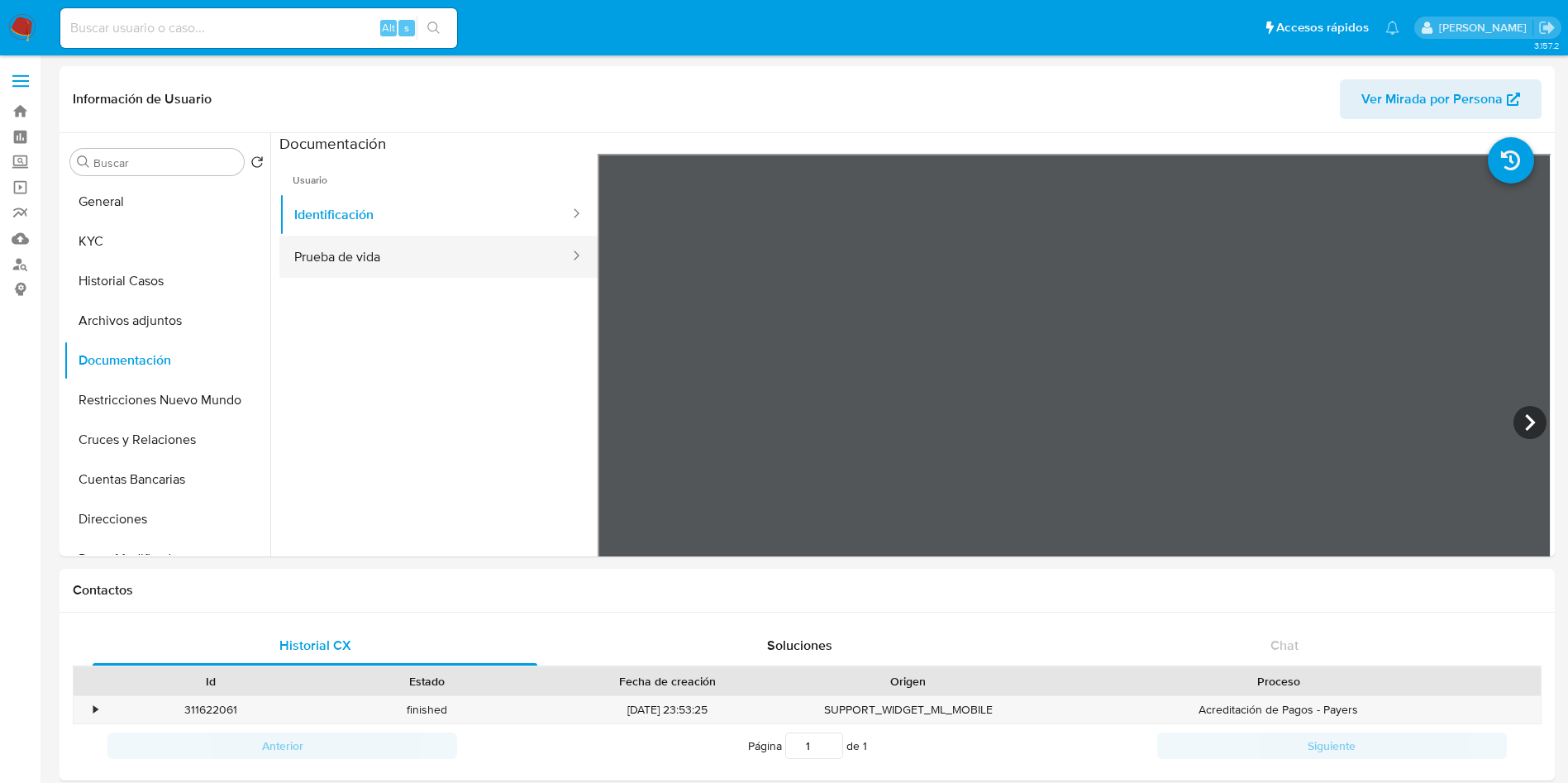
click at [385, 243] on button "Prueba de vida" at bounding box center [425, 257] width 292 height 43
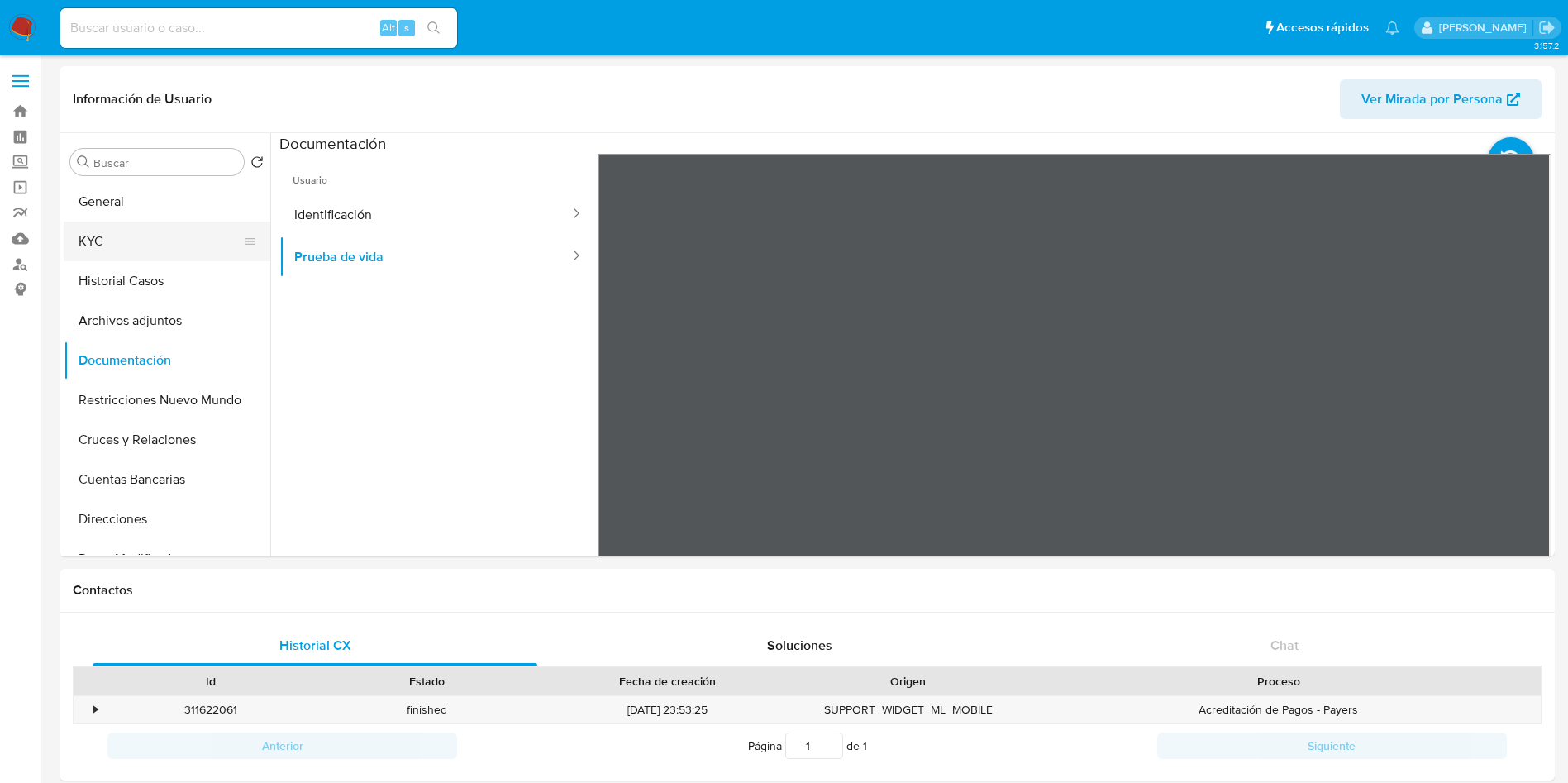
click at [173, 228] on button "KYC" at bounding box center [160, 241] width 193 height 40
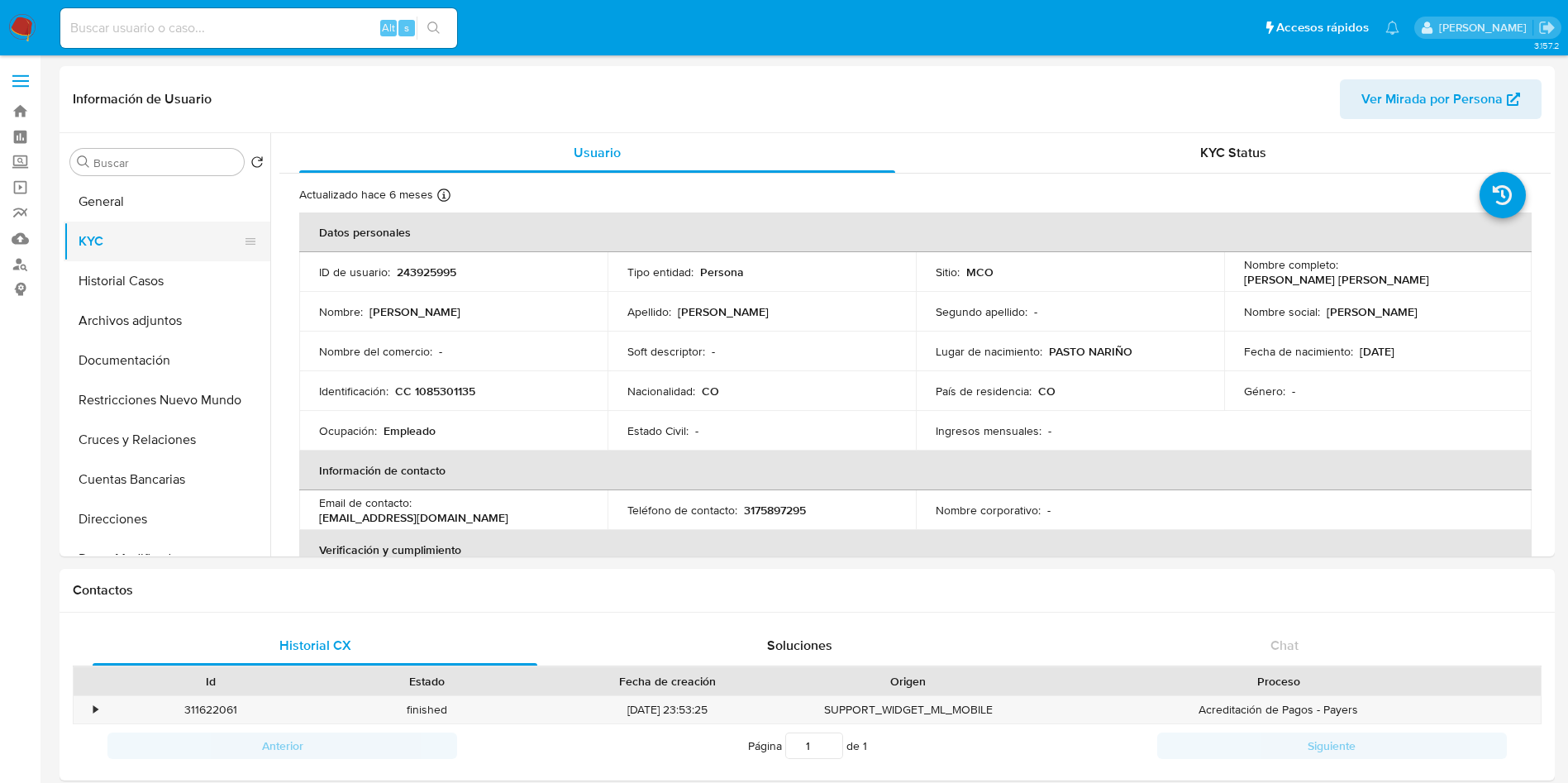
click at [170, 224] on button "KYC" at bounding box center [160, 241] width 193 height 40
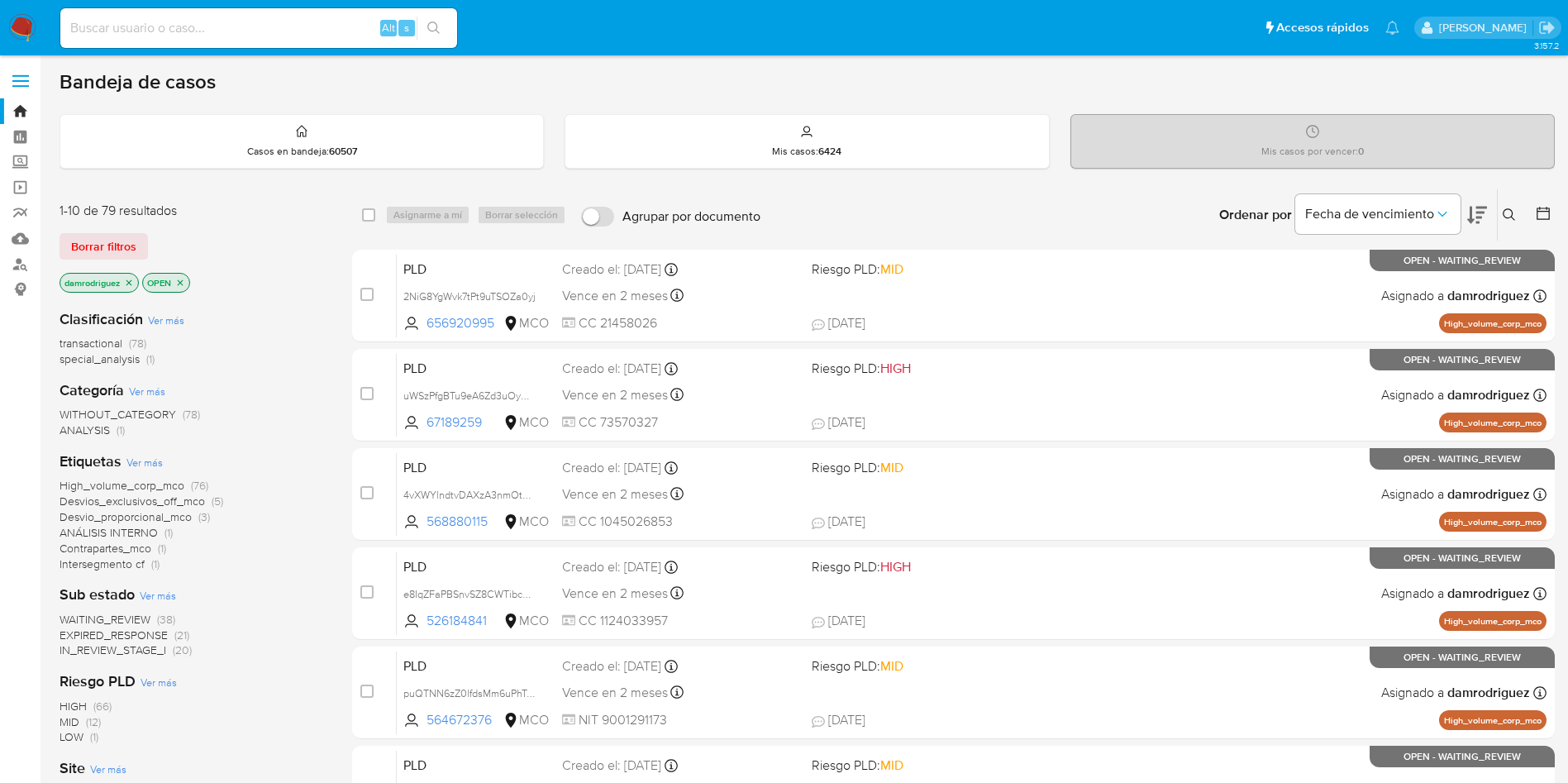
click at [181, 281] on icon "close-filter" at bounding box center [180, 282] width 6 height 6
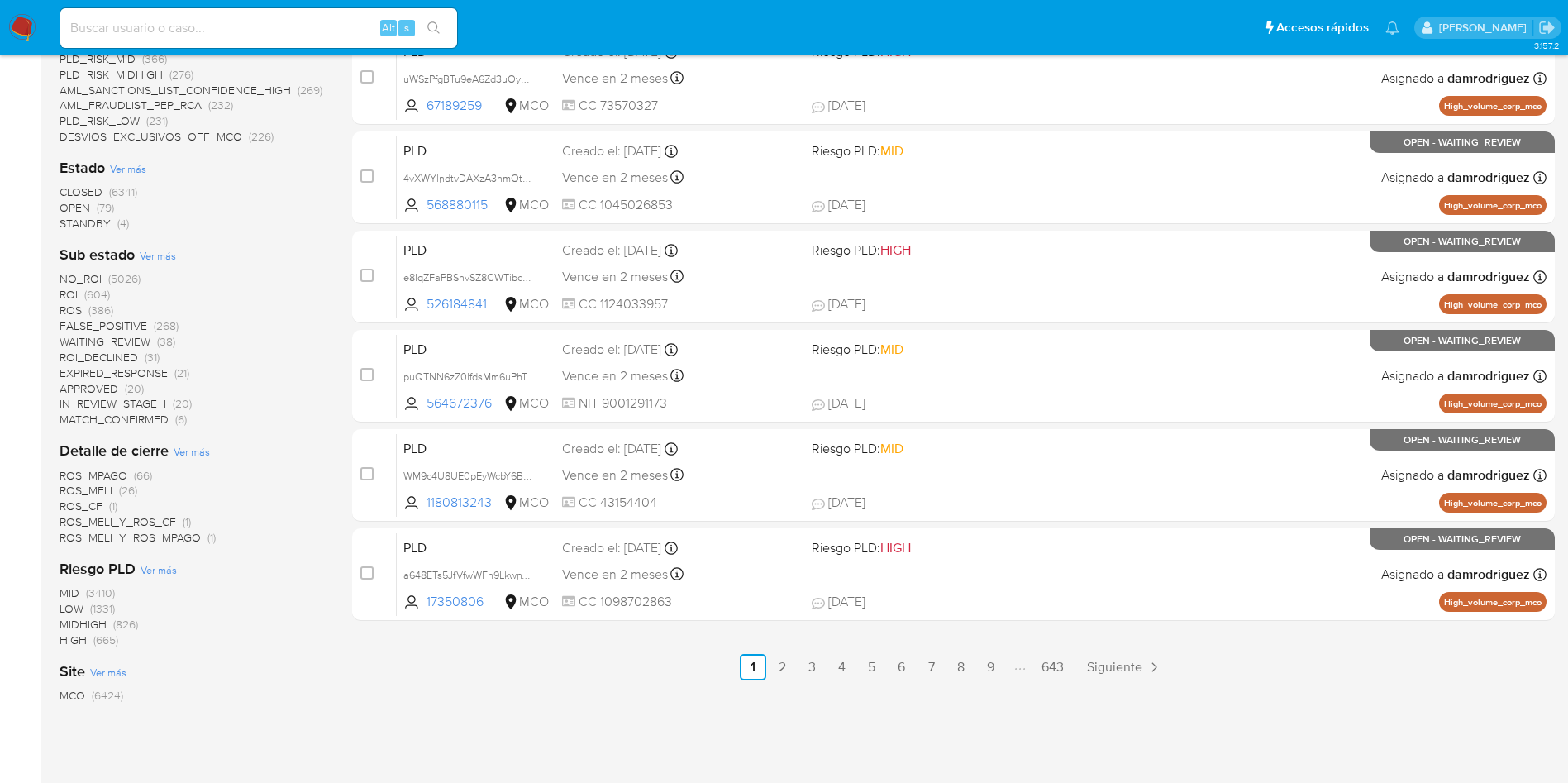
scroll to position [620, 0]
